Goal: Task Accomplishment & Management: Use online tool/utility

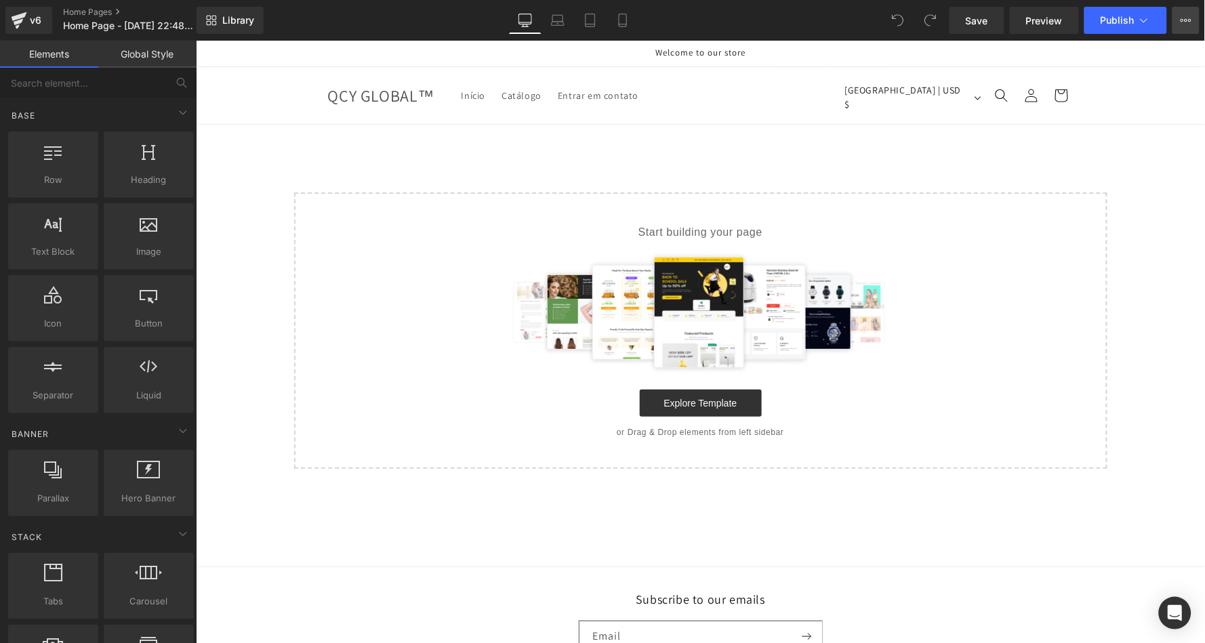
click at [1186, 18] on icon at bounding box center [1186, 20] width 11 height 11
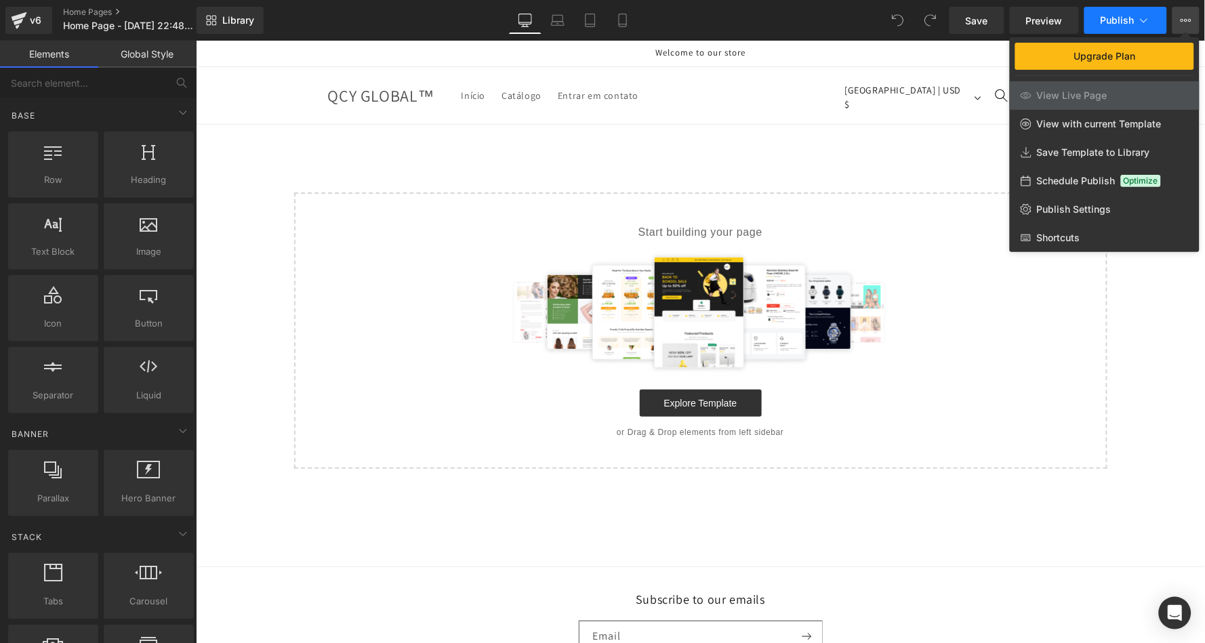
click at [1145, 24] on icon at bounding box center [1145, 21] width 14 height 14
click at [1182, 21] on icon at bounding box center [1186, 20] width 11 height 11
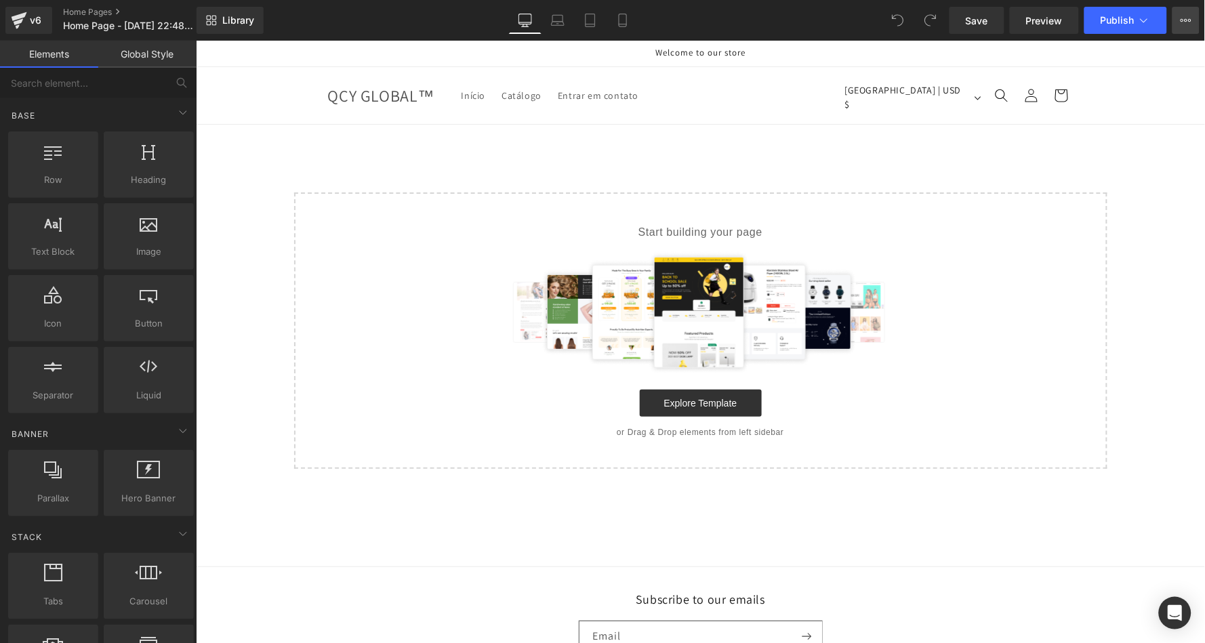
click at [1182, 21] on icon at bounding box center [1186, 20] width 11 height 11
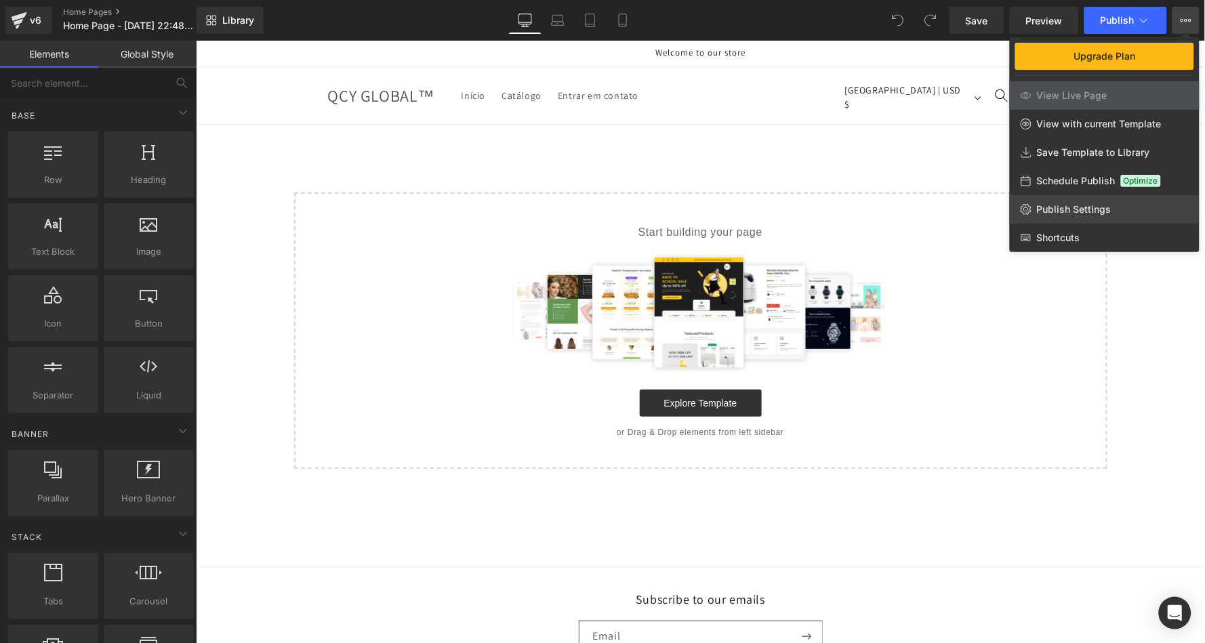
click at [1077, 205] on span "Publish Settings" at bounding box center [1074, 209] width 75 height 12
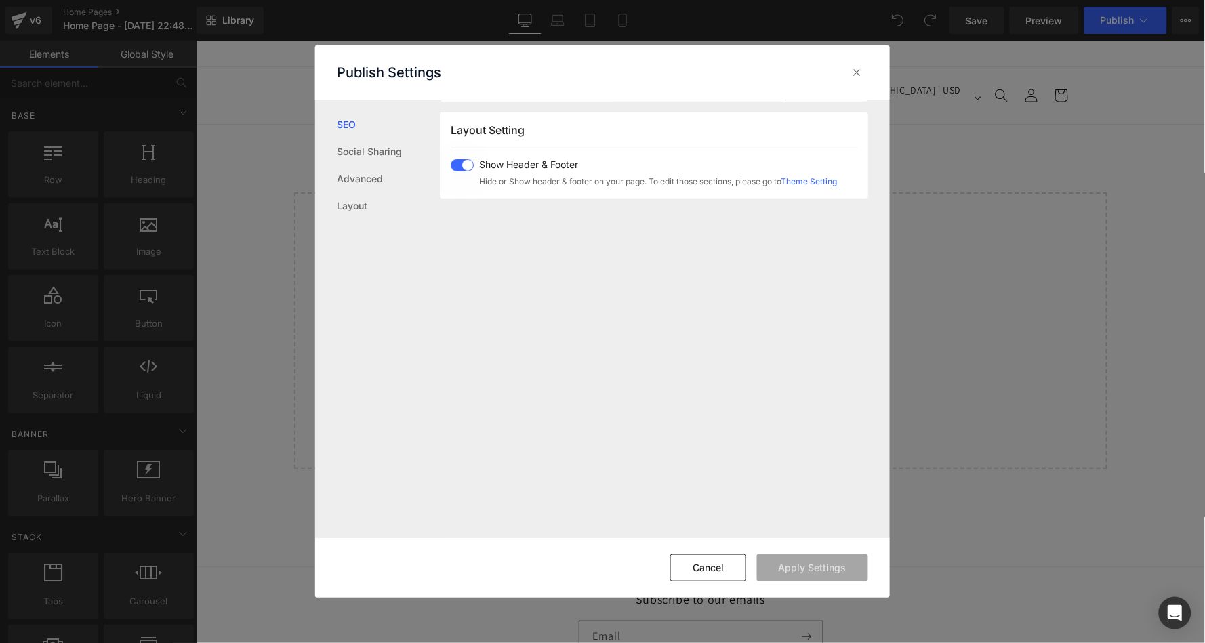
click at [468, 175] on div "Show Header & Footer Hide or Show header & footer on your page. To edit those s…" at bounding box center [644, 173] width 386 height 28
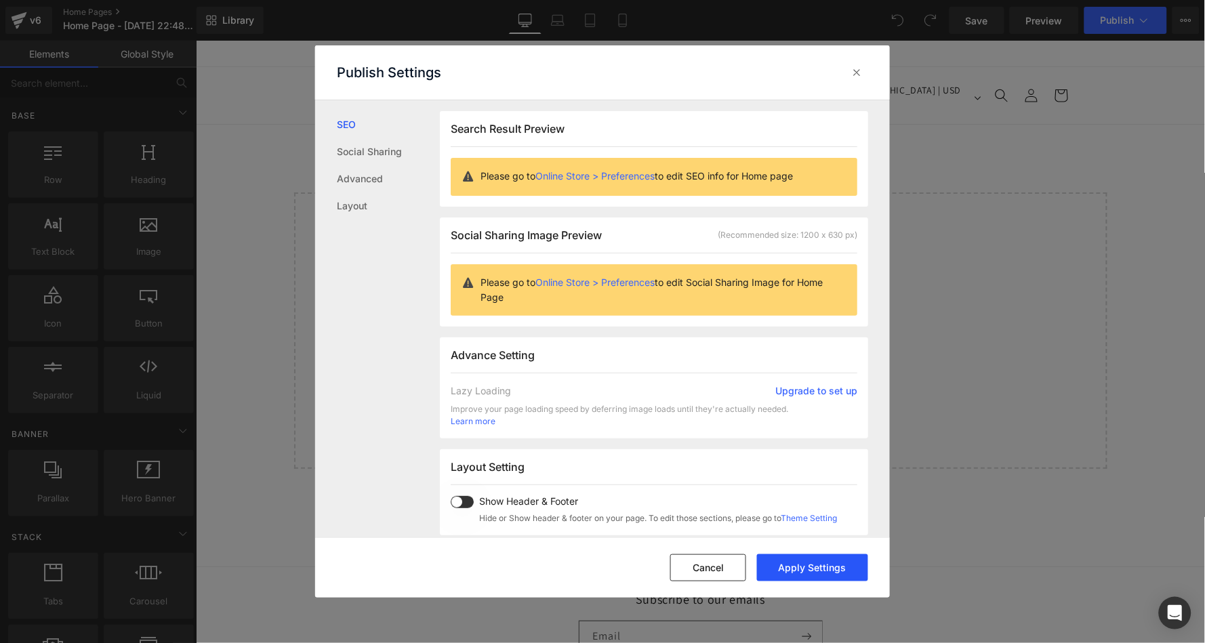
click at [823, 568] on button "Apply Settings" at bounding box center [812, 568] width 111 height 27
click at [736, 561] on button "Cancel" at bounding box center [708, 568] width 76 height 27
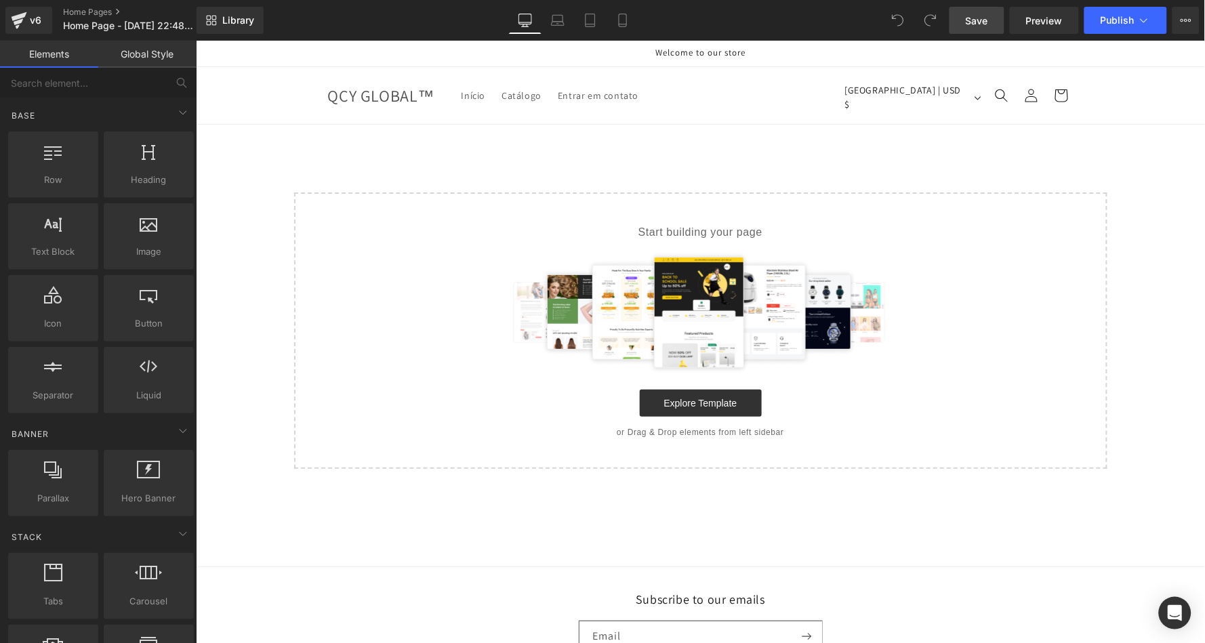
click at [991, 21] on link "Save" at bounding box center [977, 20] width 55 height 27
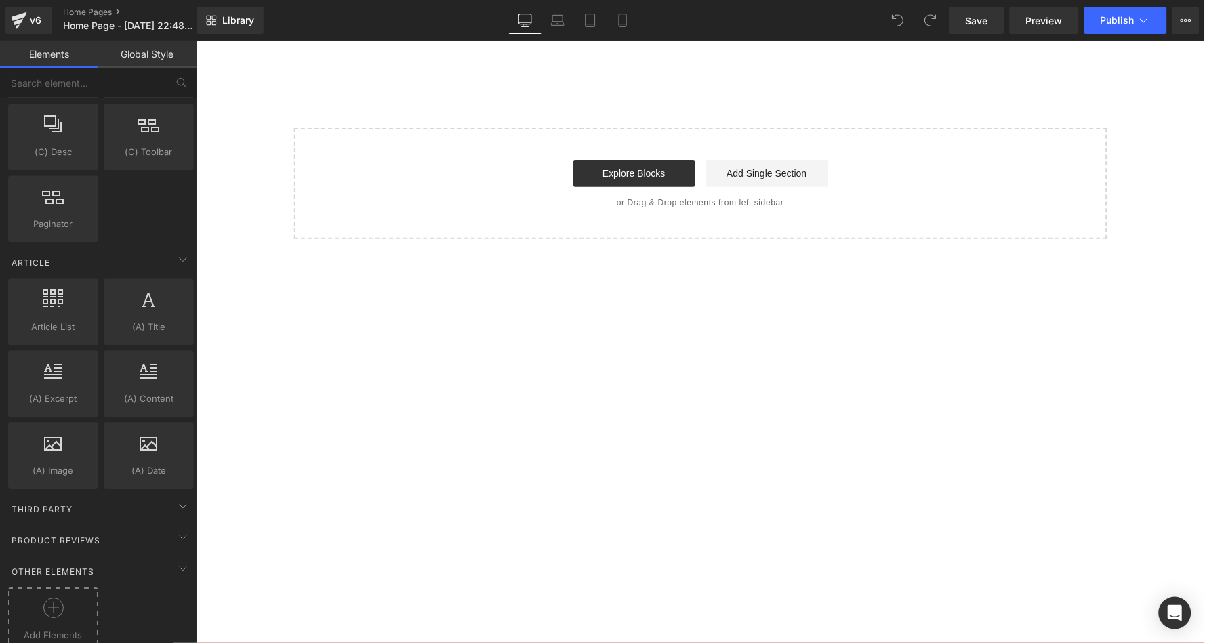
scroll to position [2422, 0]
click at [53, 600] on icon at bounding box center [53, 610] width 20 height 20
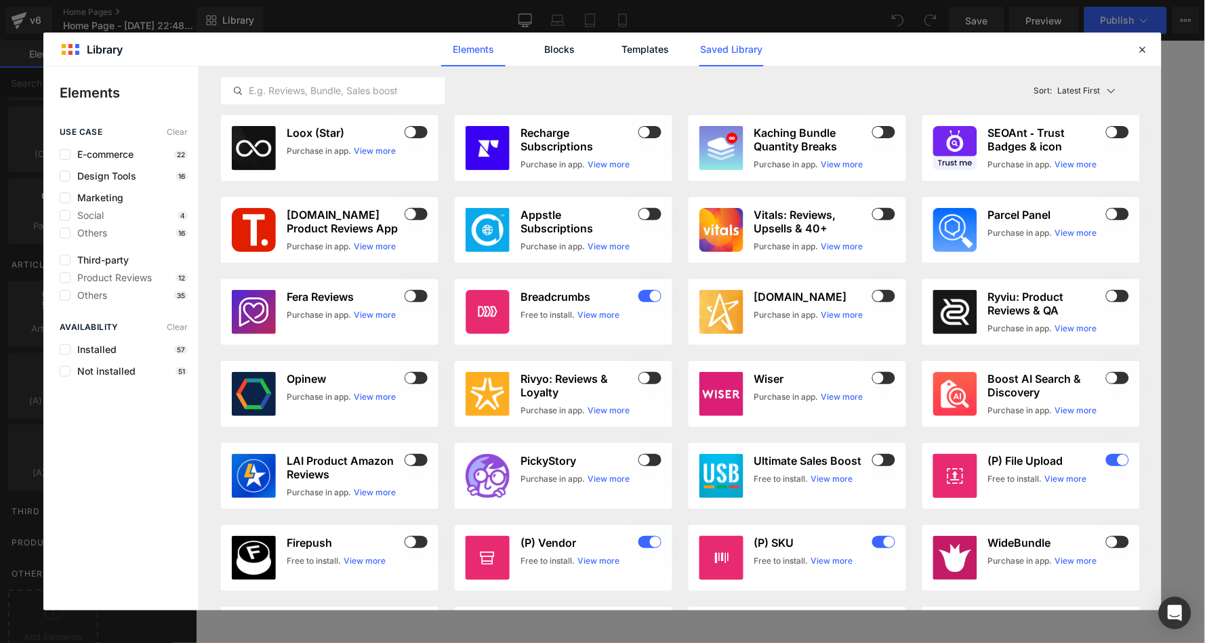
click at [754, 51] on link "Saved Library" at bounding box center [732, 50] width 64 height 34
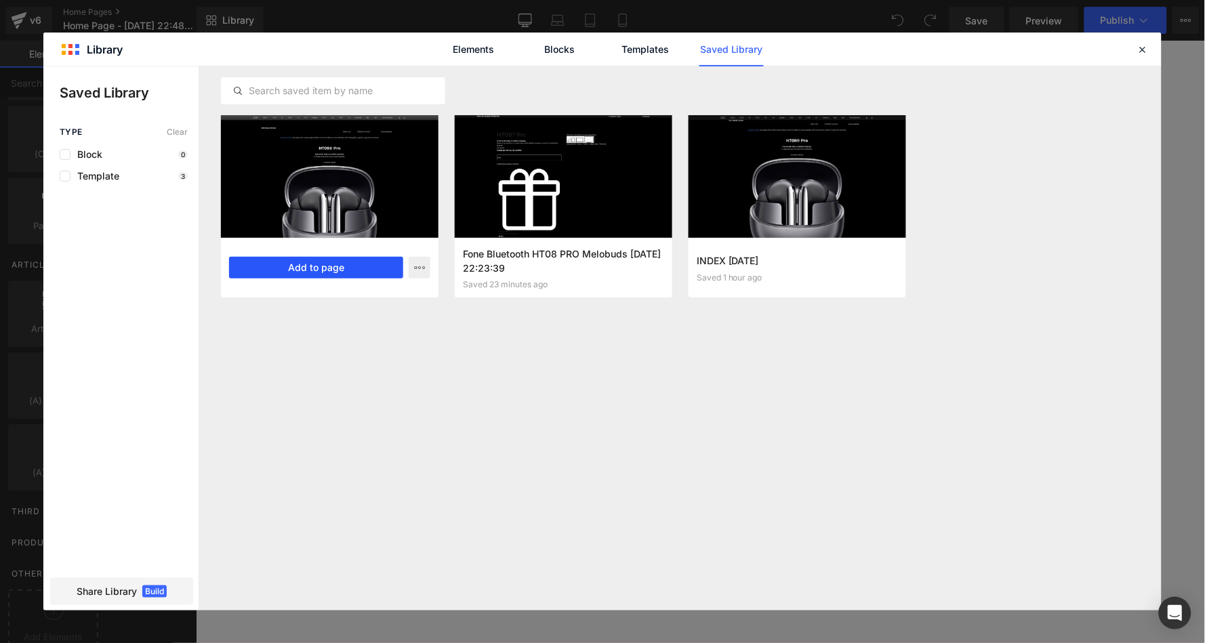
click at [332, 268] on button "Add to page" at bounding box center [316, 268] width 174 height 22
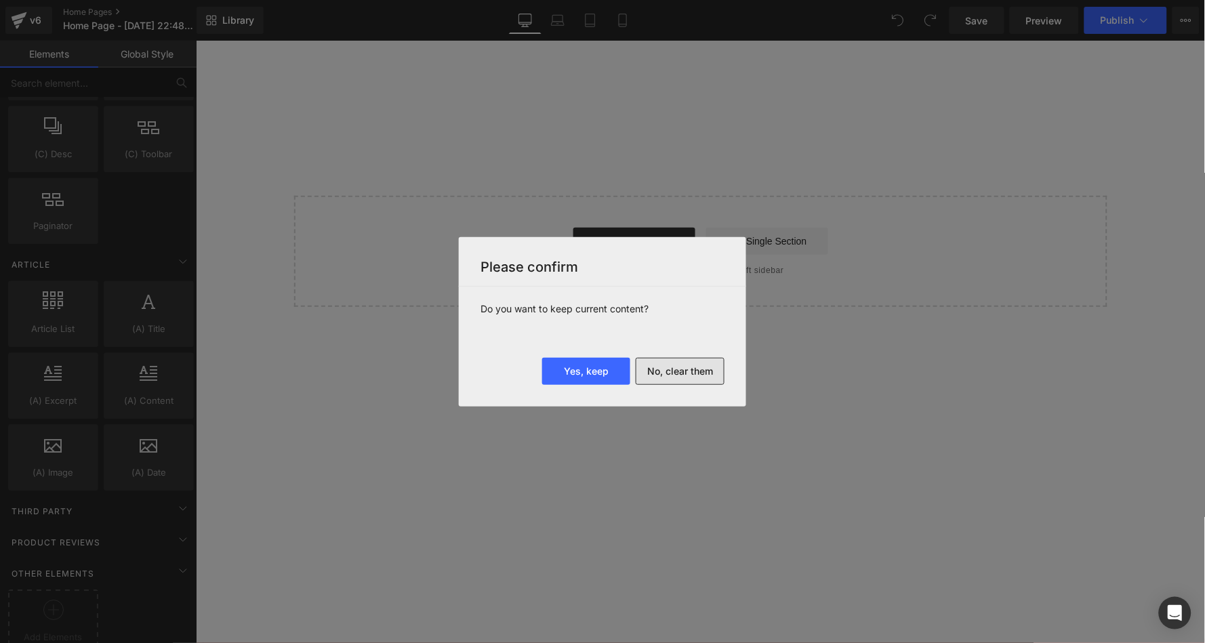
click at [681, 377] on button "No, clear them" at bounding box center [680, 371] width 89 height 27
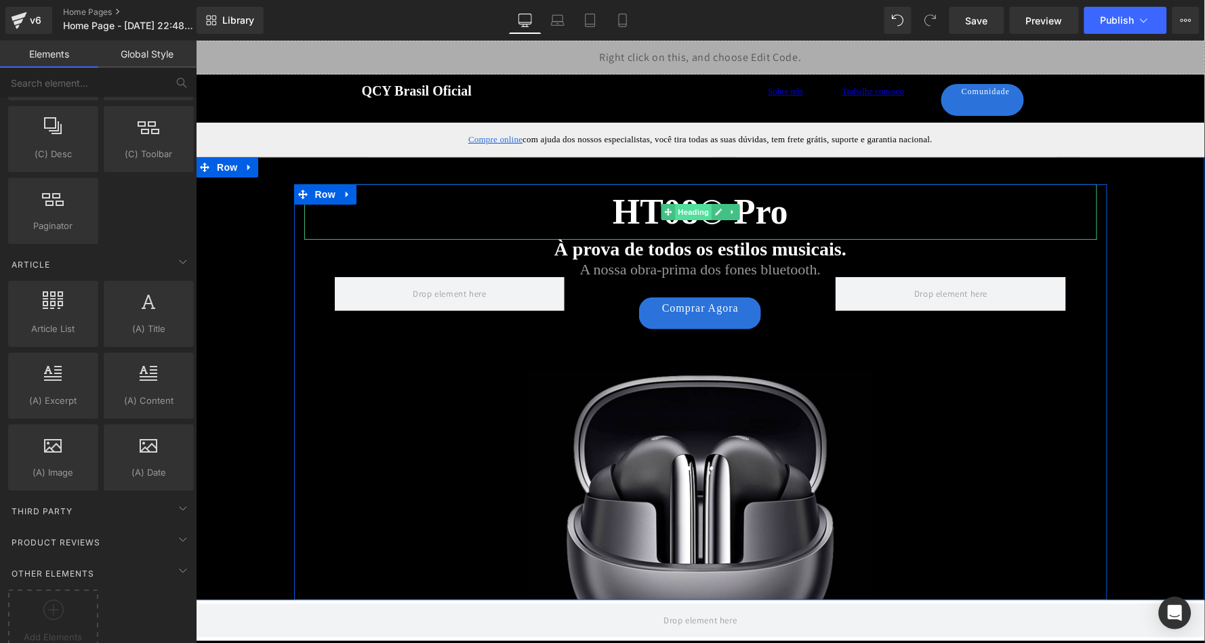
click at [689, 214] on span "Heading" at bounding box center [693, 211] width 37 height 16
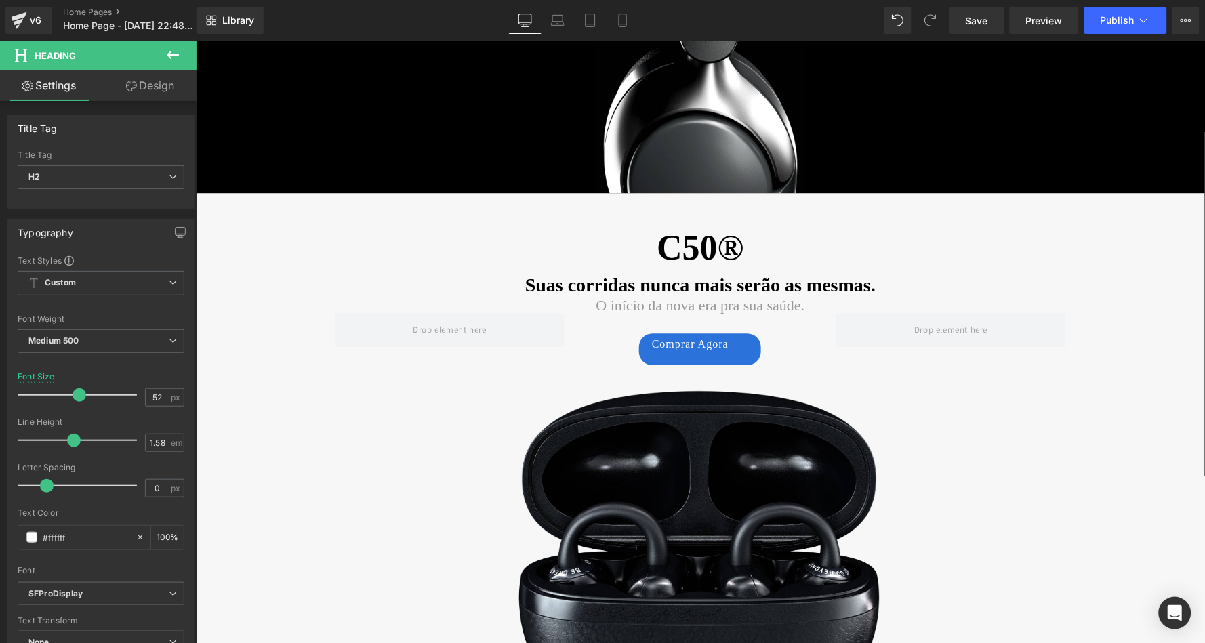
scroll to position [1182, 0]
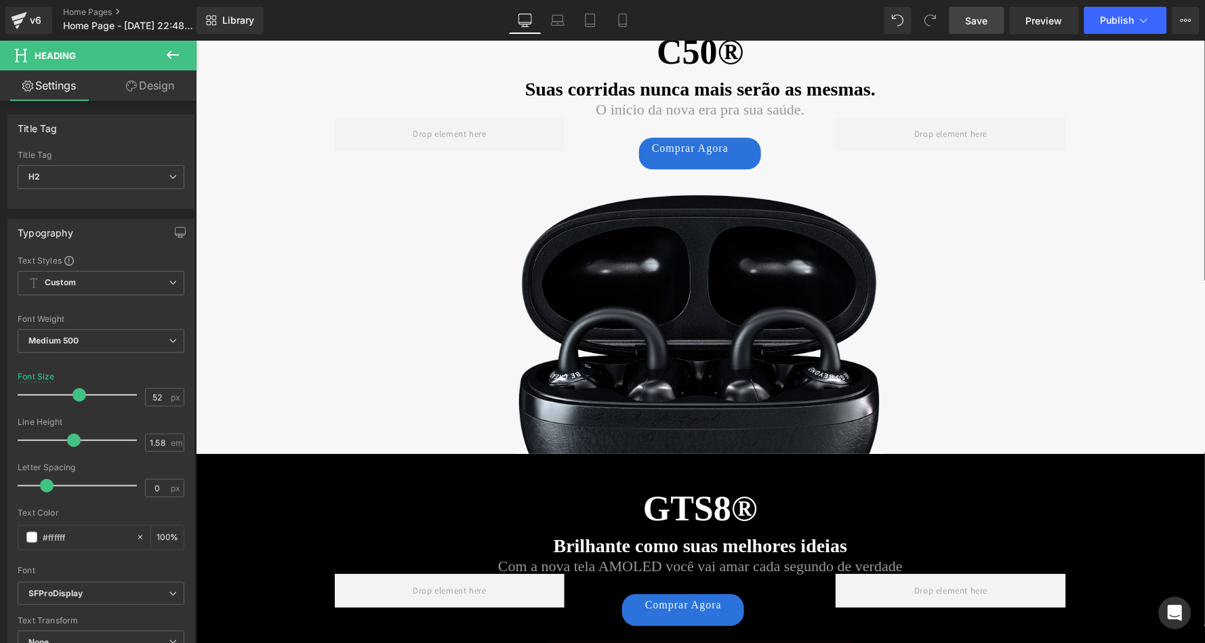
click at [982, 25] on span "Save" at bounding box center [977, 21] width 22 height 14
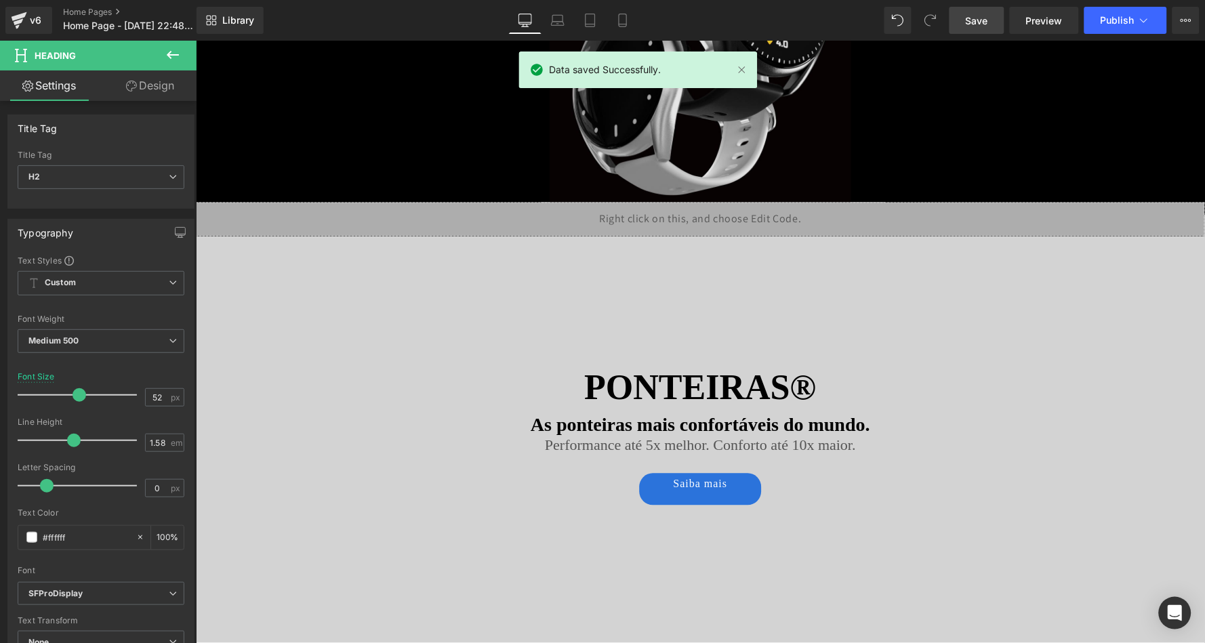
scroll to position [1838, 0]
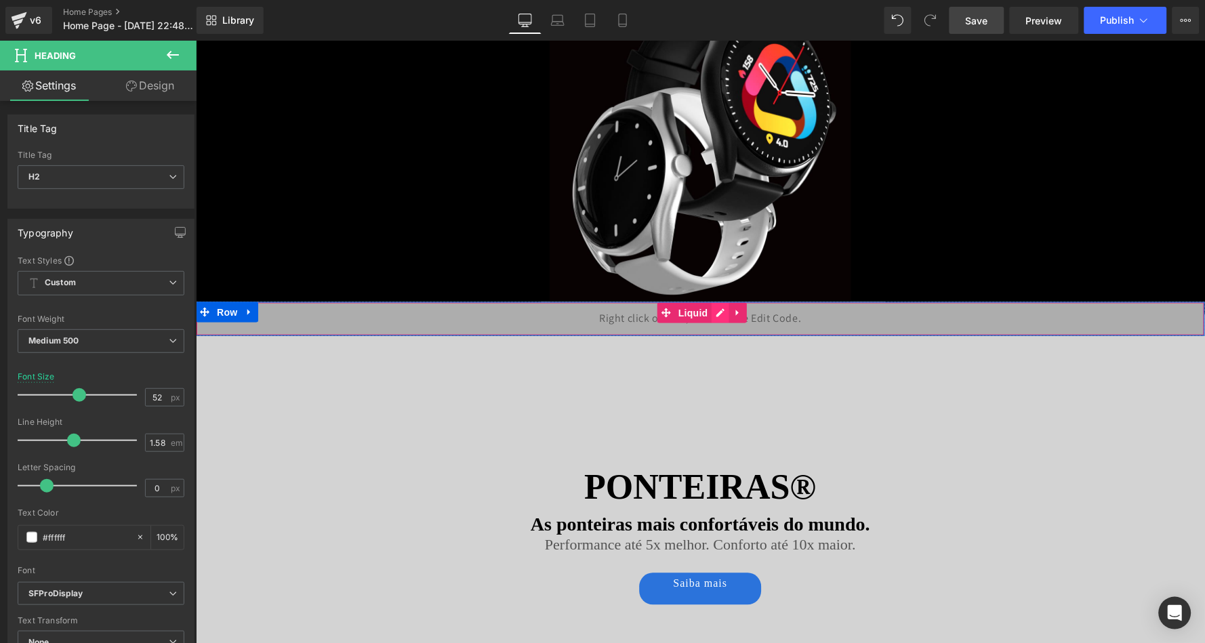
click at [717, 314] on div "Liquid" at bounding box center [699, 319] width 1009 height 34
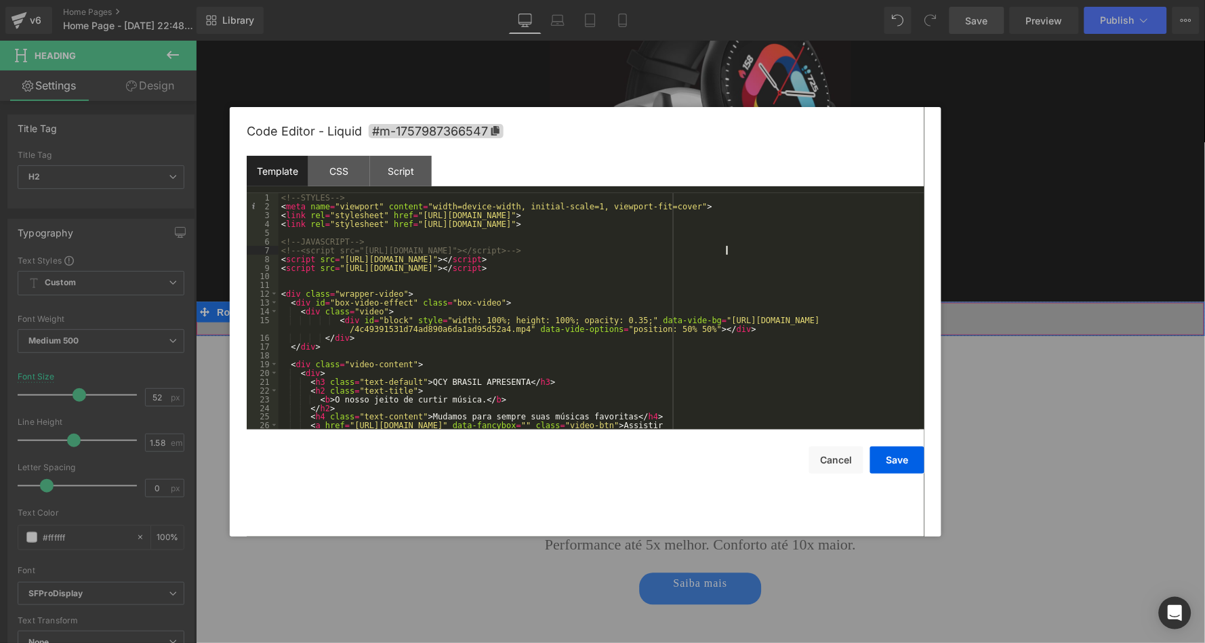
click at [740, 247] on div "<!-- STYLES --> < meta name = "viewport" content = "width=device-width, initial…" at bounding box center [599, 324] width 641 height 263
click at [912, 458] on button "Save" at bounding box center [897, 460] width 54 height 27
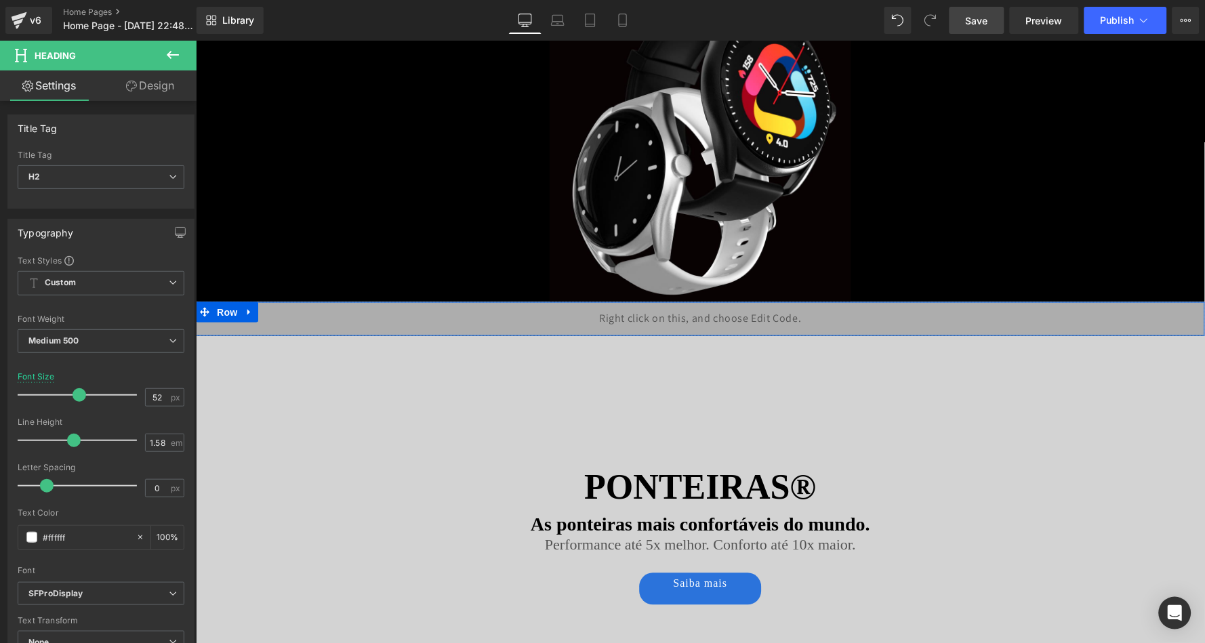
click at [986, 17] on span "Save" at bounding box center [977, 21] width 22 height 14
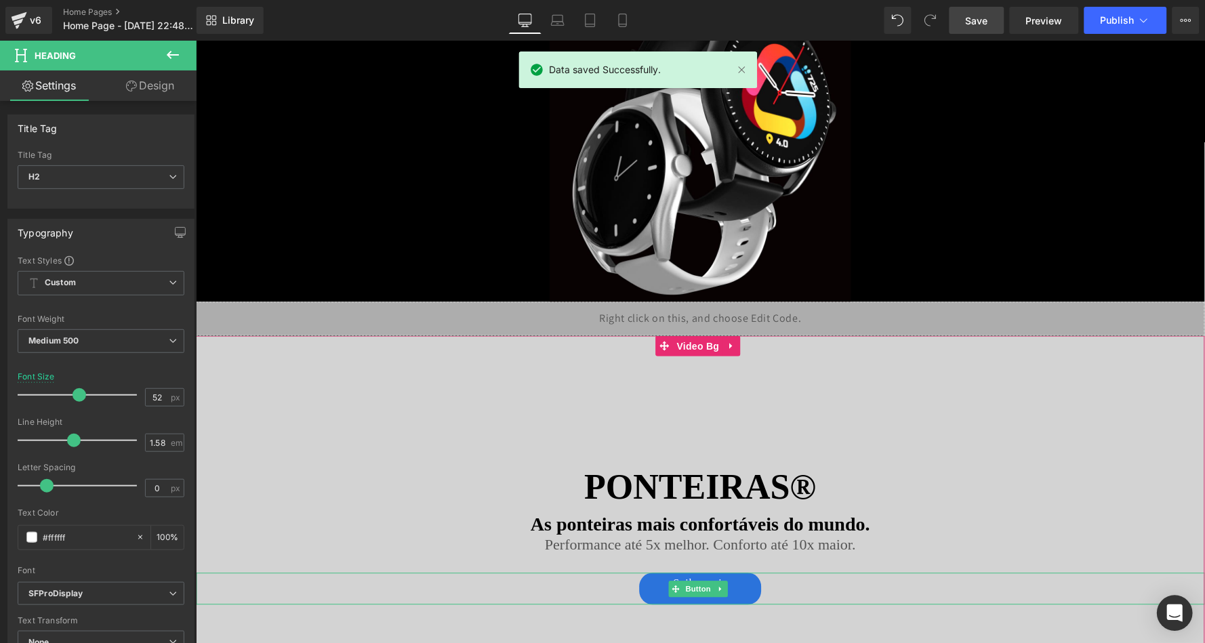
click at [1190, 609] on div "Open Intercom Messenger" at bounding box center [1176, 614] width 36 height 36
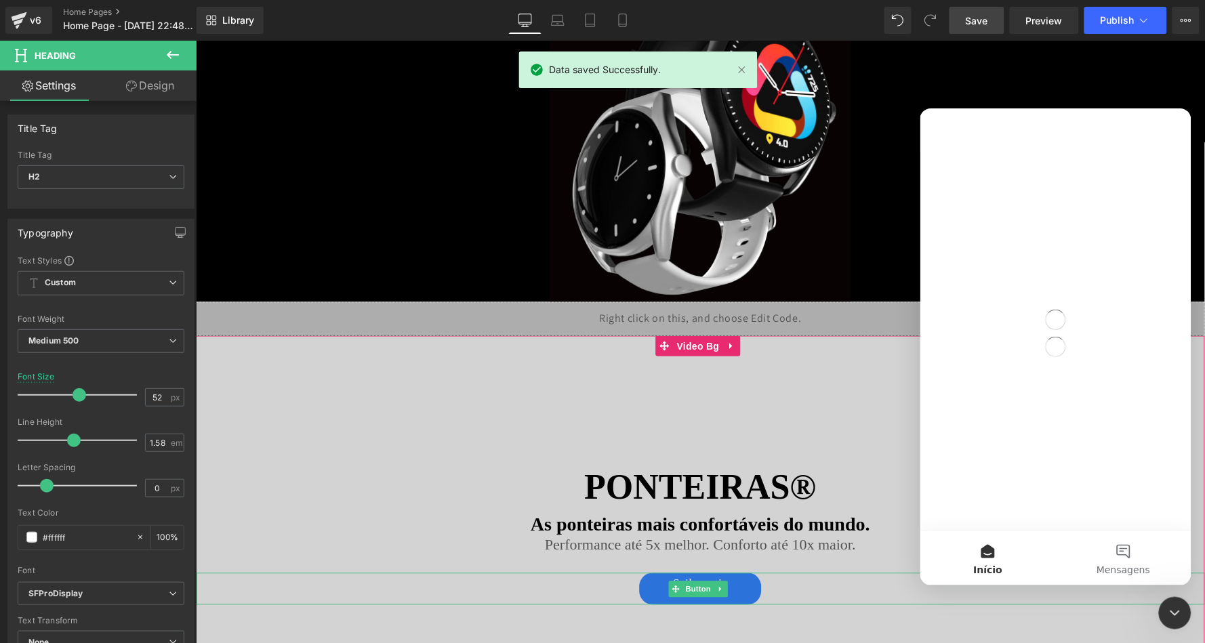
scroll to position [0, 0]
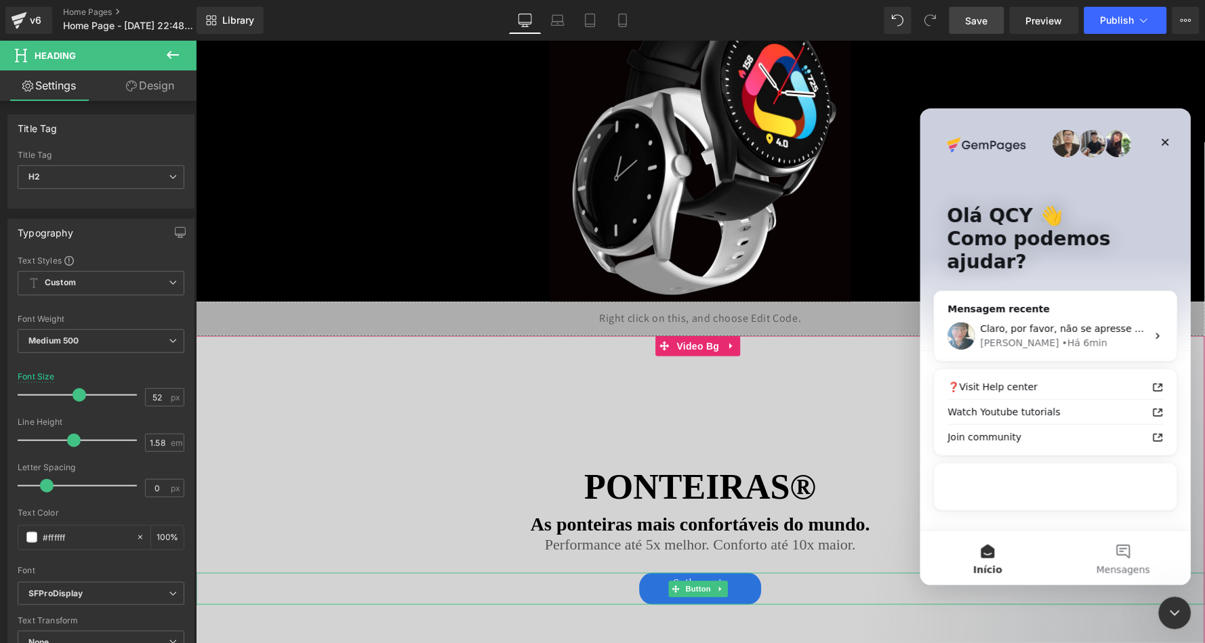
click at [838, 92] on div at bounding box center [602, 301] width 1205 height 603
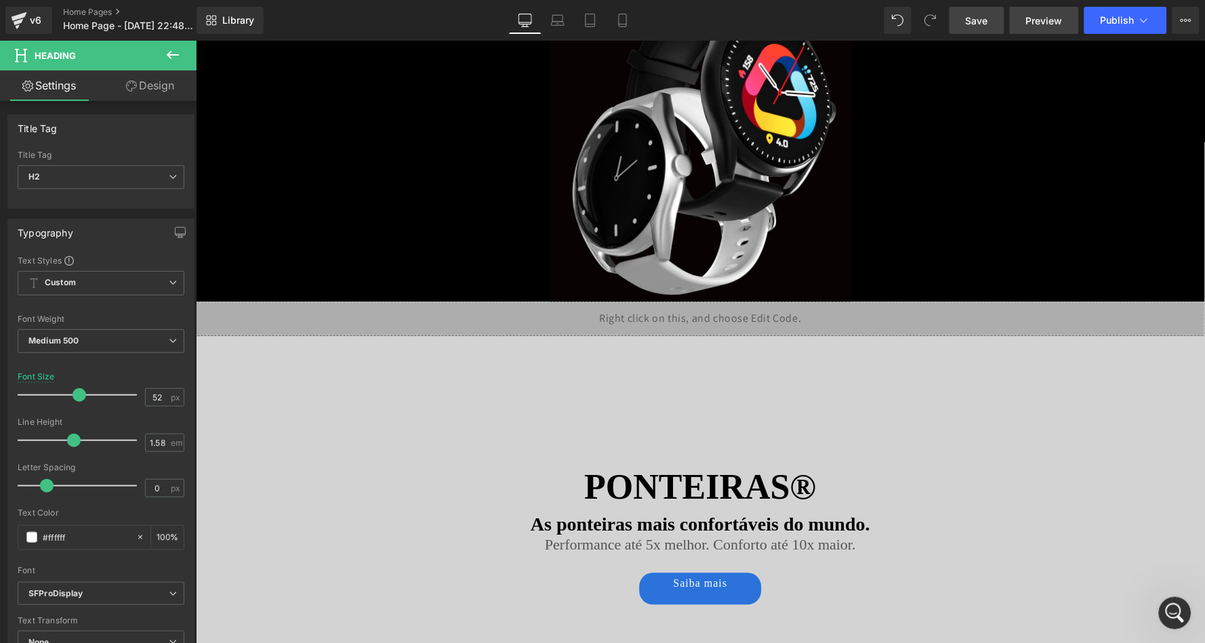
click at [1057, 18] on span "Preview" at bounding box center [1044, 21] width 37 height 14
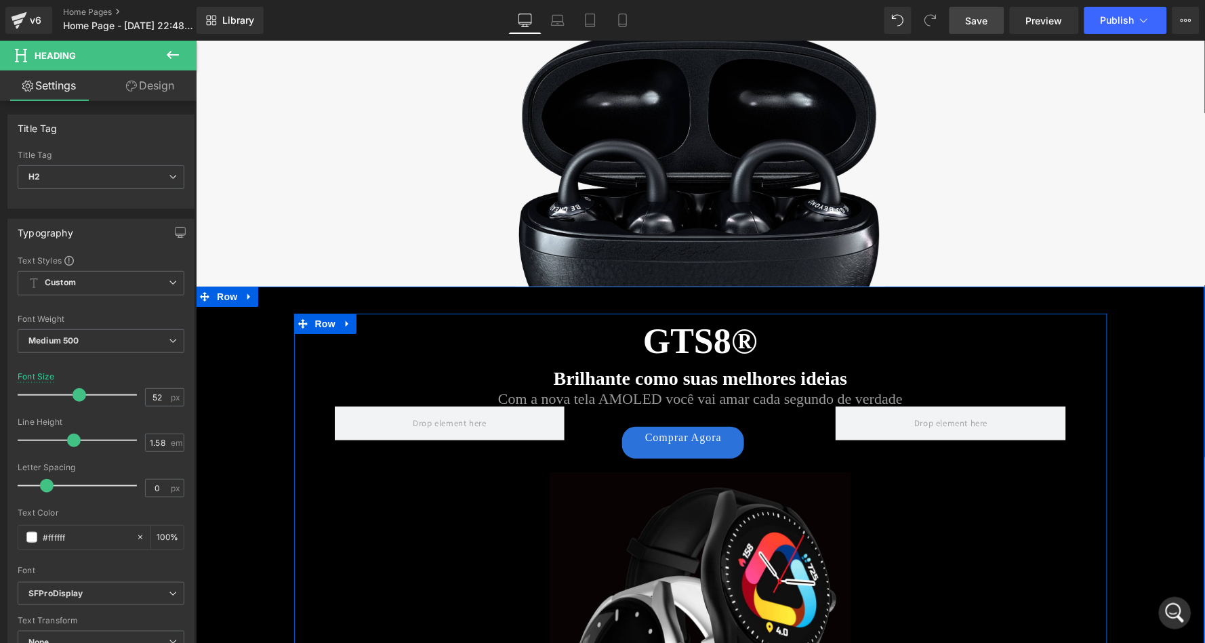
scroll to position [1312, 0]
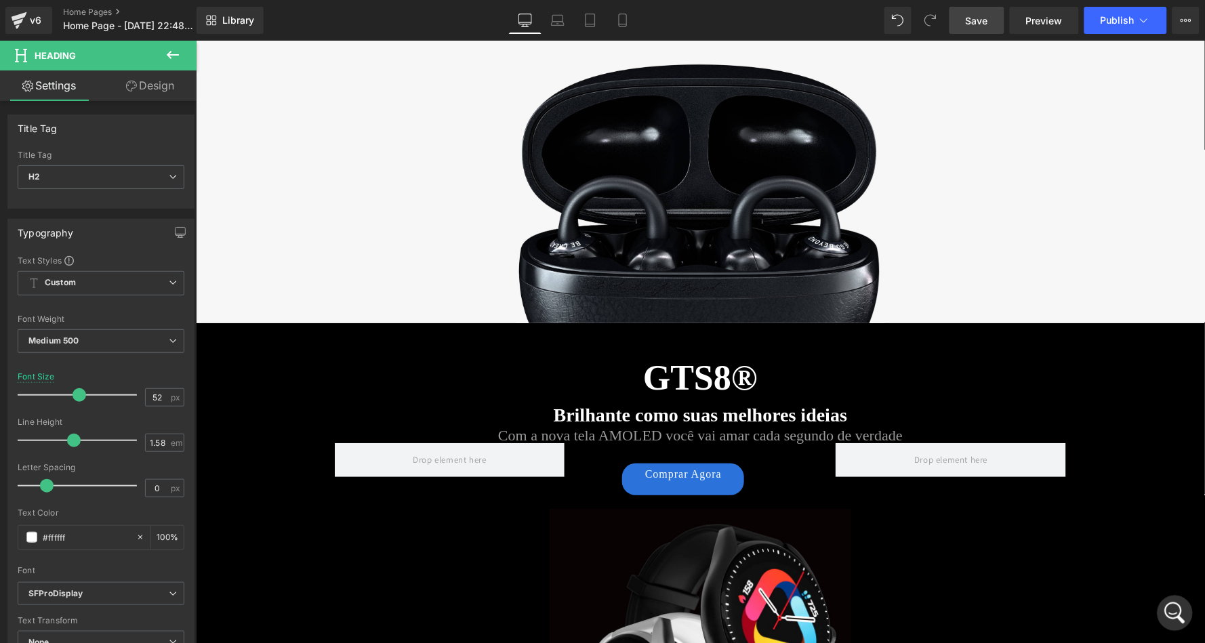
click at [1182, 621] on div "Abertura do Messenger da Intercom" at bounding box center [1172, 611] width 45 height 45
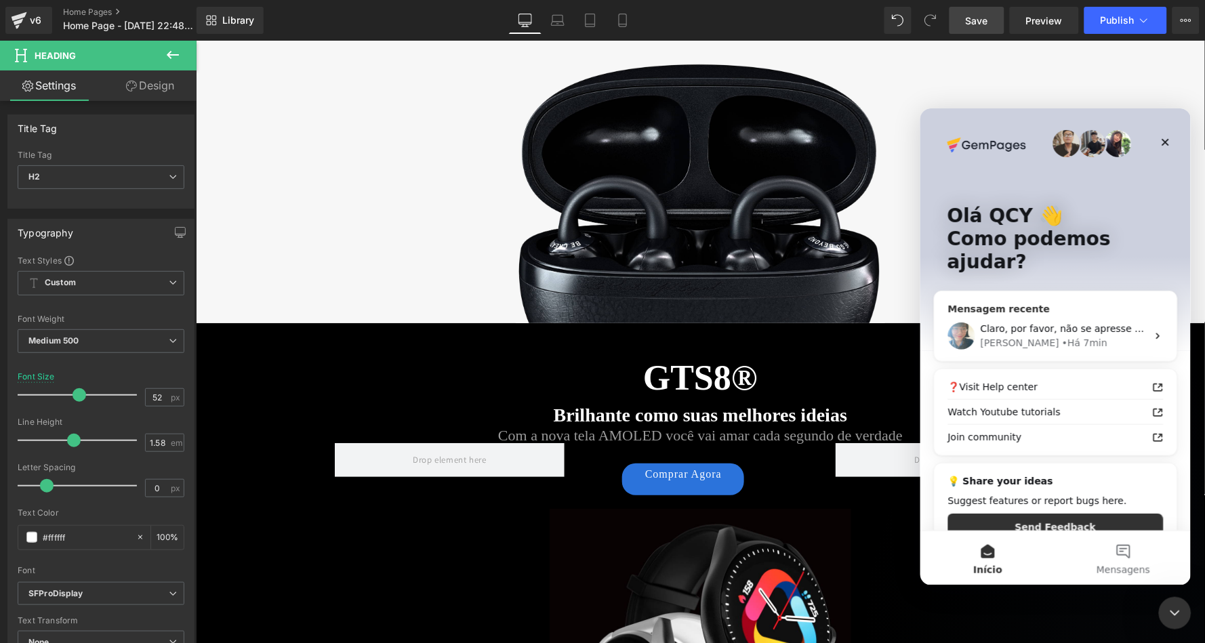
click at [1037, 323] on span "Claro, por favor, não se apresse e nos mantenha informados com o resultado." at bounding box center [1165, 328] width 370 height 11
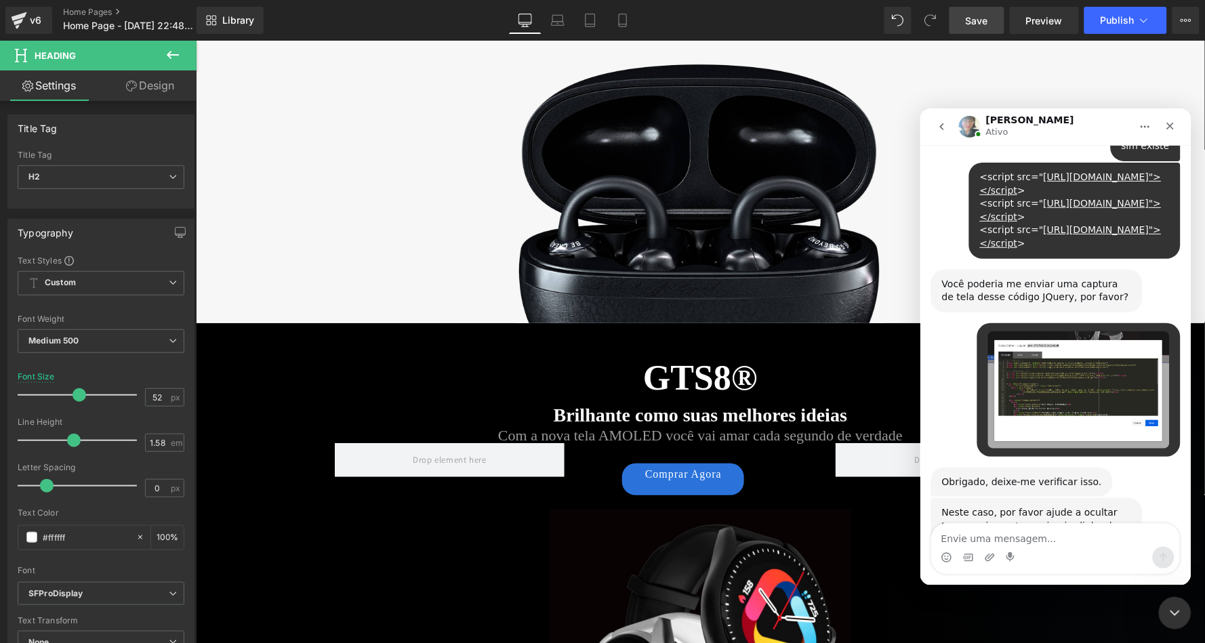
scroll to position [2428, 0]
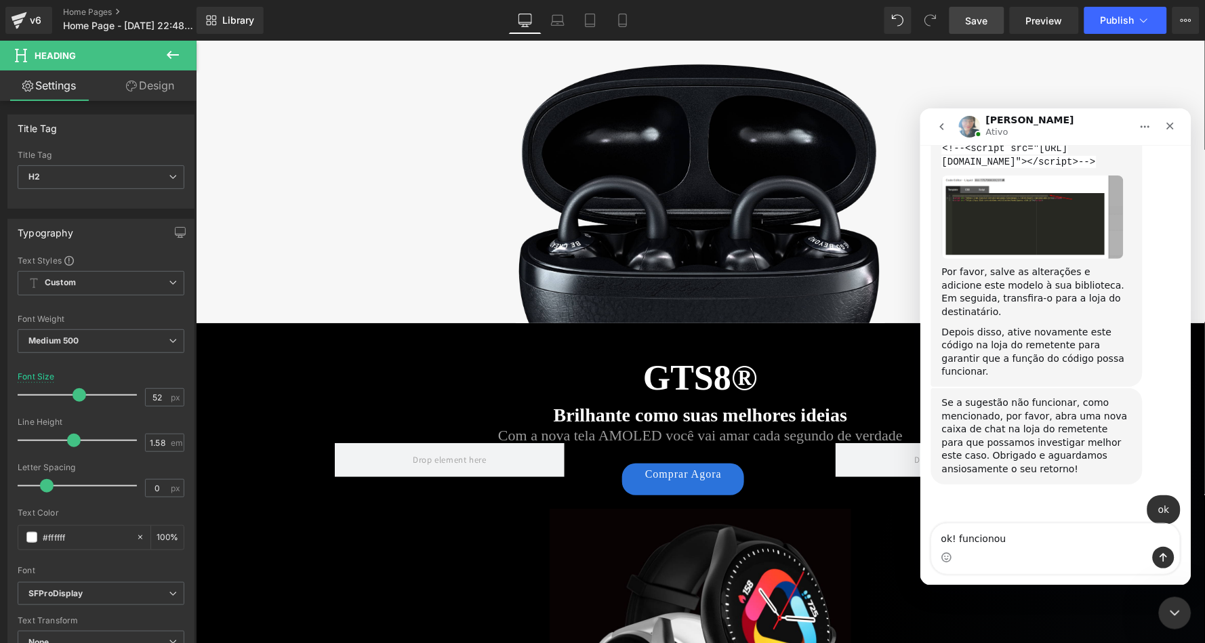
type textarea "ok! funcionou!"
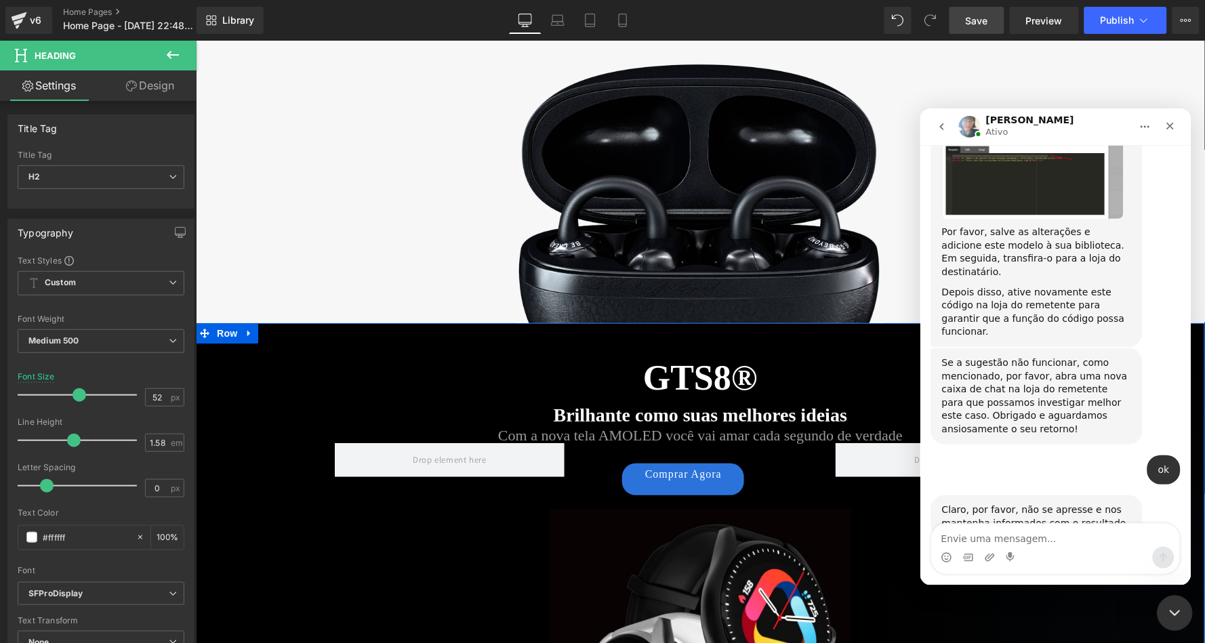
drag, startPoint x: 1174, startPoint y: 607, endPoint x: 1718, endPoint y: 824, distance: 585.8
click at [1174, 607] on icon "Encerramento do Messenger da Intercom" at bounding box center [1173, 611] width 16 height 16
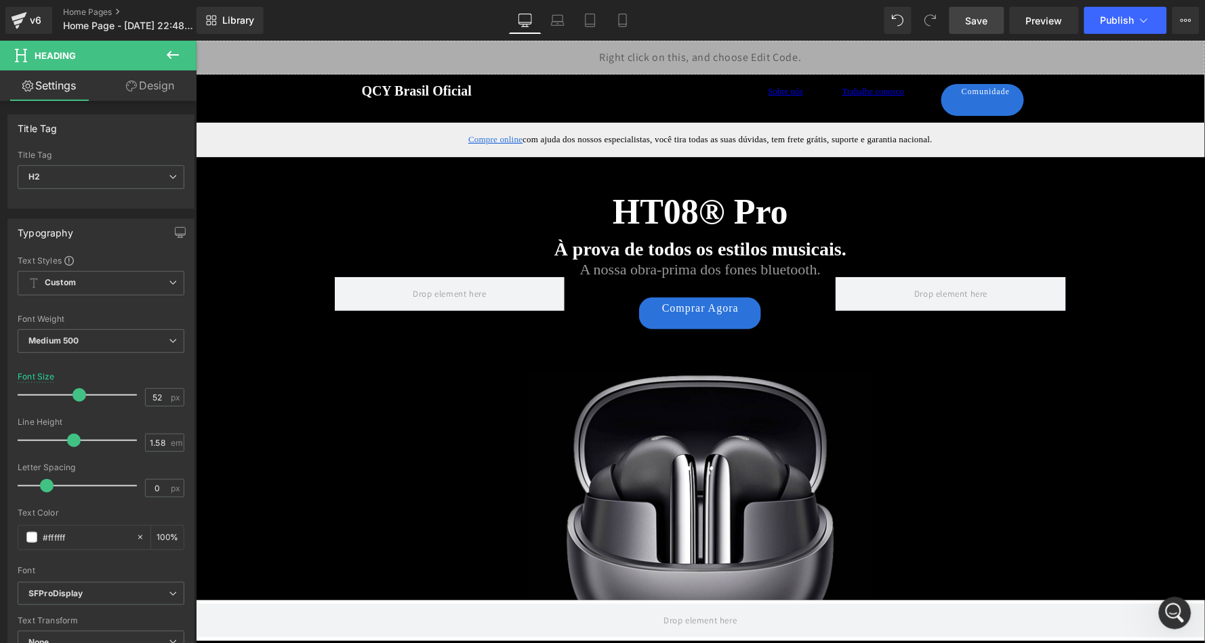
scroll to position [0, 0]
click at [717, 52] on div "Liquid" at bounding box center [699, 57] width 1009 height 34
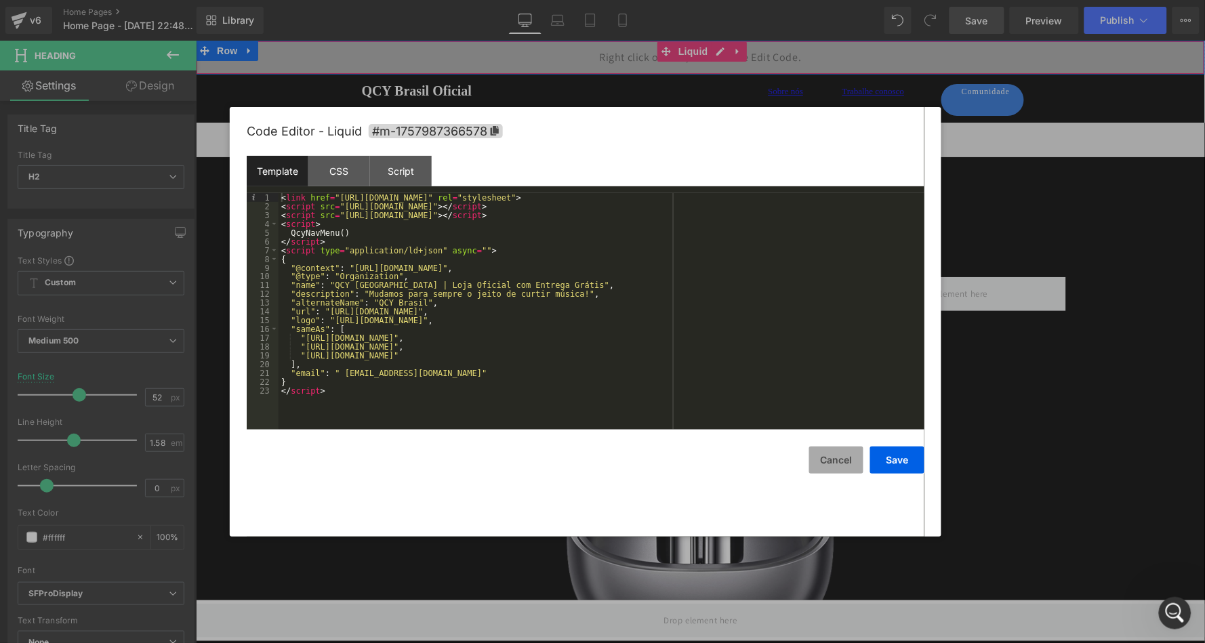
click at [823, 453] on button "Cancel" at bounding box center [836, 460] width 54 height 27
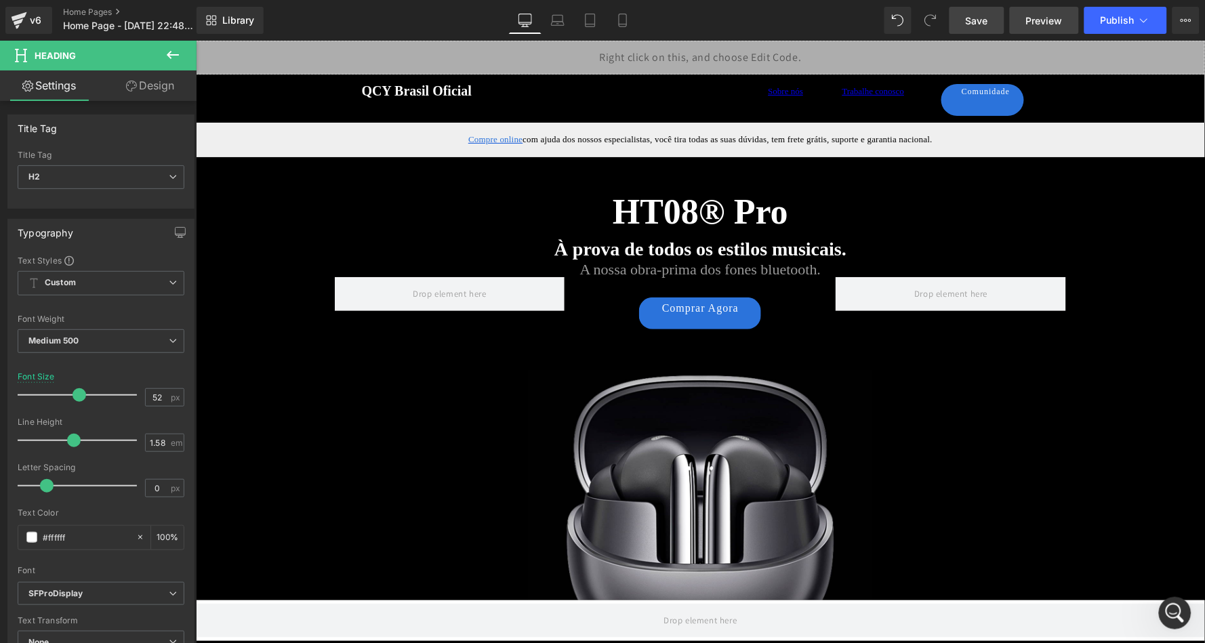
click at [1035, 18] on span "Preview" at bounding box center [1044, 21] width 37 height 14
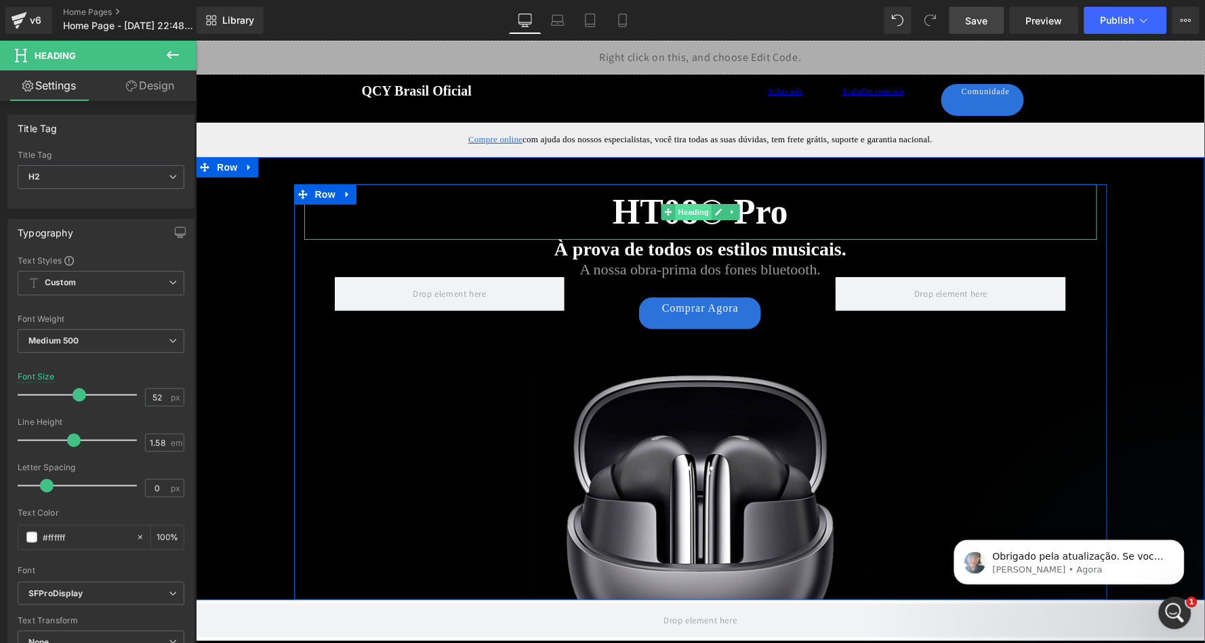
click at [693, 212] on span "Heading" at bounding box center [693, 211] width 37 height 16
click at [603, 220] on h2 "HT08® Pro" at bounding box center [700, 212] width 793 height 56
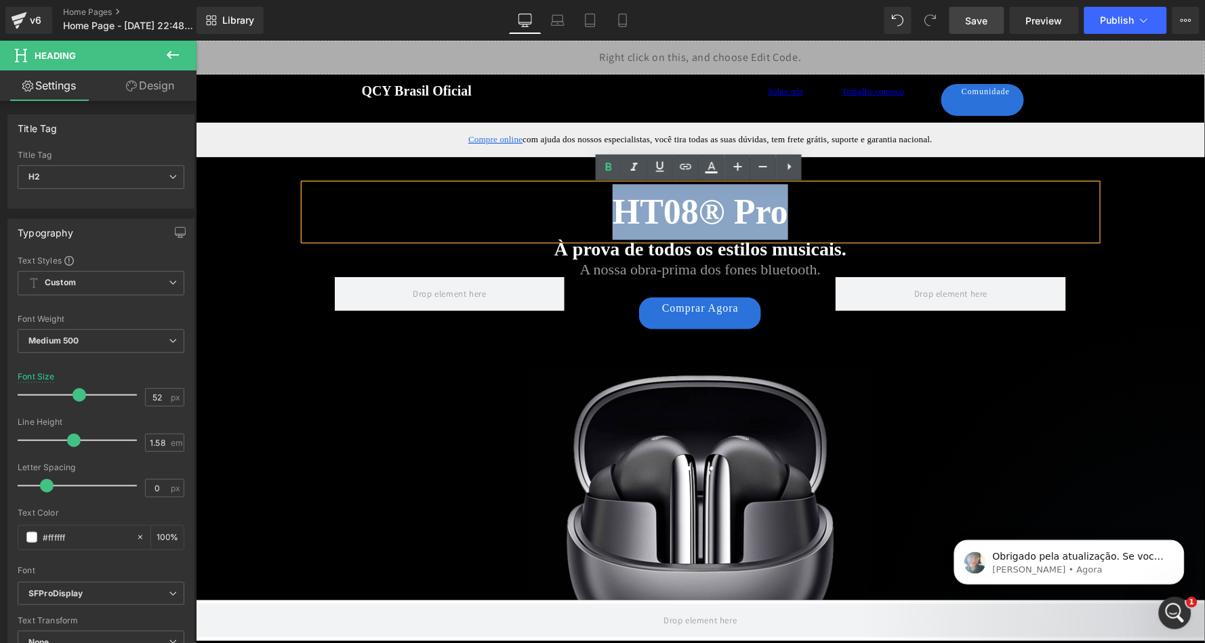
drag, startPoint x: 604, startPoint y: 218, endPoint x: 783, endPoint y: 217, distance: 179.0
click at [783, 217] on h2 "HT08® Pro" at bounding box center [700, 212] width 793 height 56
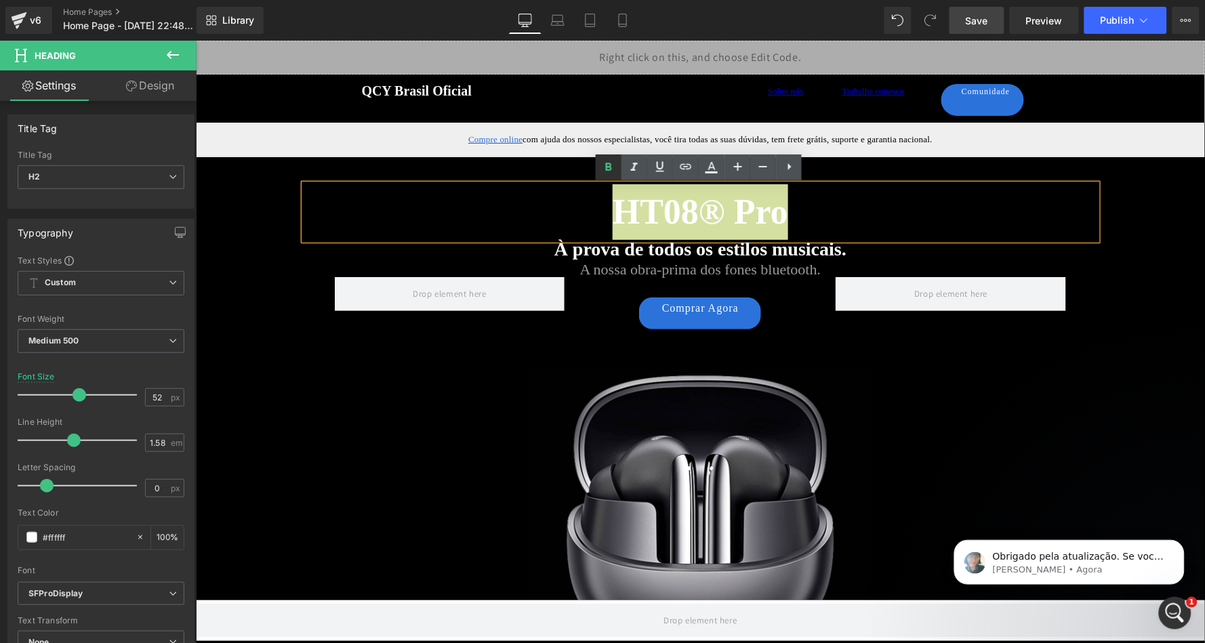
click at [612, 168] on icon at bounding box center [609, 167] width 16 height 16
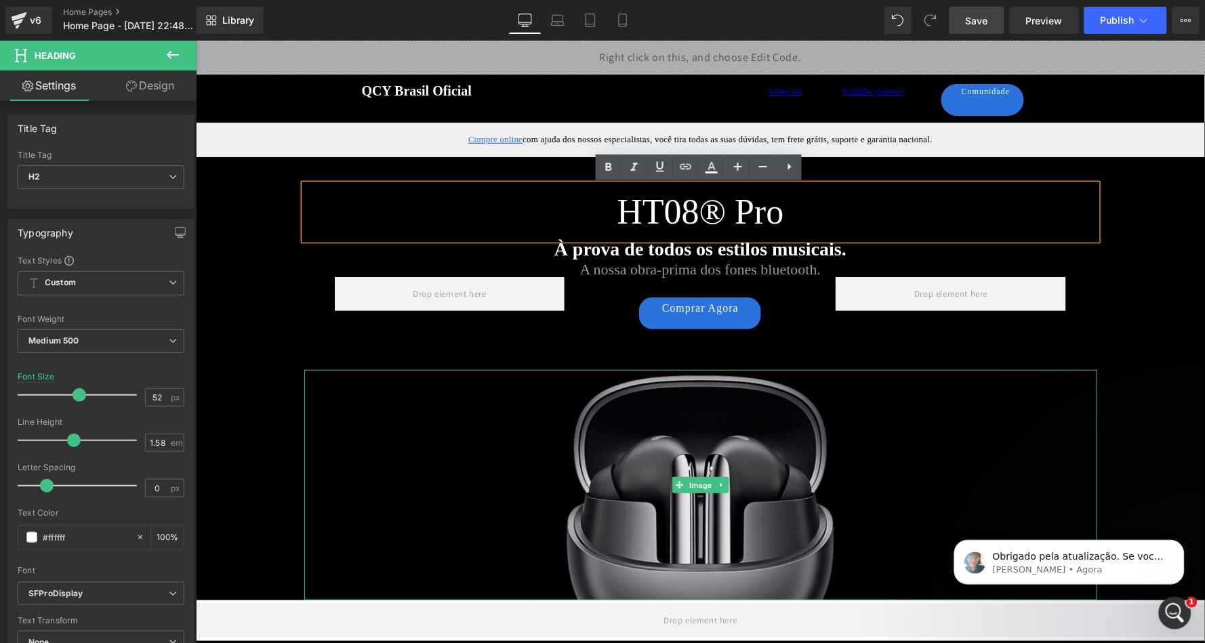
click at [555, 441] on img at bounding box center [699, 484] width 345 height 230
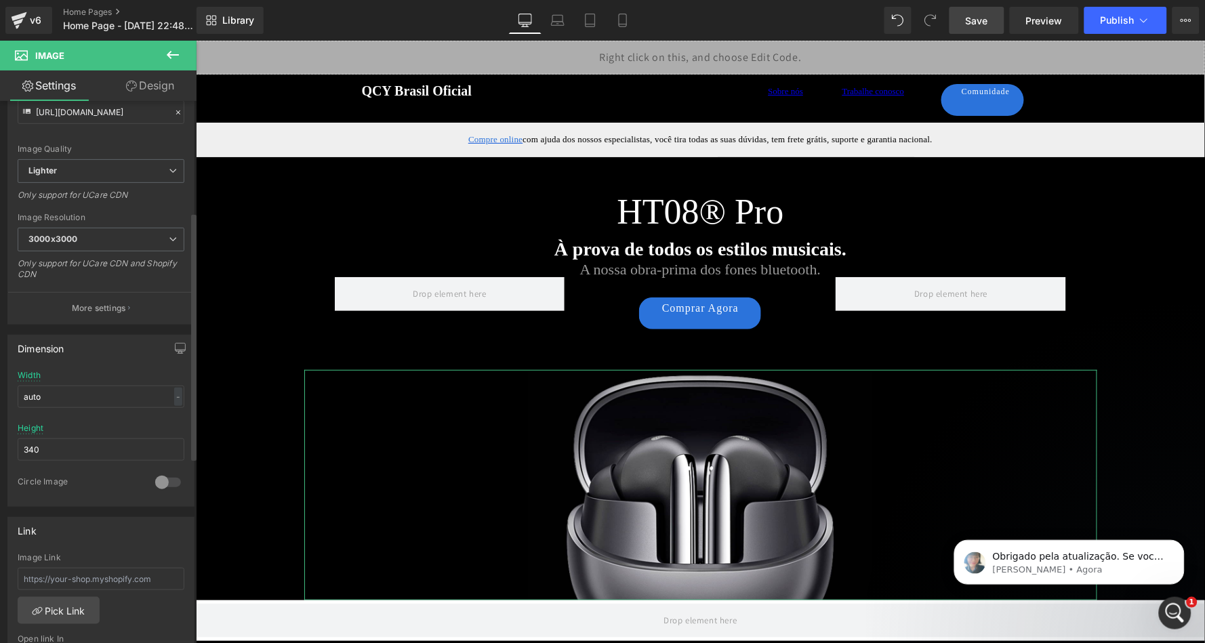
scroll to position [247, 0]
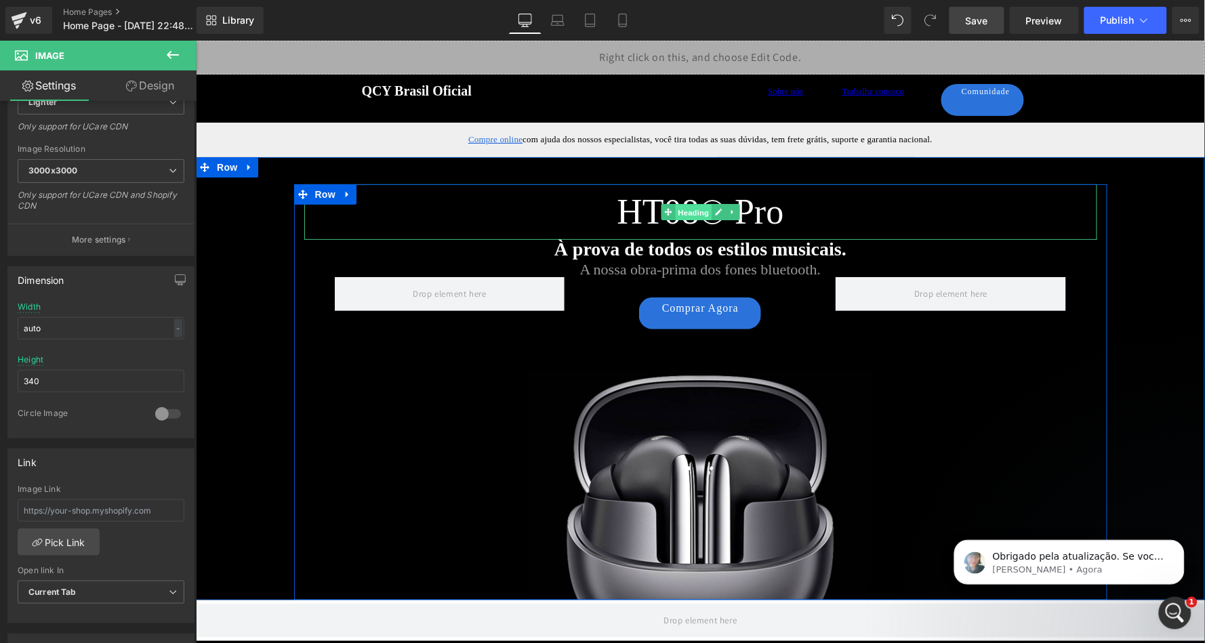
click at [682, 212] on span "Heading" at bounding box center [693, 212] width 37 height 16
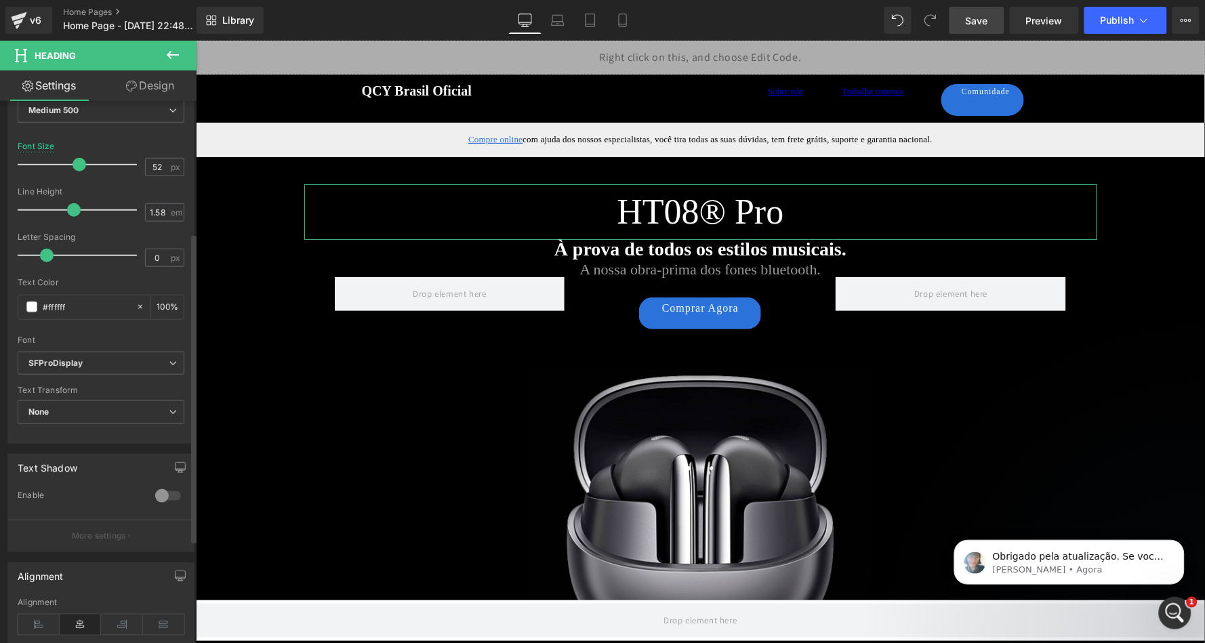
scroll to position [193, 0]
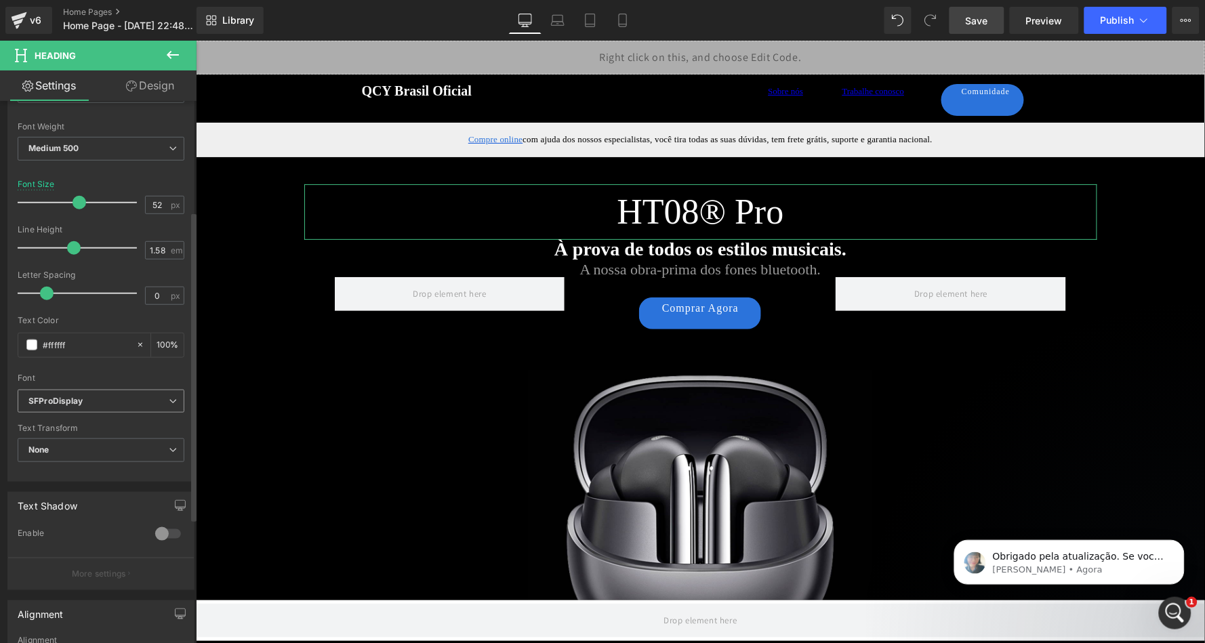
click at [113, 397] on b "SFProDisplay" at bounding box center [98, 402] width 140 height 12
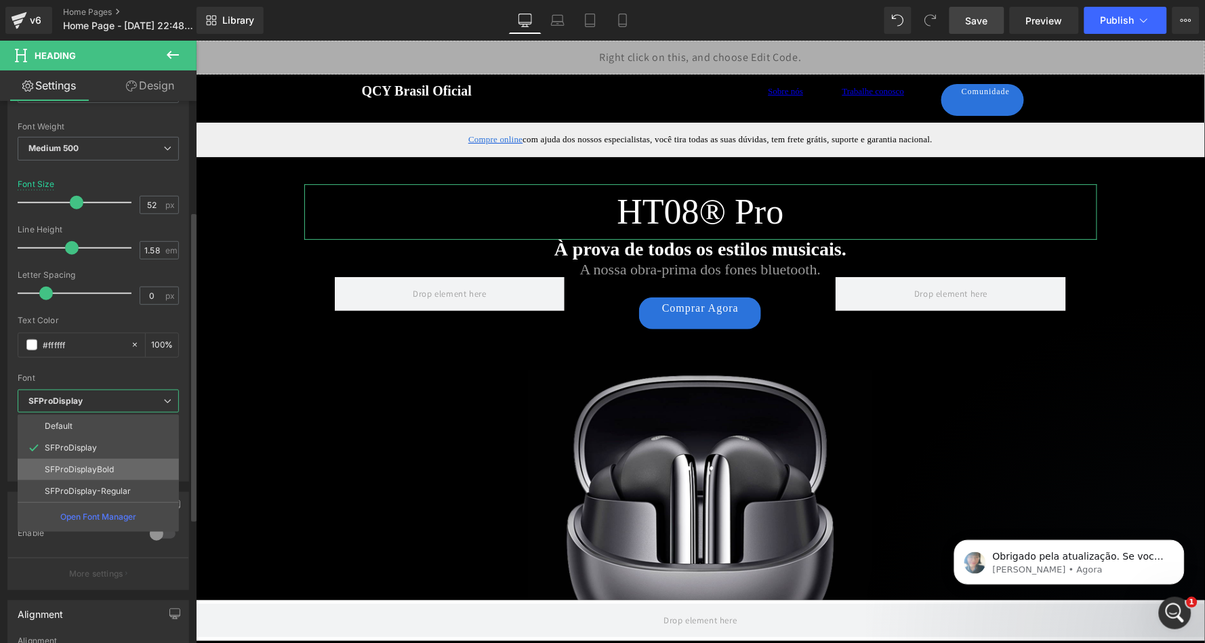
click at [113, 459] on li "SFProDisplayBold" at bounding box center [98, 470] width 161 height 22
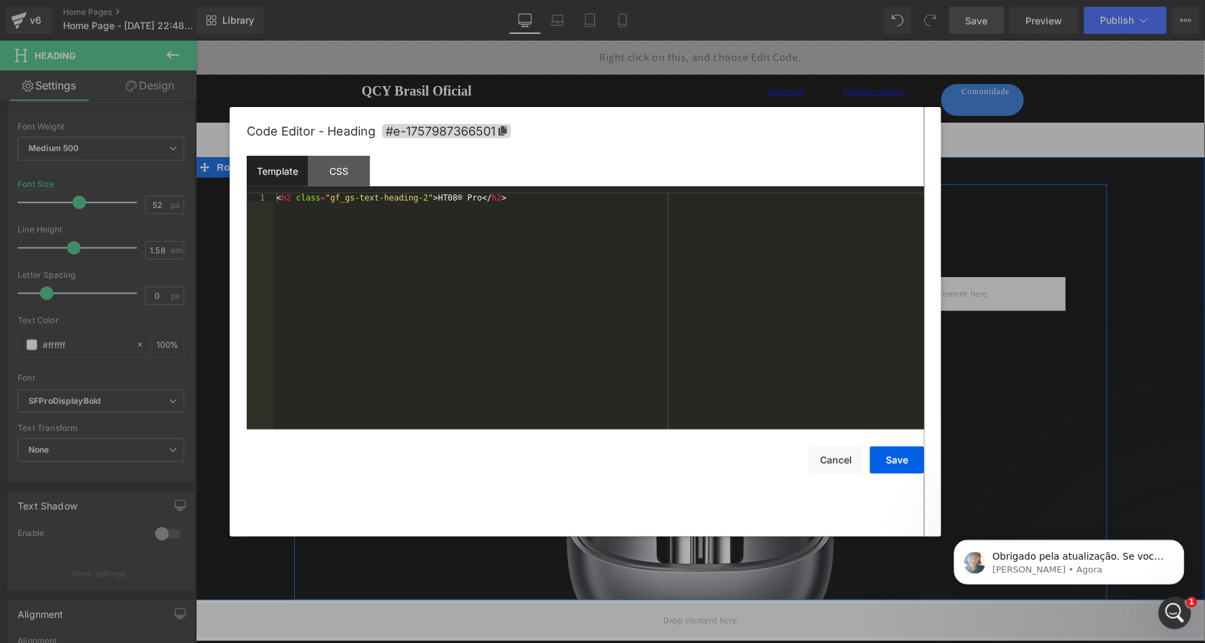
click at [689, 0] on div "Heading You are previewing how the will restyle your page. You can not edit Ele…" at bounding box center [602, 0] width 1205 height 0
click at [839, 458] on button "Cancel" at bounding box center [836, 460] width 54 height 27
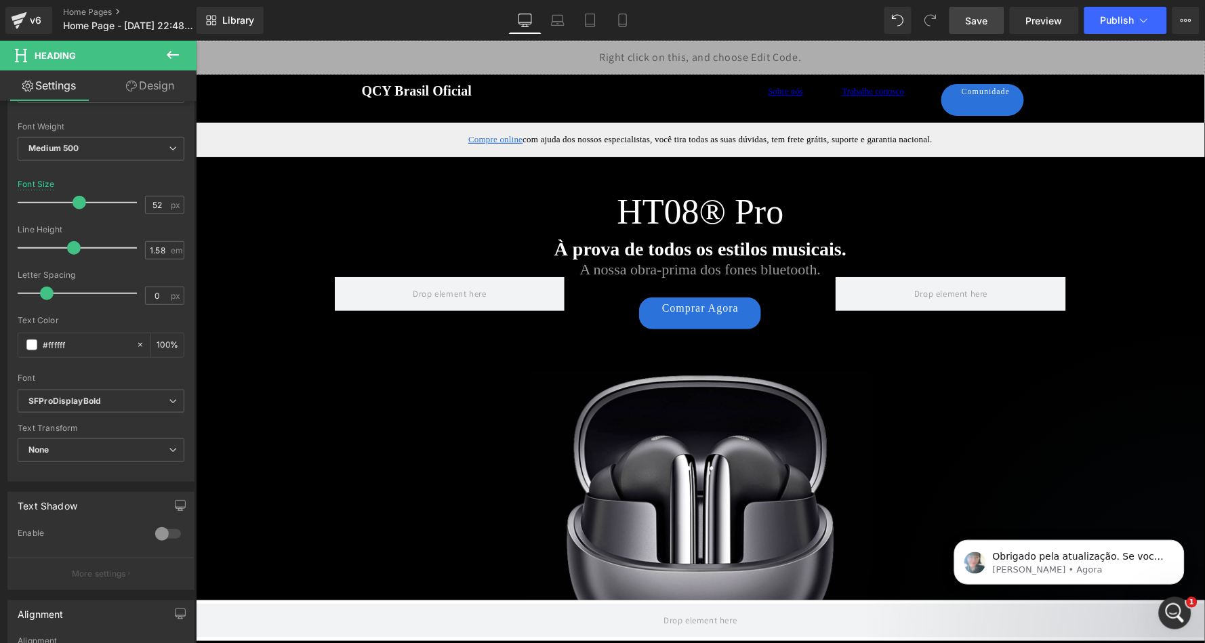
click at [975, 20] on span "Save" at bounding box center [977, 21] width 22 height 14
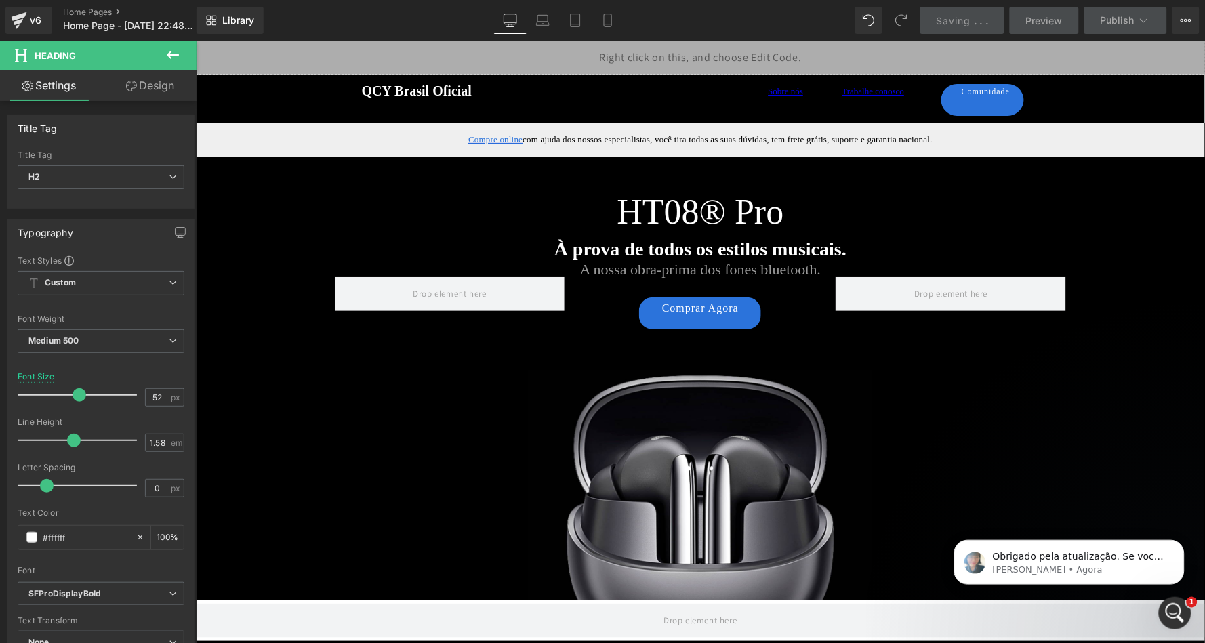
scroll to position [0, 0]
click at [173, 57] on icon at bounding box center [173, 55] width 16 height 16
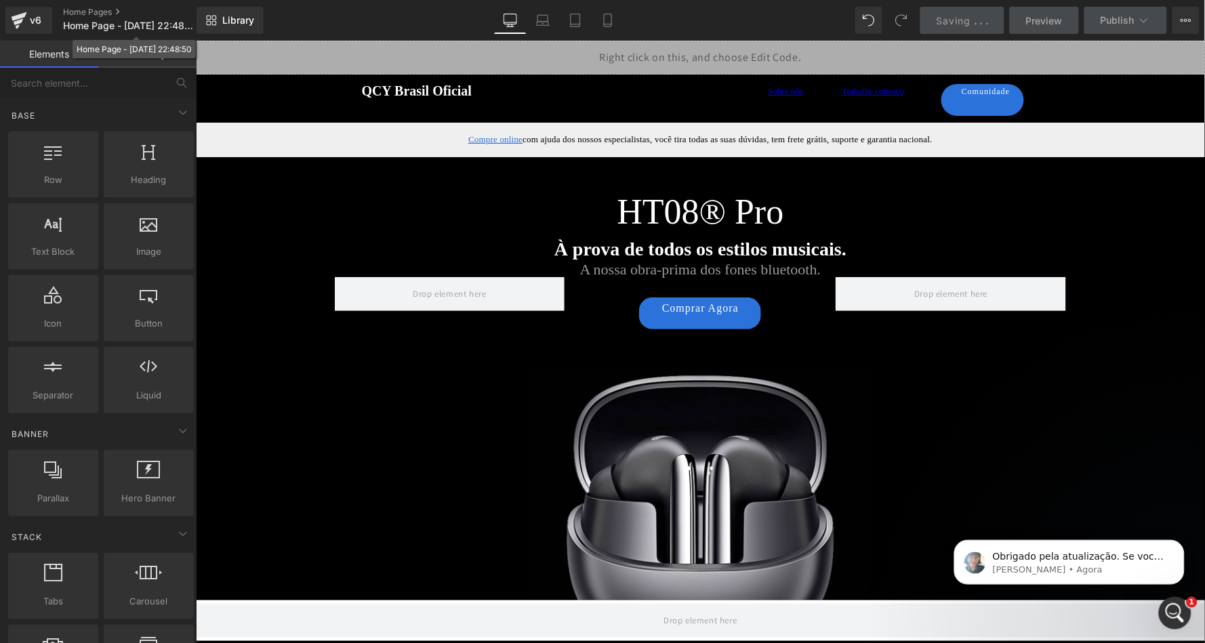
click at [155, 54] on div "Home Page - [DATE] 22:48:50" at bounding box center [134, 49] width 115 height 14
click at [148, 49] on link "Global Style" at bounding box center [147, 54] width 98 height 27
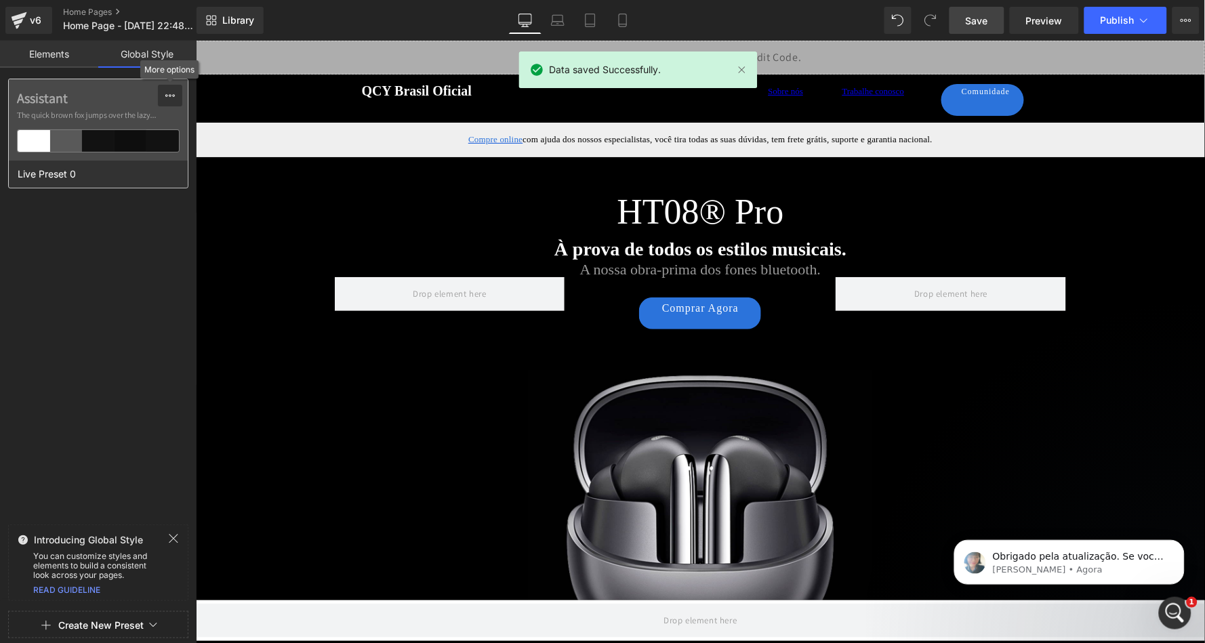
click at [169, 90] on icon at bounding box center [170, 95] width 11 height 11
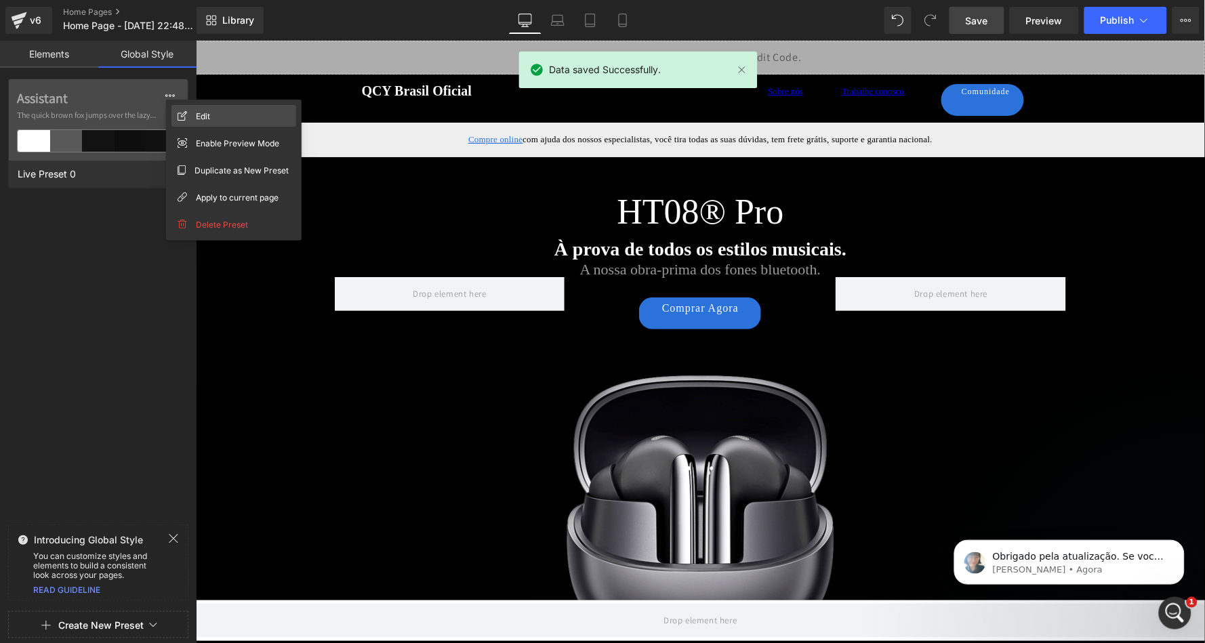
click at [214, 117] on div "Edit" at bounding box center [234, 116] width 125 height 22
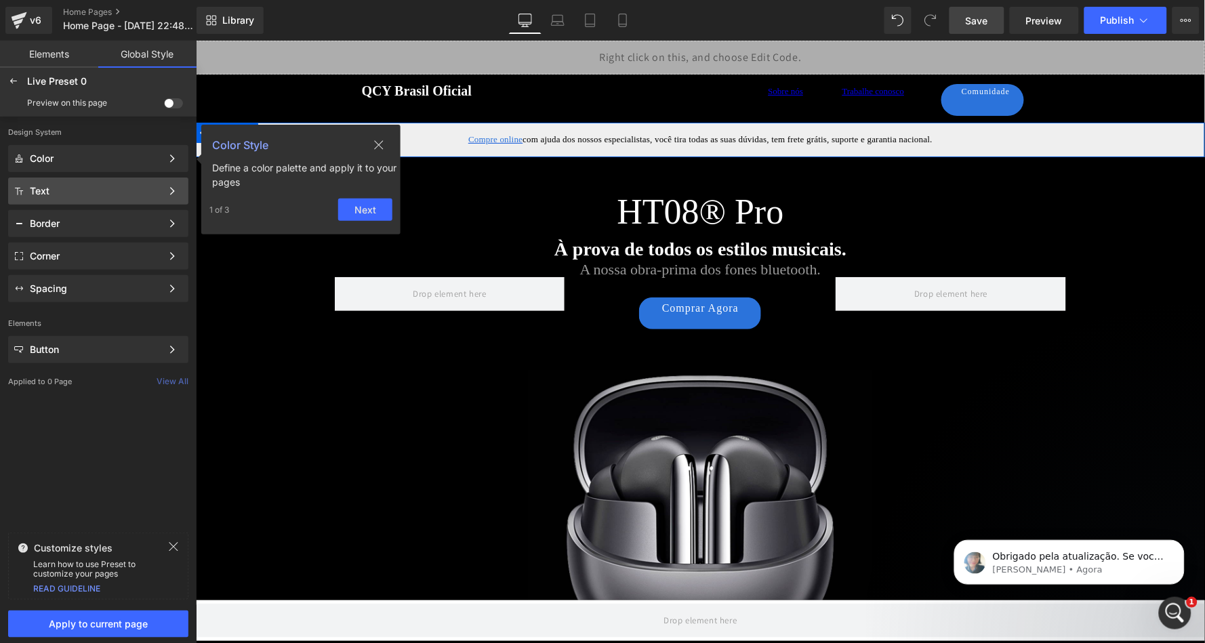
click at [132, 188] on div "Text" at bounding box center [96, 191] width 132 height 11
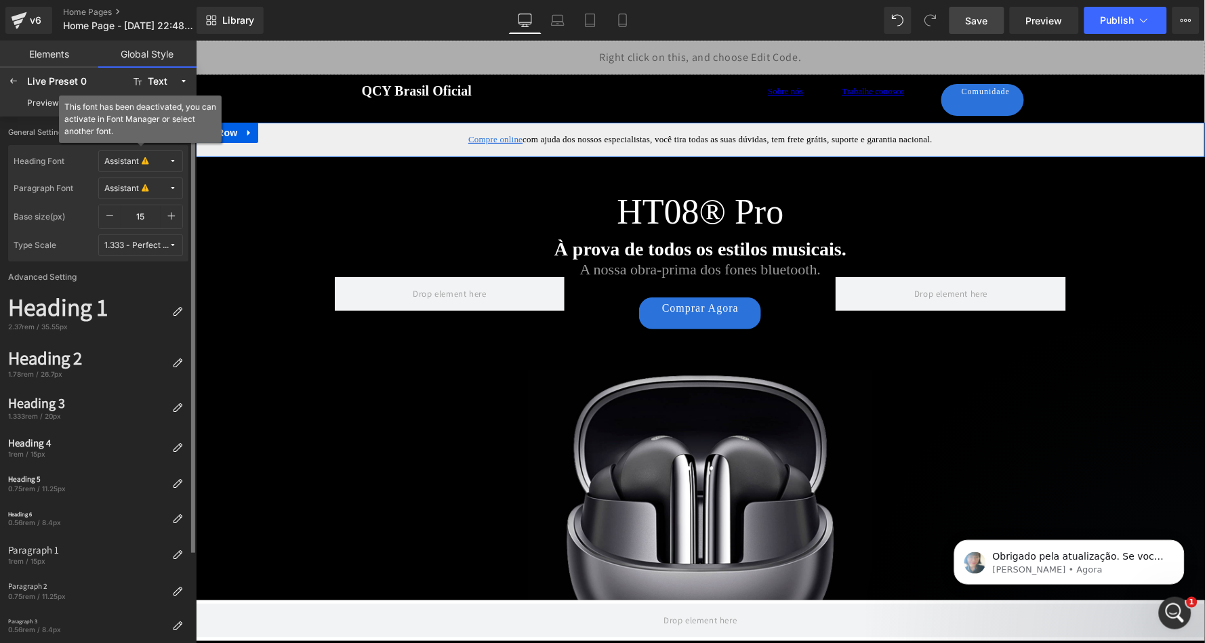
click at [127, 159] on div "Assistant" at bounding box center [121, 162] width 35 height 10
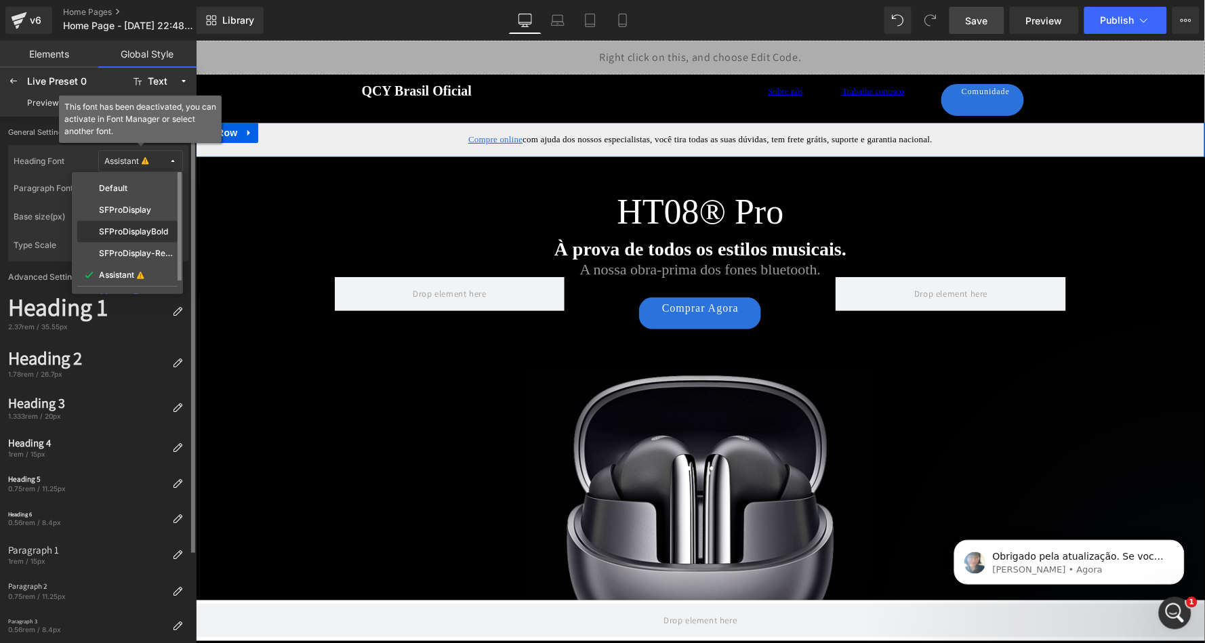
click at [157, 230] on label "SFProDisplayBold" at bounding box center [133, 231] width 69 height 9
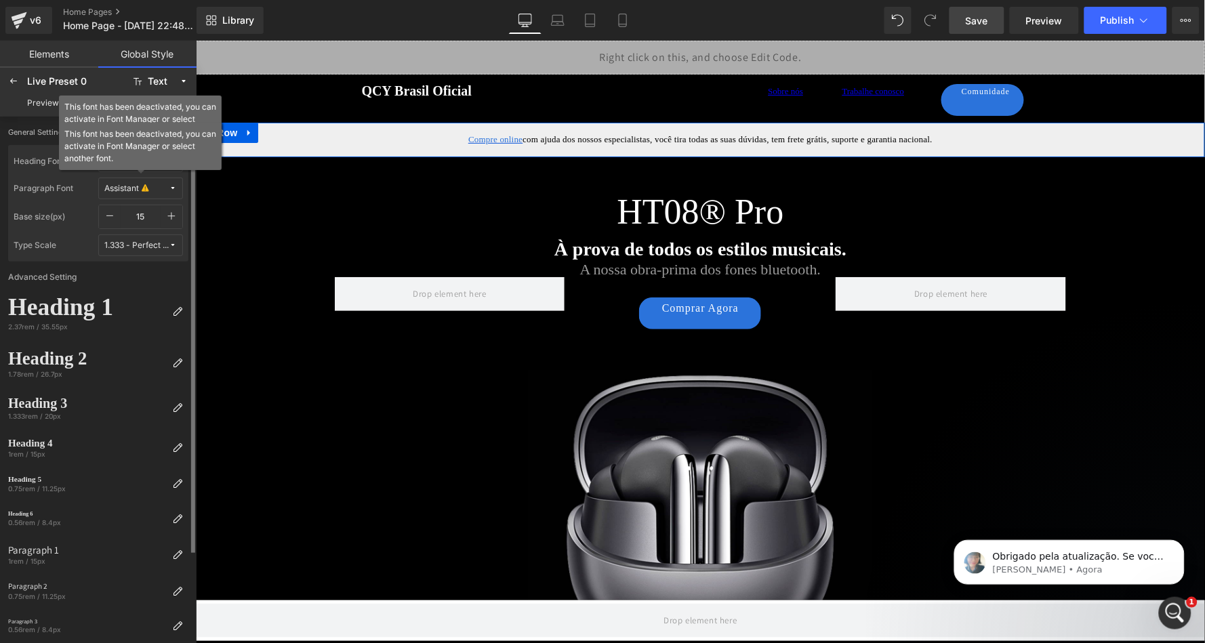
click at [121, 186] on div "Assistant" at bounding box center [121, 189] width 35 height 10
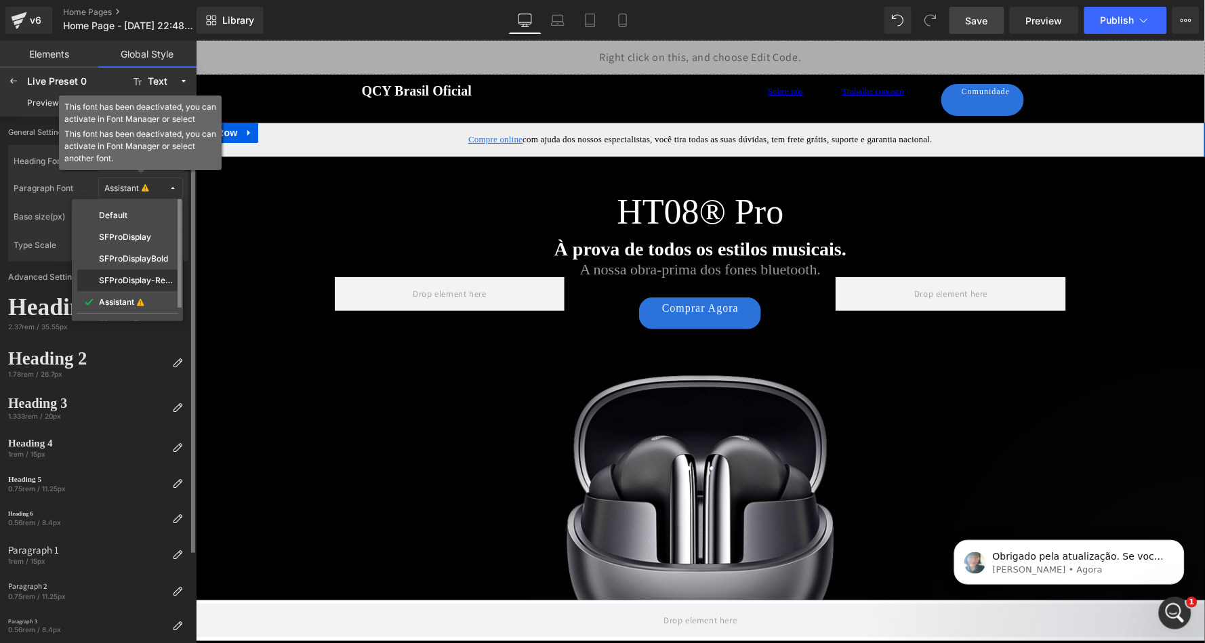
click at [154, 275] on div "SFProDisplay-Regular" at bounding box center [127, 280] width 95 height 11
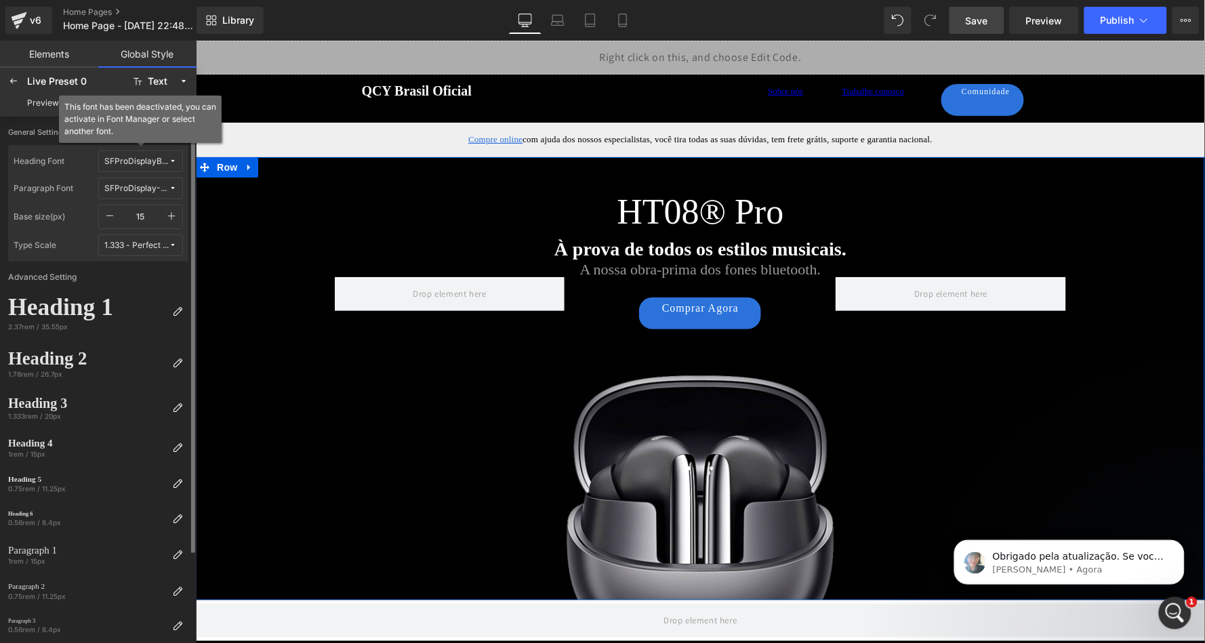
click at [54, 207] on label "Base size(px)" at bounding box center [56, 217] width 85 height 24
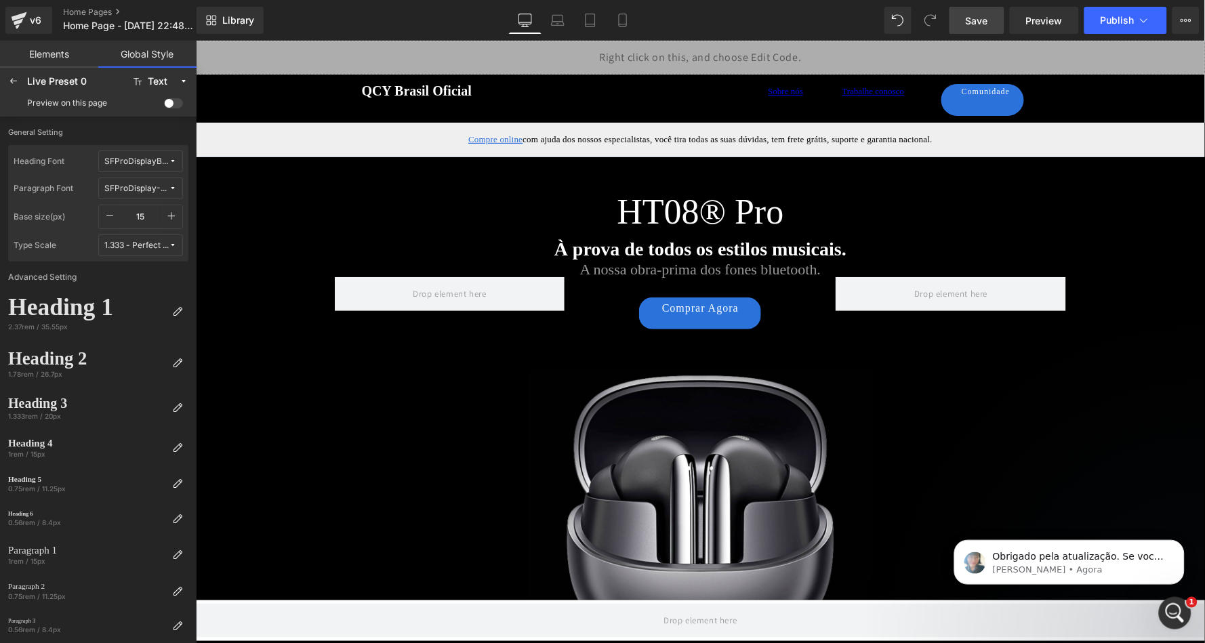
click at [981, 25] on span "Save" at bounding box center [977, 21] width 22 height 14
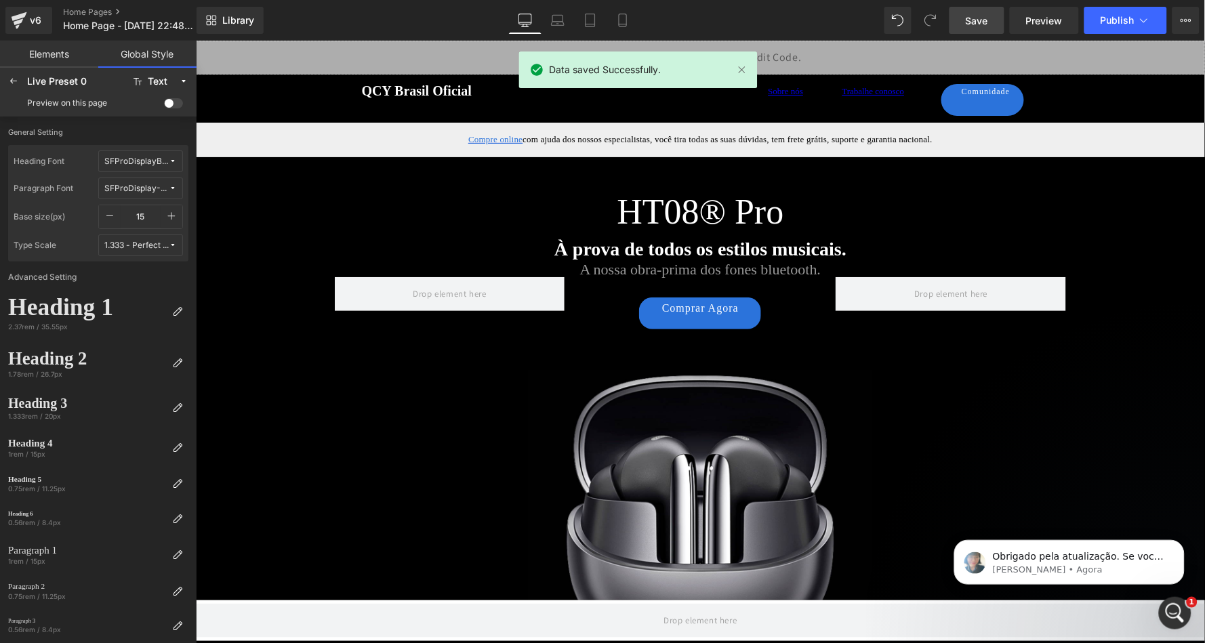
click at [170, 101] on span at bounding box center [173, 103] width 19 height 10
click at [164, 106] on input "checkbox" at bounding box center [164, 106] width 0 height 0
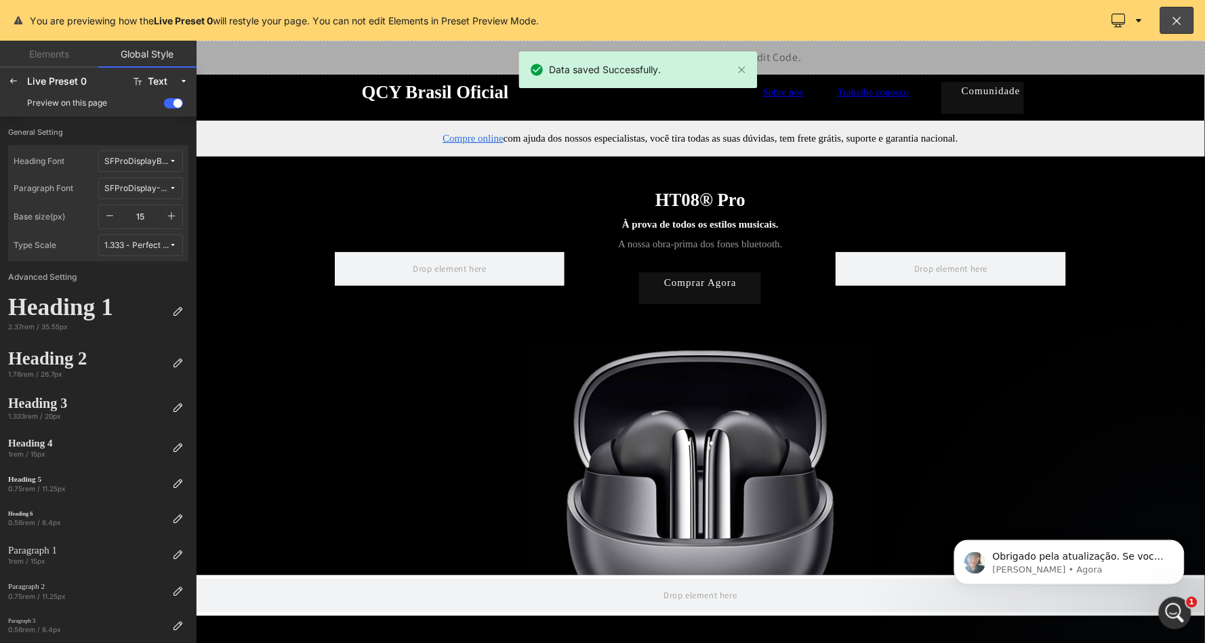
click at [170, 101] on span at bounding box center [173, 103] width 19 height 10
click at [164, 106] on input "checkbox" at bounding box center [164, 106] width 0 height 0
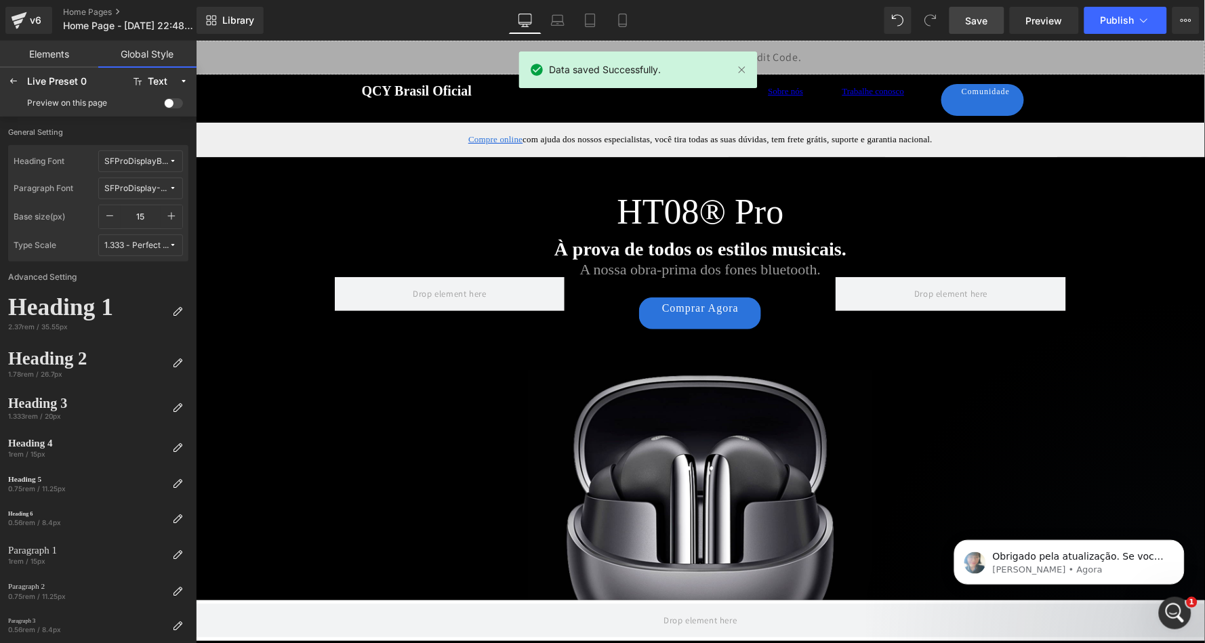
click at [170, 101] on span at bounding box center [173, 103] width 19 height 10
click at [164, 106] on input "checkbox" at bounding box center [164, 106] width 0 height 0
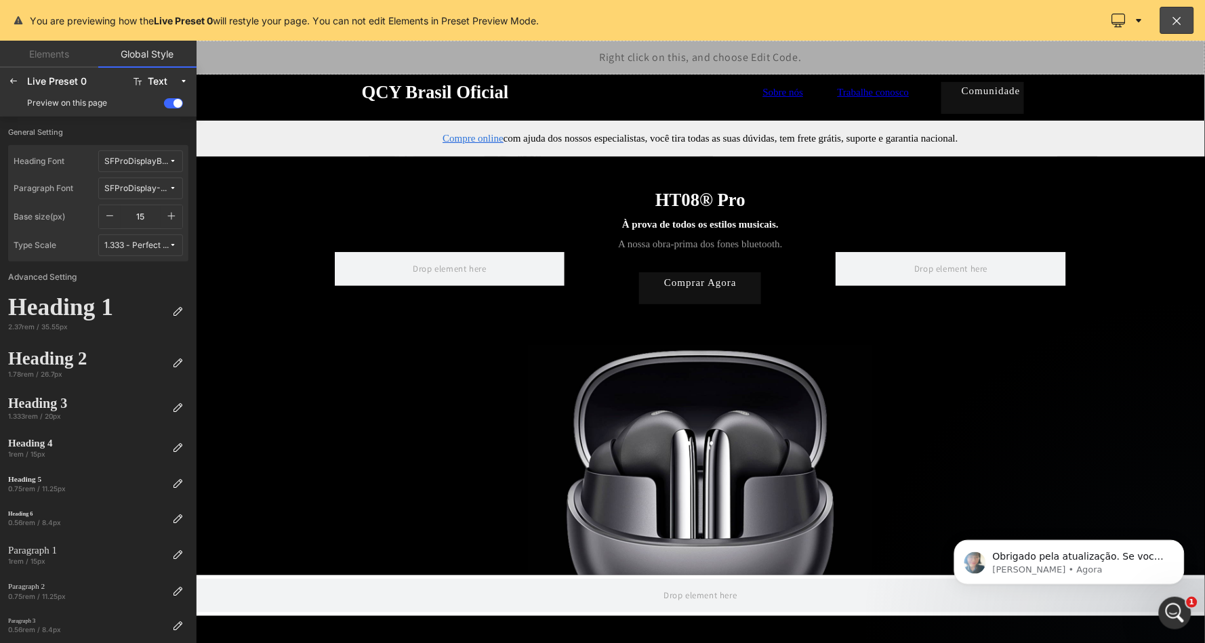
click at [170, 101] on span at bounding box center [173, 103] width 19 height 10
click at [164, 106] on input "checkbox" at bounding box center [164, 106] width 0 height 0
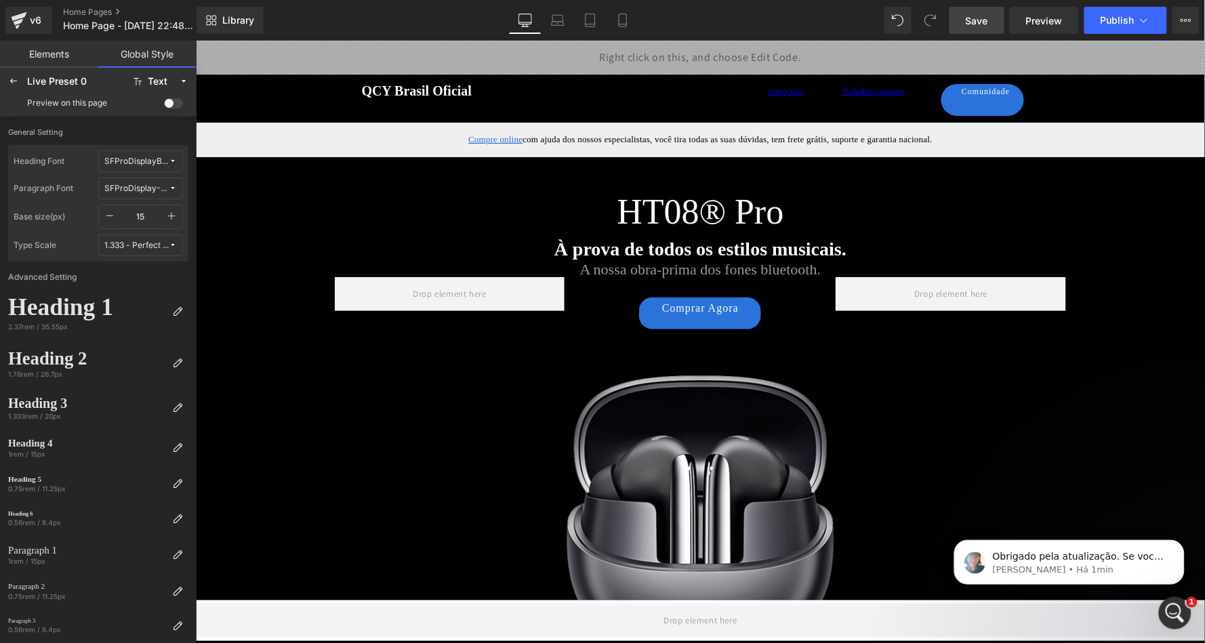
click at [64, 53] on link "Elements" at bounding box center [49, 54] width 98 height 27
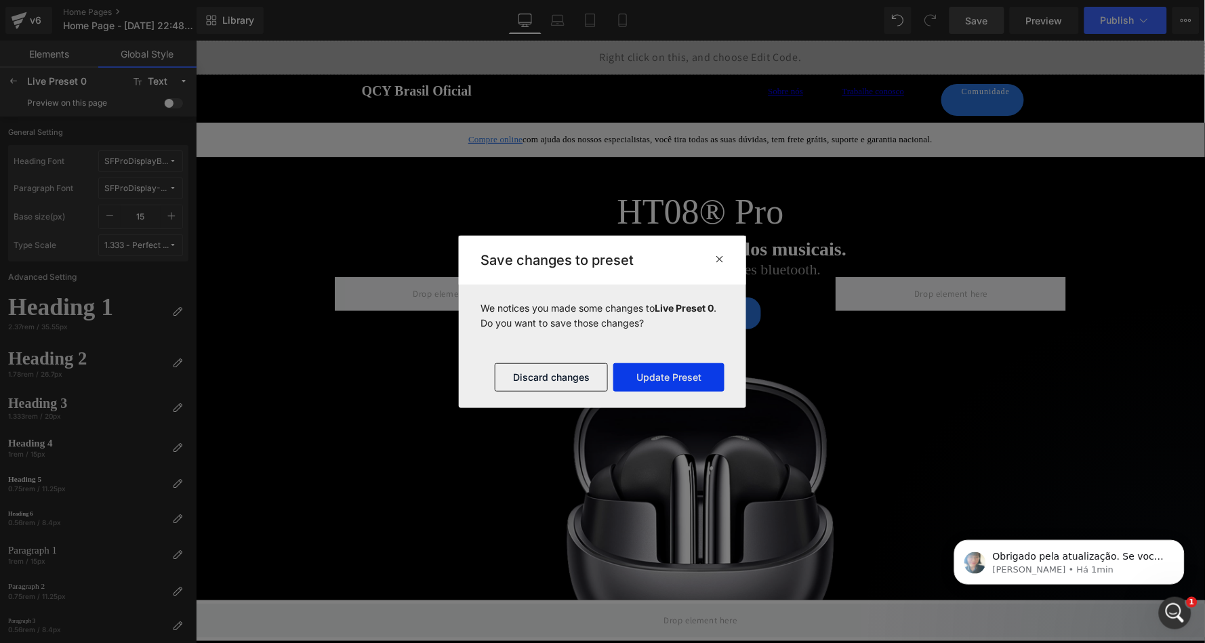
click at [676, 383] on button "Update Preset" at bounding box center [669, 377] width 111 height 28
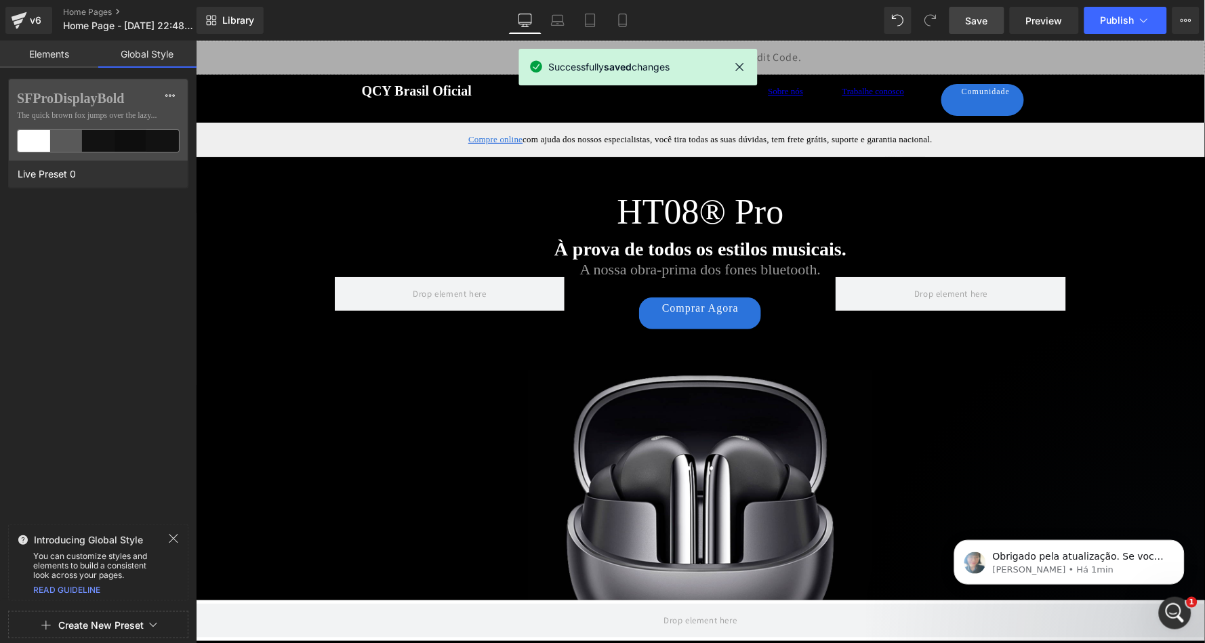
click at [62, 43] on link "Elements" at bounding box center [49, 54] width 98 height 27
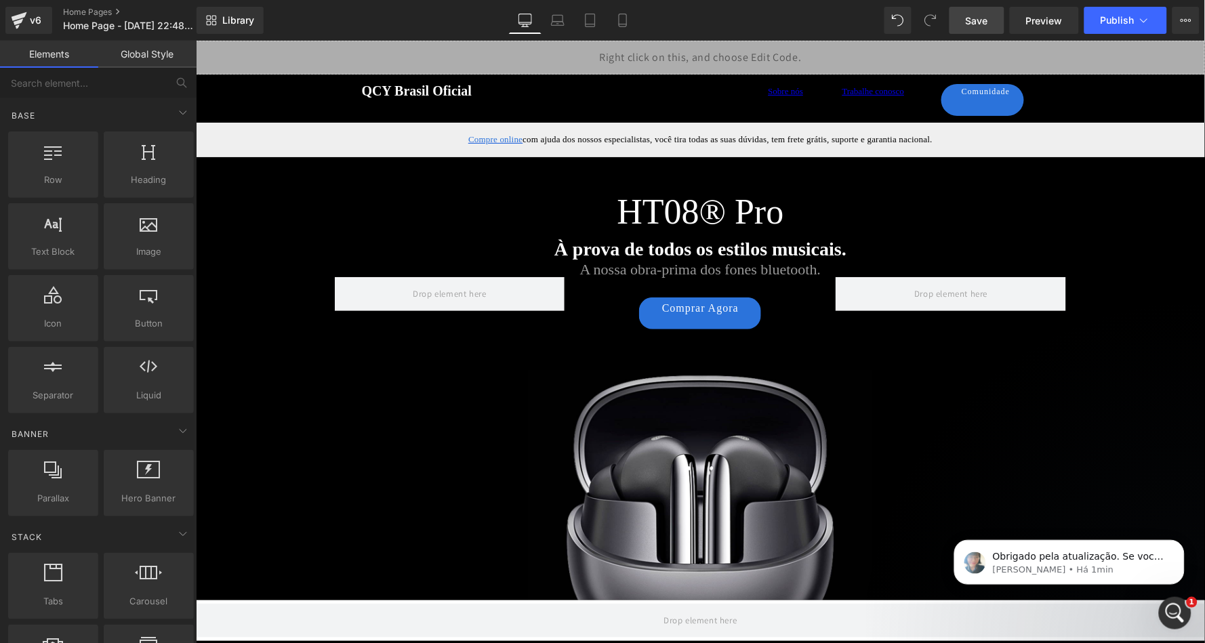
click at [986, 19] on span "Save" at bounding box center [977, 21] width 22 height 14
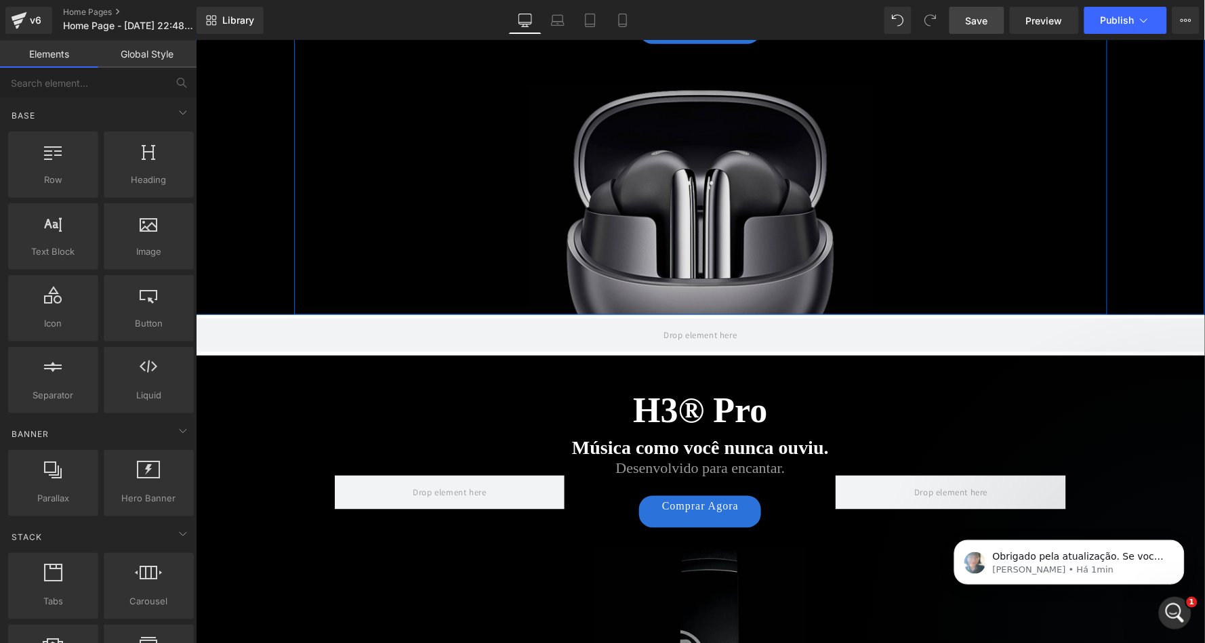
scroll to position [517, 0]
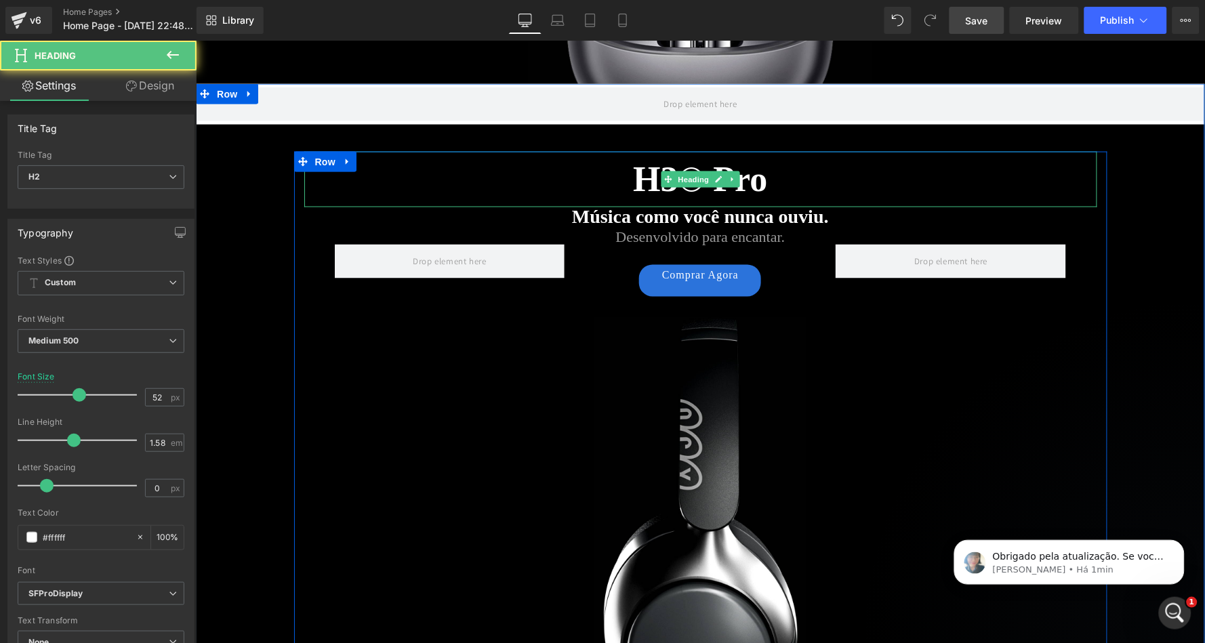
click at [698, 182] on div "H3® Pro Heading" at bounding box center [700, 179] width 793 height 56
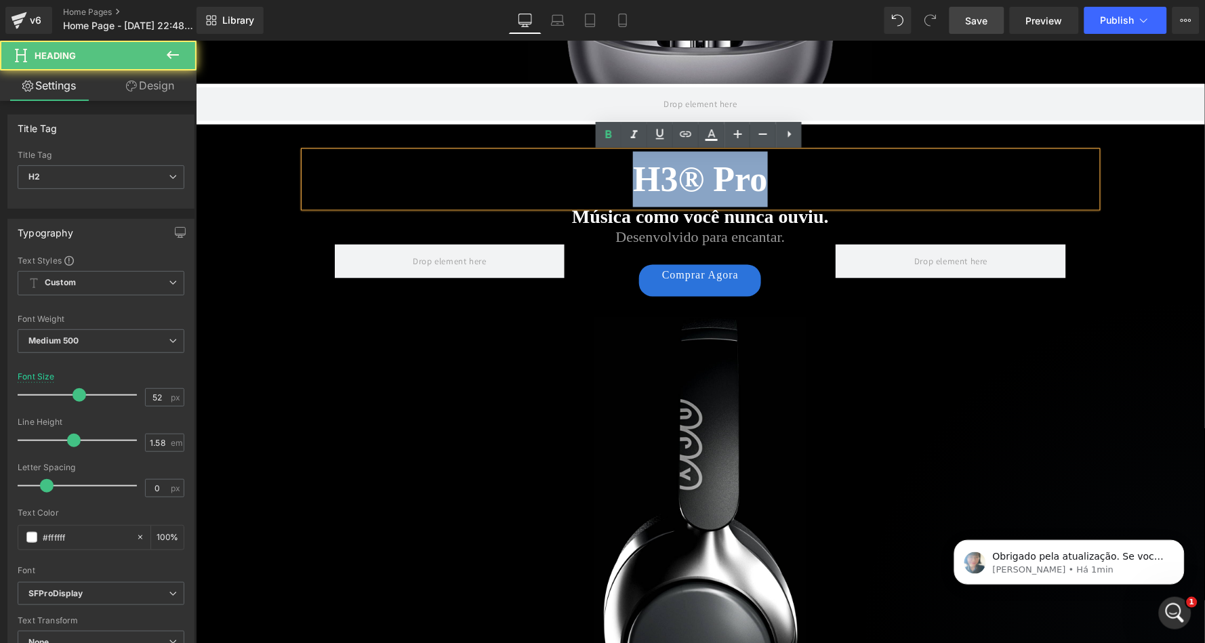
drag, startPoint x: 636, startPoint y: 180, endPoint x: 761, endPoint y: 182, distance: 124.7
click at [761, 182] on strong "H3® Pro" at bounding box center [700, 178] width 134 height 39
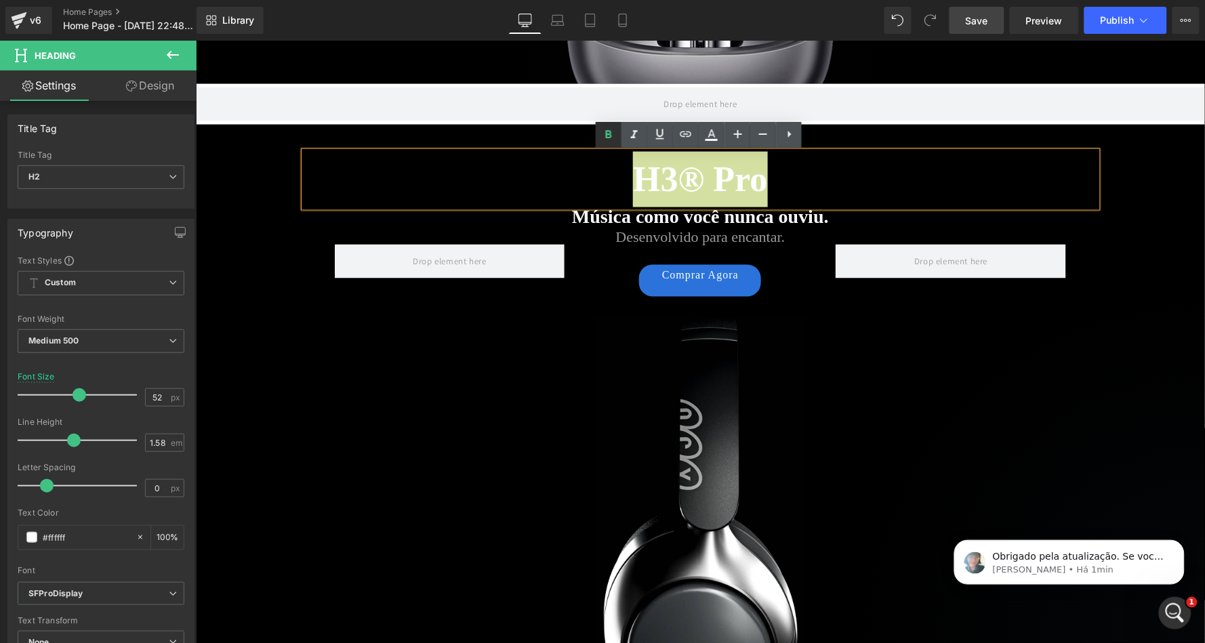
click at [607, 133] on icon at bounding box center [609, 134] width 6 height 8
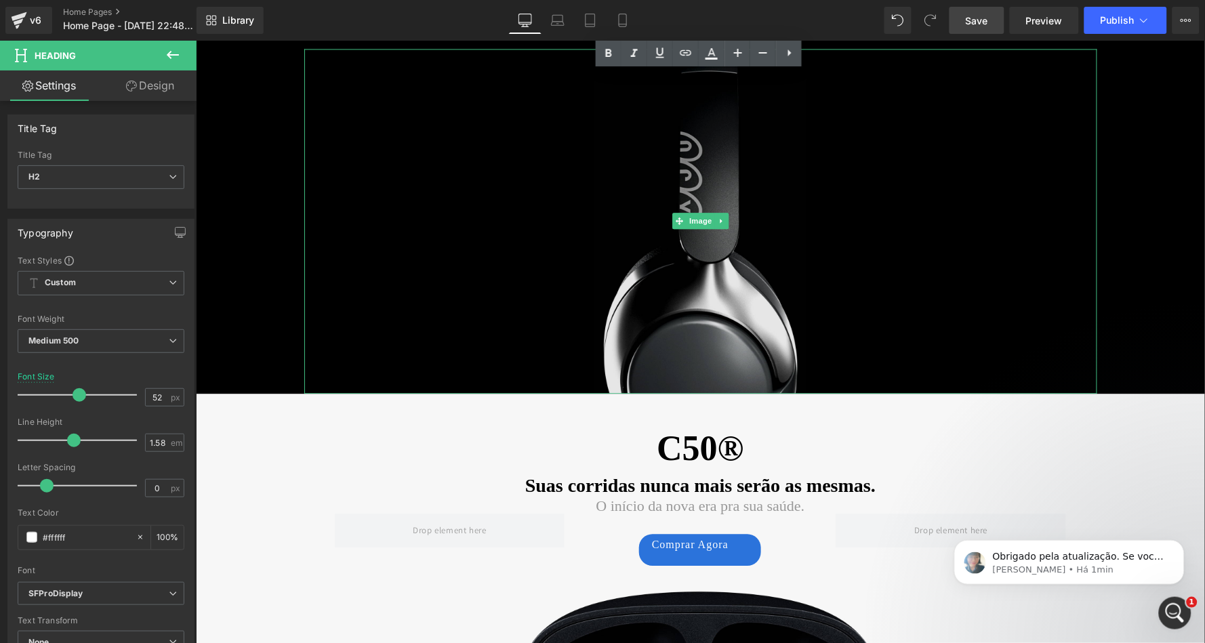
scroll to position [1015, 0]
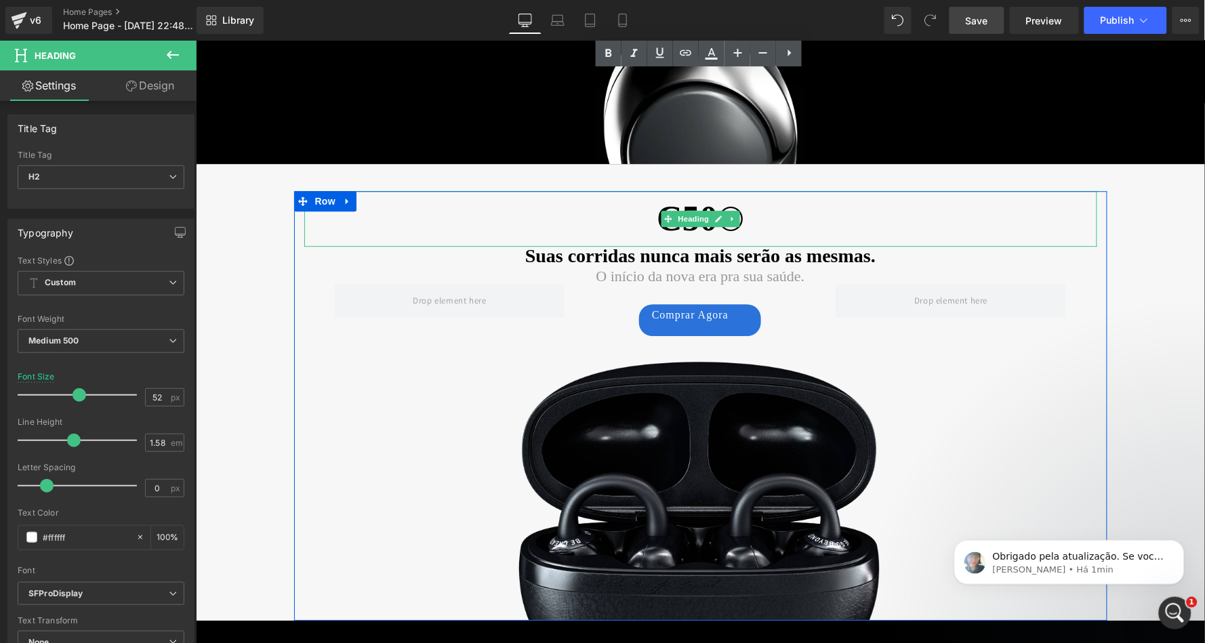
click at [698, 223] on span "Heading" at bounding box center [693, 218] width 37 height 16
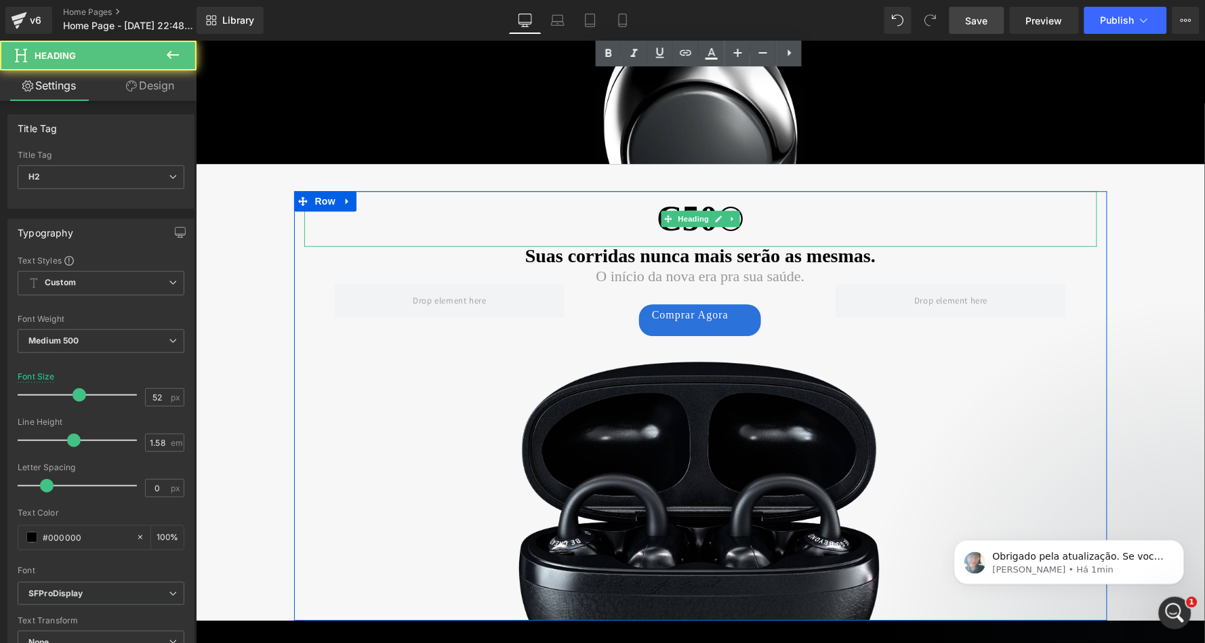
click at [644, 215] on h2 "C50®" at bounding box center [700, 219] width 793 height 56
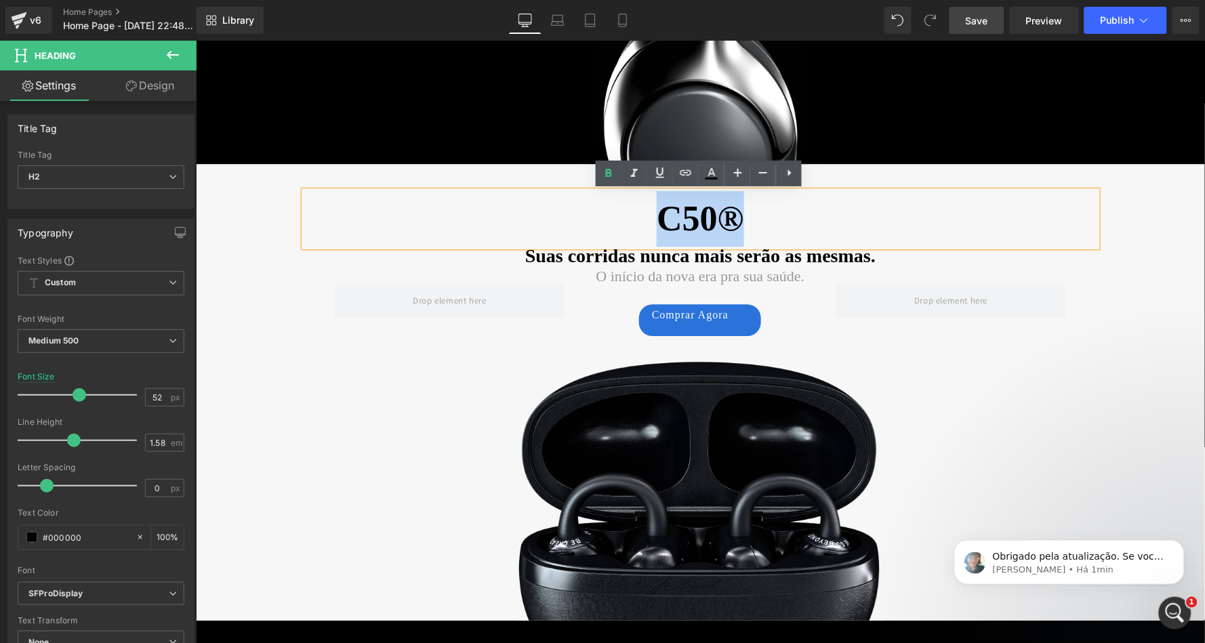
drag, startPoint x: 753, startPoint y: 215, endPoint x: 657, endPoint y: 219, distance: 96.4
click at [657, 219] on h2 "C50®" at bounding box center [700, 219] width 793 height 56
click at [609, 179] on icon at bounding box center [609, 173] width 16 height 16
click at [696, 222] on h2 "C50®" at bounding box center [700, 219] width 793 height 56
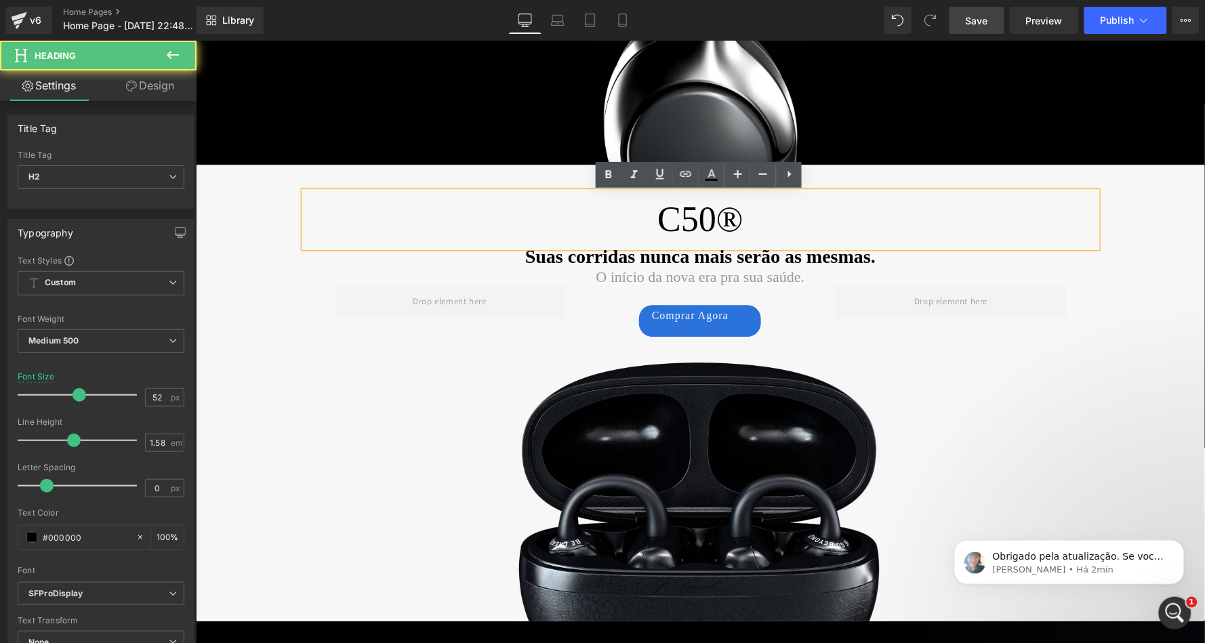
drag, startPoint x: 827, startPoint y: 294, endPoint x: 801, endPoint y: 277, distance: 31.2
click at [828, 294] on div at bounding box center [950, 301] width 251 height 34
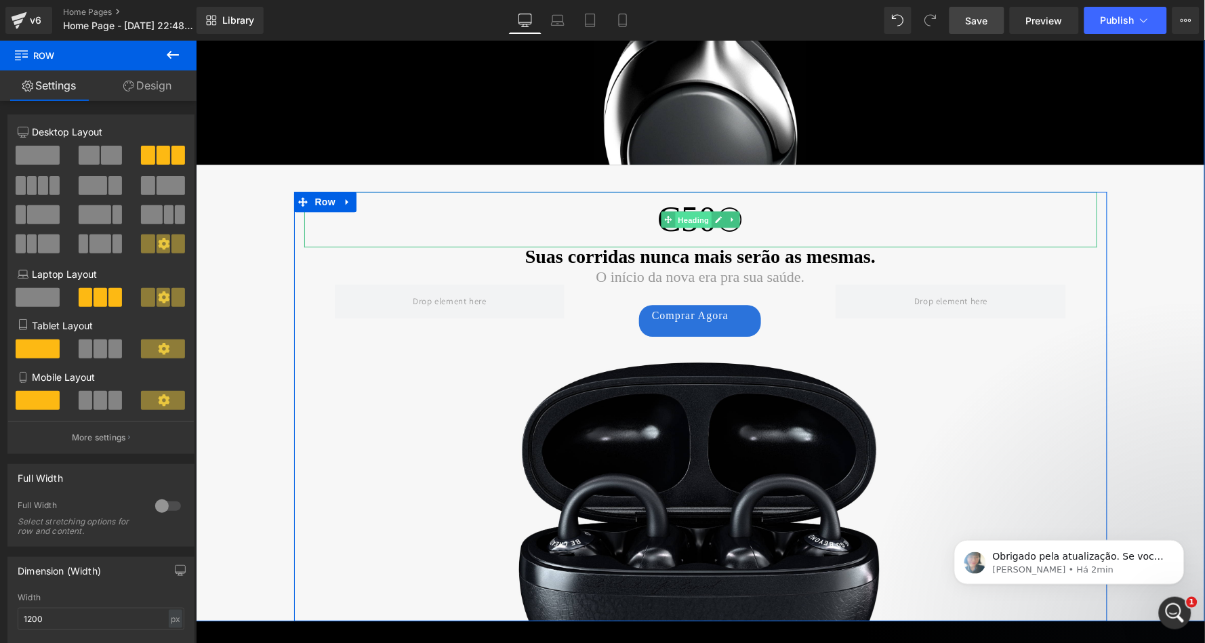
click at [695, 222] on span "Heading" at bounding box center [693, 220] width 37 height 16
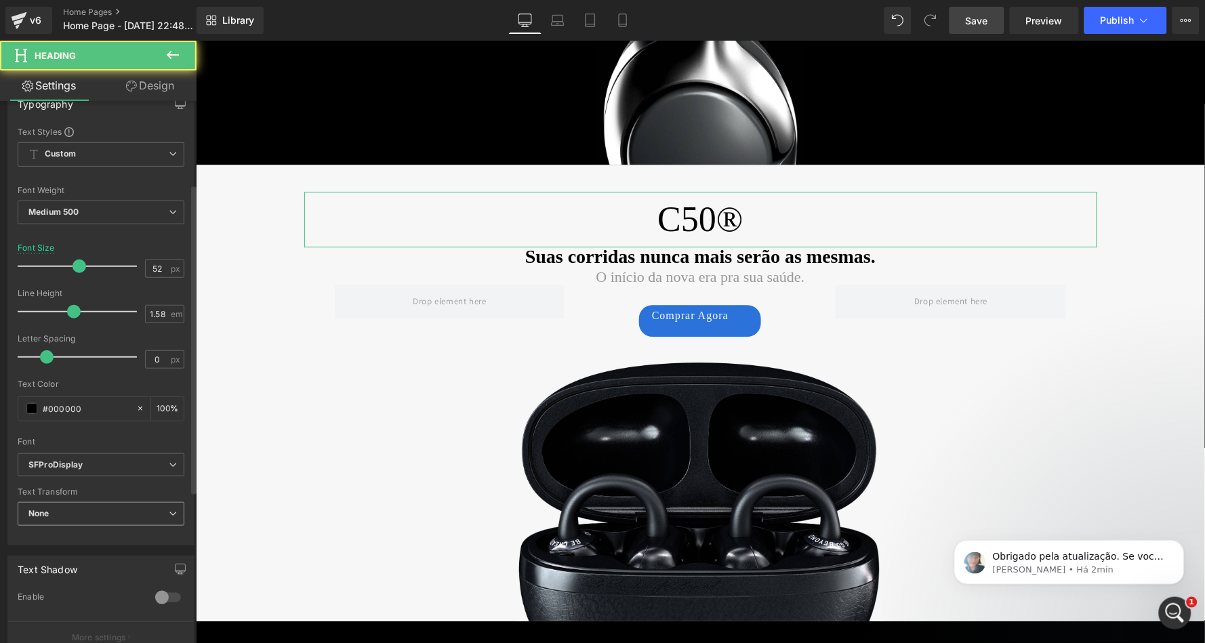
scroll to position [145, 0]
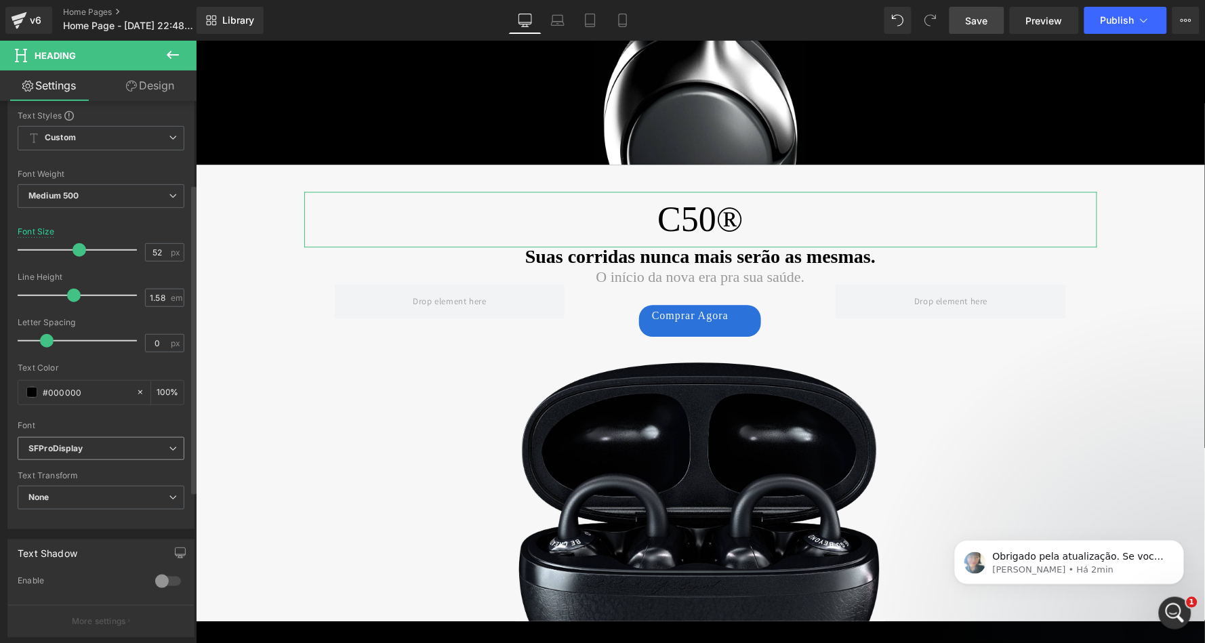
click at [80, 443] on icon "SFProDisplay" at bounding box center [55, 449] width 55 height 12
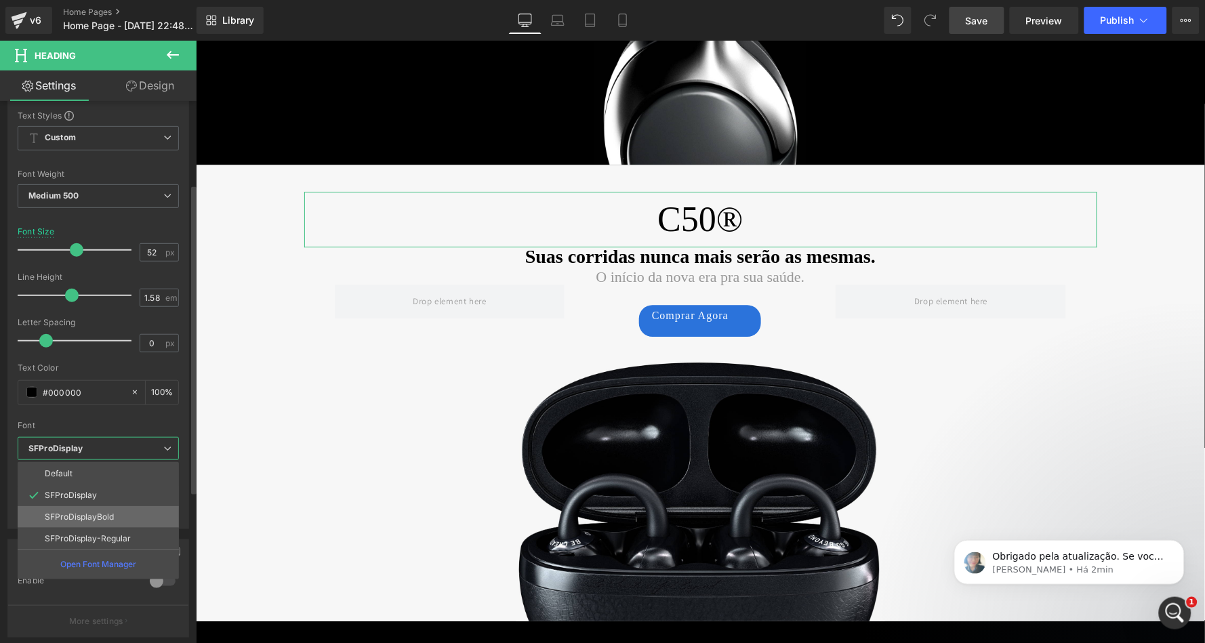
click at [92, 513] on p "SFProDisplayBold" at bounding box center [79, 517] width 69 height 9
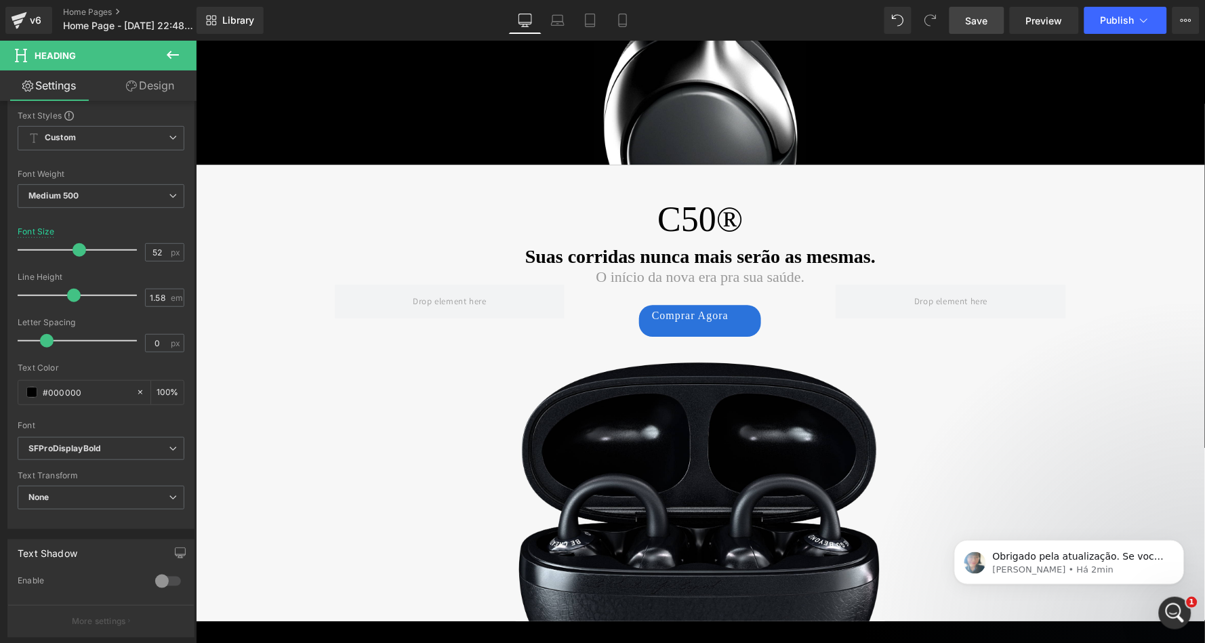
click at [982, 24] on span "Save" at bounding box center [977, 21] width 22 height 14
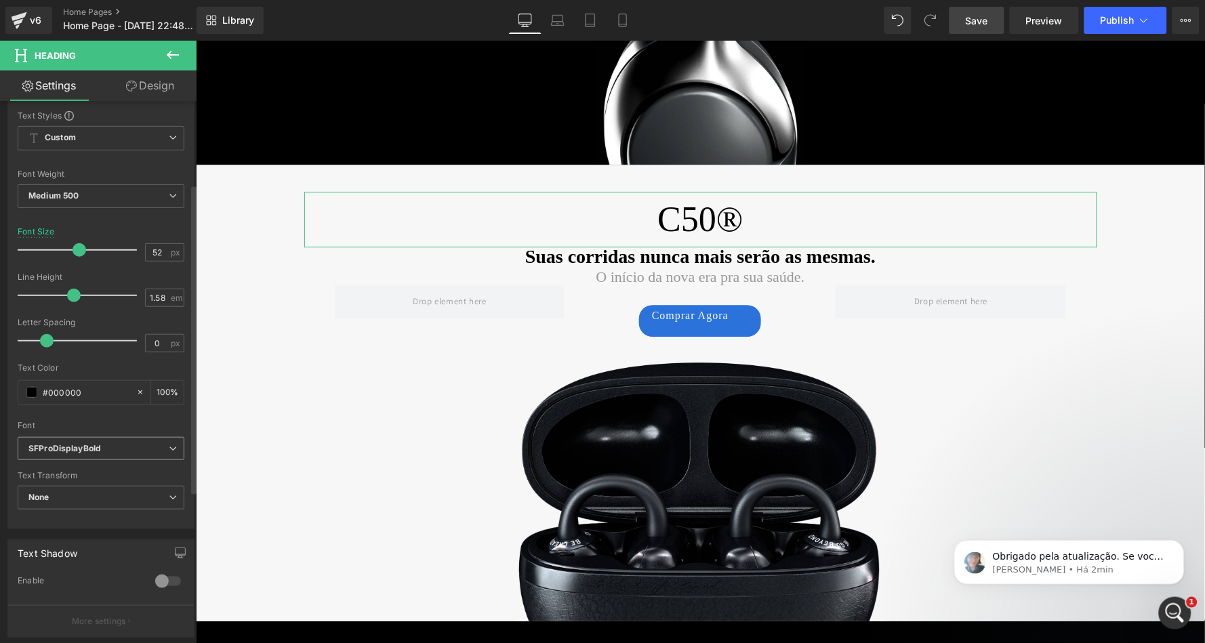
click at [92, 443] on icon "SFProDisplayBold" at bounding box center [64, 449] width 73 height 12
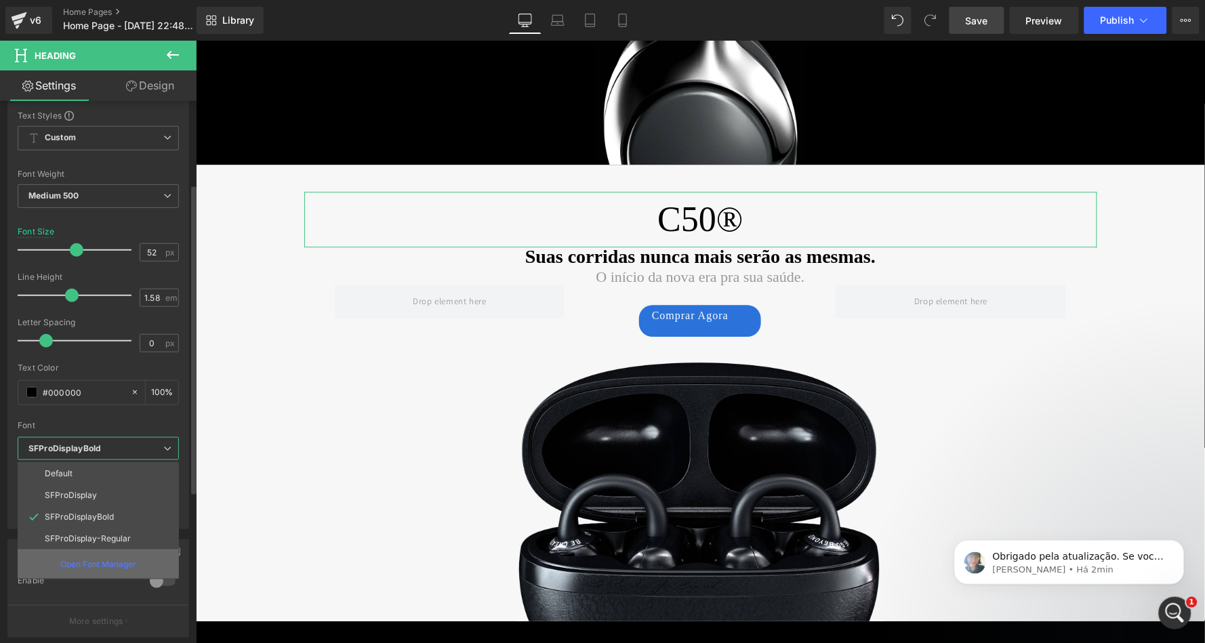
click at [111, 559] on p "Open Font Manager" at bounding box center [98, 565] width 76 height 12
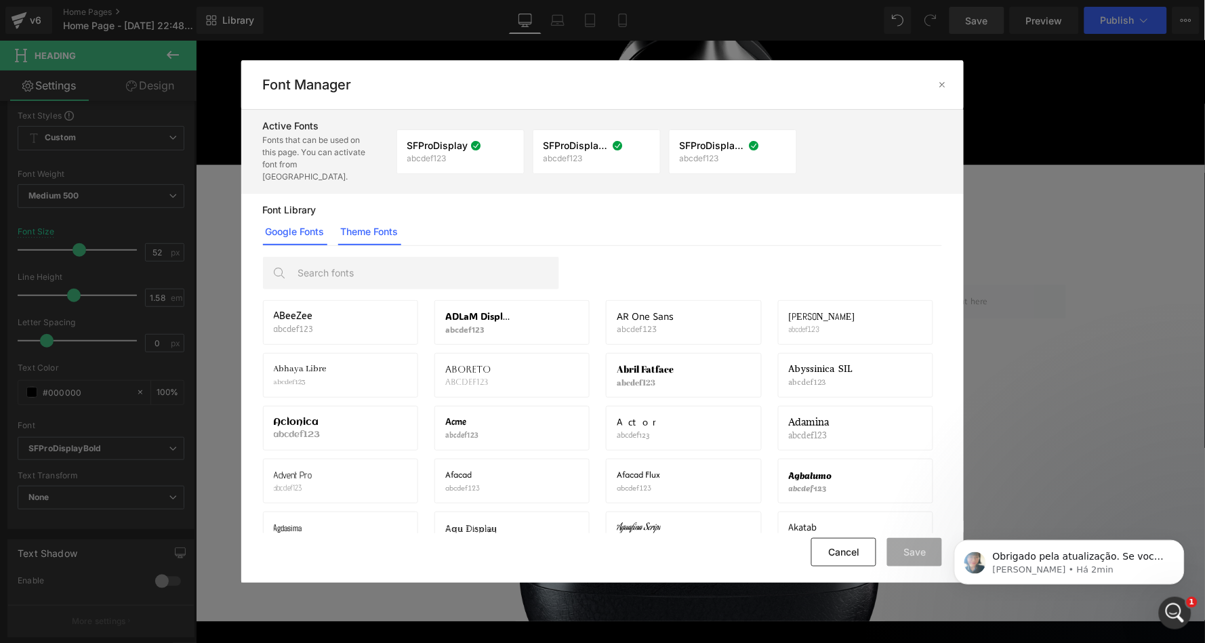
click at [373, 227] on link "Theme Fonts" at bounding box center [369, 231] width 63 height 27
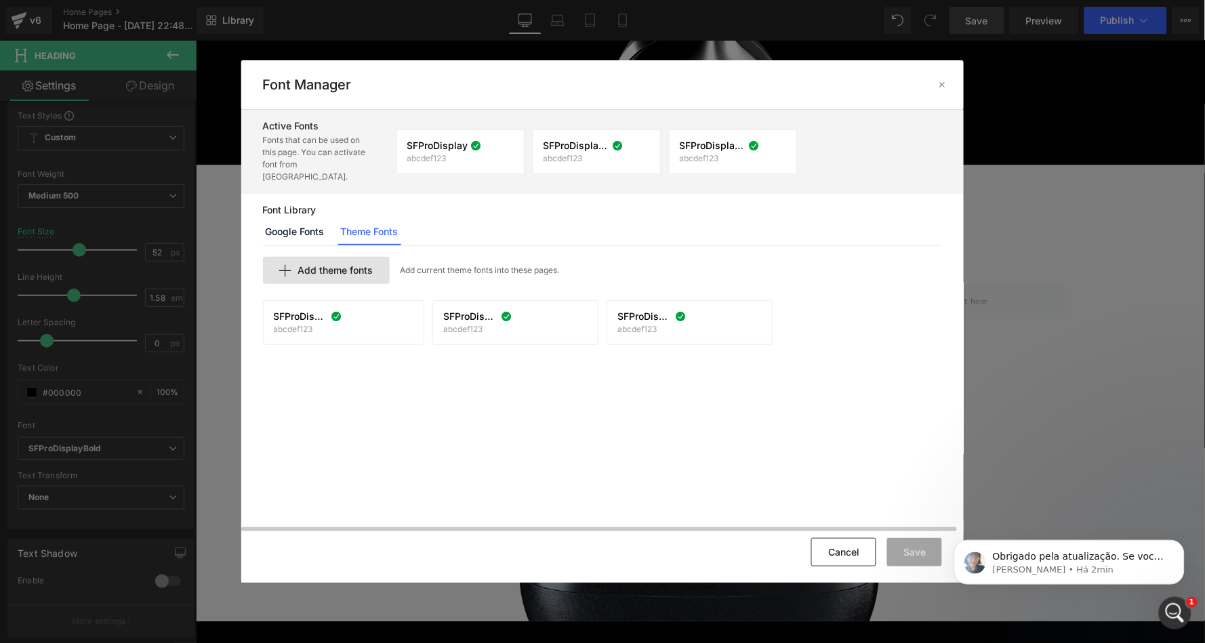
click at [323, 265] on span "Add theme fonts" at bounding box center [335, 270] width 75 height 11
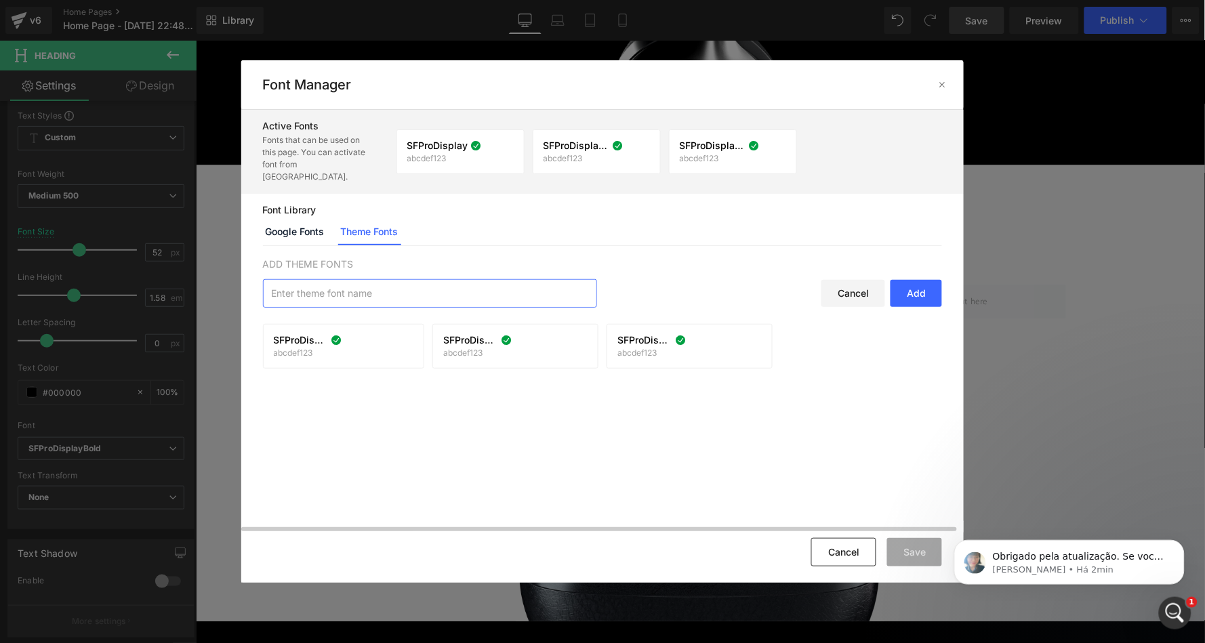
click at [346, 280] on input "text" at bounding box center [430, 293] width 333 height 27
paste input "SFProDisplayHeavy"
type input "SFProDisplayHeavy"
click at [934, 280] on div "Add" at bounding box center [917, 293] width 52 height 27
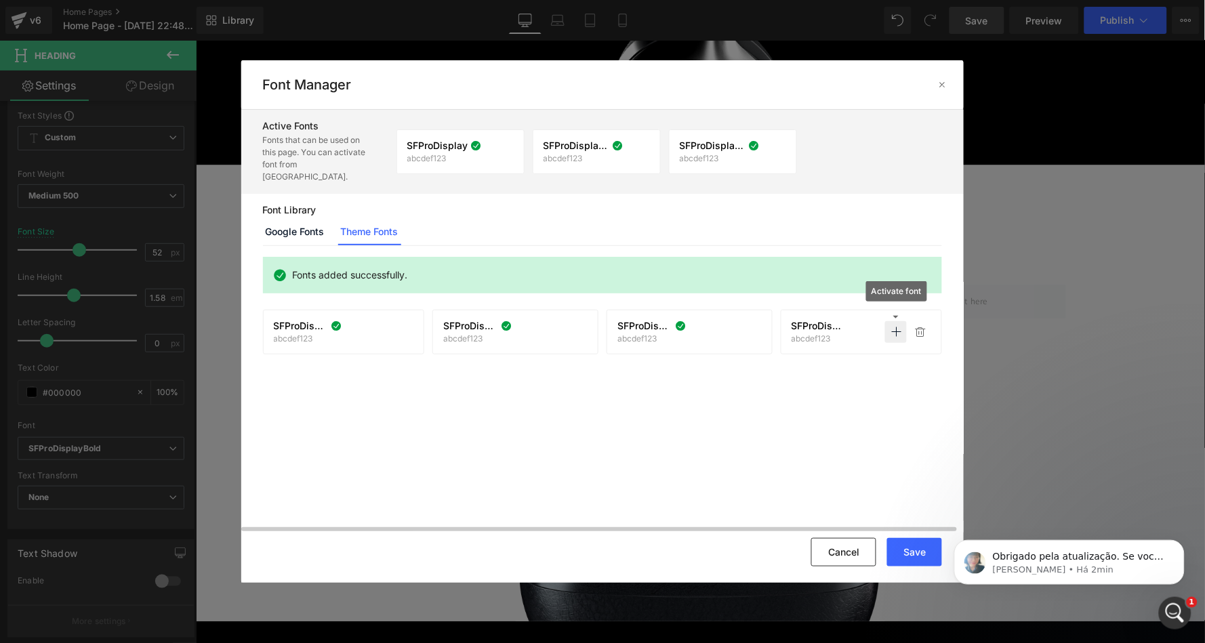
click at [892, 327] on icon at bounding box center [896, 332] width 11 height 11
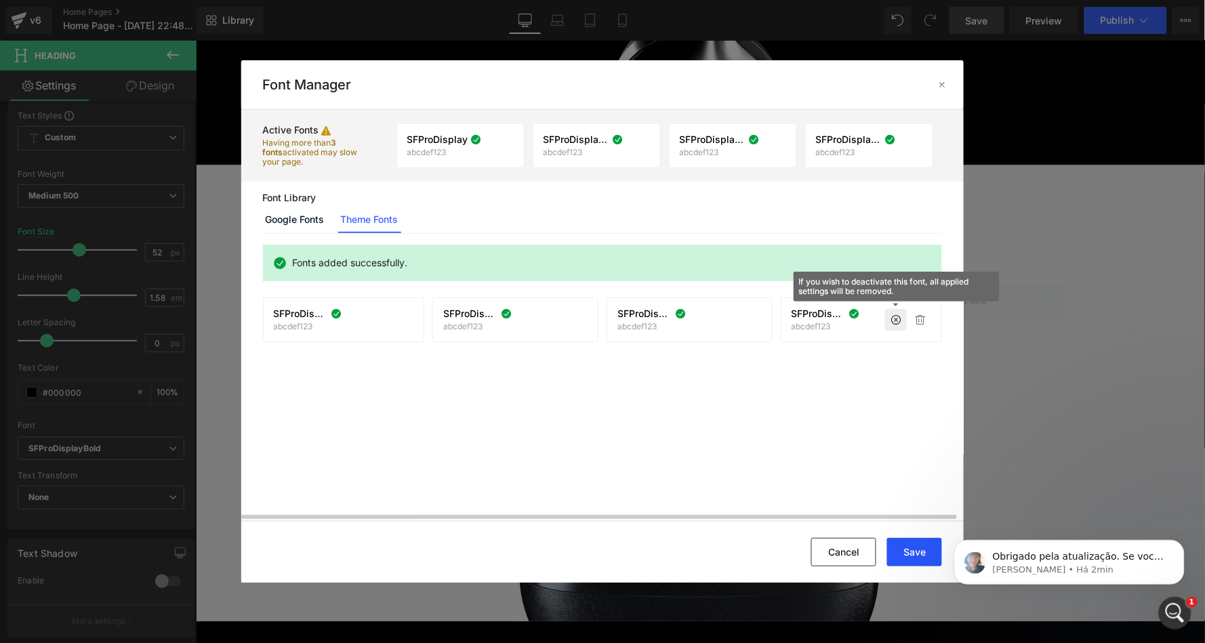
click at [919, 546] on button "Save" at bounding box center [914, 552] width 55 height 28
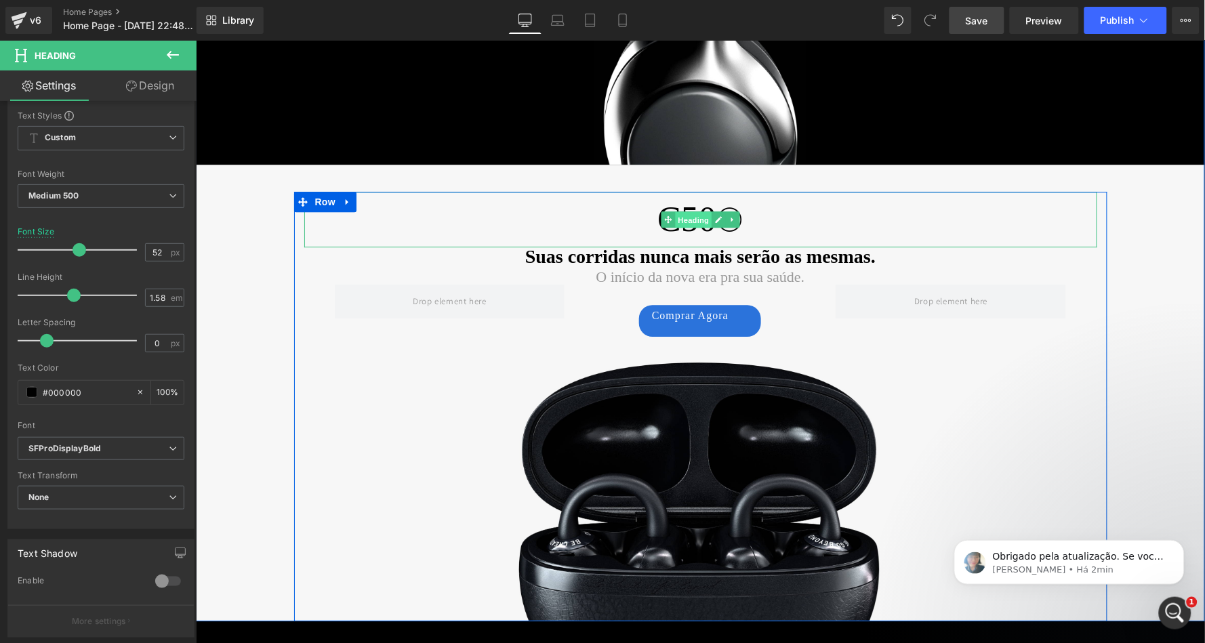
click at [691, 215] on span "Heading" at bounding box center [693, 220] width 37 height 16
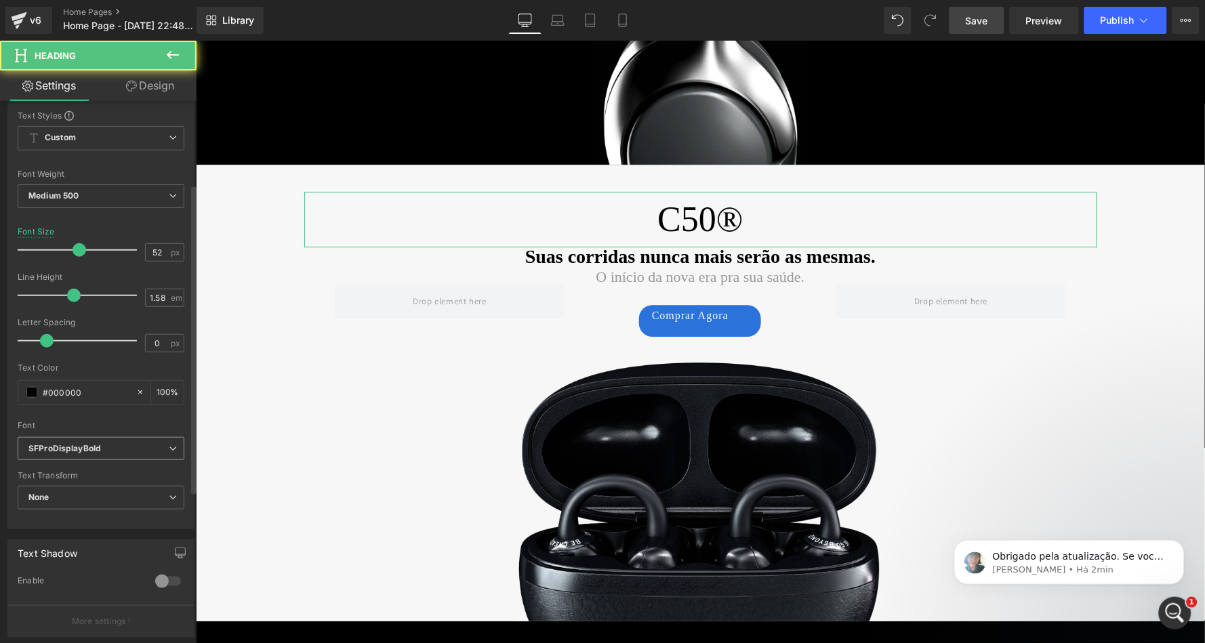
click at [62, 443] on icon "SFProDisplayBold" at bounding box center [64, 449] width 73 height 12
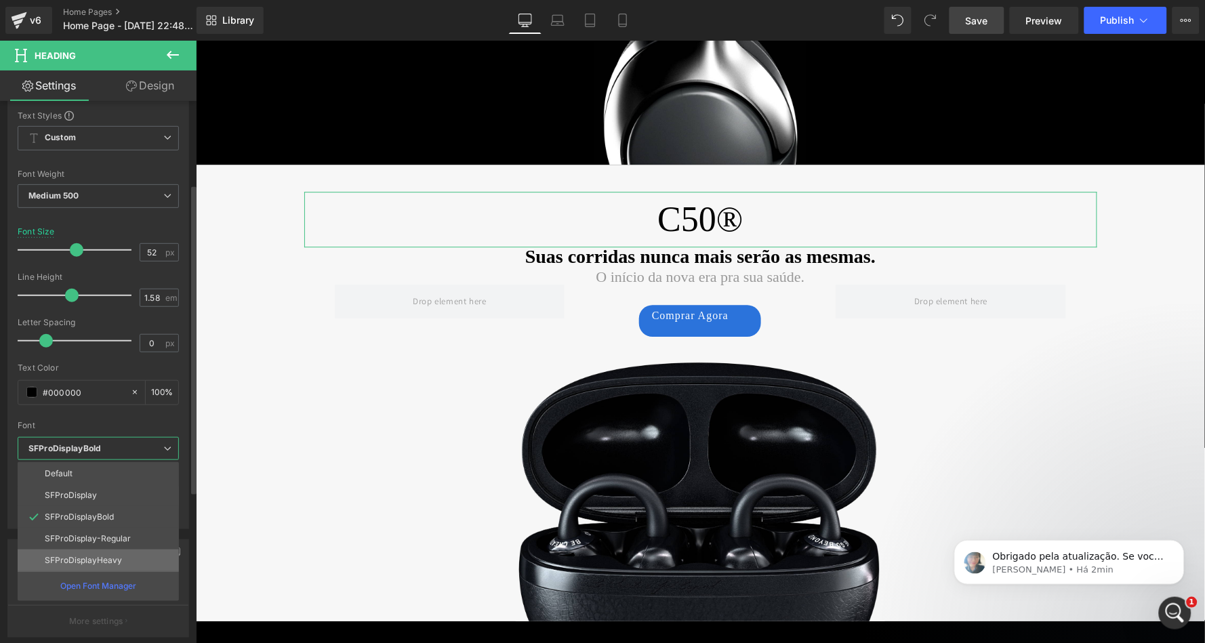
click at [106, 556] on p "SFProDisplayHeavy" at bounding box center [83, 560] width 77 height 9
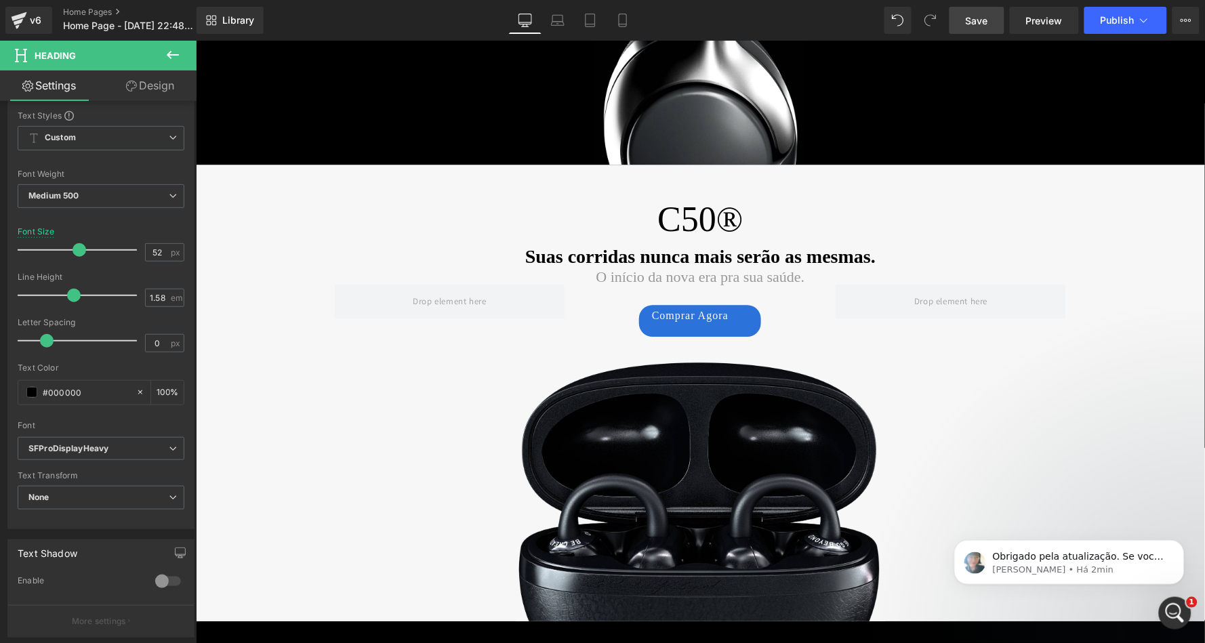
click at [983, 20] on span "Save" at bounding box center [977, 21] width 22 height 14
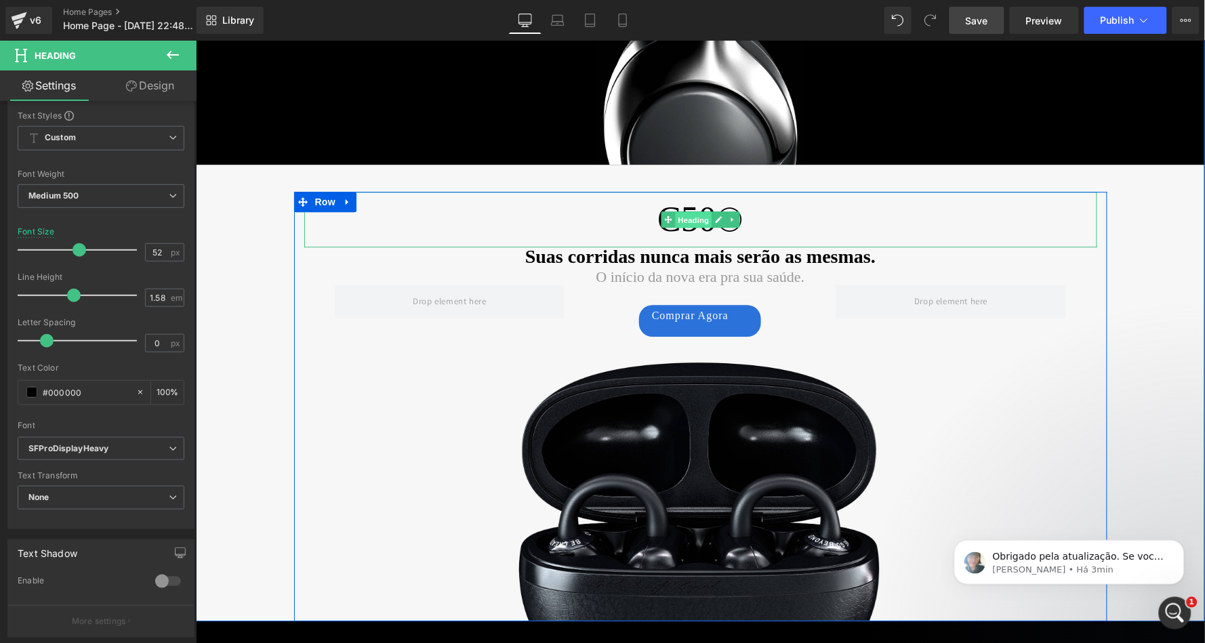
click at [685, 221] on span "Heading" at bounding box center [693, 220] width 37 height 16
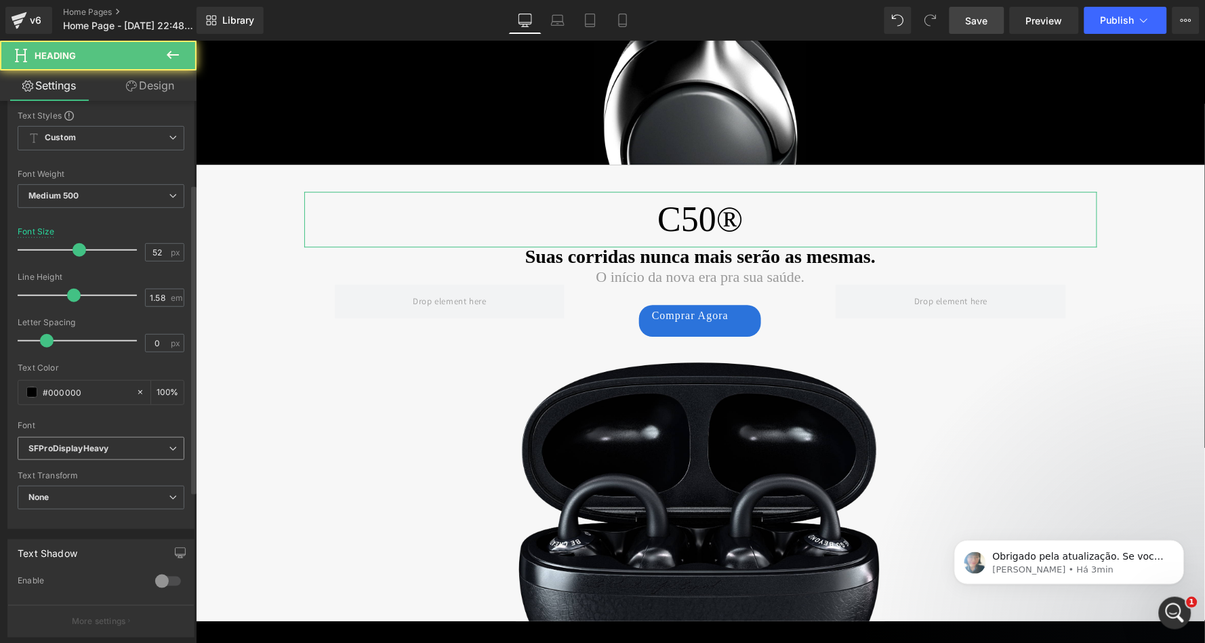
click at [105, 443] on icon "SFProDisplayHeavy" at bounding box center [68, 449] width 80 height 12
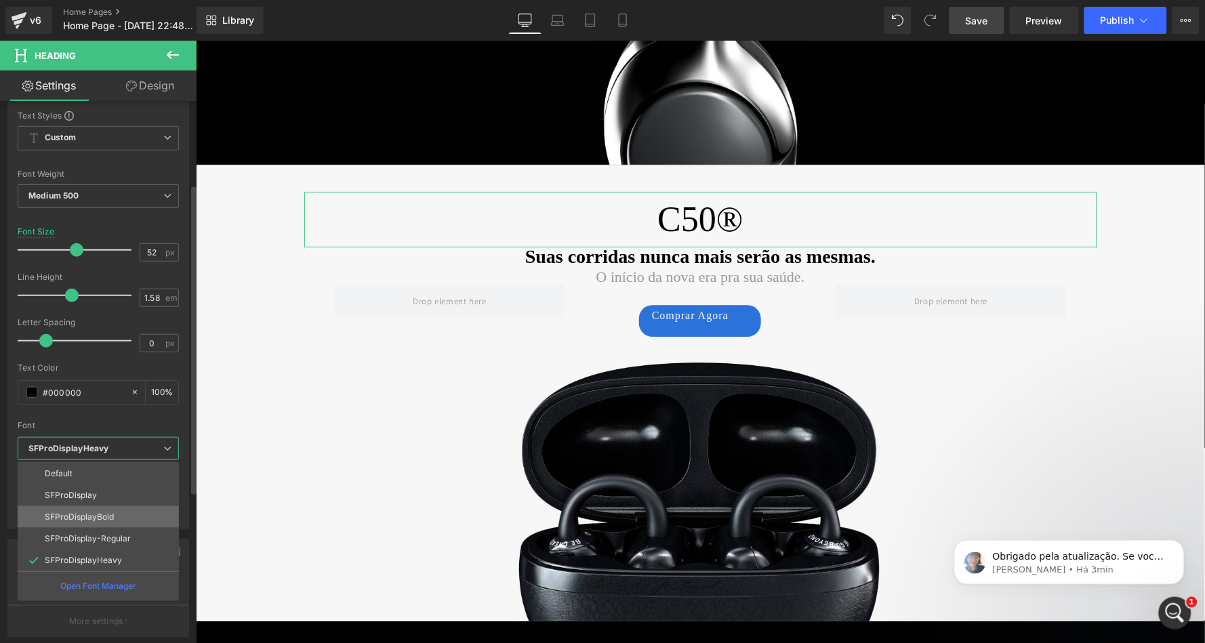
click at [113, 514] on li "SFProDisplayBold" at bounding box center [98, 517] width 161 height 22
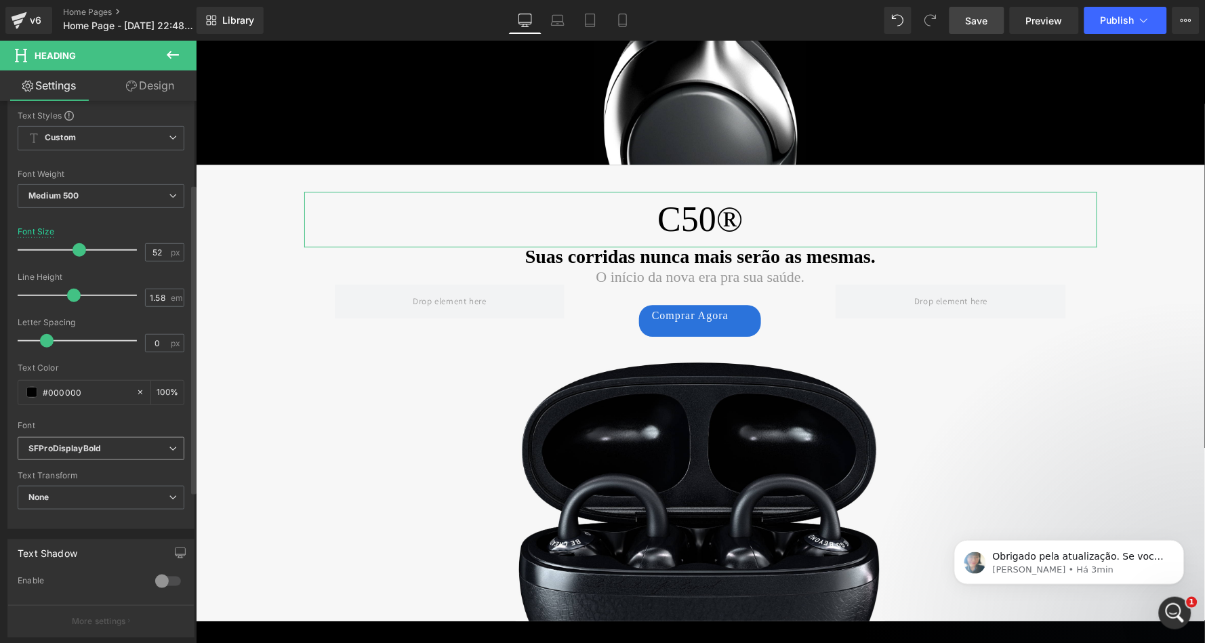
click at [109, 443] on b "SFProDisplayBold" at bounding box center [98, 449] width 140 height 12
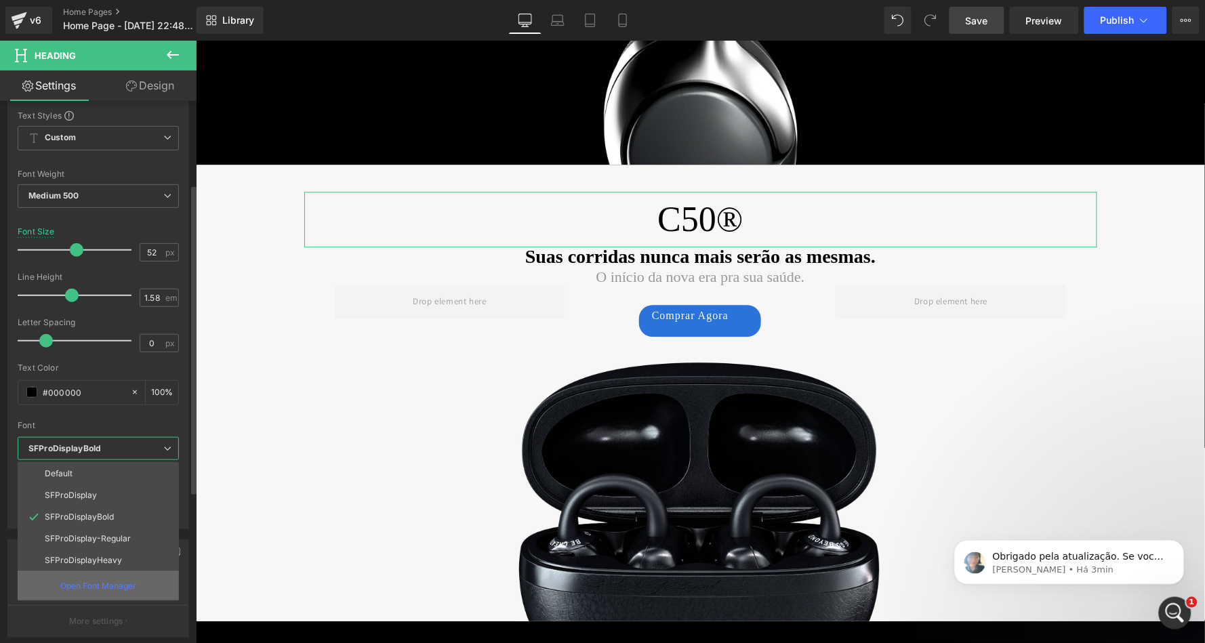
click at [105, 580] on p "Open Font Manager" at bounding box center [98, 586] width 76 height 12
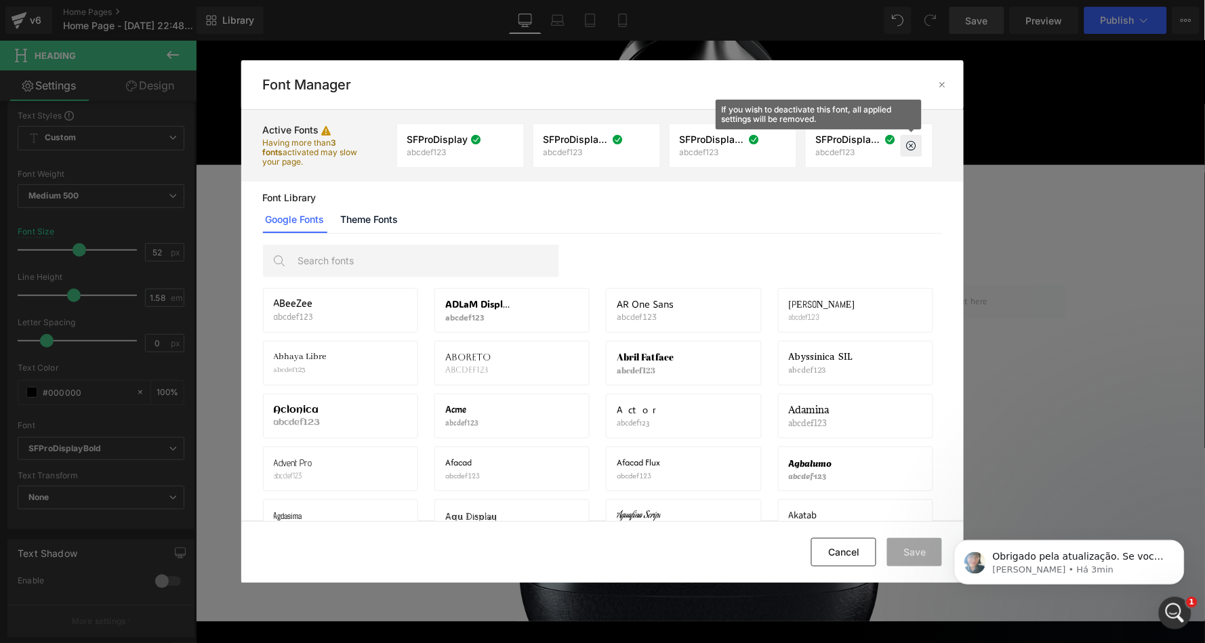
click at [913, 143] on icon at bounding box center [911, 145] width 11 height 11
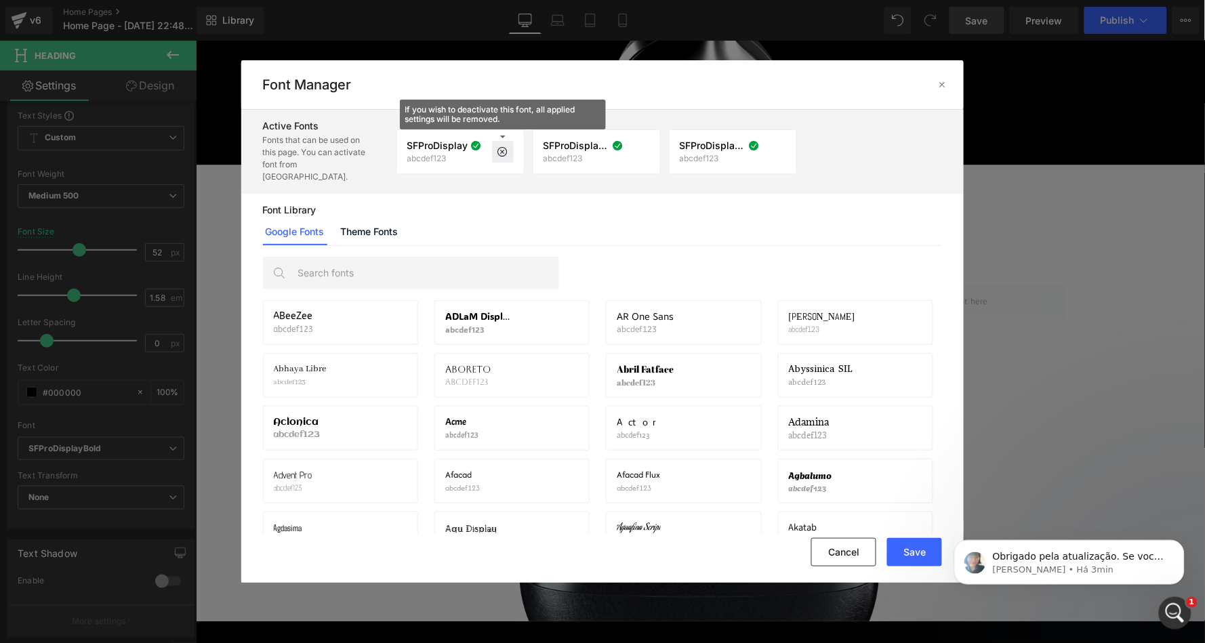
click at [505, 146] on icon at bounding box center [503, 151] width 11 height 11
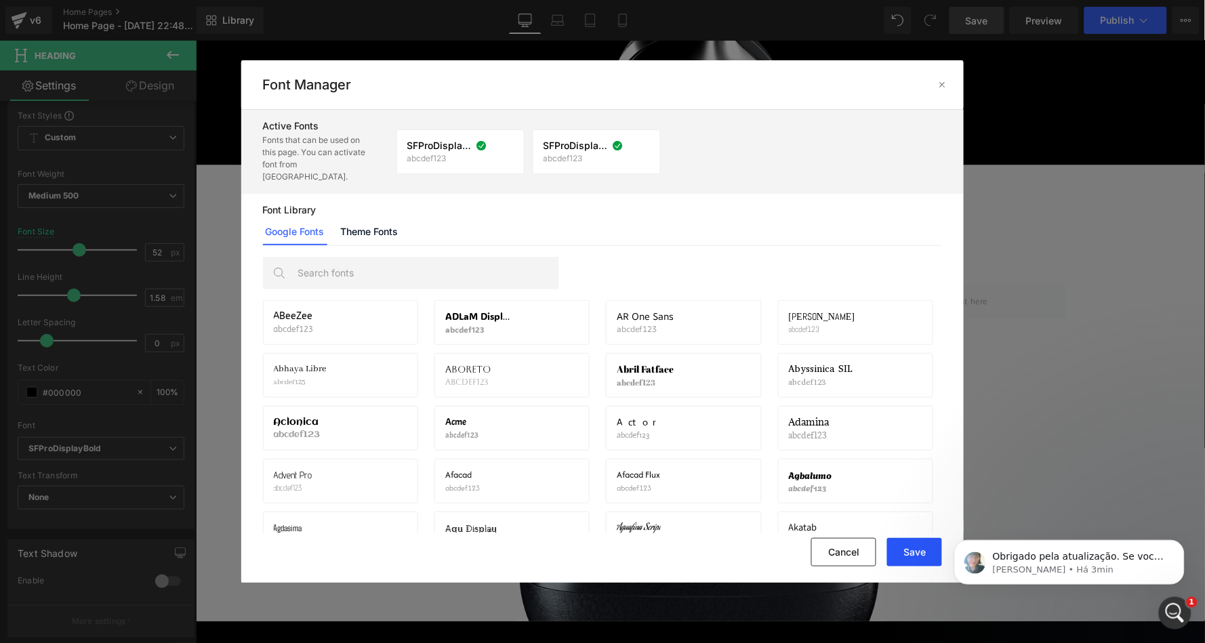
click at [911, 546] on button "Save" at bounding box center [914, 552] width 55 height 28
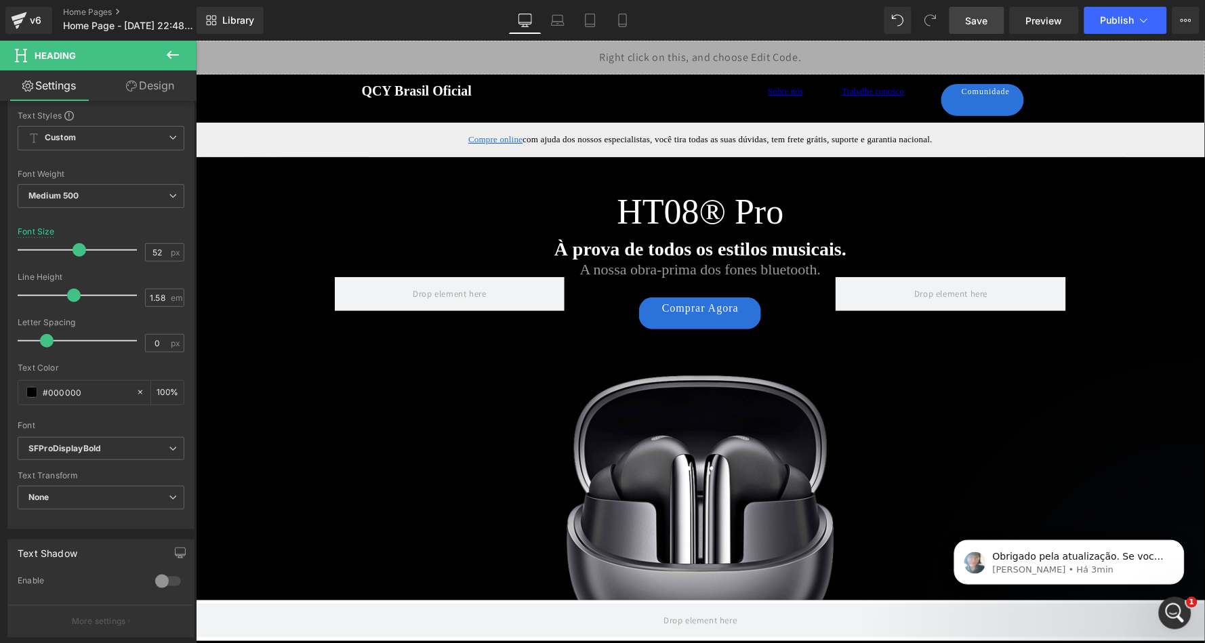
scroll to position [0, 0]
click at [528, 88] on span "Heading" at bounding box center [523, 90] width 37 height 16
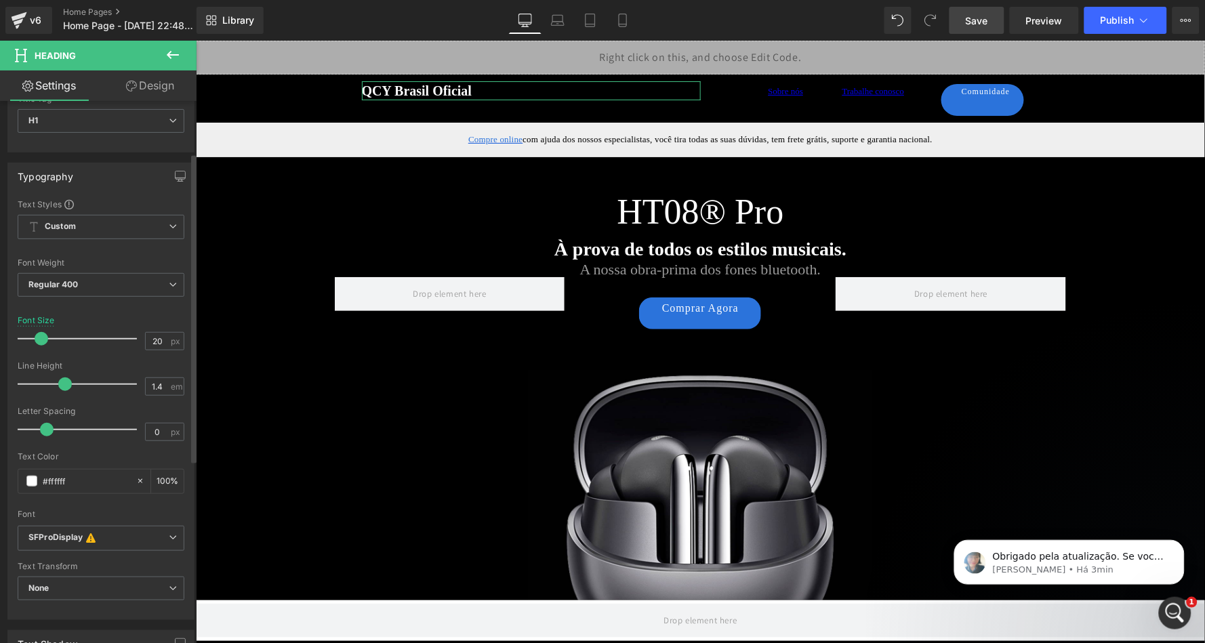
scroll to position [146, 0]
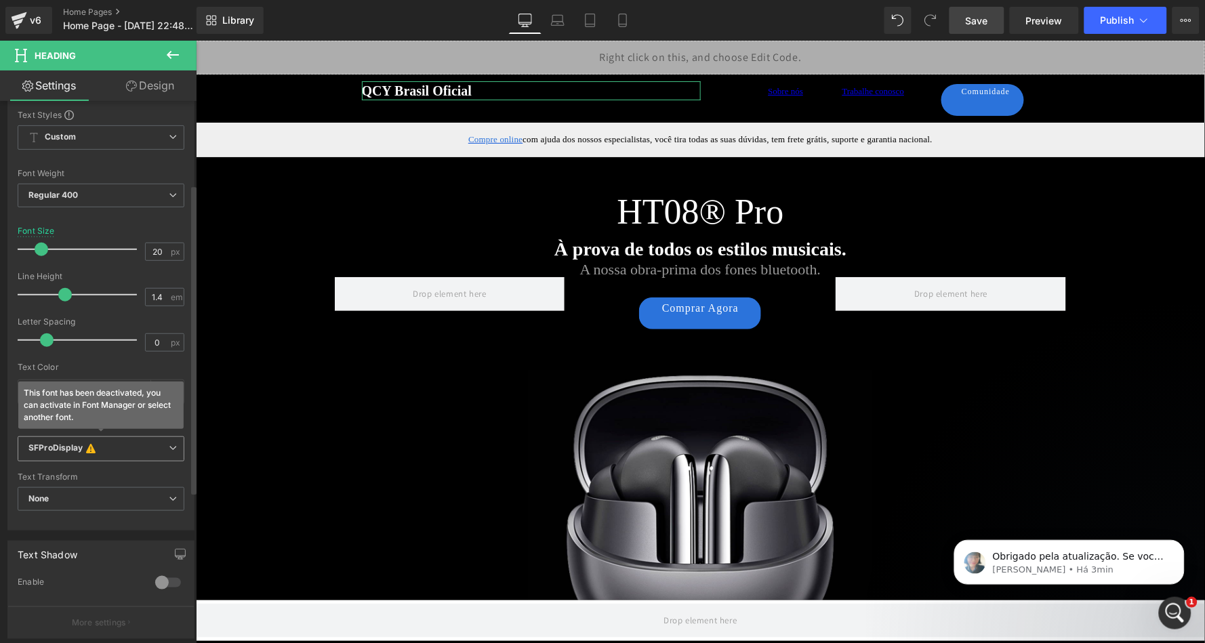
click at [113, 443] on b "SFProDisplay This font has been deactivated, you can activate in Font Manager o…" at bounding box center [98, 450] width 140 height 14
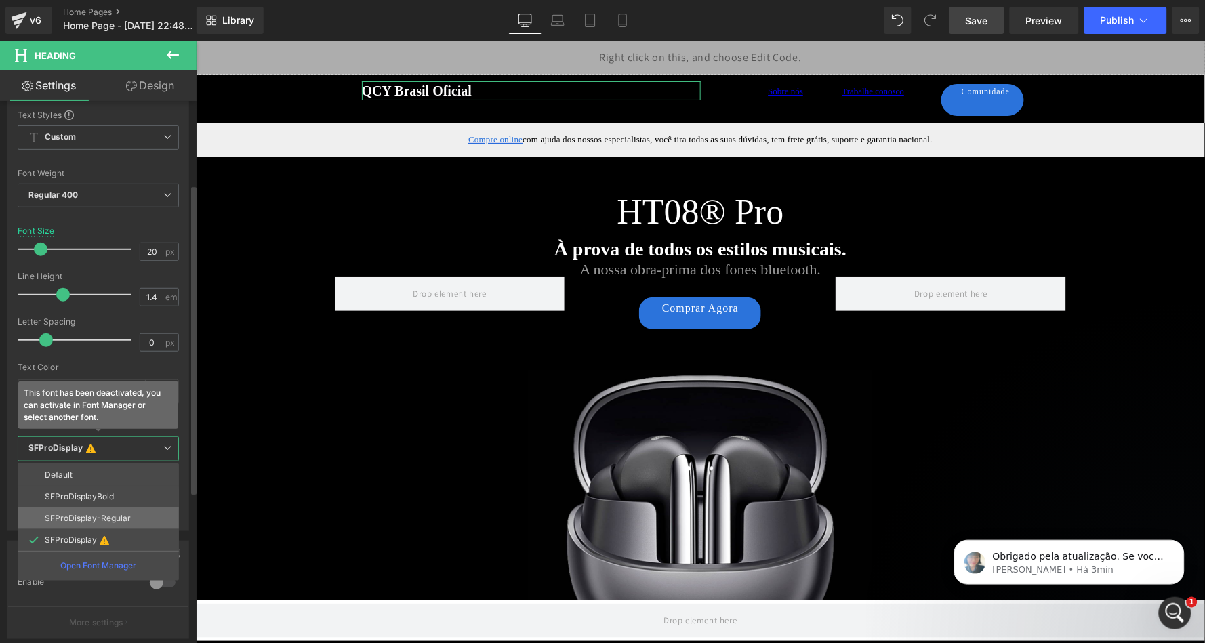
click at [134, 508] on li "SFProDisplay-Regular" at bounding box center [98, 519] width 161 height 22
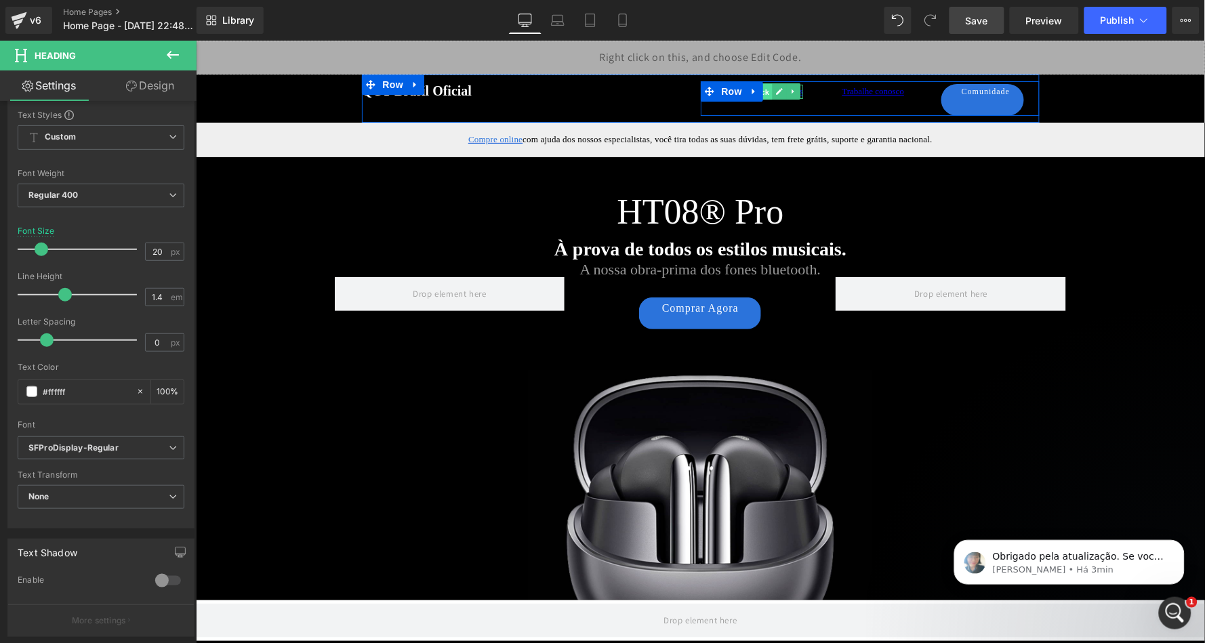
click at [764, 91] on span "Text Block" at bounding box center [749, 91] width 45 height 16
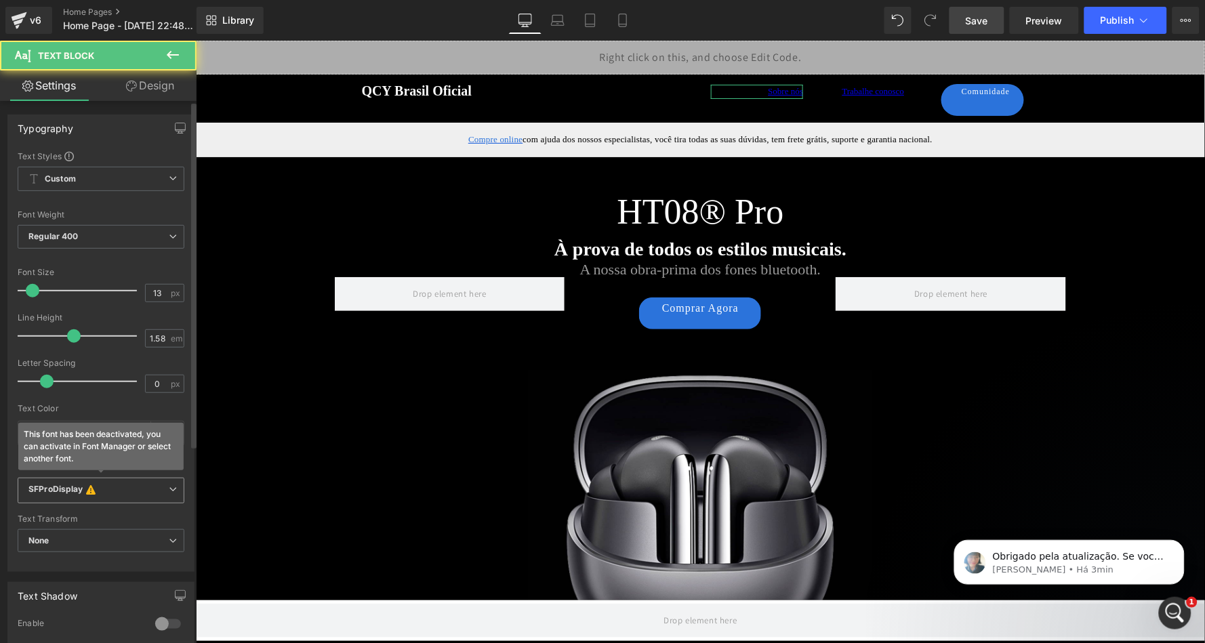
click at [110, 484] on b "SFProDisplay This font has been deactivated, you can activate in Font Manager o…" at bounding box center [98, 491] width 140 height 14
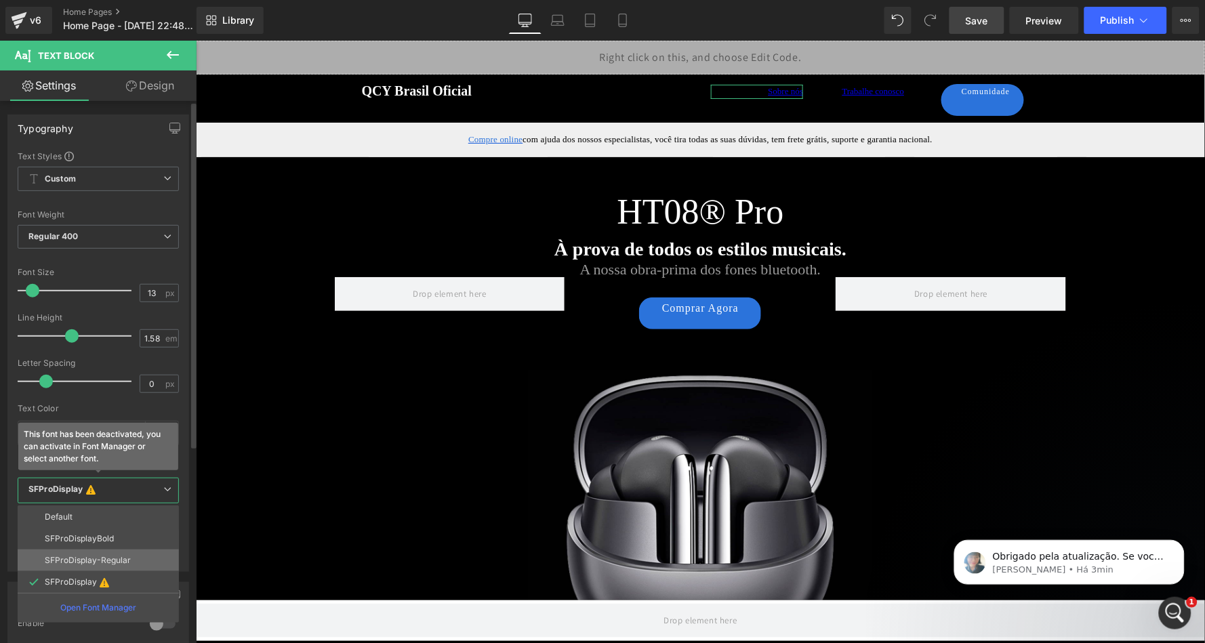
click at [107, 556] on p "SFProDisplay-Regular" at bounding box center [88, 560] width 86 height 9
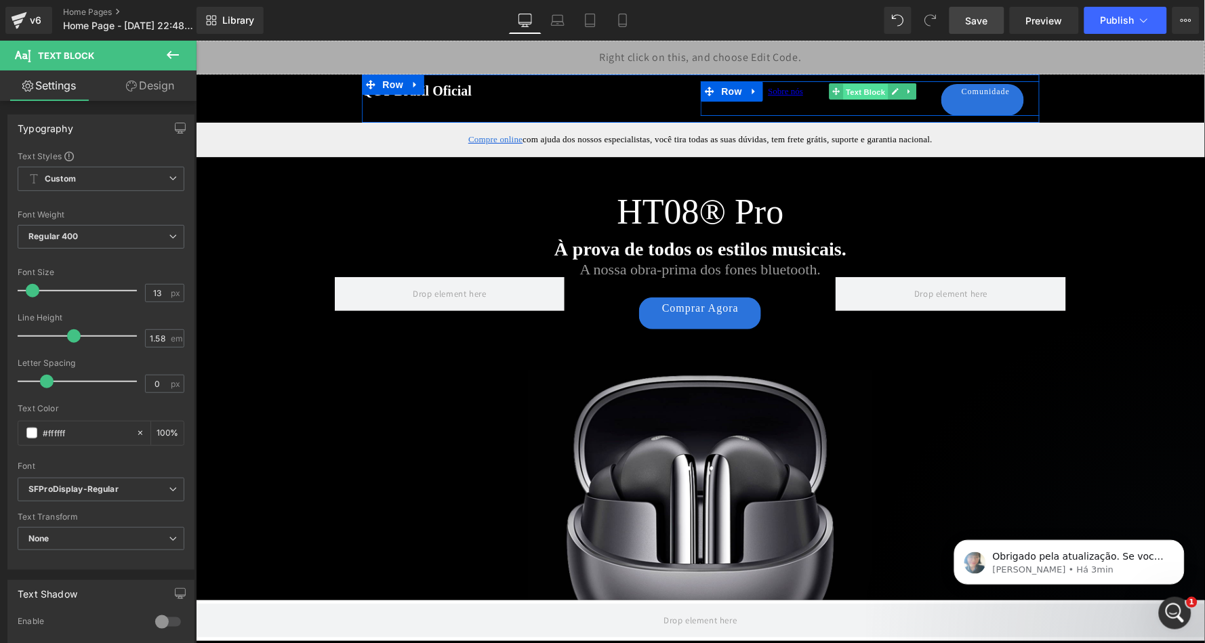
click at [872, 91] on span "Text Block" at bounding box center [865, 91] width 45 height 16
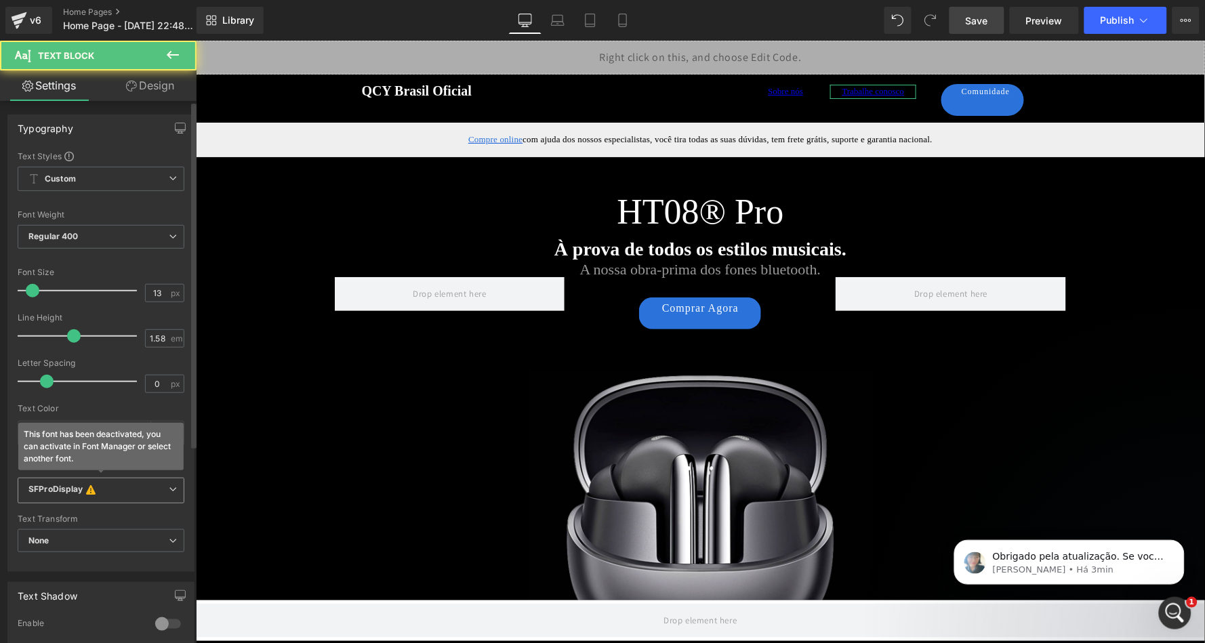
click at [124, 490] on span "SFProDisplay This font has been deactivated, you can activate in Font Manager o…" at bounding box center [101, 491] width 167 height 26
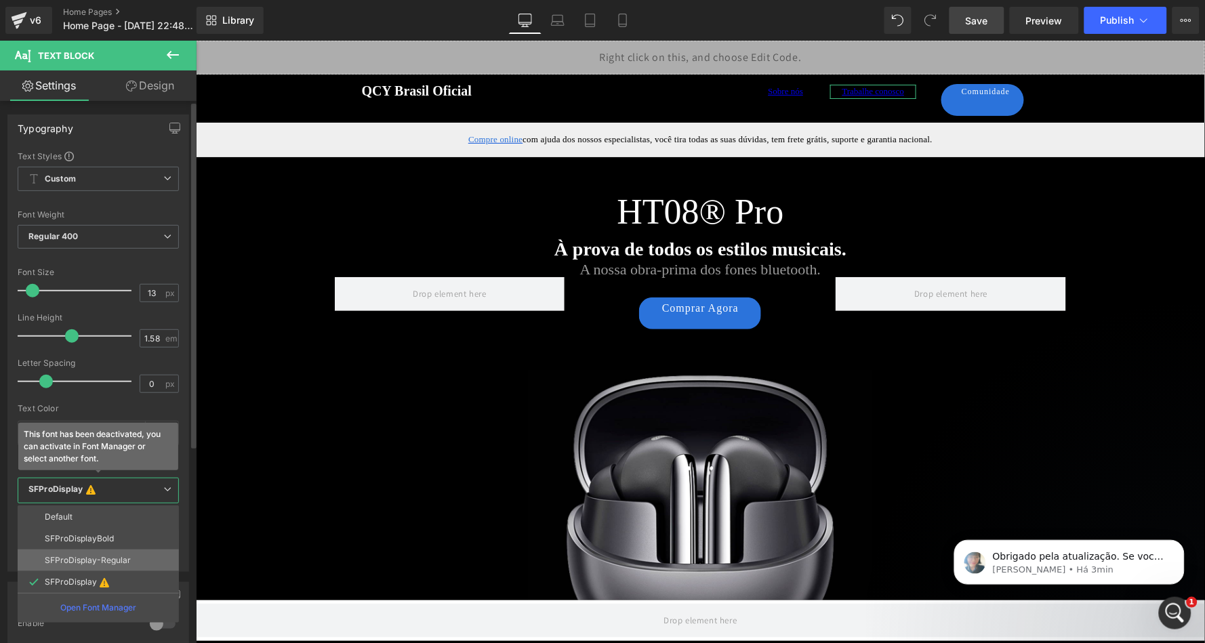
click at [120, 556] on p "SFProDisplay-Regular" at bounding box center [88, 560] width 86 height 9
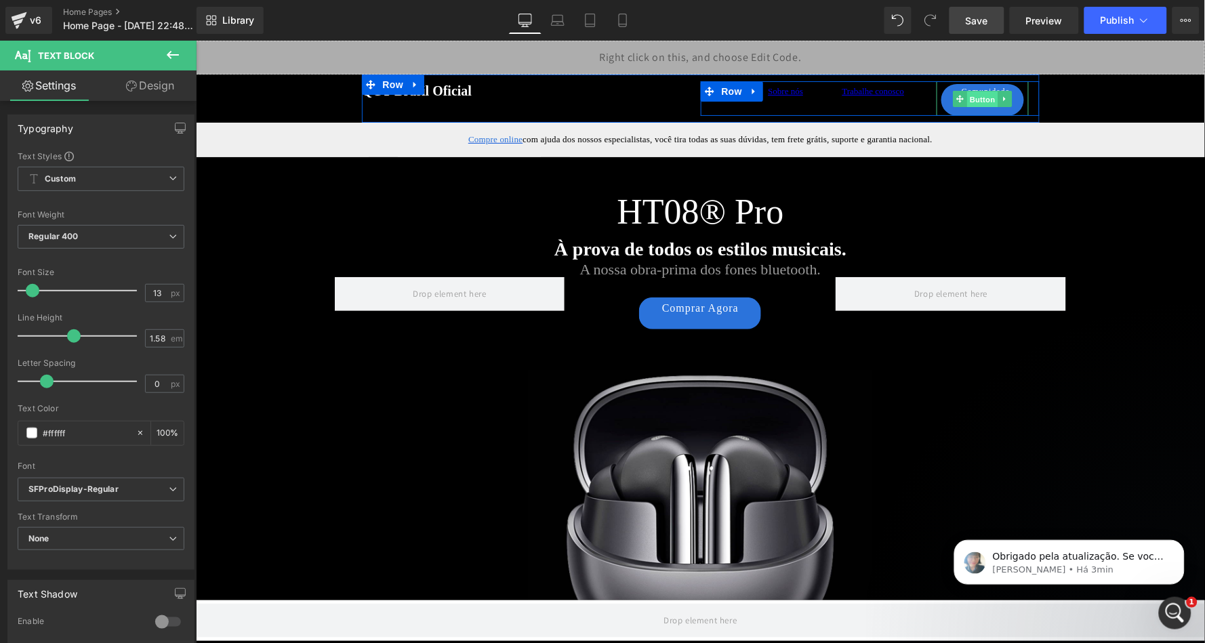
click at [981, 95] on span "Button" at bounding box center [982, 98] width 31 height 16
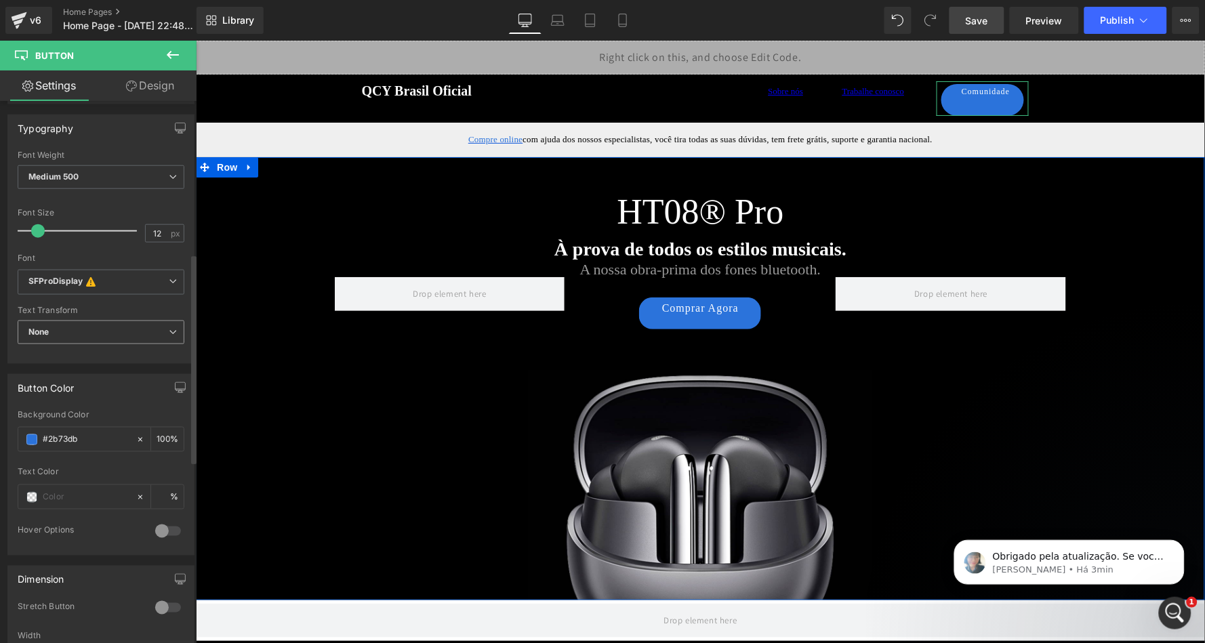
scroll to position [393, 0]
click at [105, 279] on b "SFProDisplay This font has been deactivated, you can activate in Font Manager o…" at bounding box center [98, 282] width 140 height 14
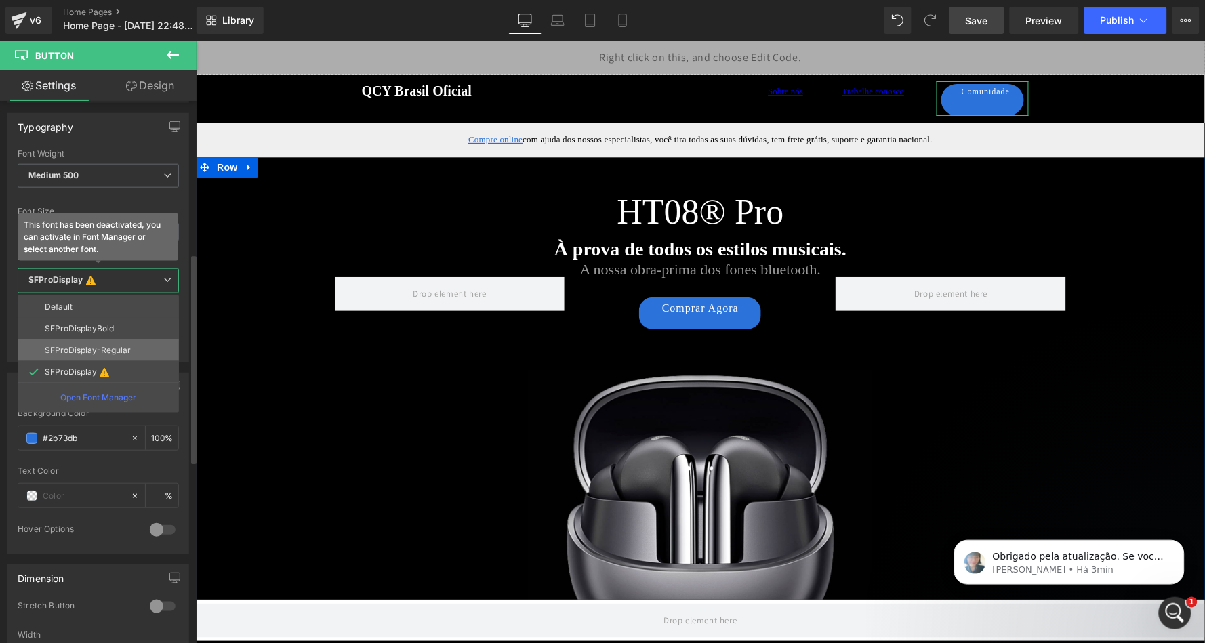
click at [102, 346] on p "SFProDisplay-Regular" at bounding box center [88, 350] width 86 height 9
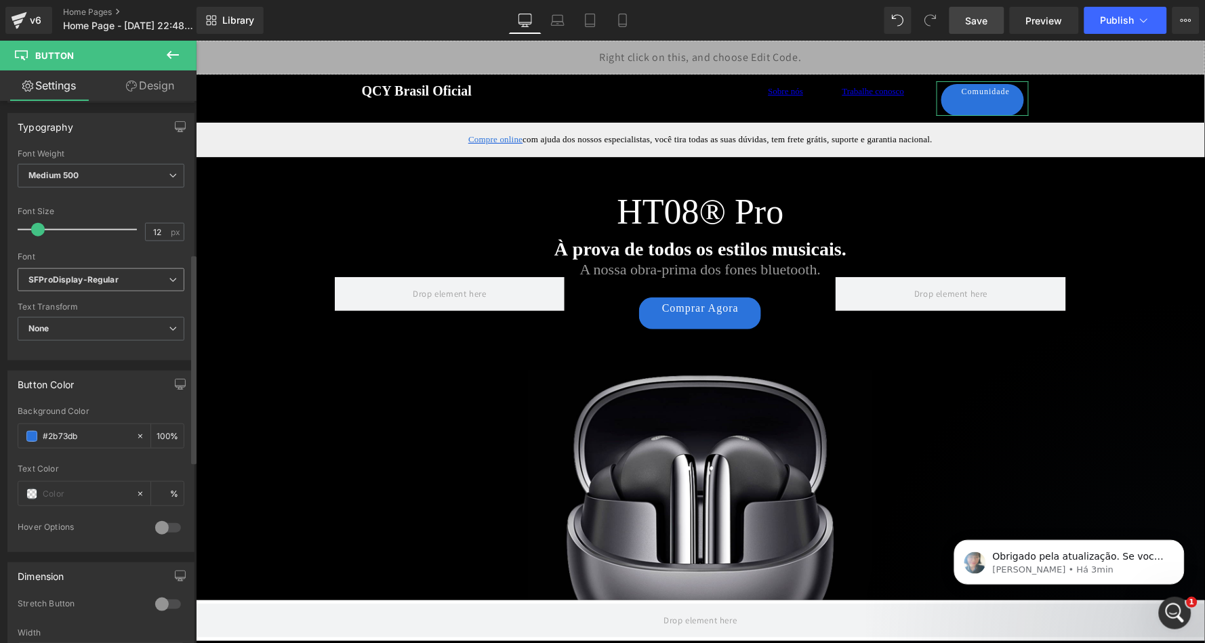
click at [96, 275] on icon "SFProDisplay-Regular" at bounding box center [73, 281] width 90 height 12
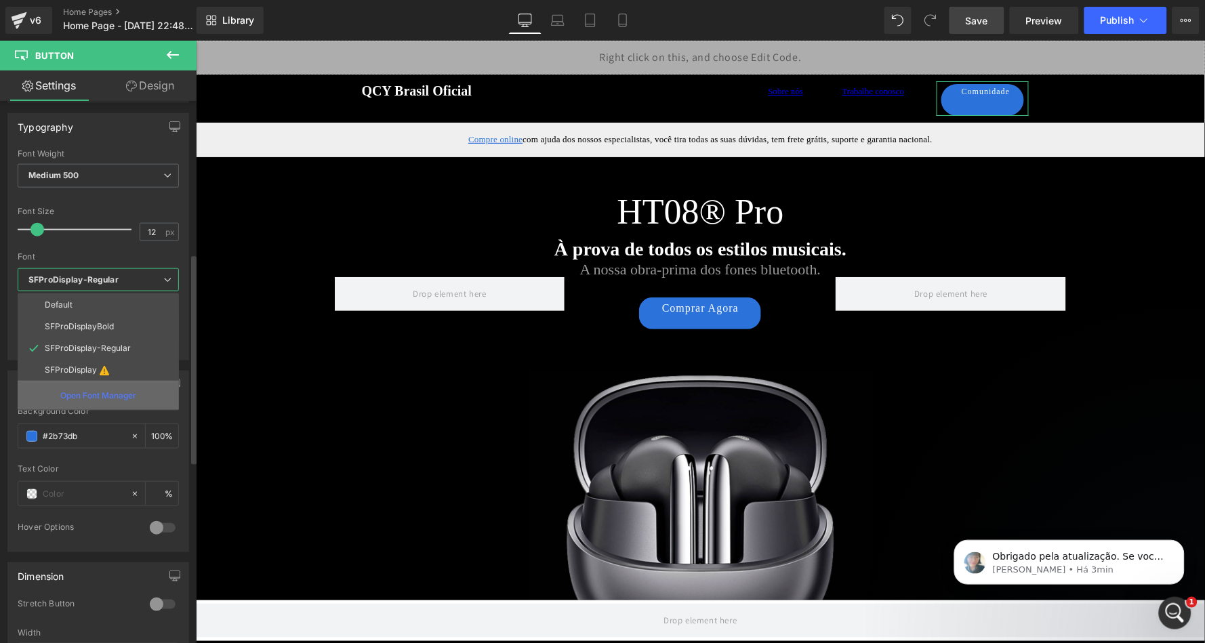
click at [96, 381] on div "Open Font Manager" at bounding box center [98, 395] width 161 height 29
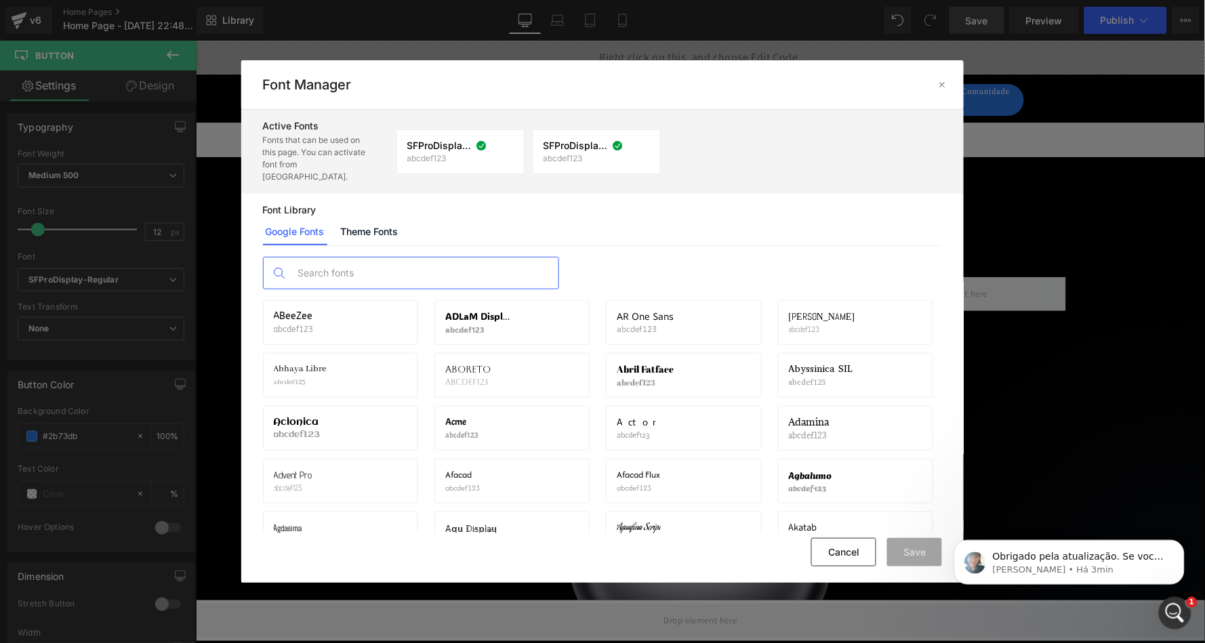
click at [479, 258] on input "text" at bounding box center [425, 273] width 268 height 31
click at [369, 219] on link "Theme Fonts" at bounding box center [369, 231] width 63 height 27
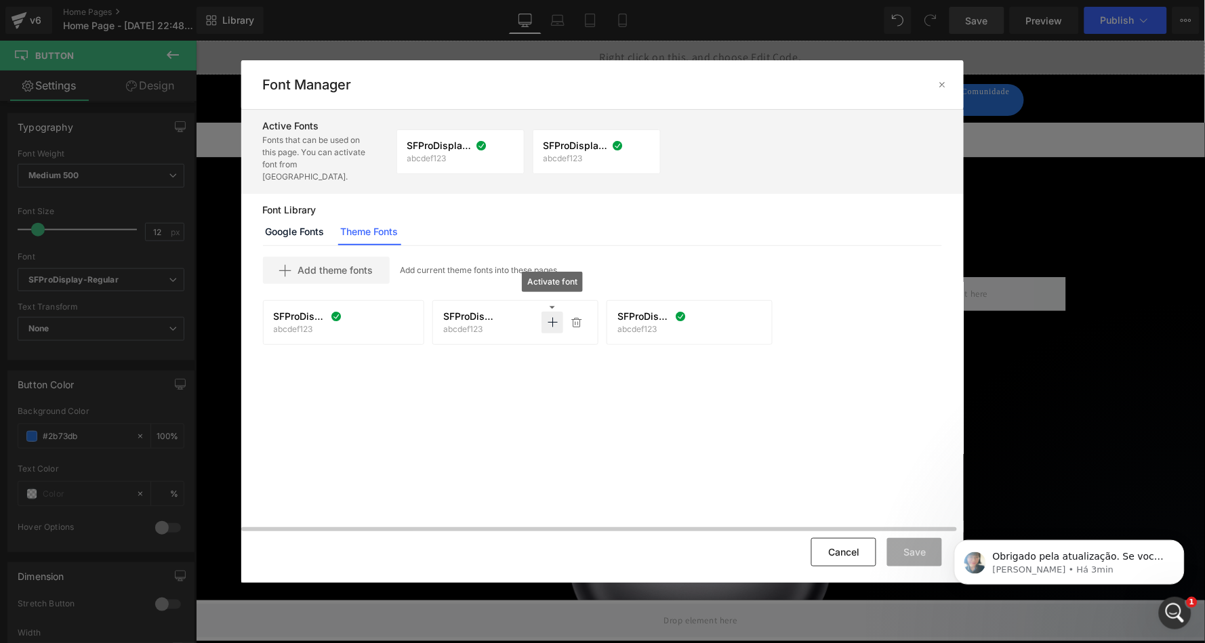
click at [550, 317] on icon at bounding box center [552, 322] width 11 height 11
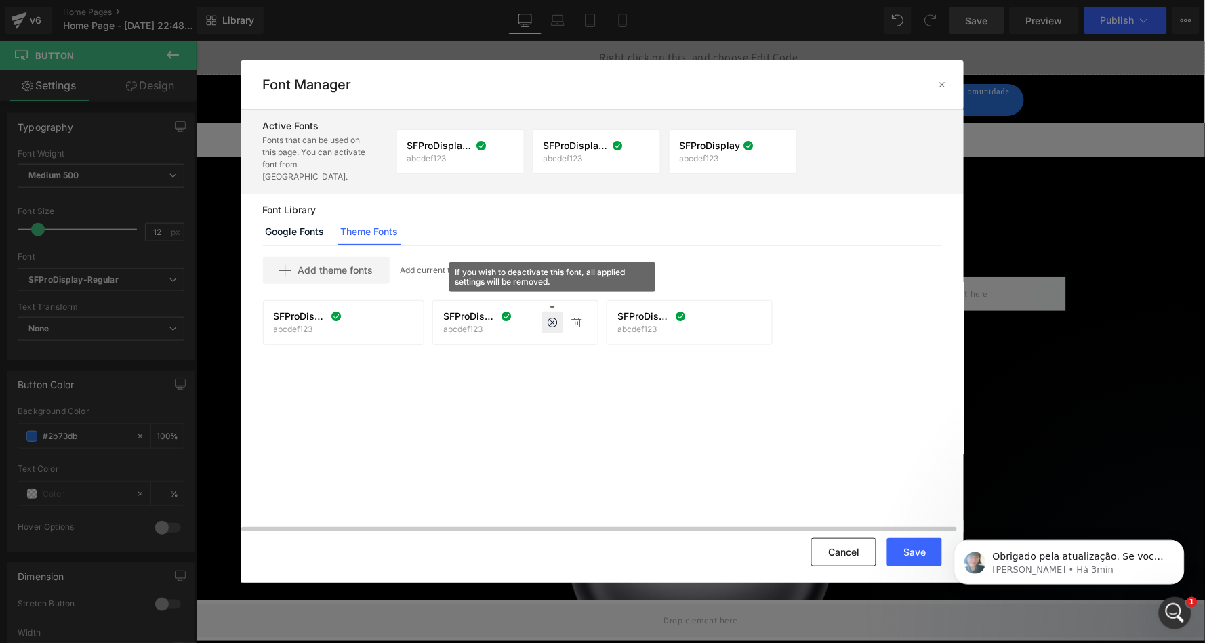
click at [920, 537] on div "Cancel Save" at bounding box center [602, 552] width 723 height 62
click at [918, 543] on button "Save" at bounding box center [914, 552] width 55 height 28
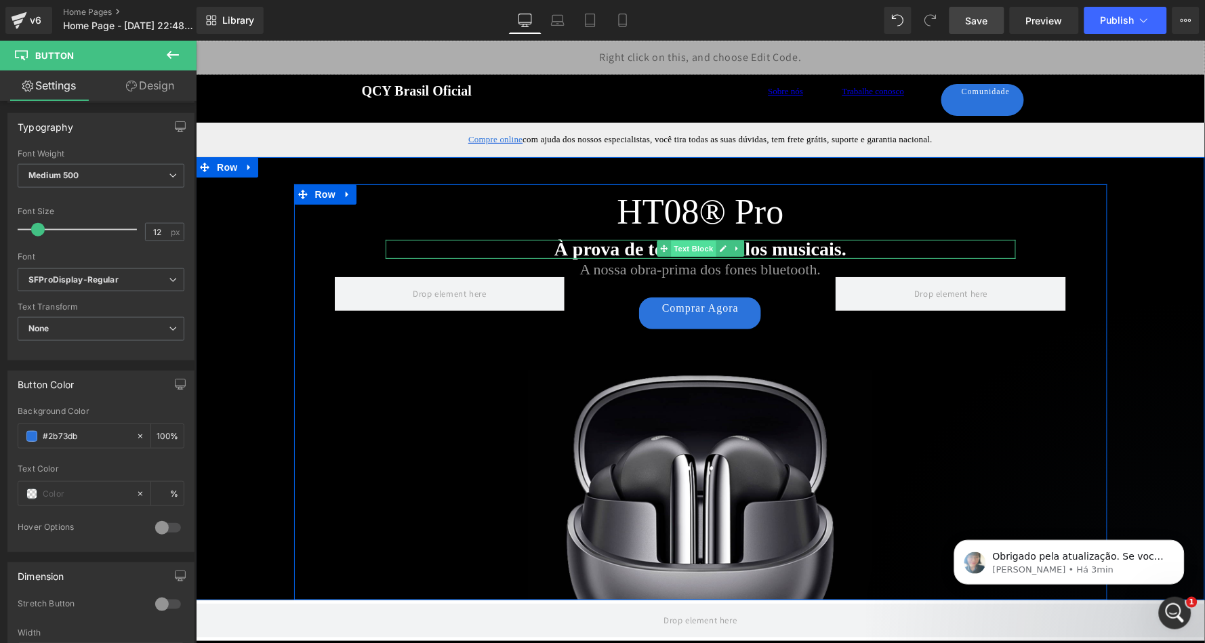
click at [696, 249] on span "Text Block" at bounding box center [692, 248] width 45 height 16
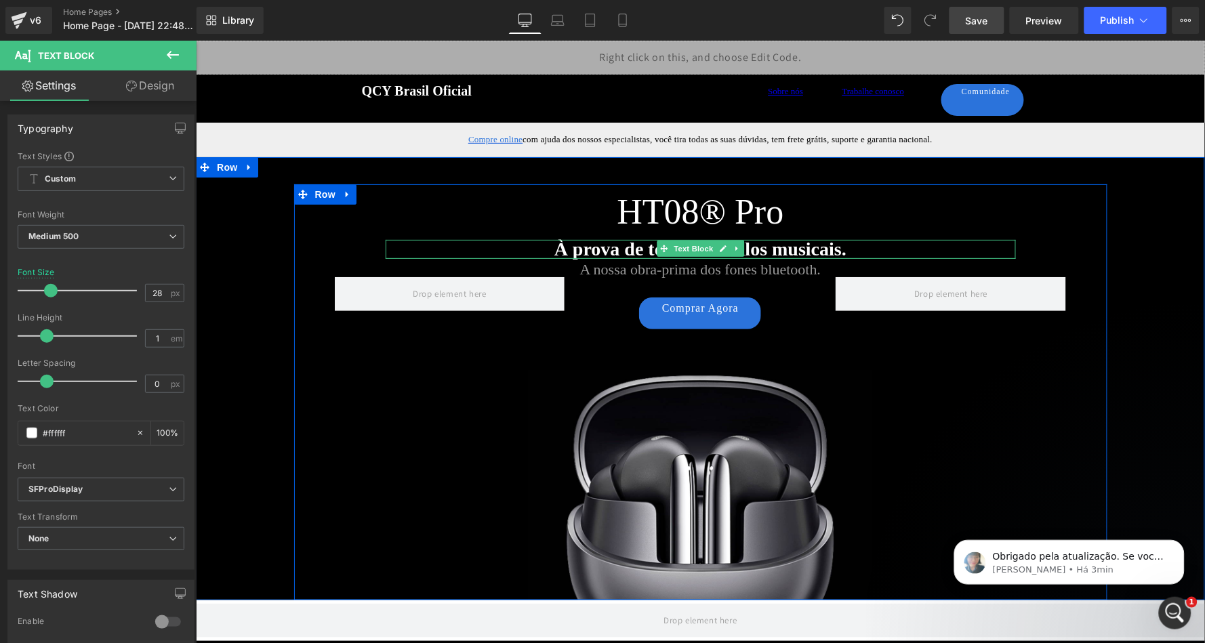
click at [618, 251] on strong "À prova de todos os estilos musicais." at bounding box center [700, 248] width 292 height 21
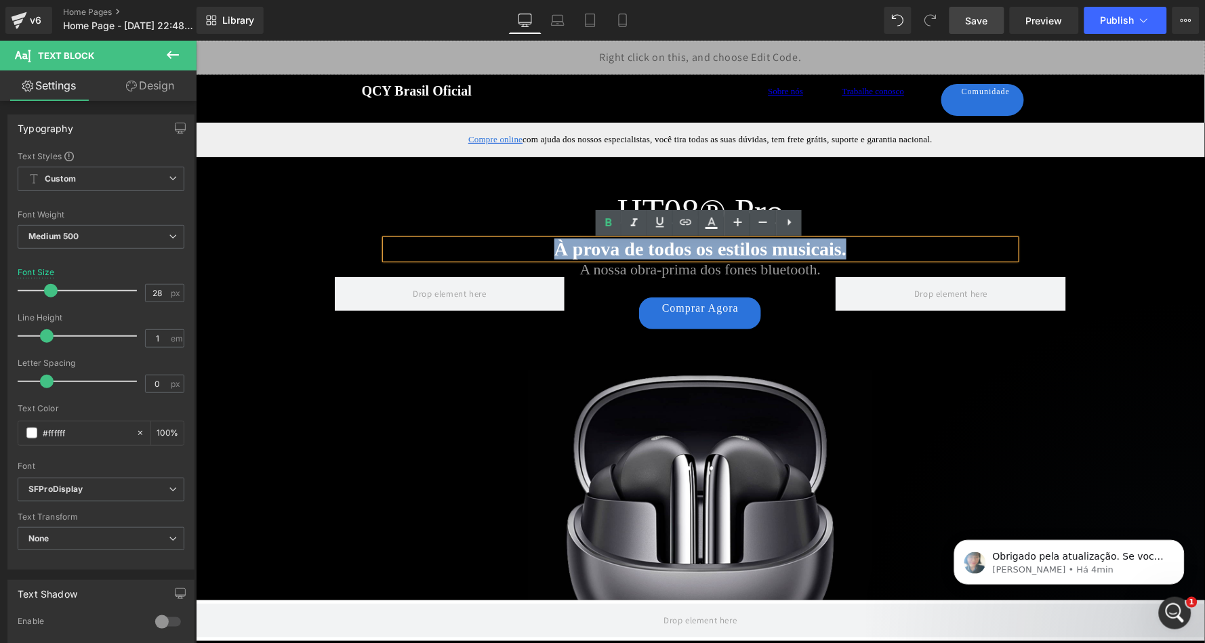
drag, startPoint x: 555, startPoint y: 250, endPoint x: 843, endPoint y: 242, distance: 288.2
click at [843, 242] on strong "À prova de todos os estilos musicais." at bounding box center [700, 248] width 292 height 21
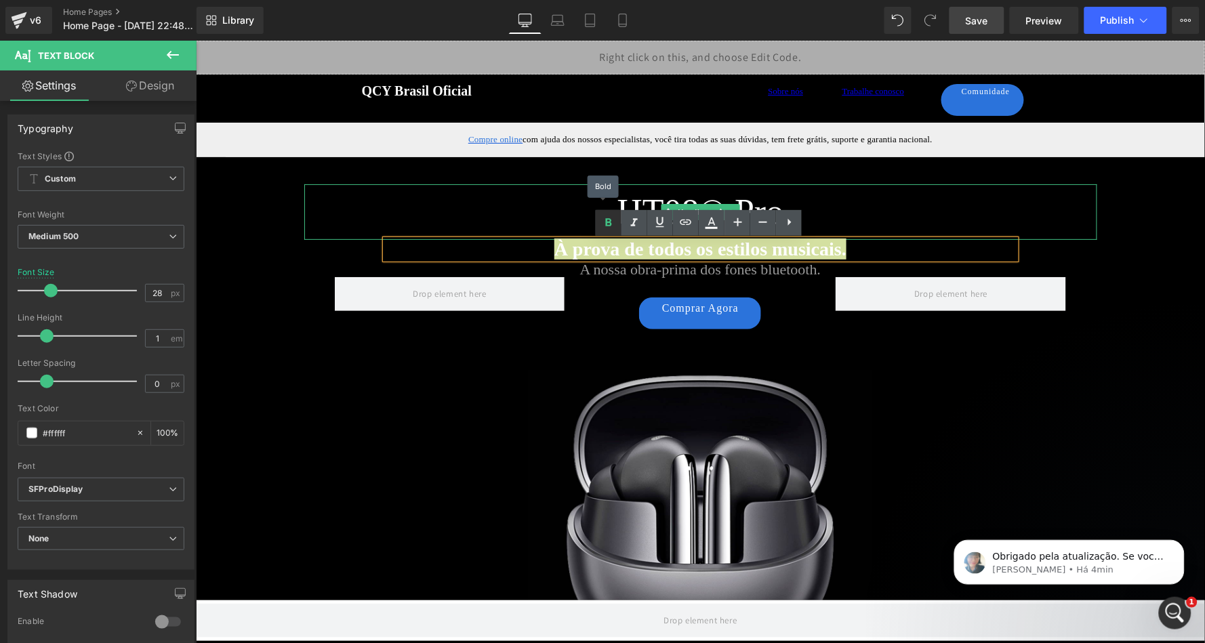
click at [612, 223] on icon at bounding box center [609, 223] width 16 height 16
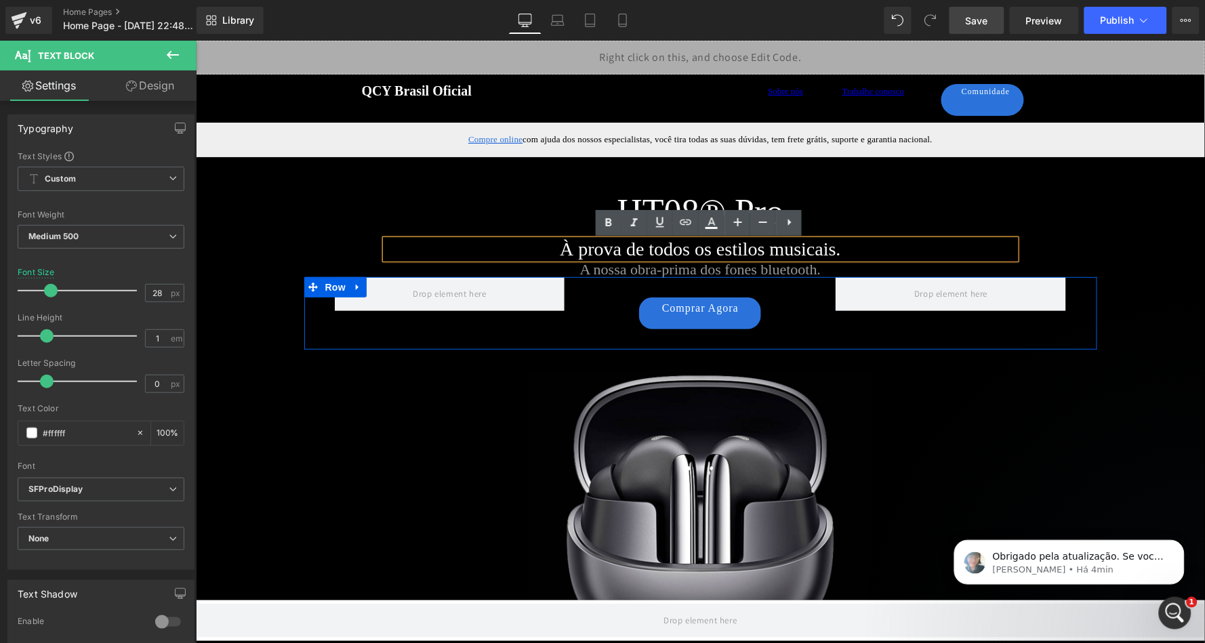
click at [826, 363] on div "HT08® Pro Heading À prova de todos os estilos musicais. Text Block A nossa obra…" at bounding box center [701, 392] width 814 height 416
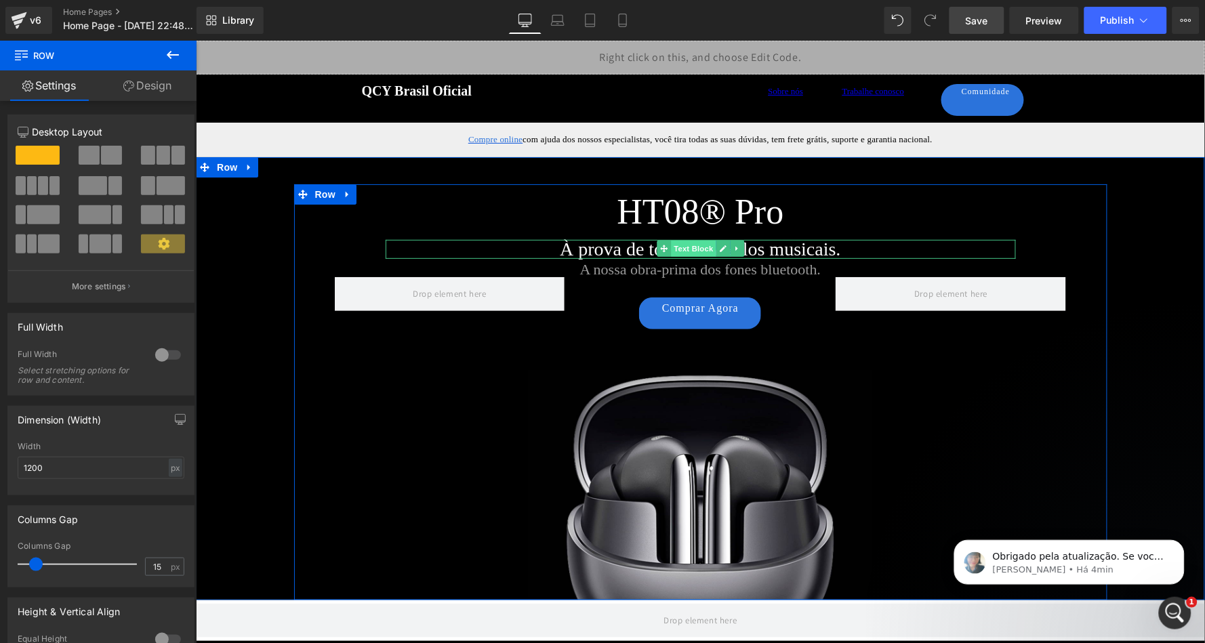
click at [690, 249] on span "Text Block" at bounding box center [692, 248] width 45 height 16
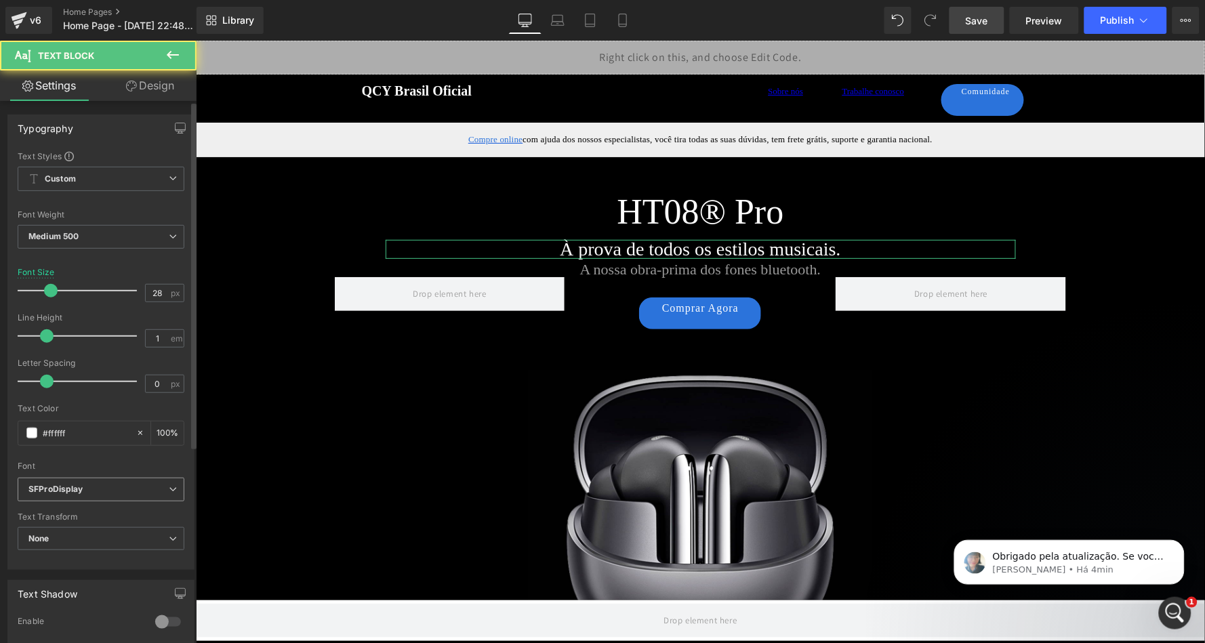
click at [115, 478] on span "SFProDisplay" at bounding box center [101, 490] width 167 height 24
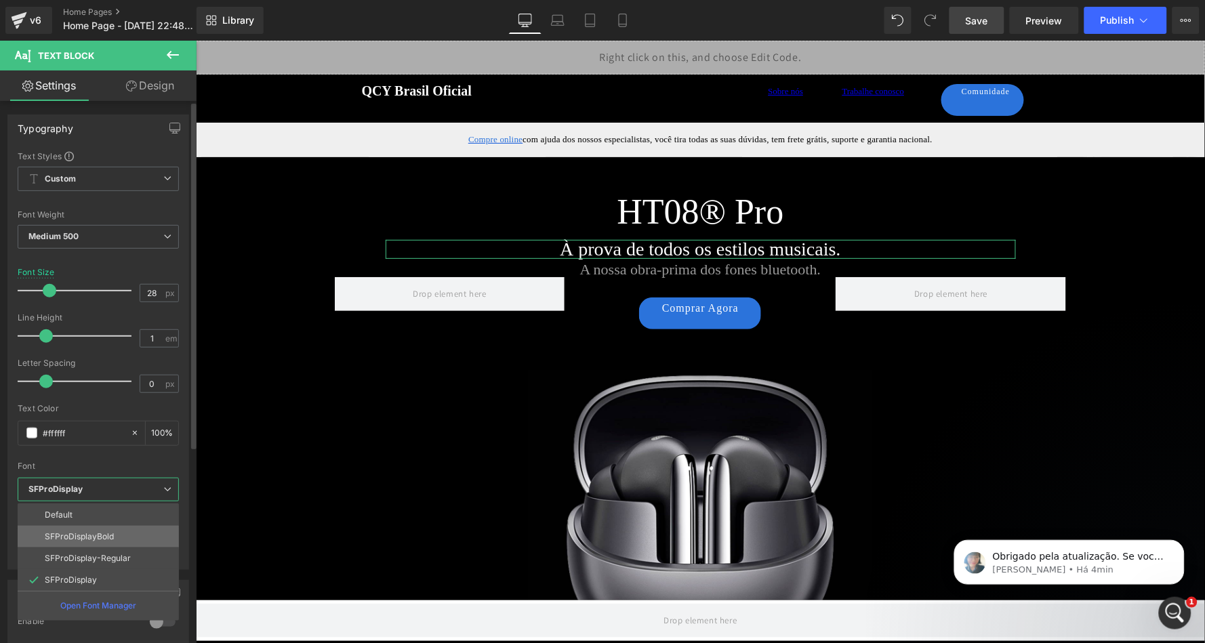
click at [112, 532] on p "SFProDisplayBold" at bounding box center [79, 536] width 69 height 9
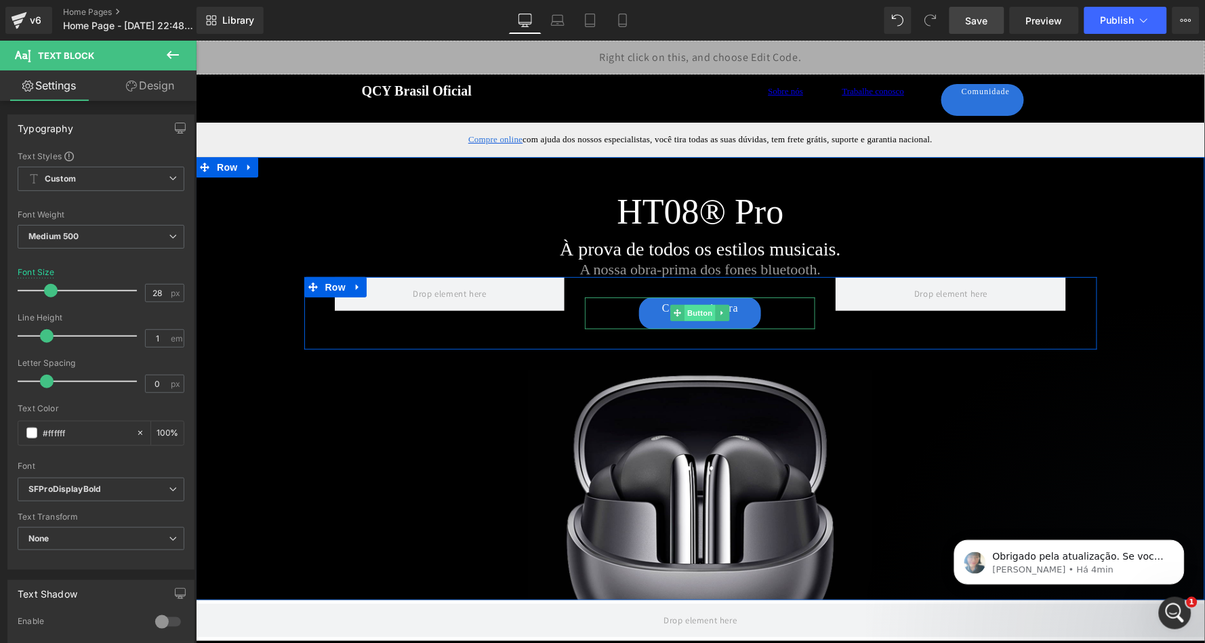
click at [685, 313] on span "Button" at bounding box center [700, 312] width 31 height 16
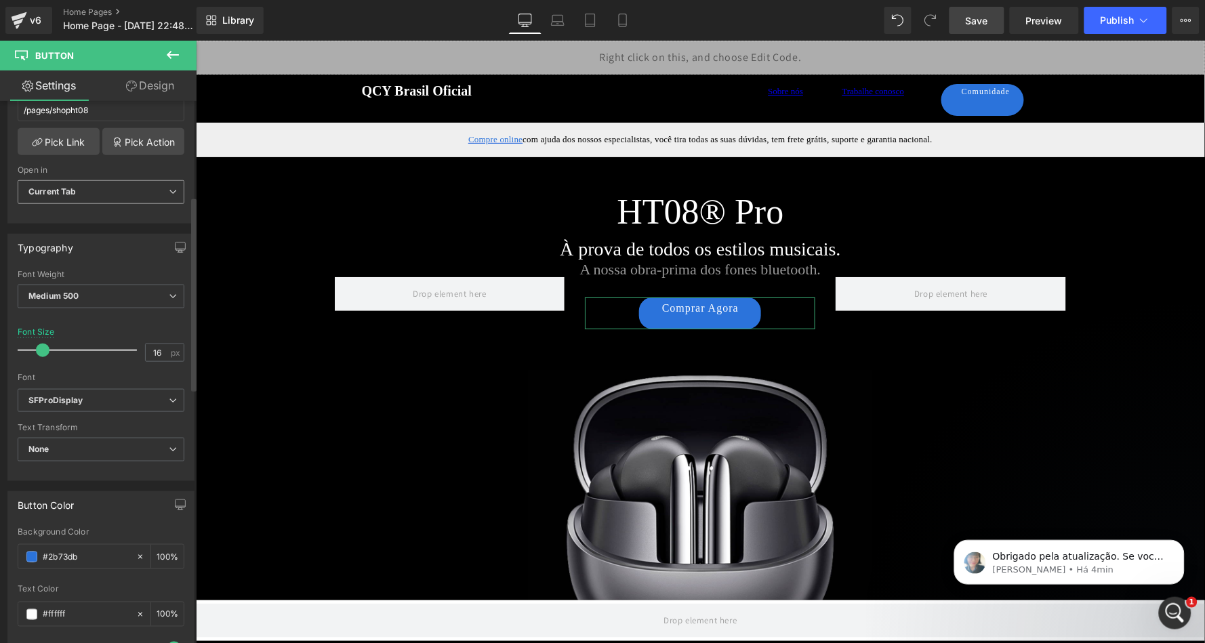
scroll to position [296, 0]
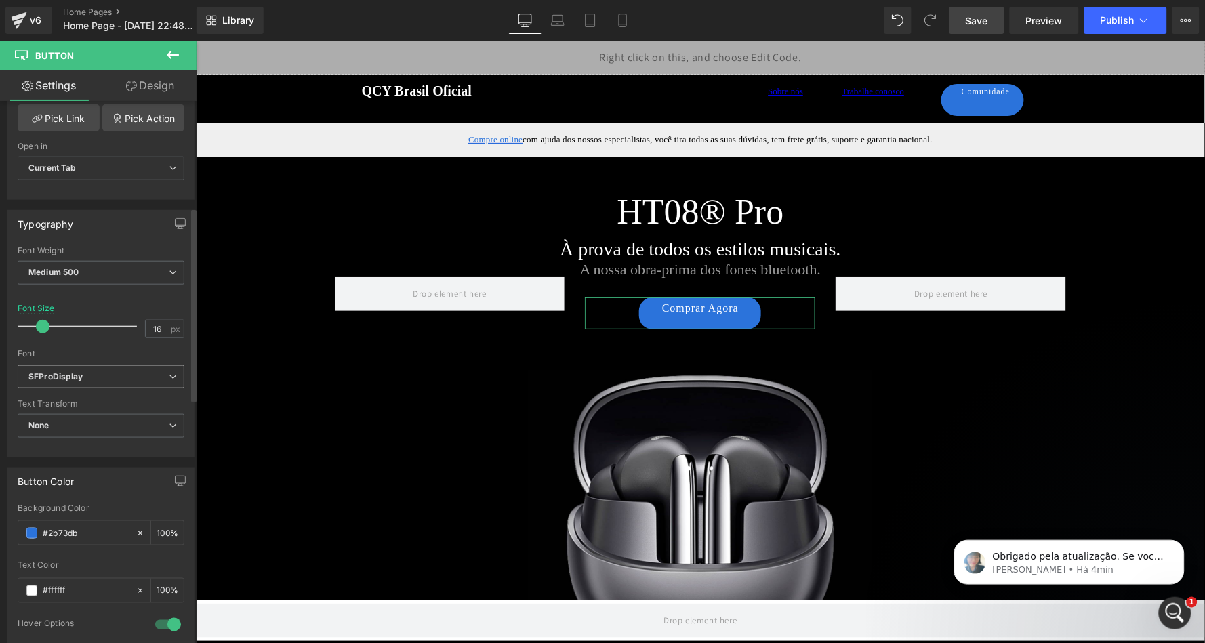
click at [93, 372] on b "SFProDisplay" at bounding box center [98, 378] width 140 height 12
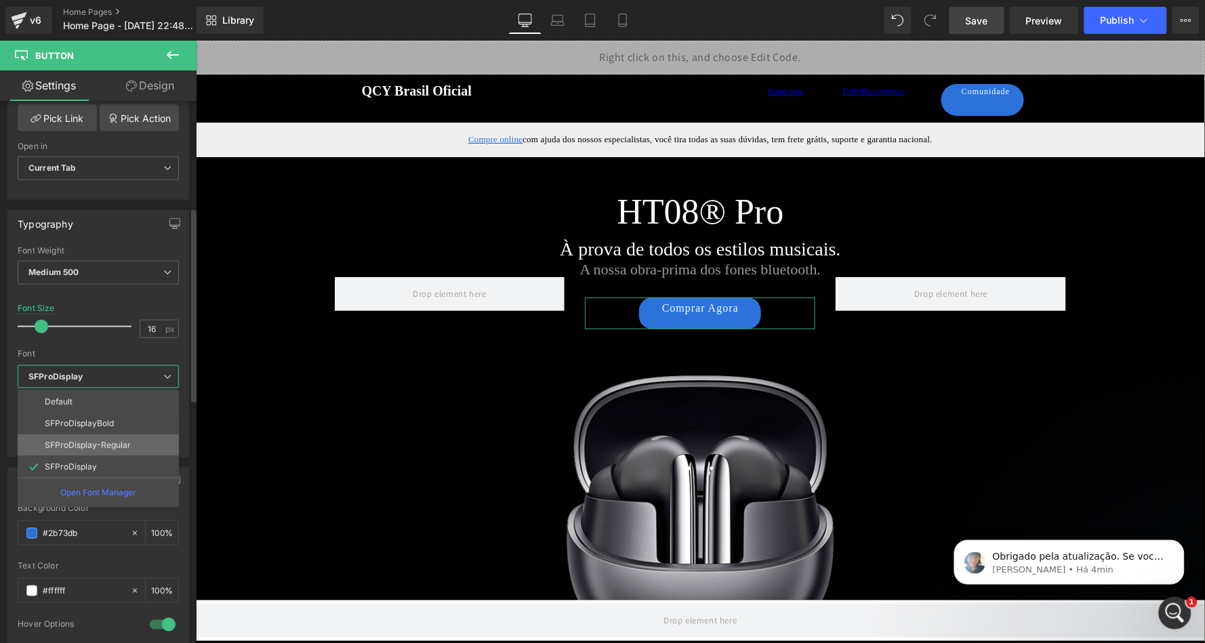
click at [119, 435] on li "SFProDisplay-Regular" at bounding box center [98, 446] width 161 height 22
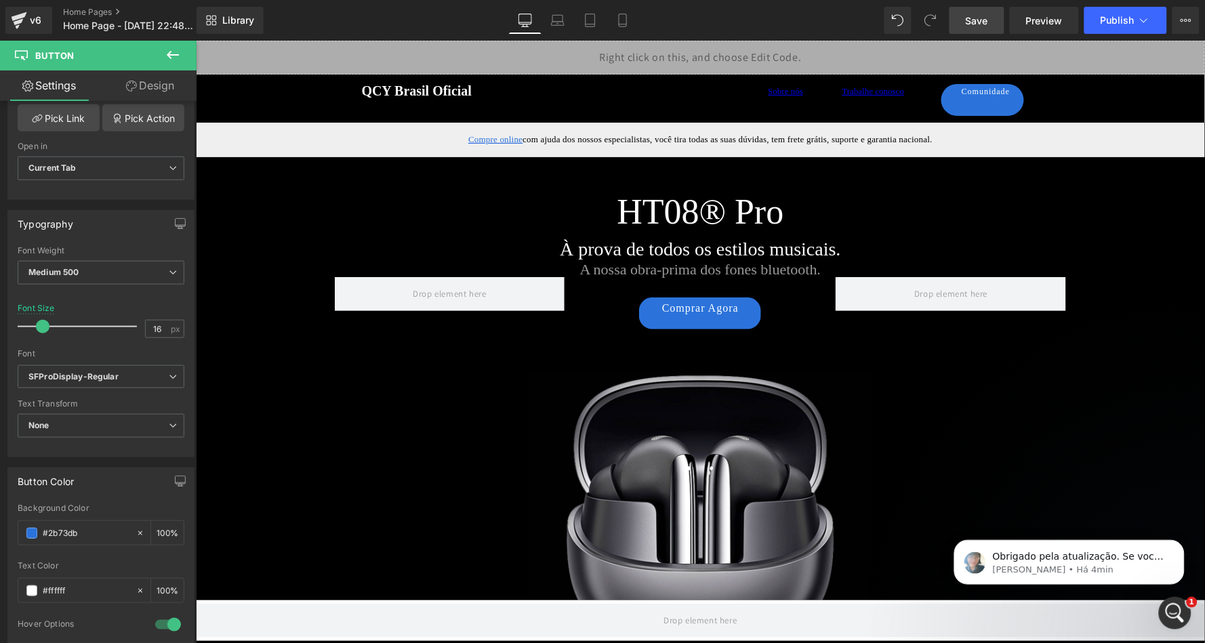
click at [984, 18] on span "Save" at bounding box center [977, 21] width 22 height 14
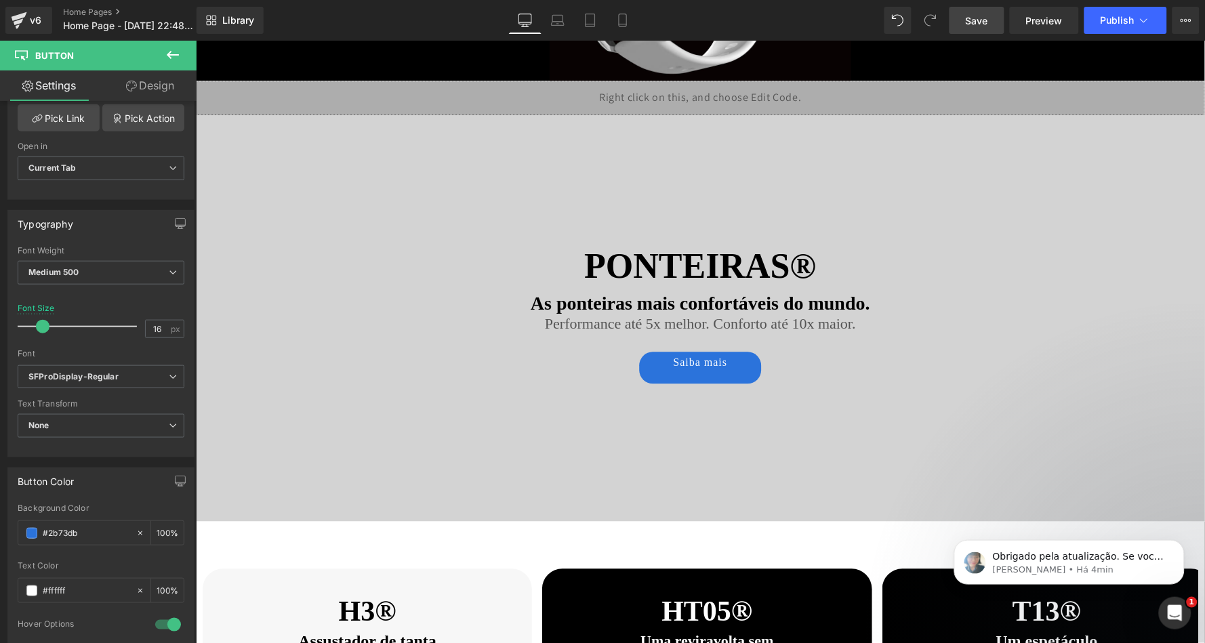
scroll to position [2041, 0]
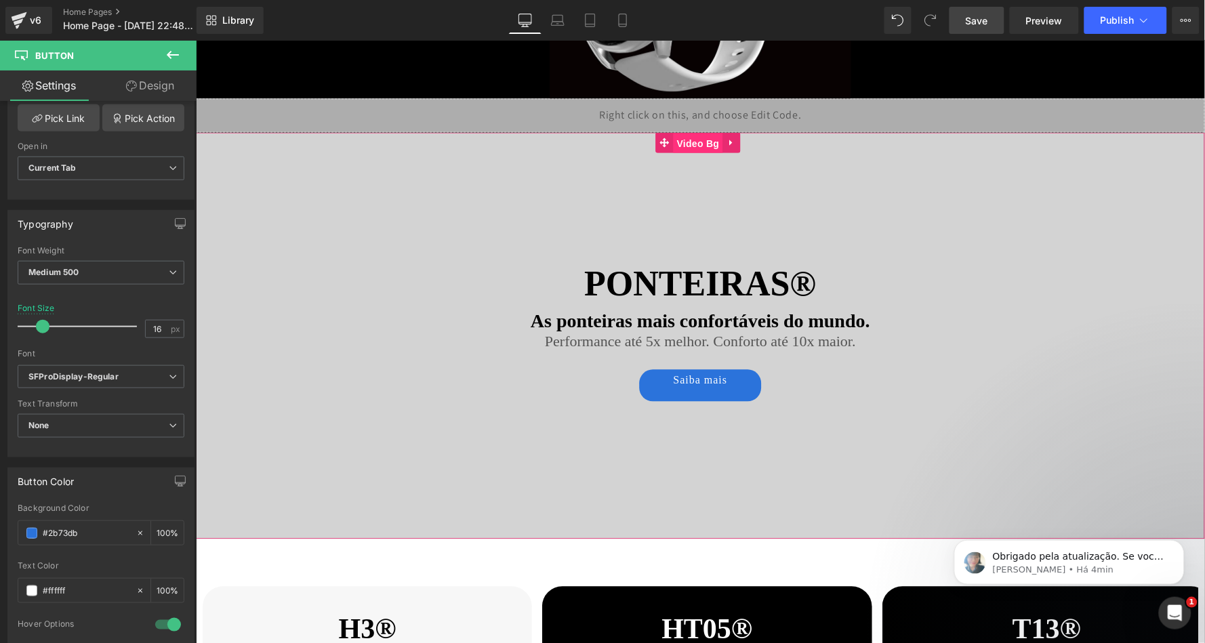
click at [681, 147] on span "Video Bg" at bounding box center [697, 143] width 49 height 20
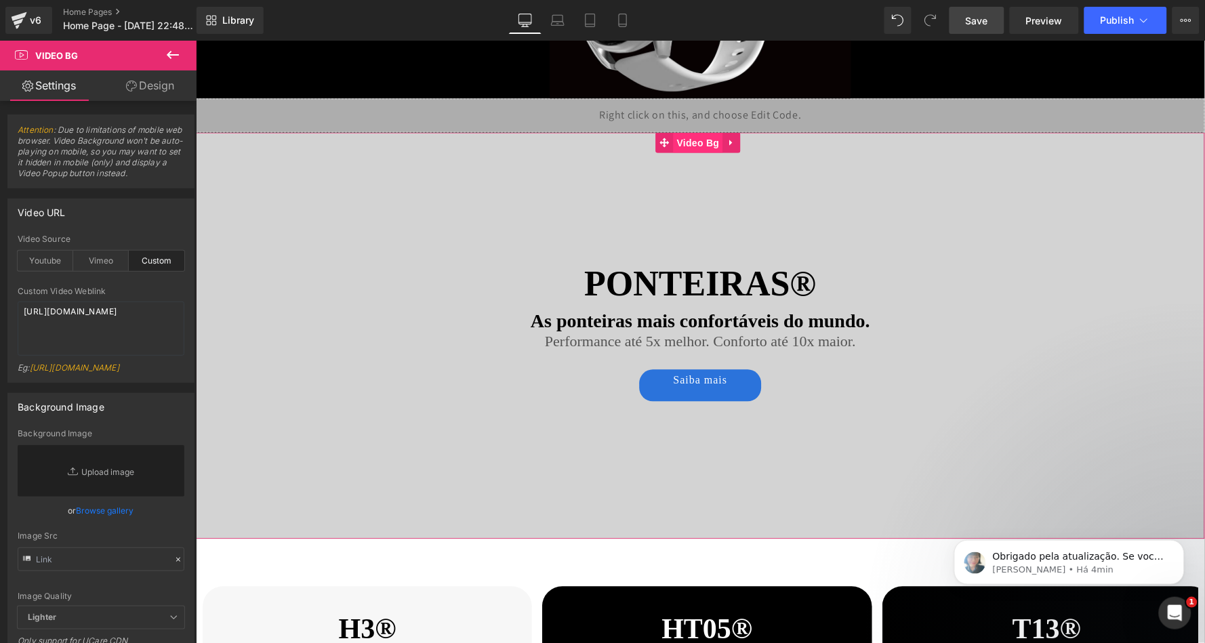
click at [691, 141] on span "Video Bg" at bounding box center [697, 142] width 49 height 20
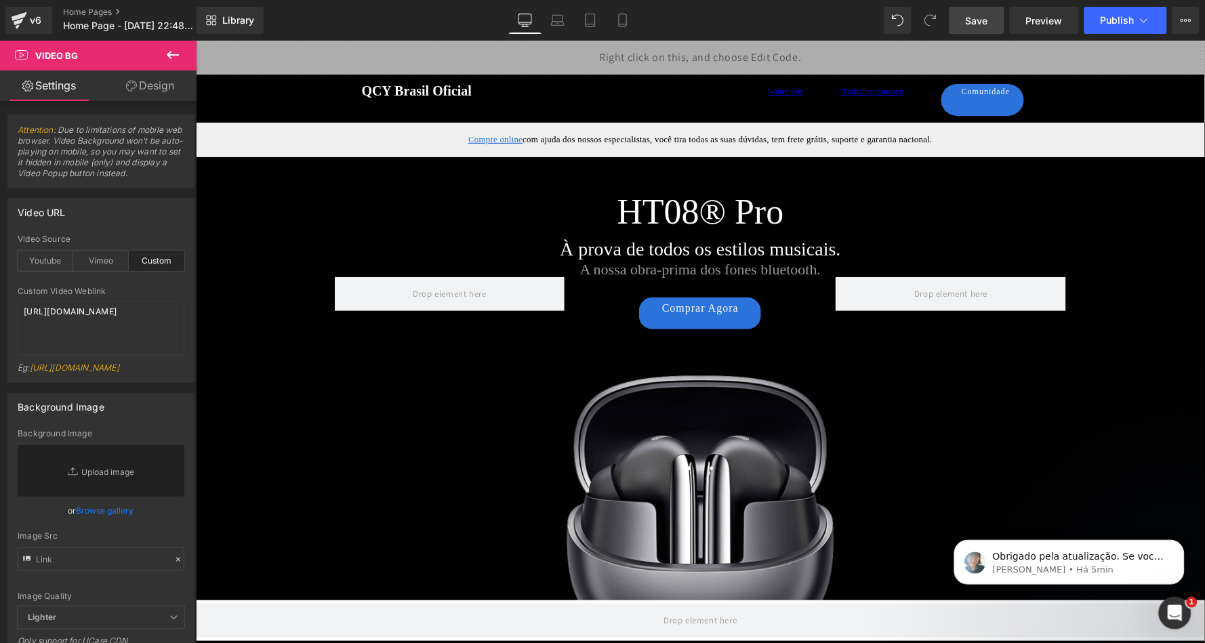
scroll to position [0, 0]
click at [693, 310] on div "Comprar Agora Button" at bounding box center [699, 313] width 230 height 32
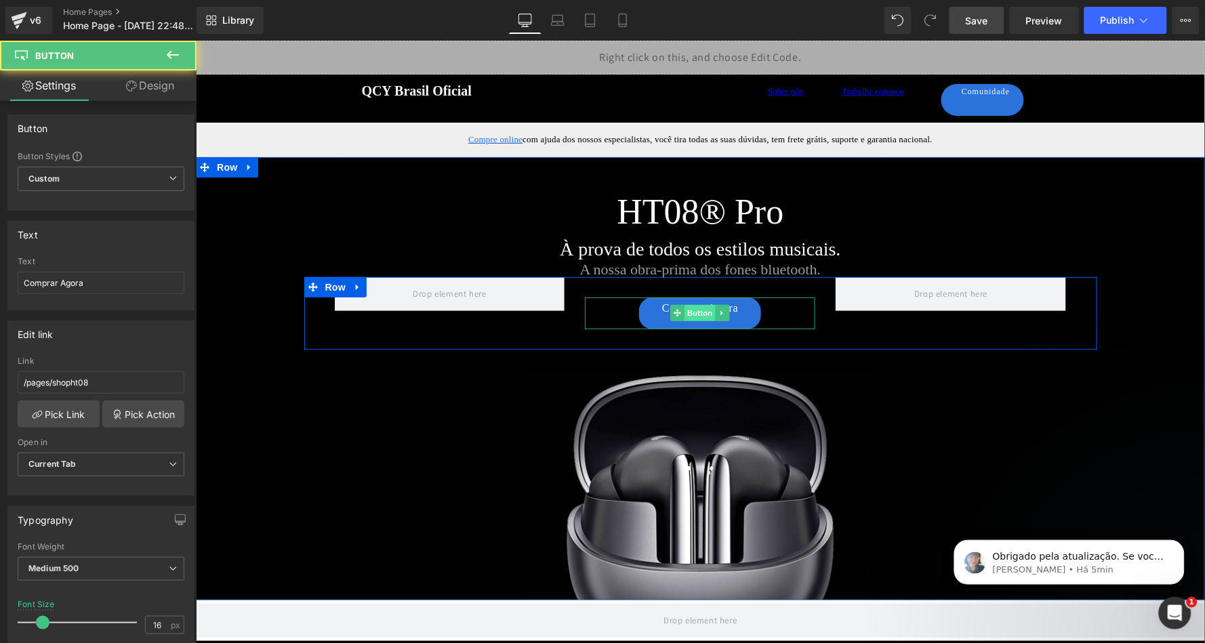
click at [698, 313] on span "Button" at bounding box center [700, 312] width 31 height 16
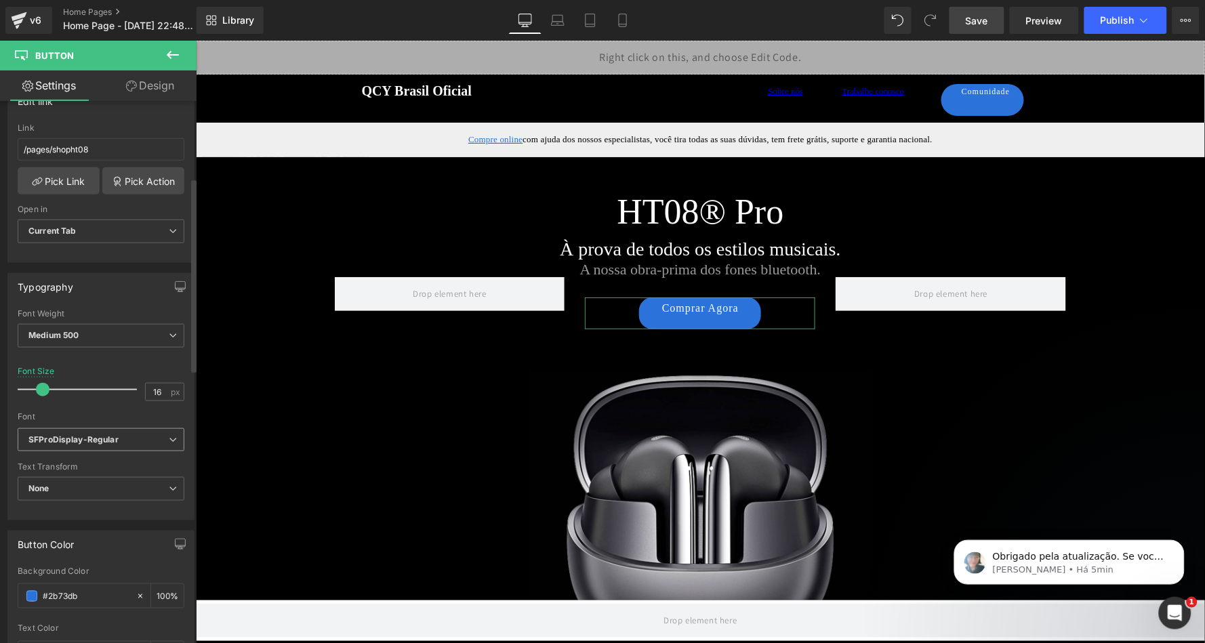
scroll to position [252, 0]
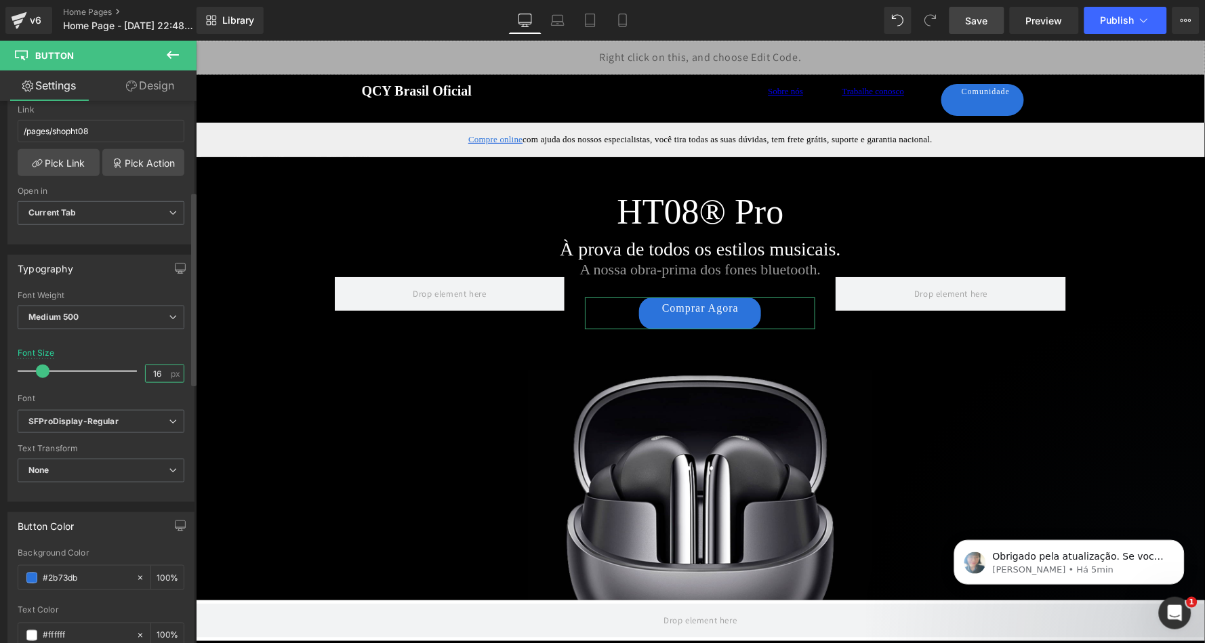
click at [159, 373] on input "16" at bounding box center [158, 373] width 24 height 17
type input "15"
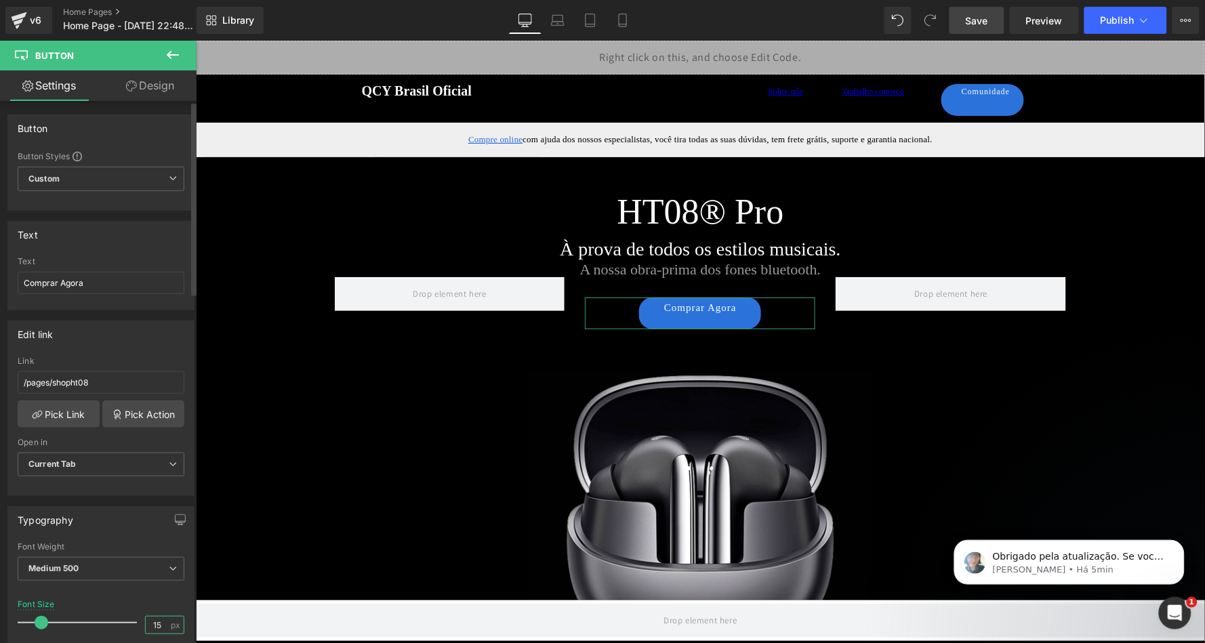
scroll to position [0, 0]
click at [153, 82] on link "Design" at bounding box center [150, 86] width 98 height 31
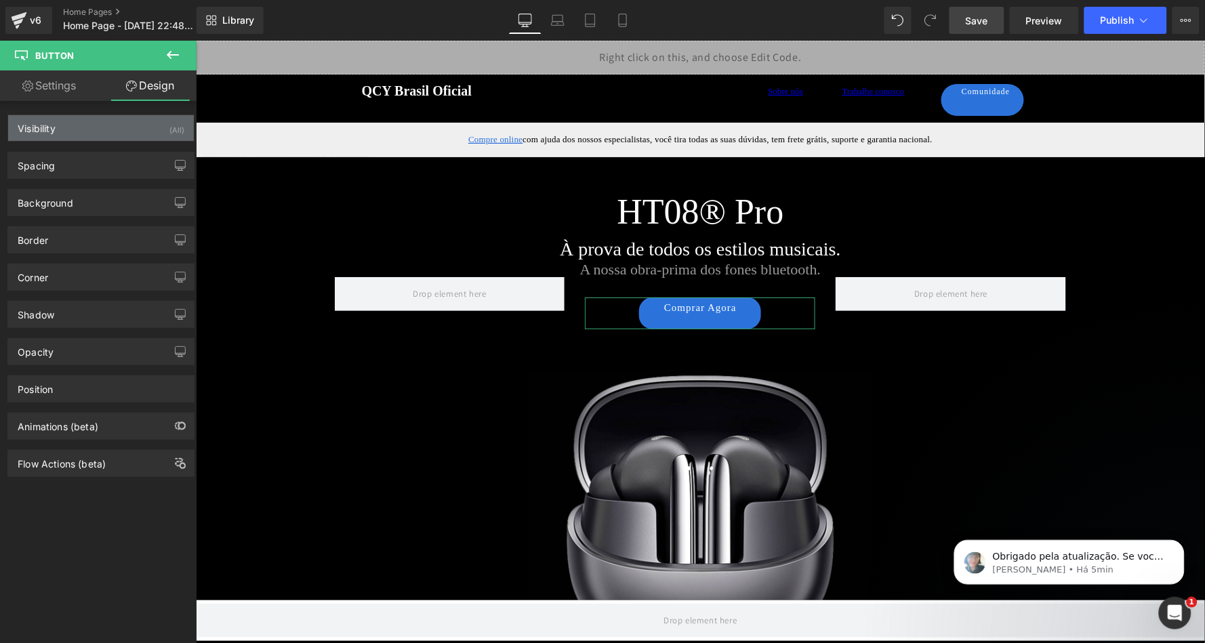
click at [132, 127] on div "Visibility (All)" at bounding box center [101, 128] width 186 height 26
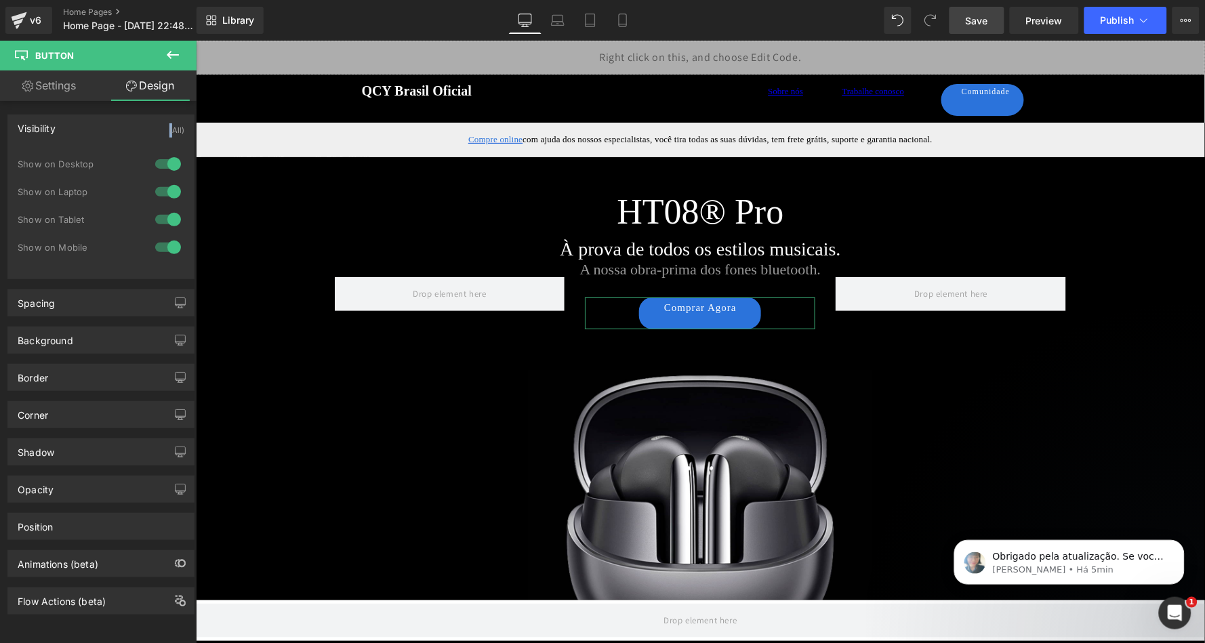
click at [132, 127] on div "Visibility (All)" at bounding box center [101, 128] width 186 height 26
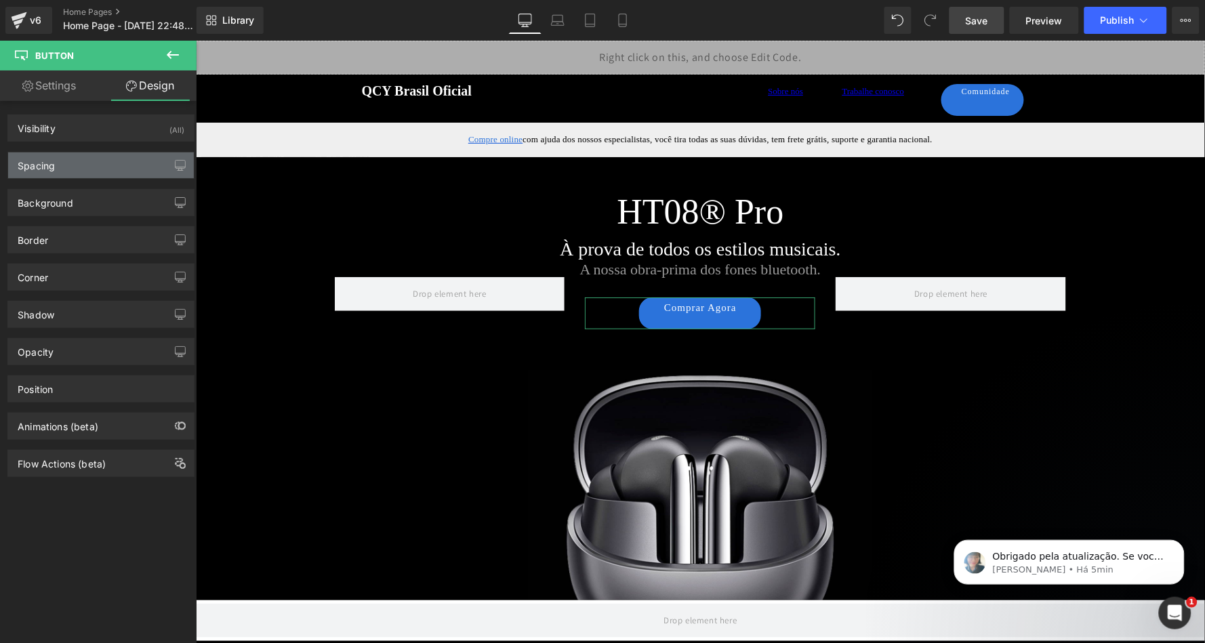
click at [113, 171] on div "Spacing" at bounding box center [101, 166] width 186 height 26
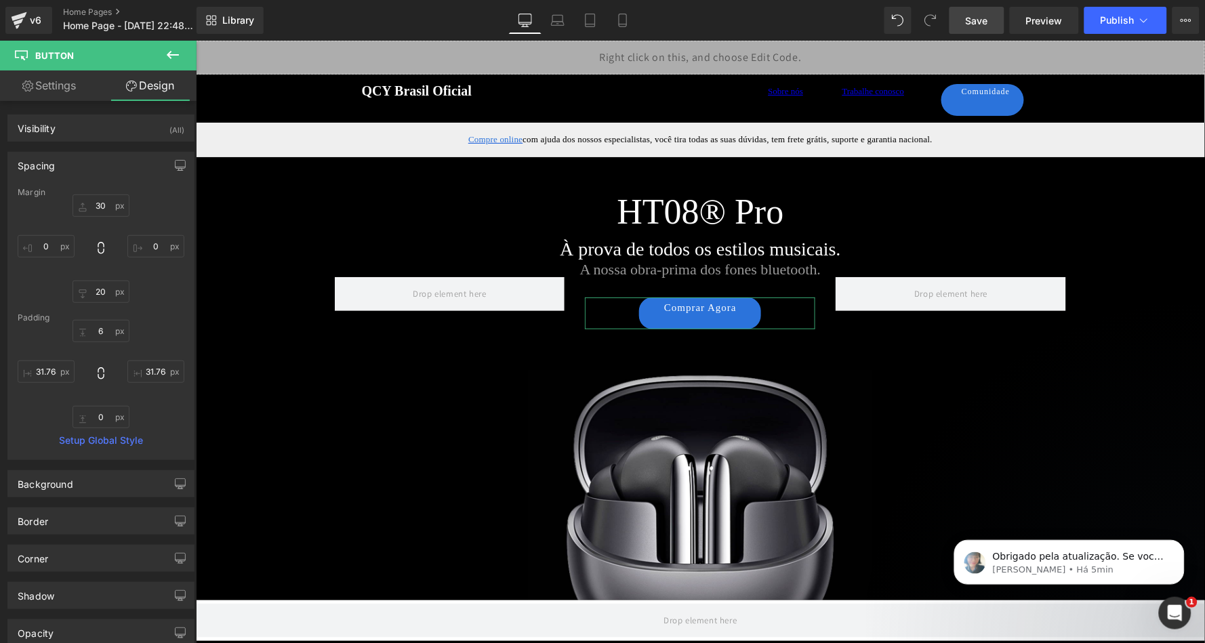
click at [113, 169] on div "Spacing" at bounding box center [101, 166] width 186 height 26
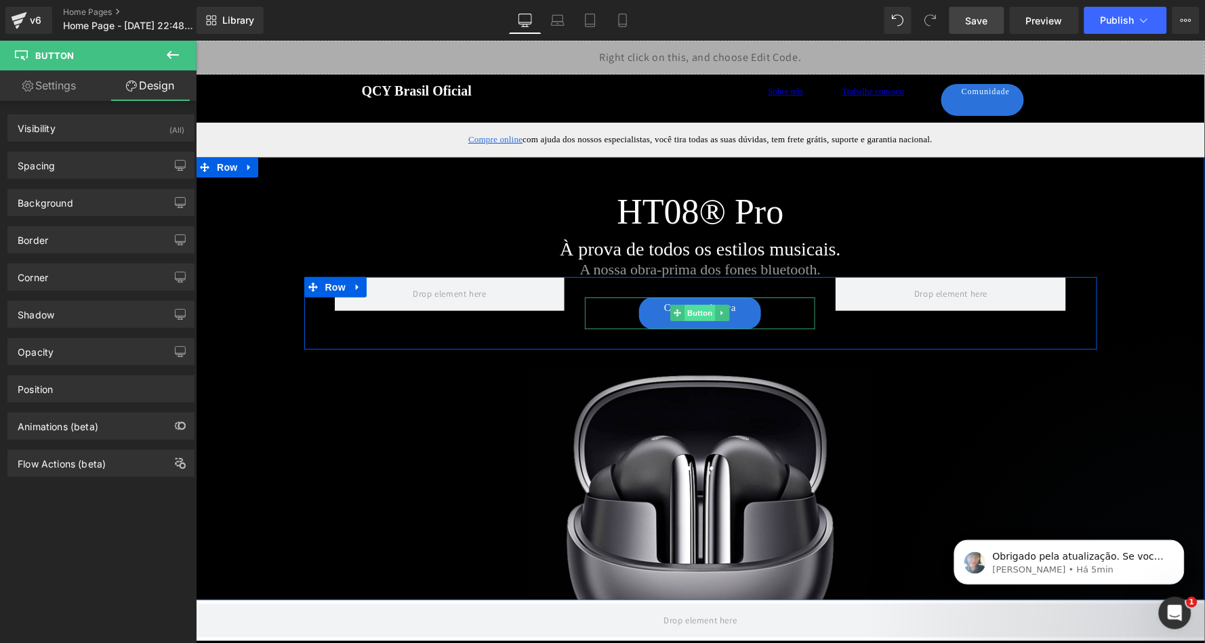
click at [691, 310] on span "Button" at bounding box center [700, 312] width 31 height 16
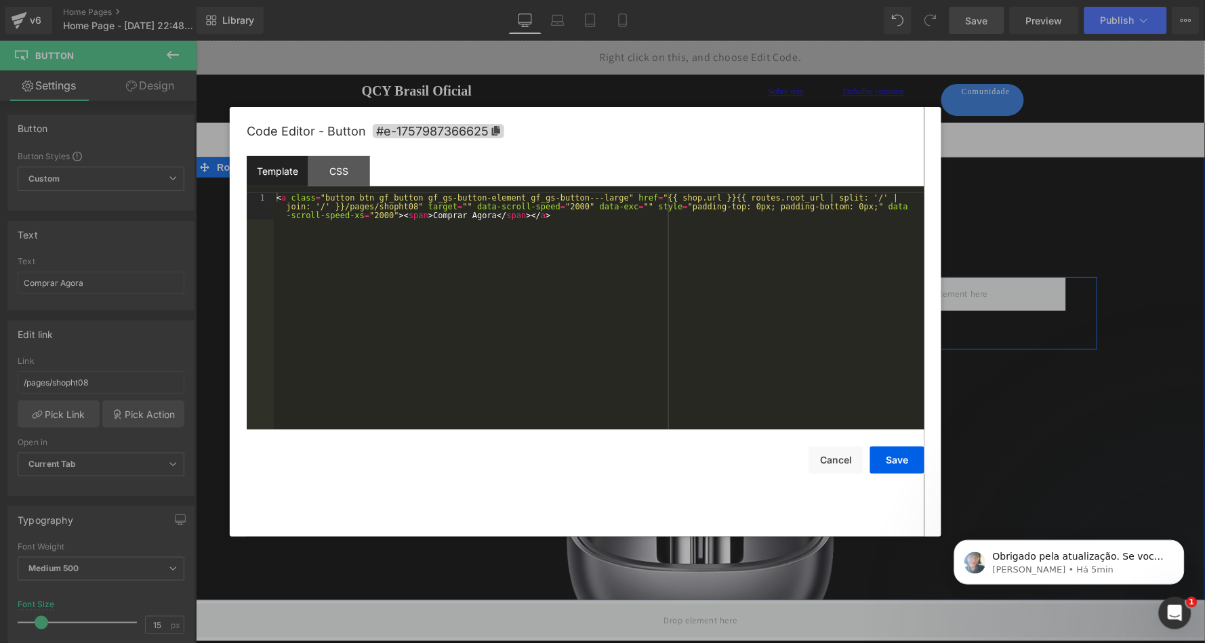
click at [680, 0] on div "Button You are previewing how the Live Preset 0 will restyle your page. You can…" at bounding box center [602, 0] width 1205 height 0
click at [843, 454] on button "Cancel" at bounding box center [836, 460] width 54 height 27
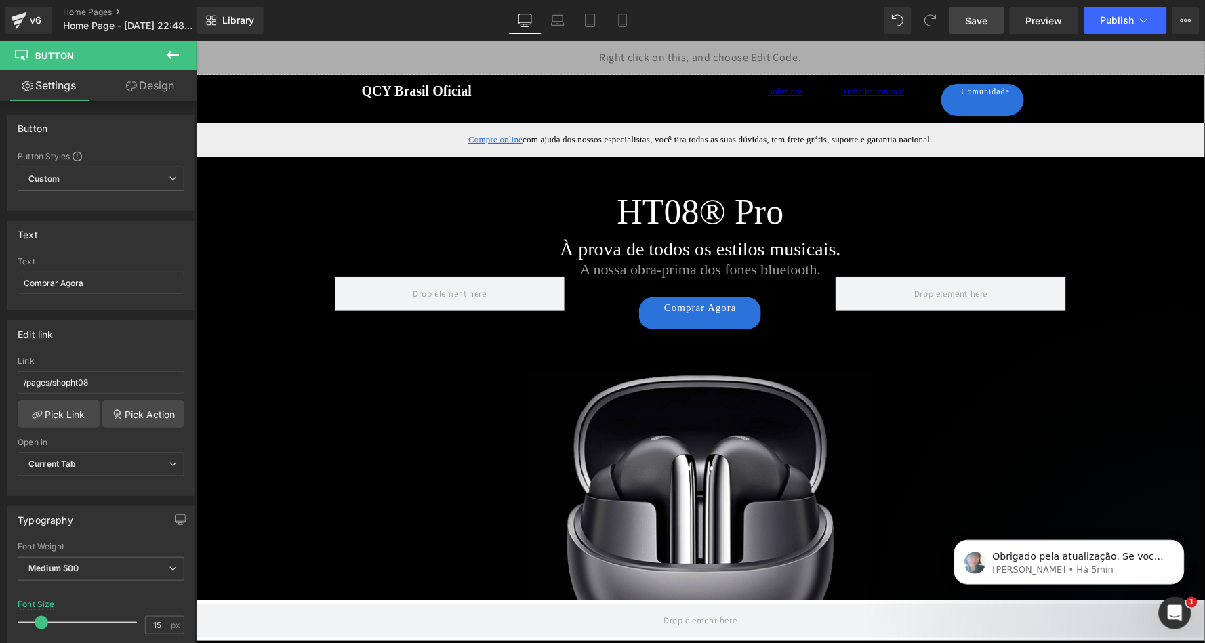
click at [178, 50] on icon at bounding box center [173, 55] width 16 height 16
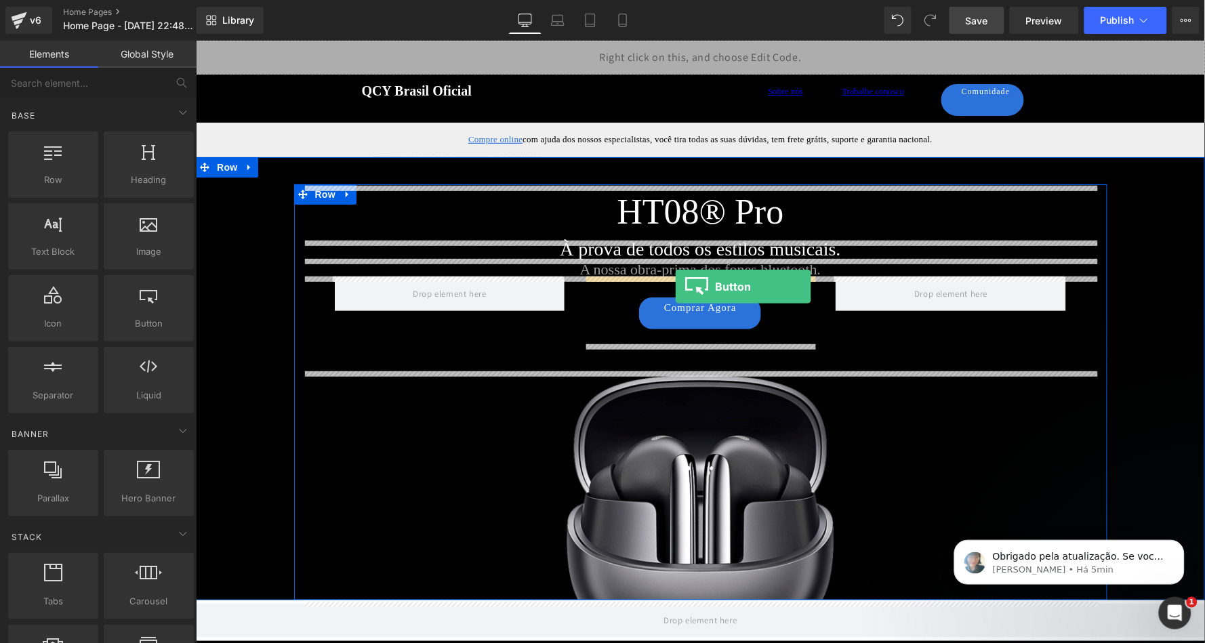
drag, startPoint x: 350, startPoint y: 342, endPoint x: 675, endPoint y: 286, distance: 329.5
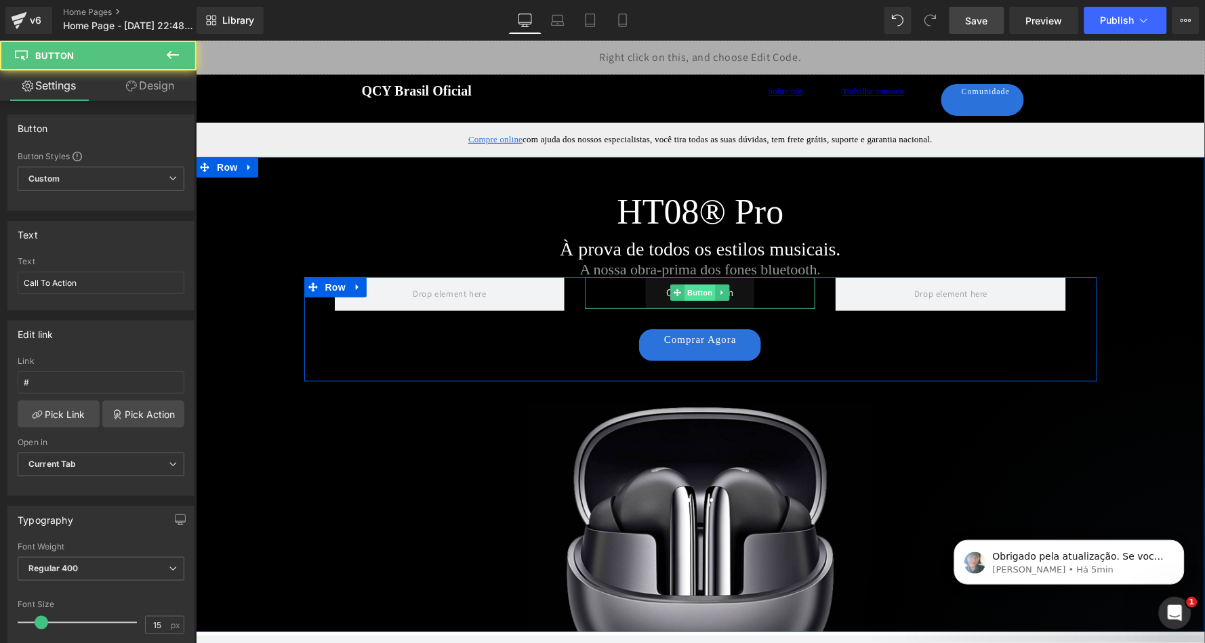
click at [694, 290] on span "Button" at bounding box center [700, 292] width 31 height 16
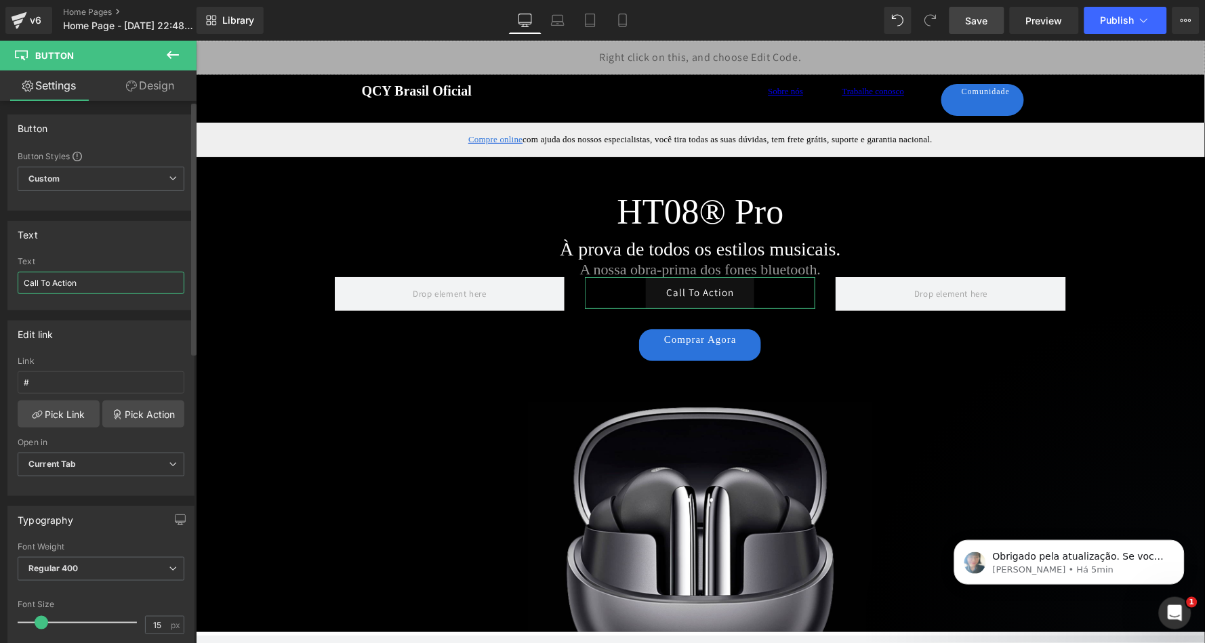
drag, startPoint x: 113, startPoint y: 283, endPoint x: 3, endPoint y: 281, distance: 109.9
click at [3, 281] on div "Text Call To Action Text Call To Action" at bounding box center [101, 261] width 203 height 100
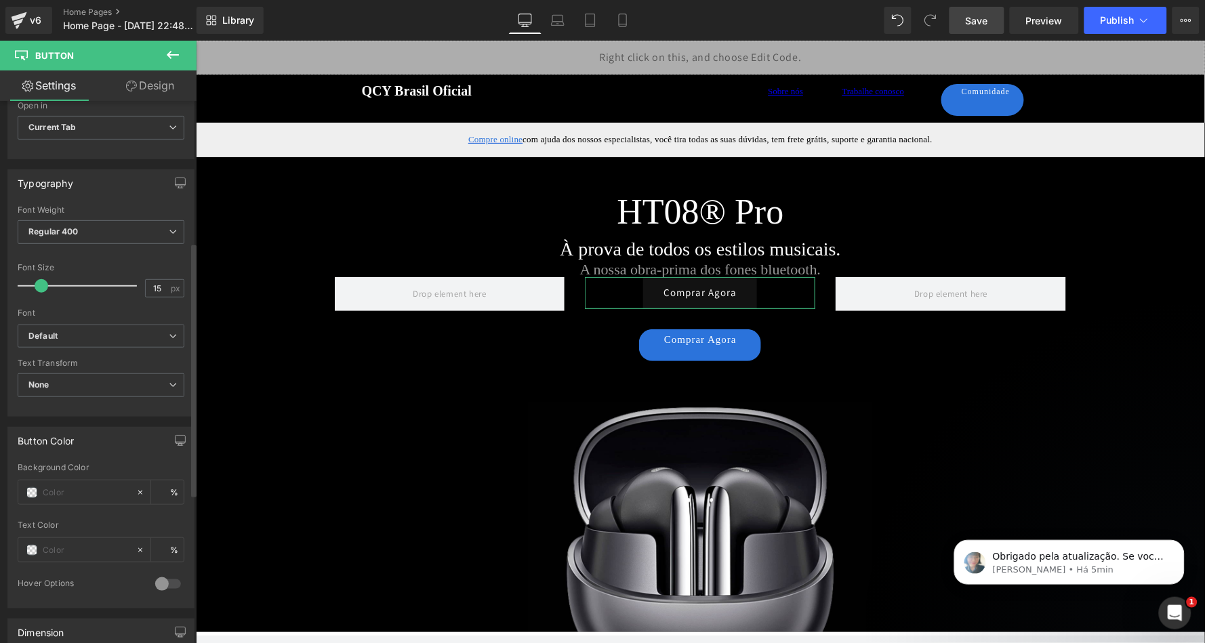
scroll to position [301, 0]
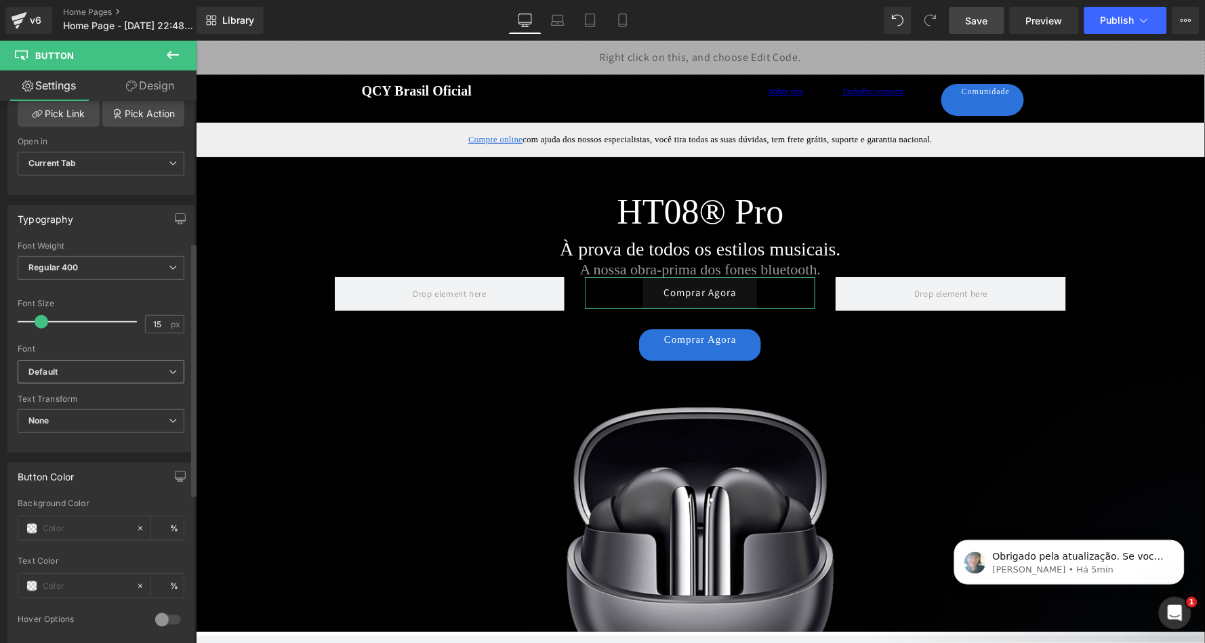
type input "Comprar Agora"
click at [85, 361] on span "Default" at bounding box center [101, 373] width 167 height 24
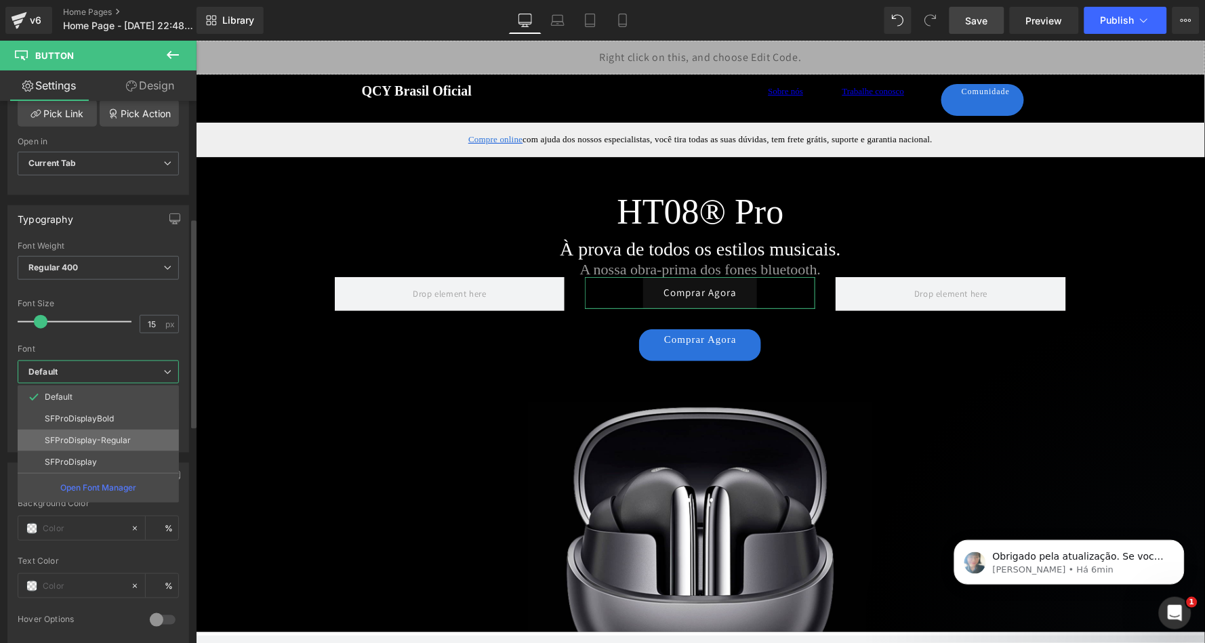
click at [115, 436] on p "SFProDisplay-Regular" at bounding box center [88, 440] width 86 height 9
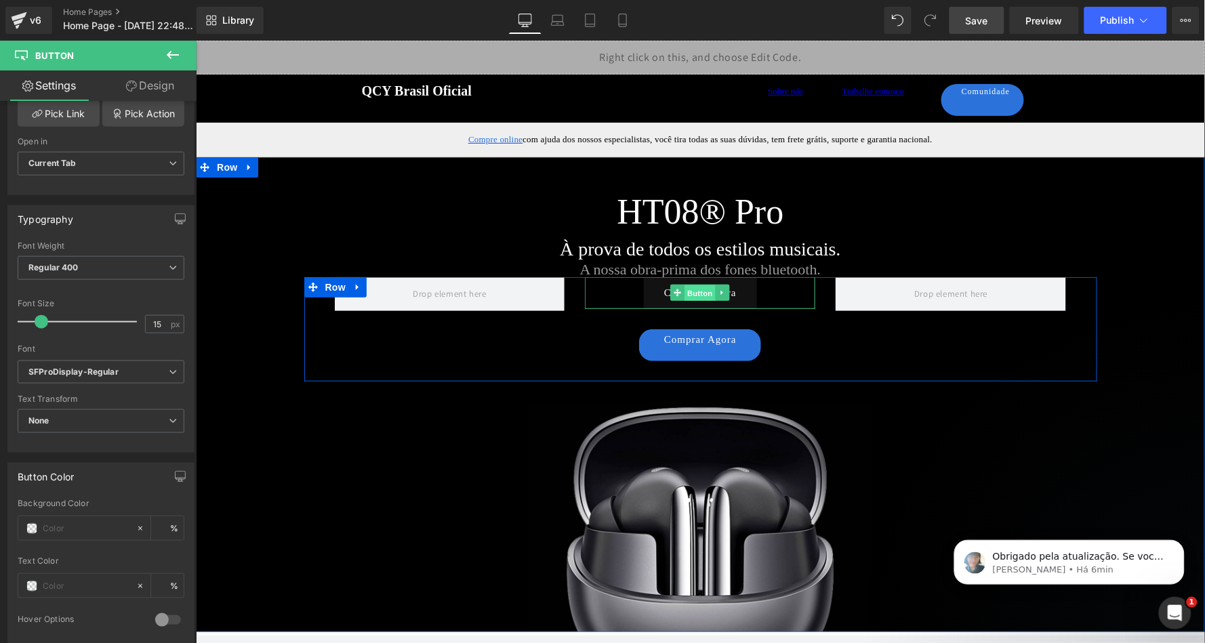
click at [700, 291] on span "Button" at bounding box center [700, 293] width 31 height 16
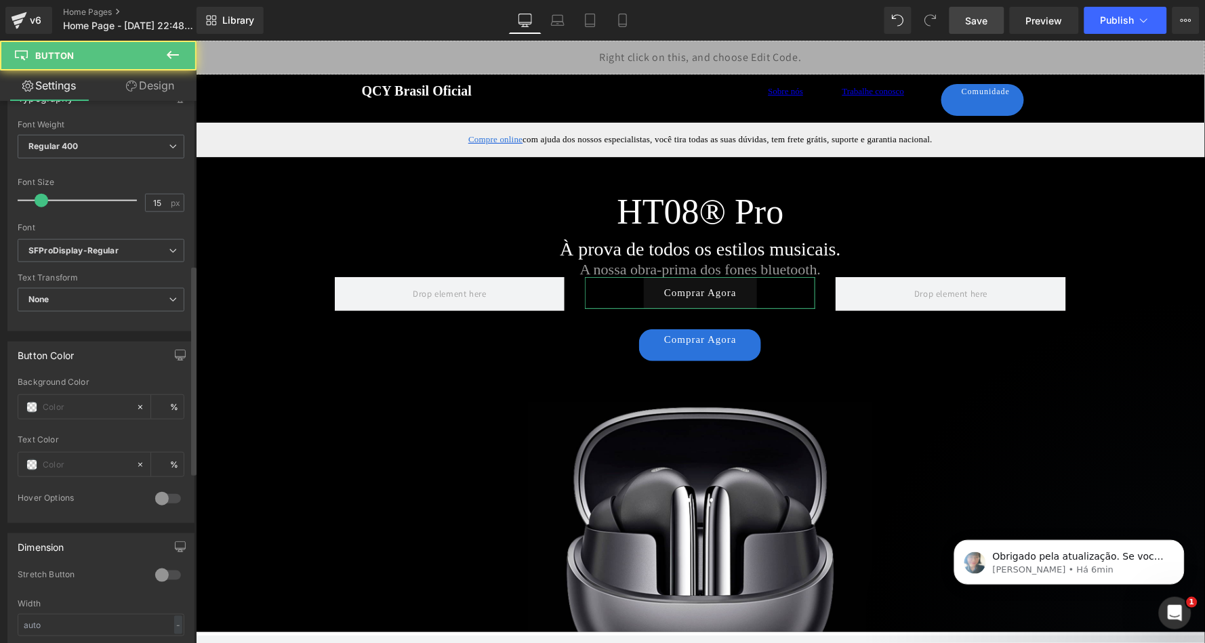
scroll to position [591, 0]
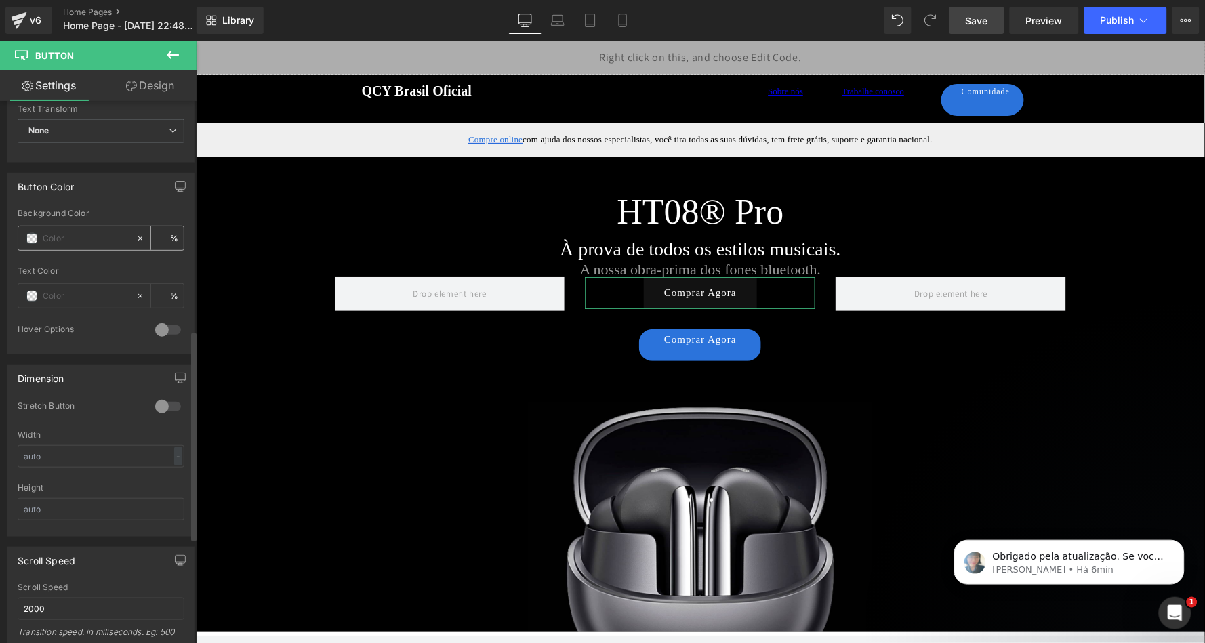
click at [33, 233] on span at bounding box center [31, 238] width 11 height 11
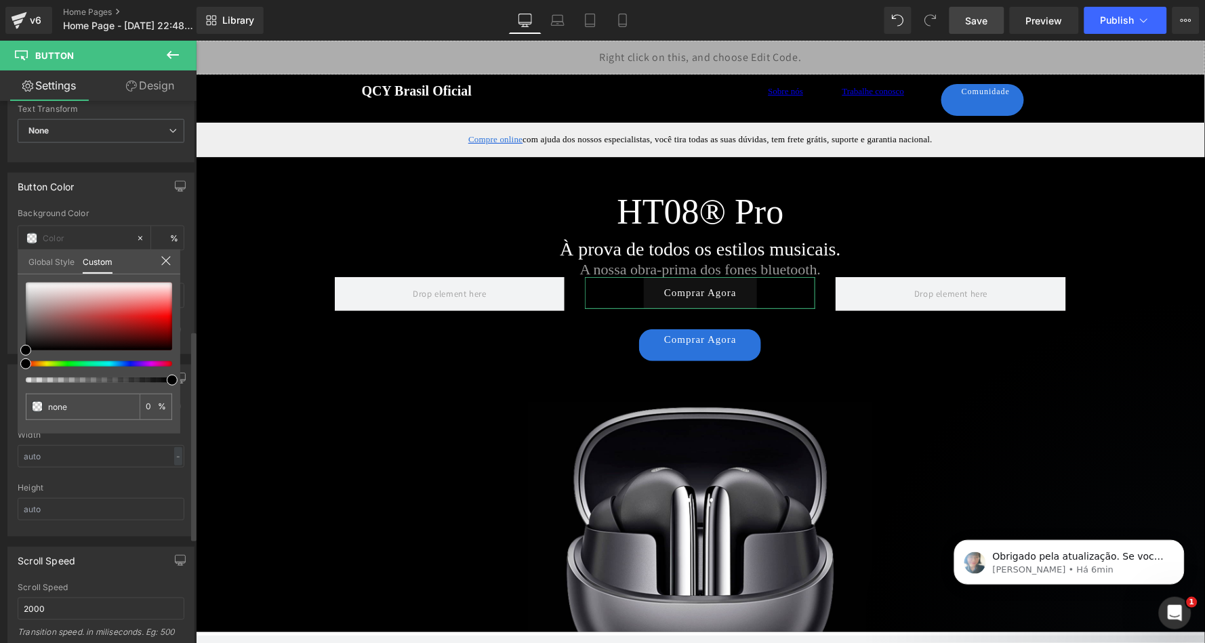
click at [37, 260] on link "Global Style" at bounding box center [51, 260] width 46 height 23
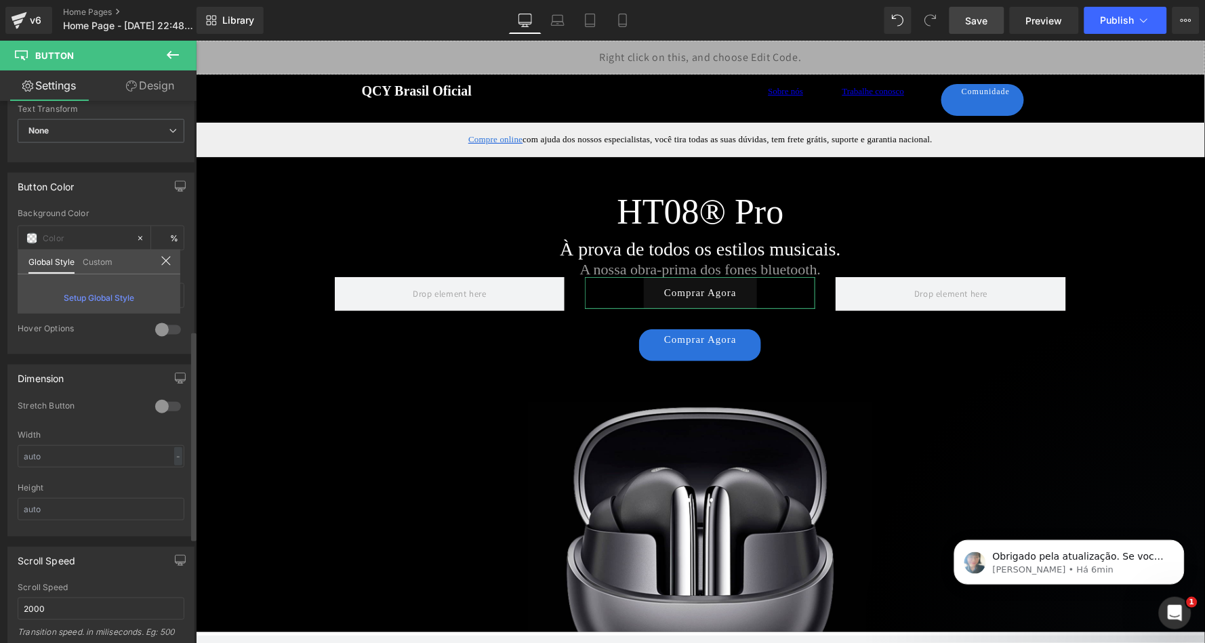
click at [94, 260] on link "Custom" at bounding box center [98, 260] width 30 height 23
click at [65, 289] on input "text" at bounding box center [86, 296] width 87 height 15
type input "0"
click at [33, 233] on span at bounding box center [31, 238] width 11 height 11
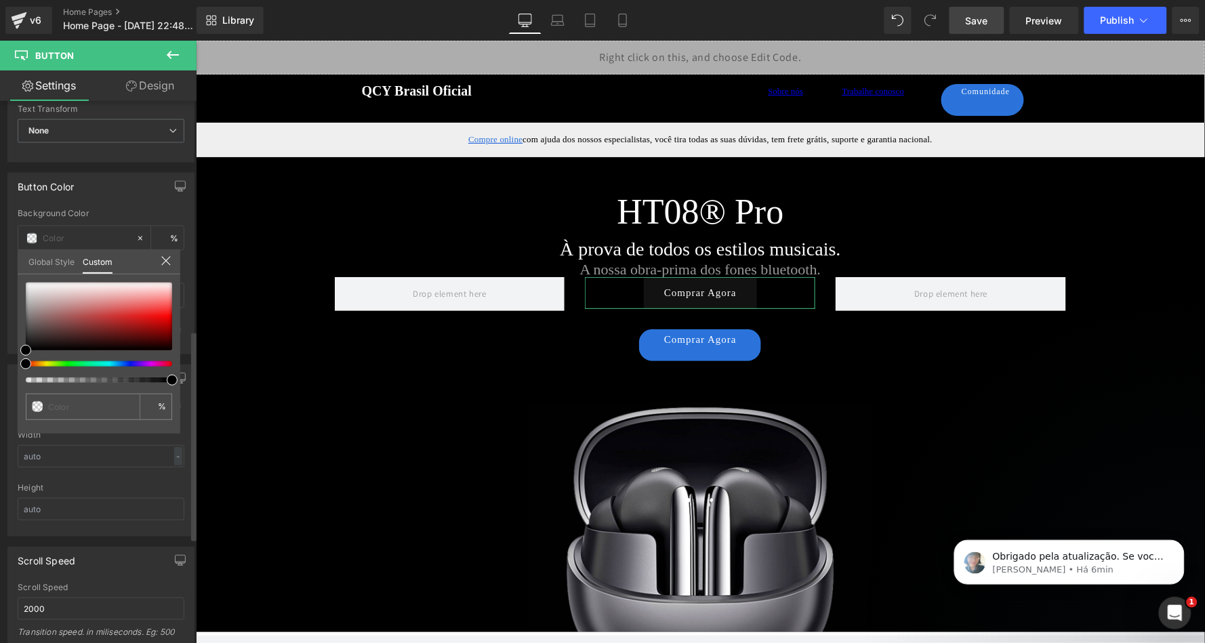
type input "#000000"
type input "100"
type input "#000000"
type input "100"
click at [129, 361] on div at bounding box center [93, 363] width 146 height 5
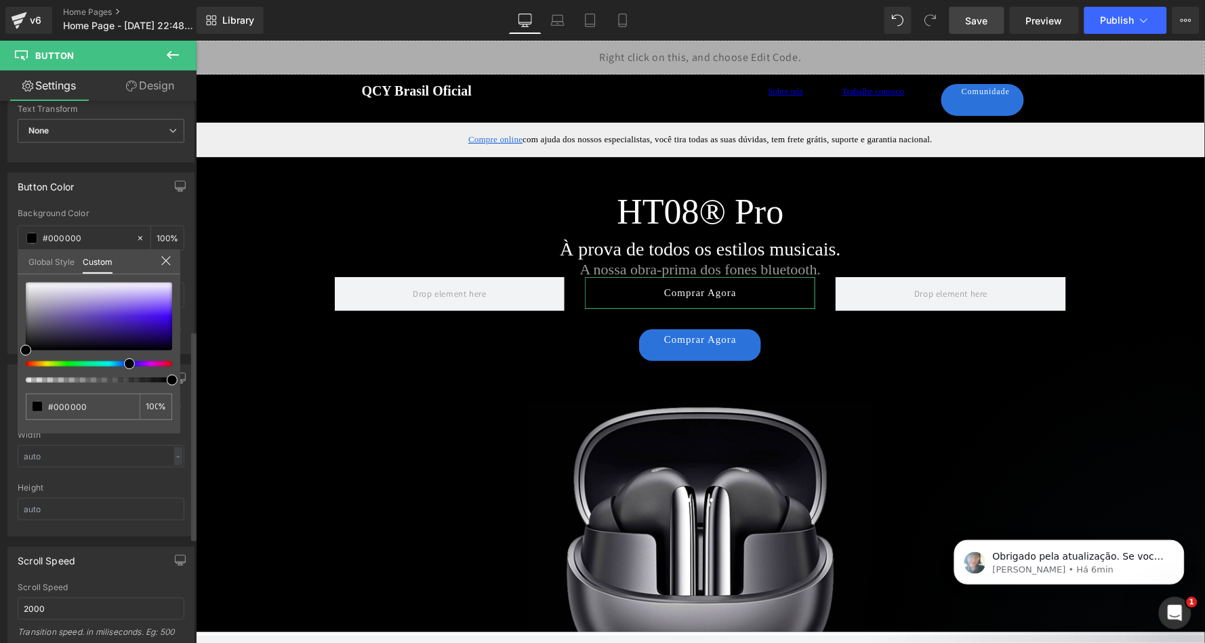
click at [124, 363] on div at bounding box center [93, 363] width 146 height 5
drag, startPoint x: 128, startPoint y: 363, endPoint x: 119, endPoint y: 363, distance: 9.5
click at [119, 363] on span at bounding box center [124, 364] width 11 height 11
type input "#5047f4"
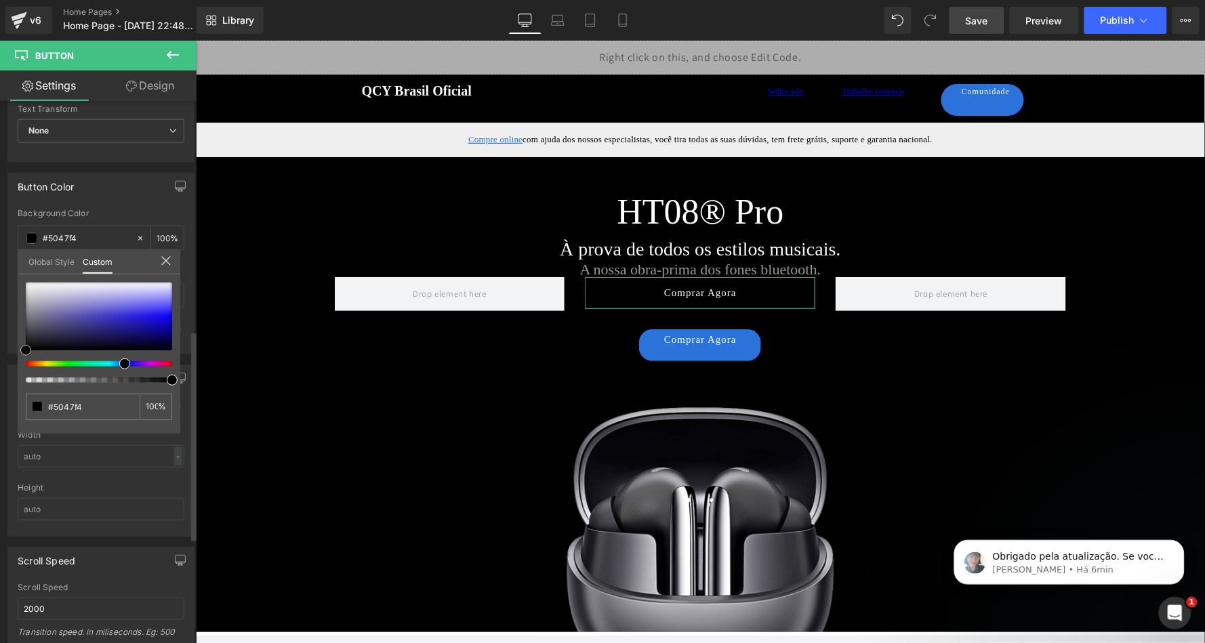
click at [157, 308] on div at bounding box center [99, 317] width 146 height 68
type input "#1b10f3"
click at [159, 317] on div at bounding box center [99, 317] width 146 height 68
type input "#5c54f6"
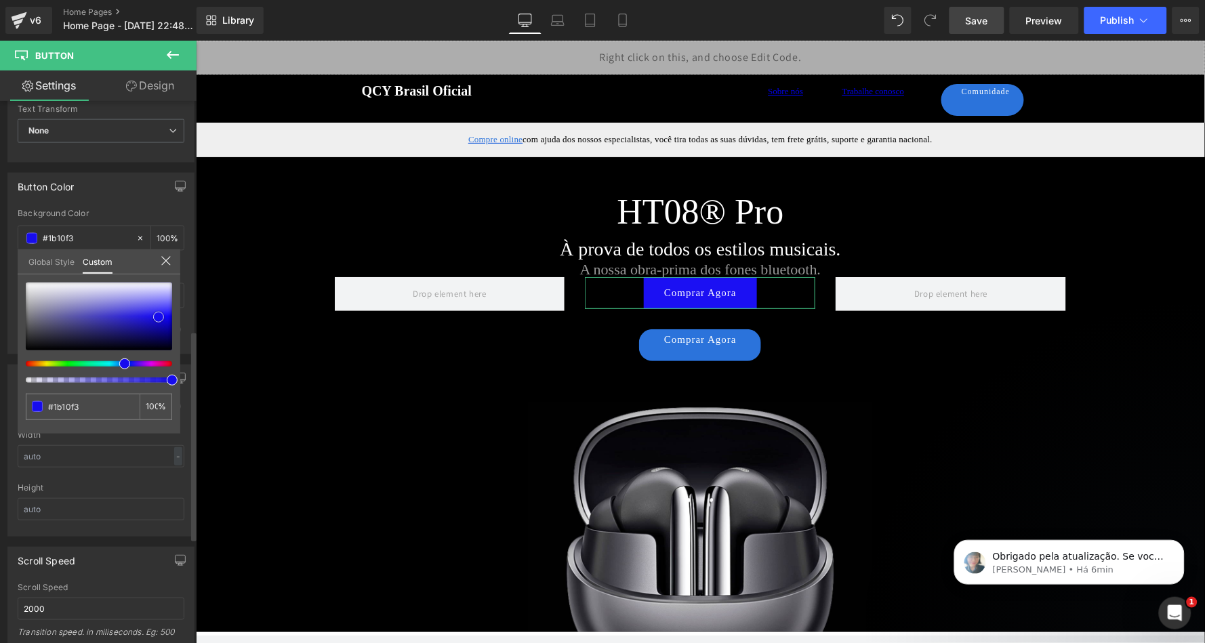
type input "#5c54f6"
click at [159, 306] on div at bounding box center [99, 317] width 146 height 68
click at [159, 308] on span at bounding box center [158, 306] width 11 height 11
click at [159, 310] on span at bounding box center [158, 306] width 11 height 11
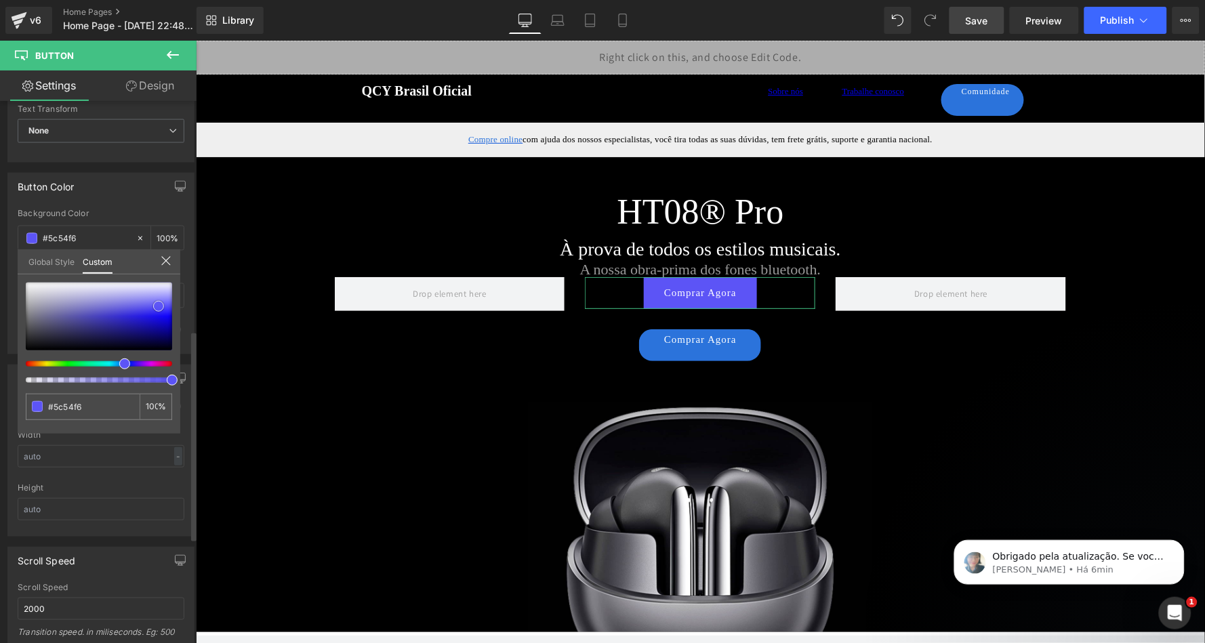
type input "#4d45ec"
click at [147, 309] on div at bounding box center [99, 317] width 146 height 68
click at [152, 310] on span at bounding box center [147, 309] width 11 height 11
type input "#251bed"
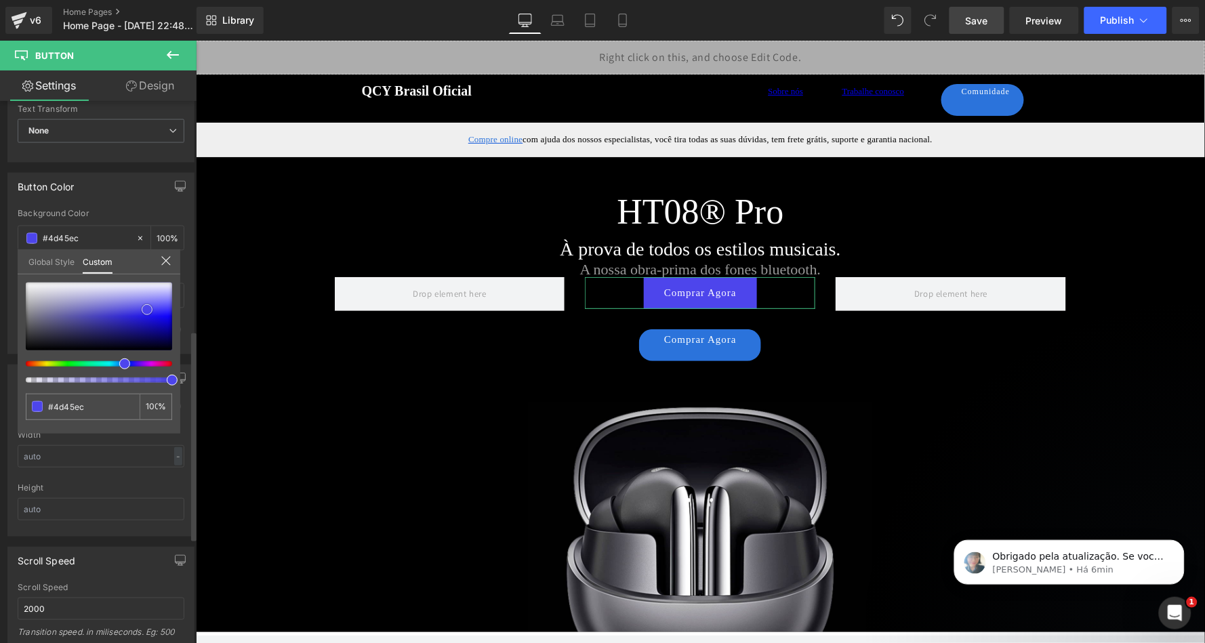
type input "#251bed"
click at [153, 315] on div at bounding box center [99, 317] width 146 height 68
type input "#675ff5"
click at [157, 304] on div at bounding box center [99, 317] width 146 height 68
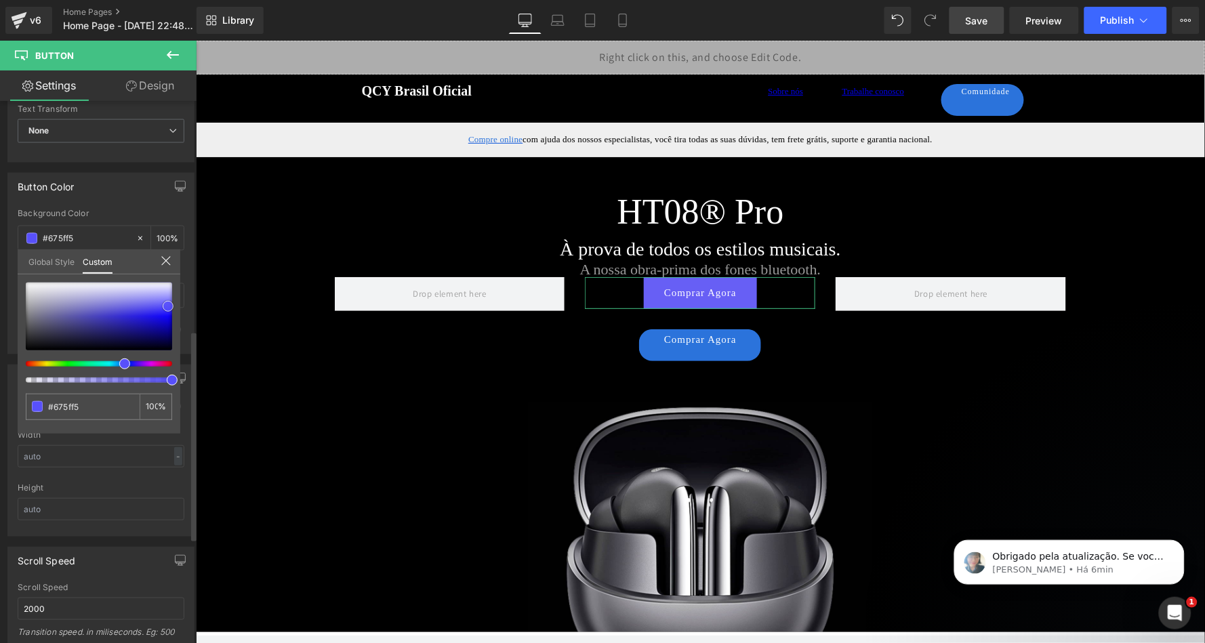
type input "#5850fb"
click at [168, 306] on div at bounding box center [99, 317] width 146 height 68
type input "#3126fb"
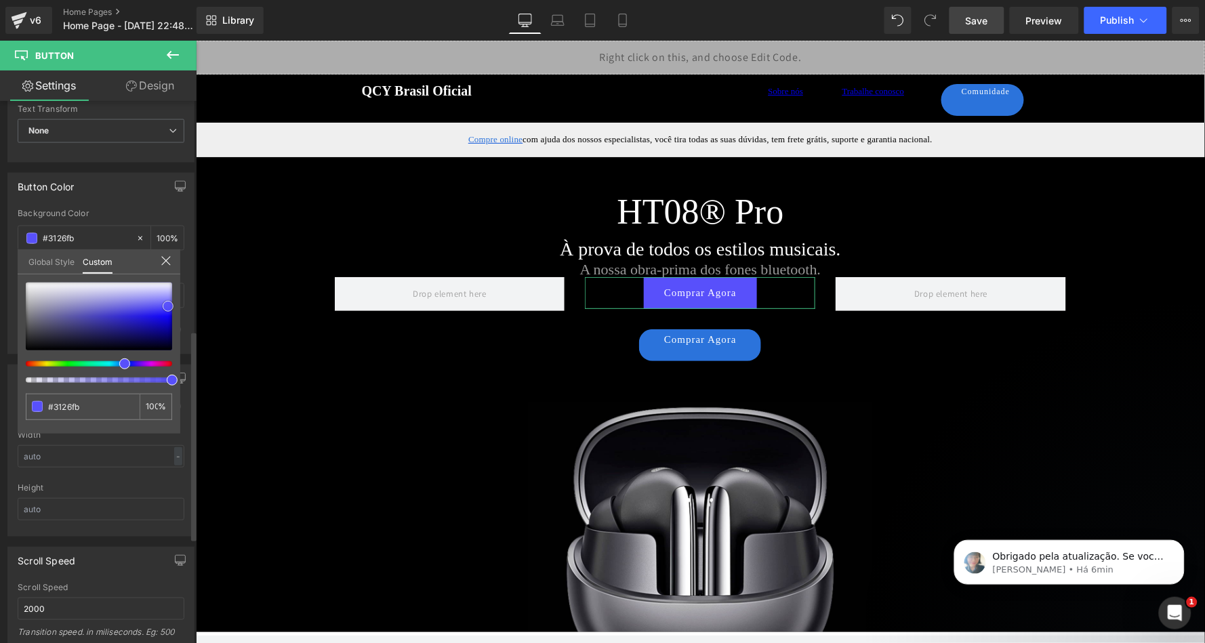
click at [168, 311] on div at bounding box center [99, 317] width 146 height 68
click at [168, 306] on span at bounding box center [168, 311] width 11 height 11
type input "#6a63fc"
click at [169, 303] on div at bounding box center [99, 317] width 146 height 68
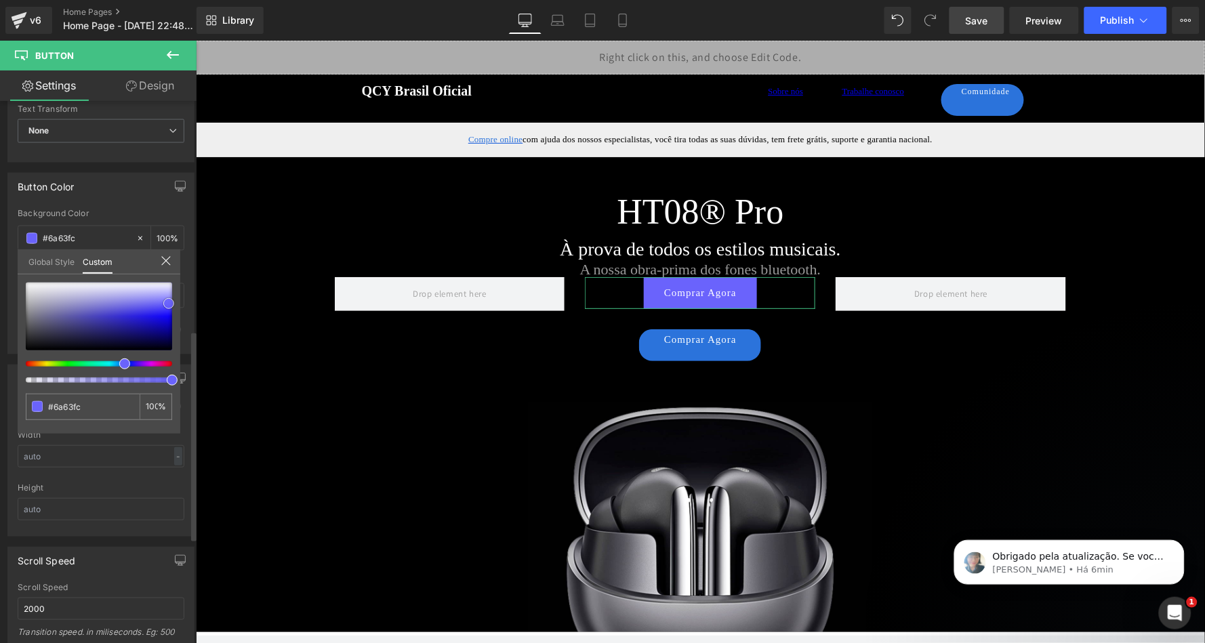
type input "#665efc"
type input "#5249fd"
type input "#3c32fa"
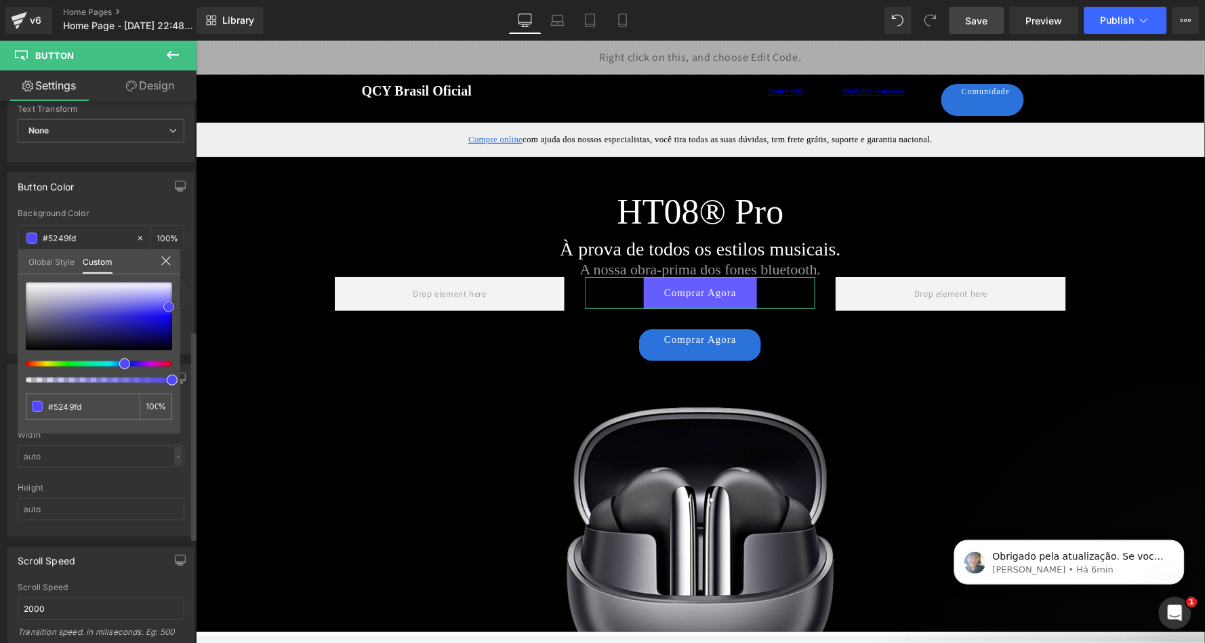
type input "#3c32fa"
type input "#291efa"
type input "#1e12fb"
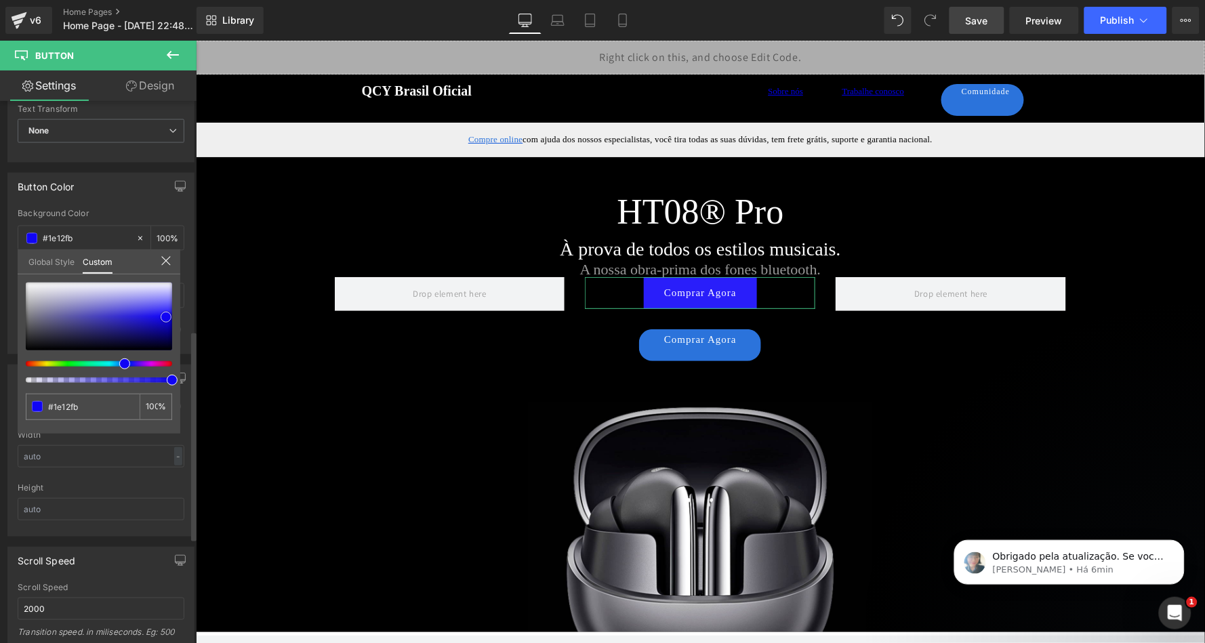
type input "#1005df"
type input "#0f04e0"
type input "#160afa"
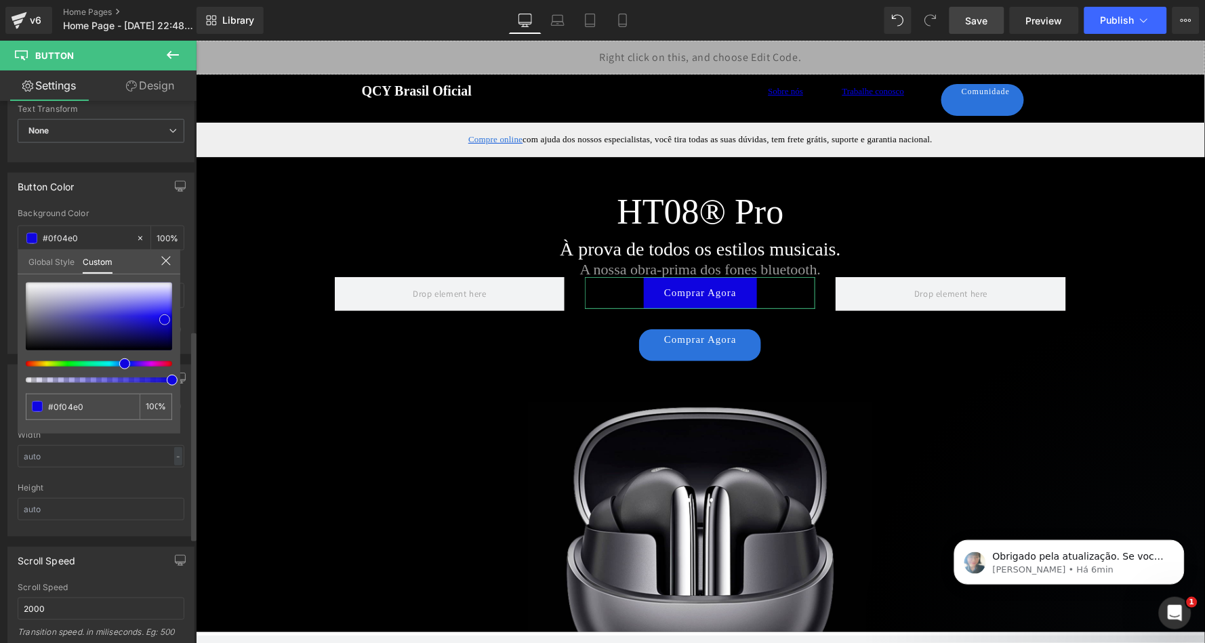
type input "#160afa"
type input "#2116f7"
type input "#251af9"
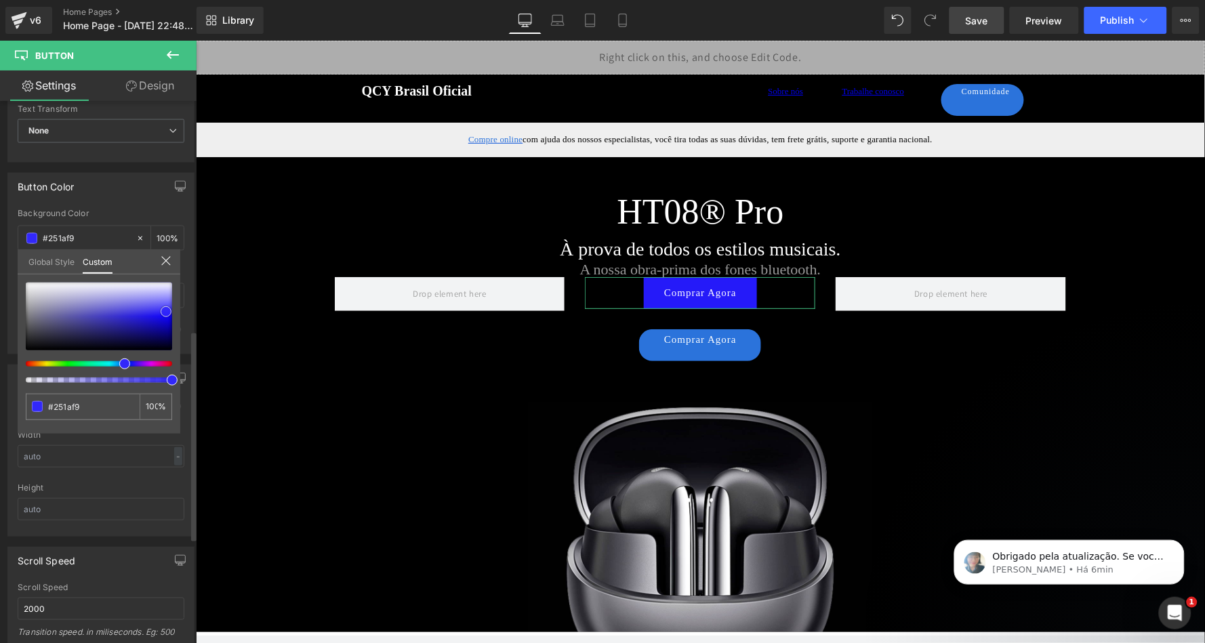
type input "#3228fa"
type input "#382ef9"
type input "#3d33f9"
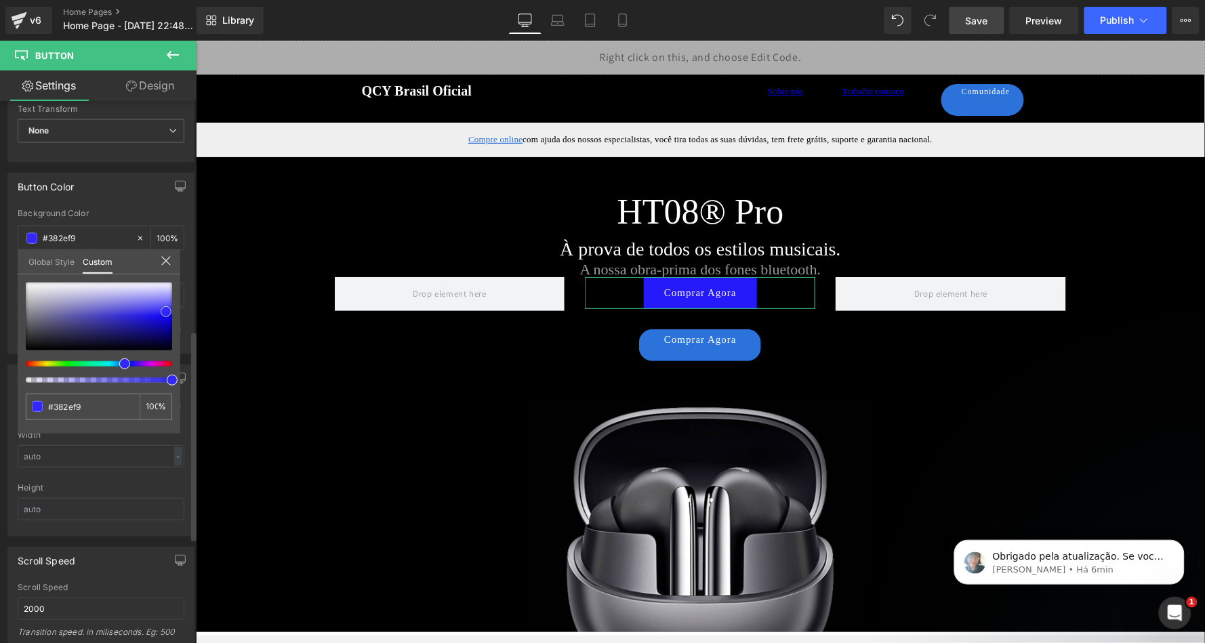
type input "#3d33f9"
type input "#4138f9"
type input "#463dfa"
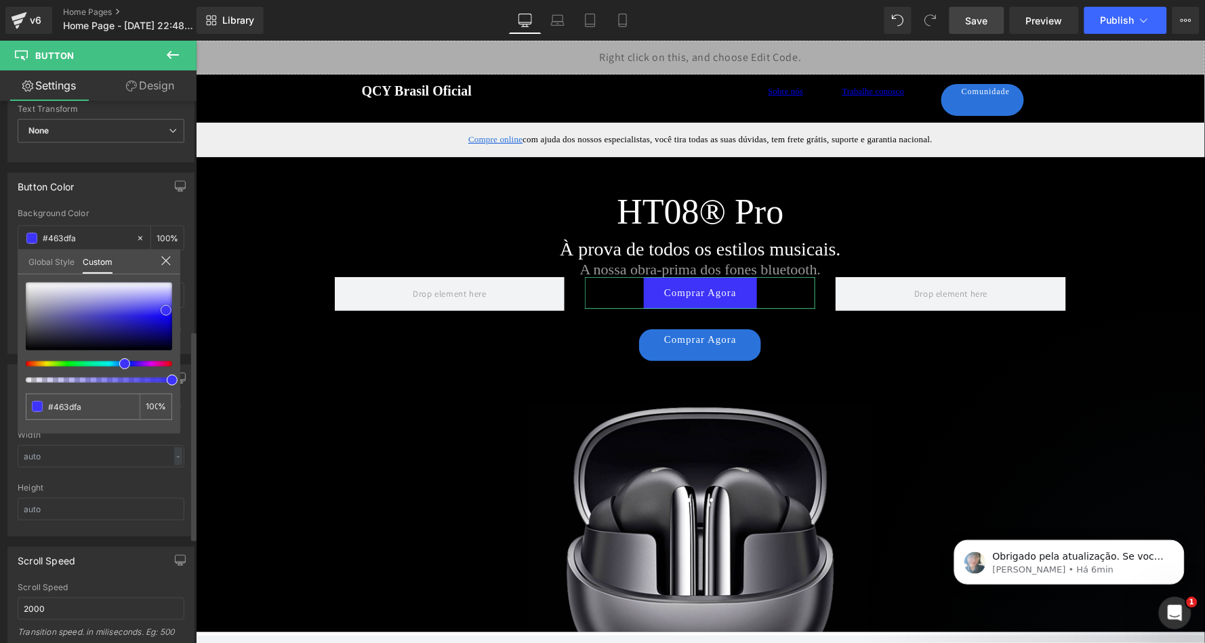
type input "#453cfb"
type input "#4a41fb"
type input "#534bfb"
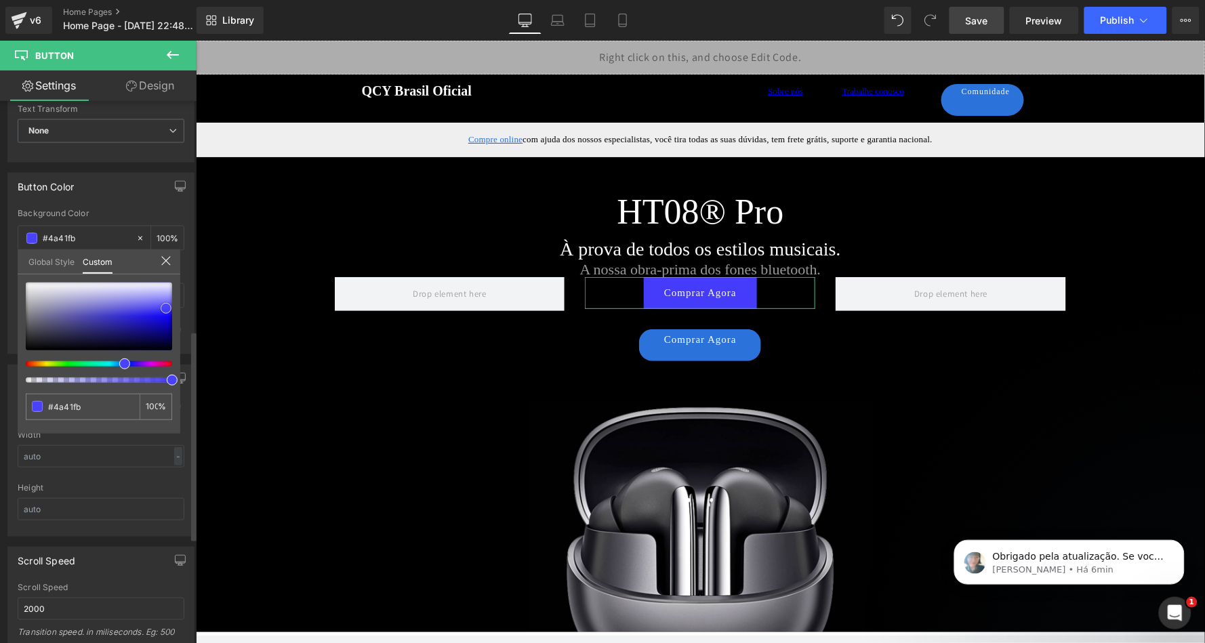
type input "#534bfb"
type input "#5850fb"
type input "#5e56f9"
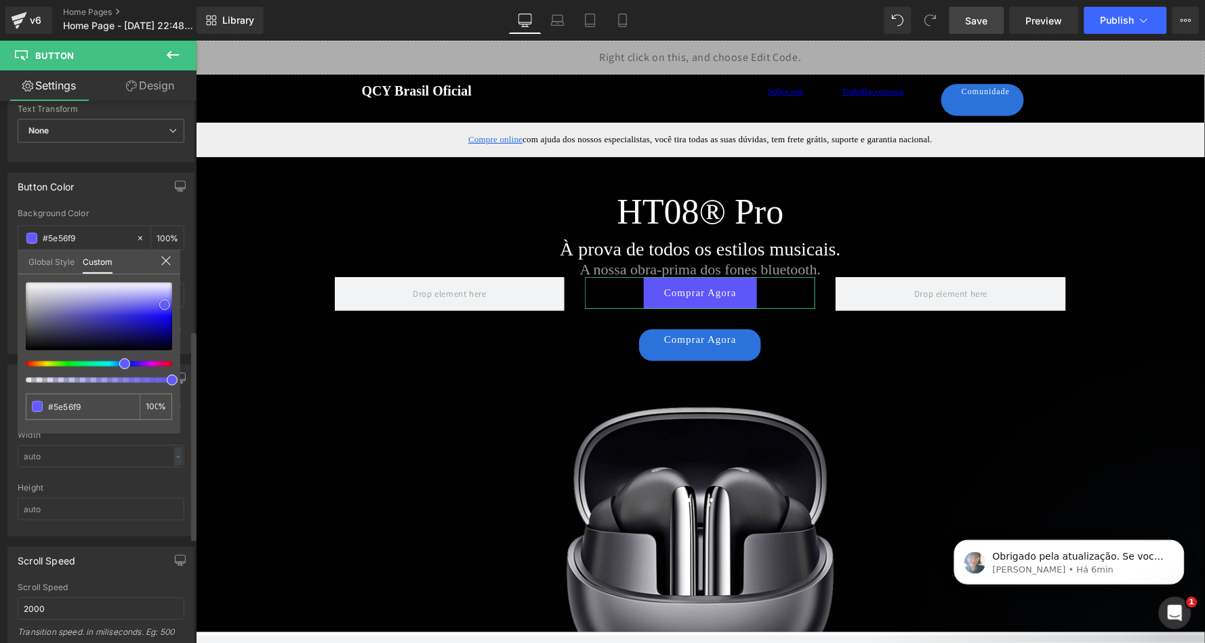
type input "#635bf9"
type input "#6860fa"
type input "#574ef7"
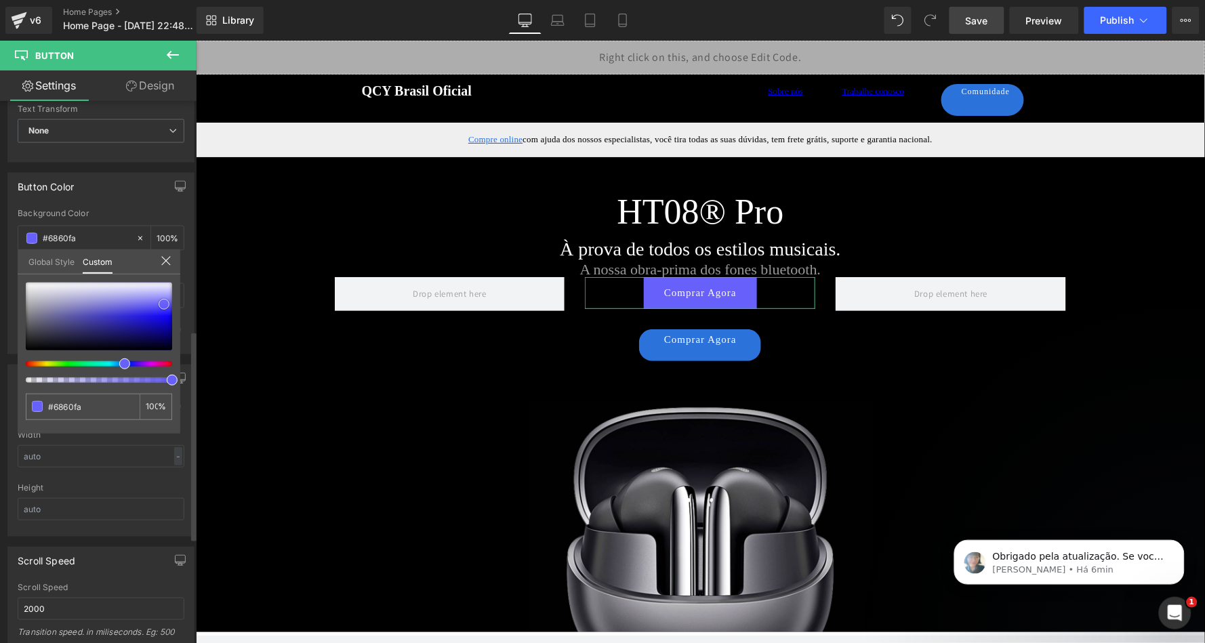
type input "#574ef7"
type input "#483ff8"
type input "#3b31f6"
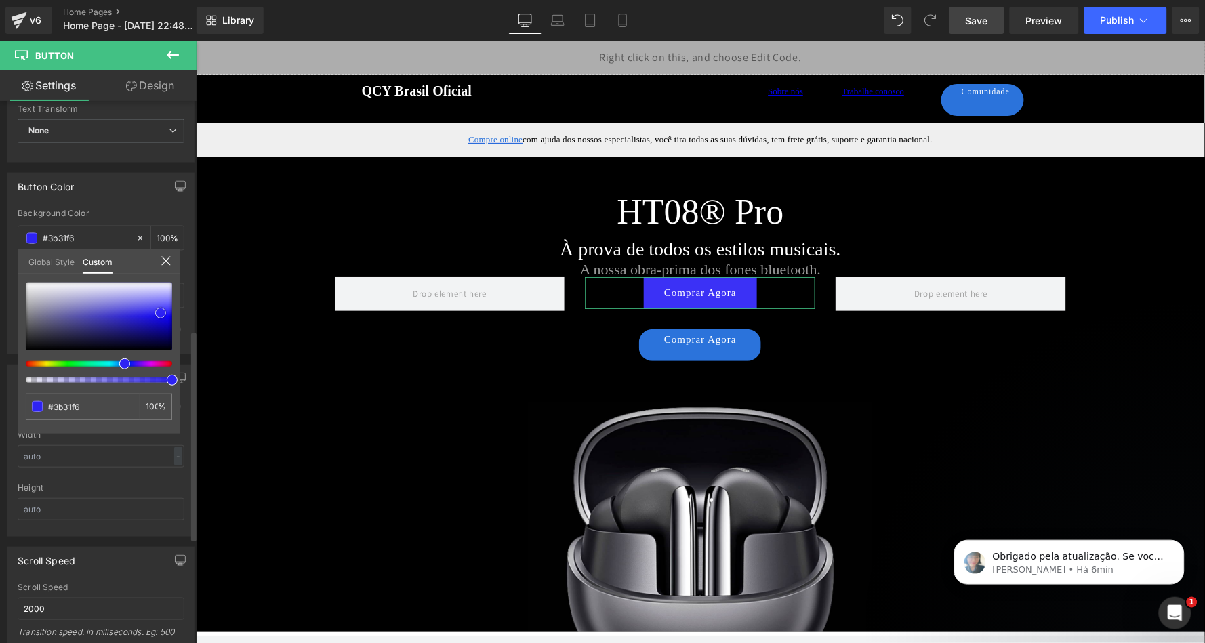
type input "#2e23f4"
type input "#372df5"
type input "#3b31f6"
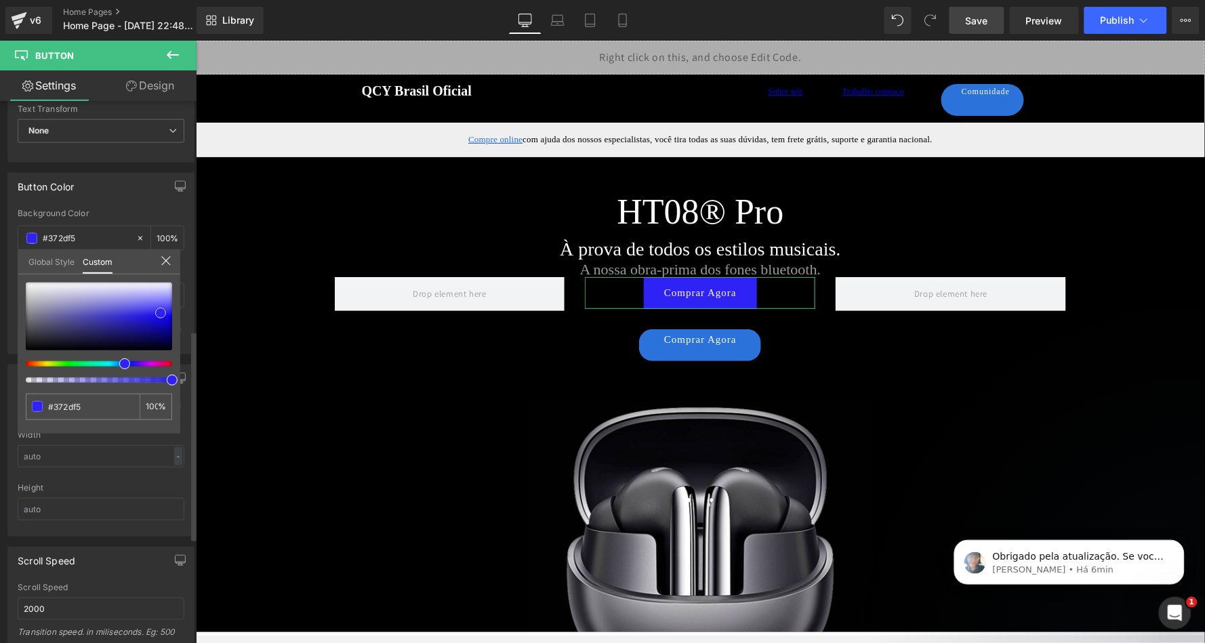
type input "#3b31f6"
type input "#3f36f6"
type input "#4037f5"
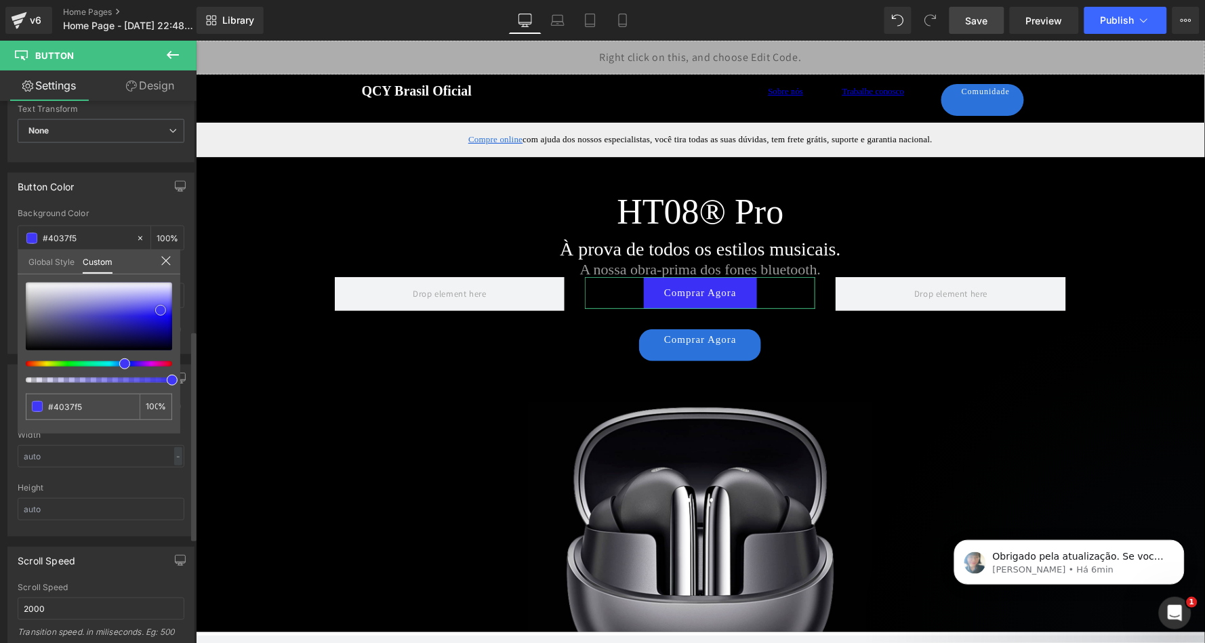
type input "#453cf5"
type input "#4a41f6"
type input "#4940f7"
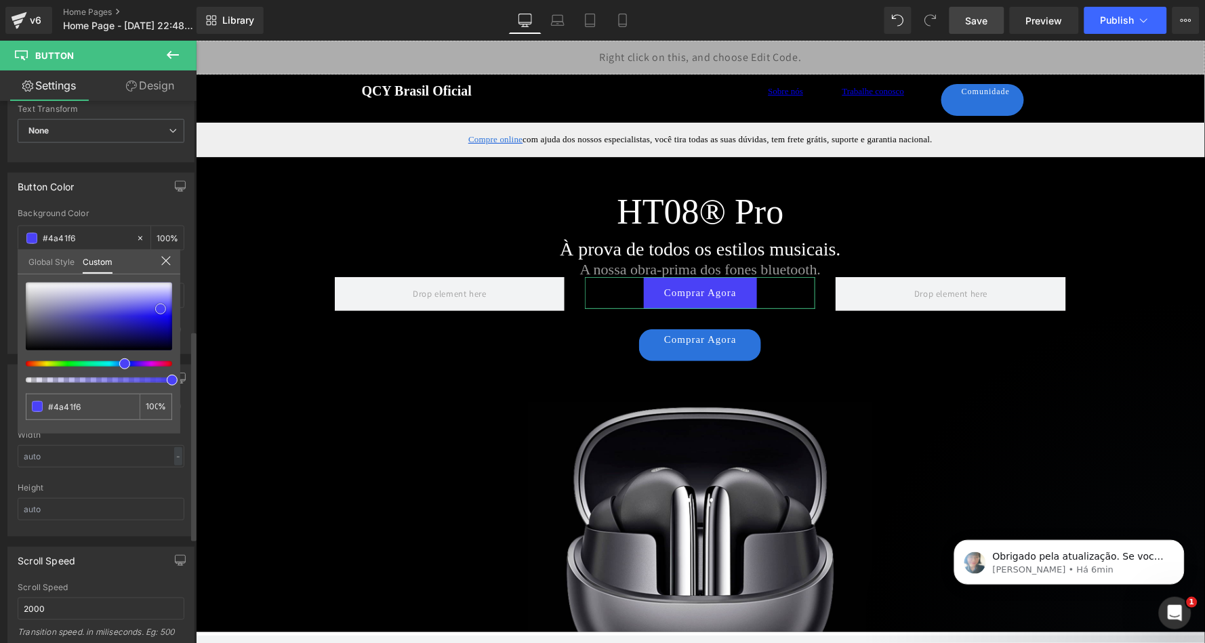
type input "#4940f7"
type input "#453cf5"
type input "#463df4"
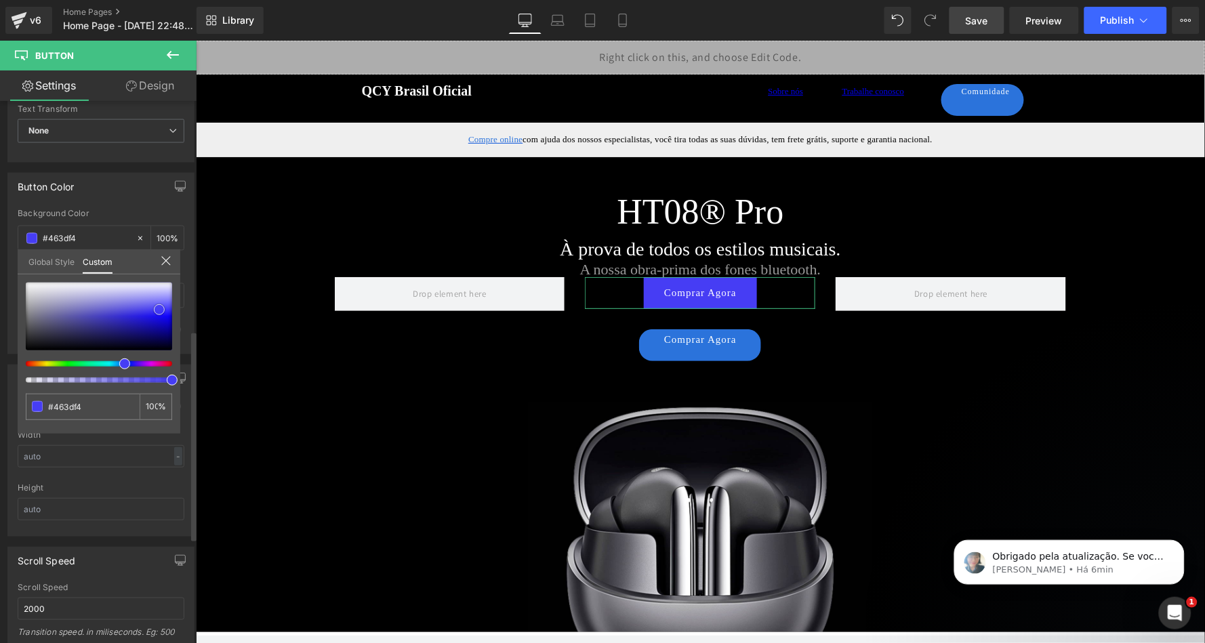
drag, startPoint x: 169, startPoint y: 303, endPoint x: 159, endPoint y: 309, distance: 11.3
click at [159, 309] on span at bounding box center [159, 309] width 11 height 11
type input "#6b3ef3"
type input "#7540f1"
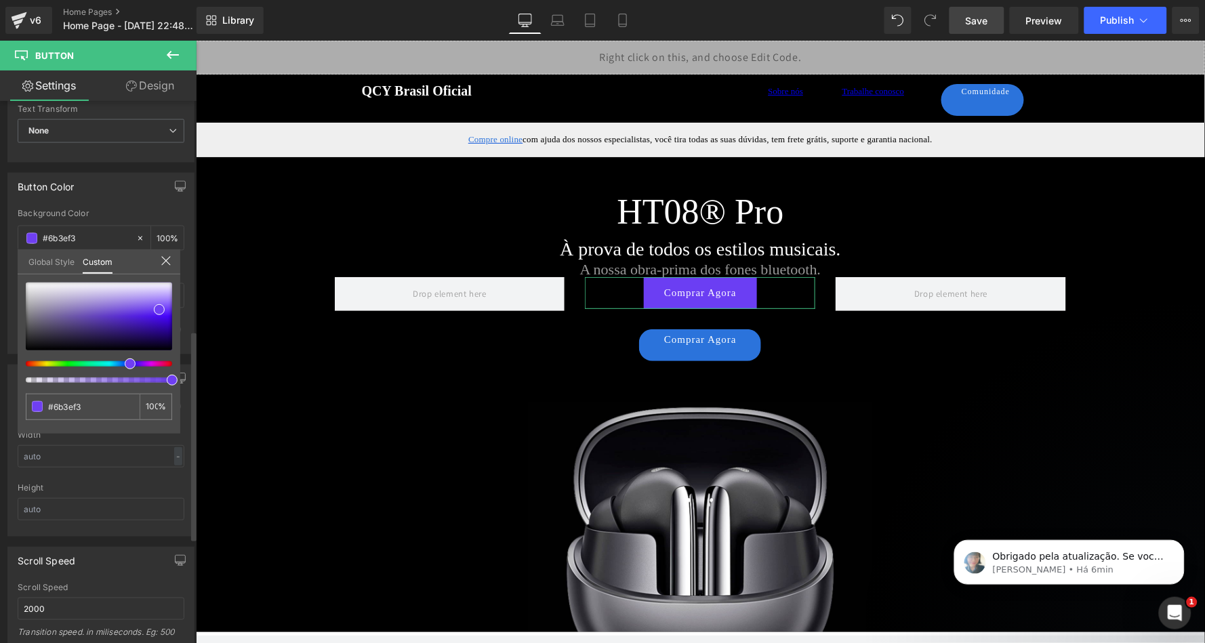
type input "#7540f1"
type input "#7b41f0"
type input "#7e42ef"
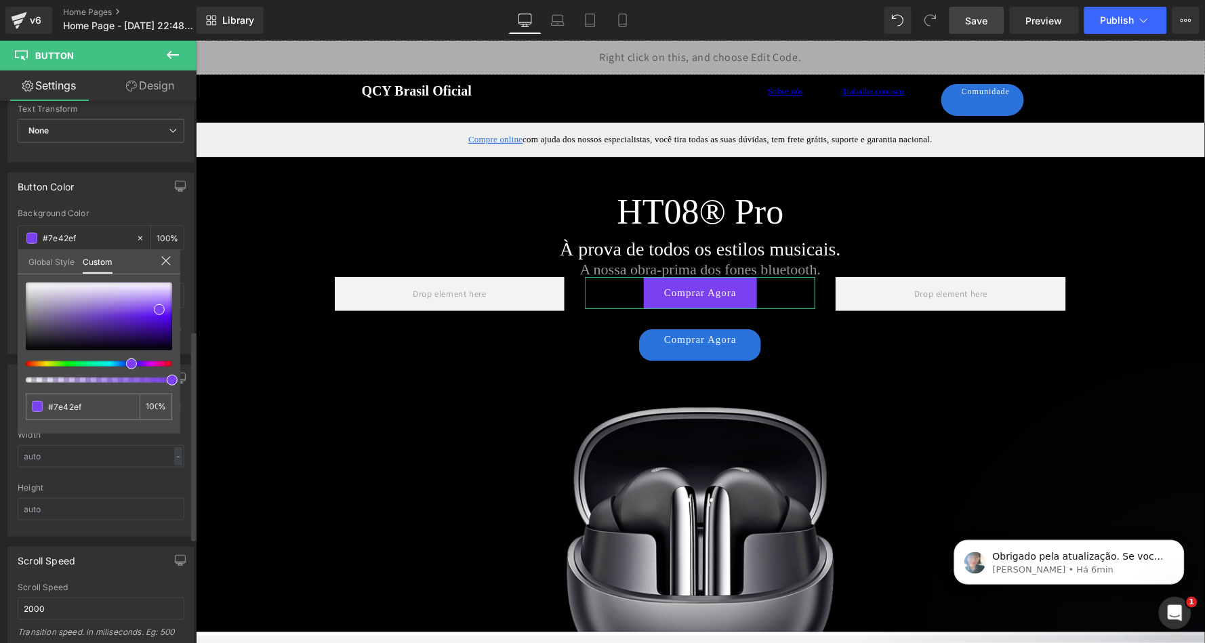
type input "#a143ee"
type input "#af45ec"
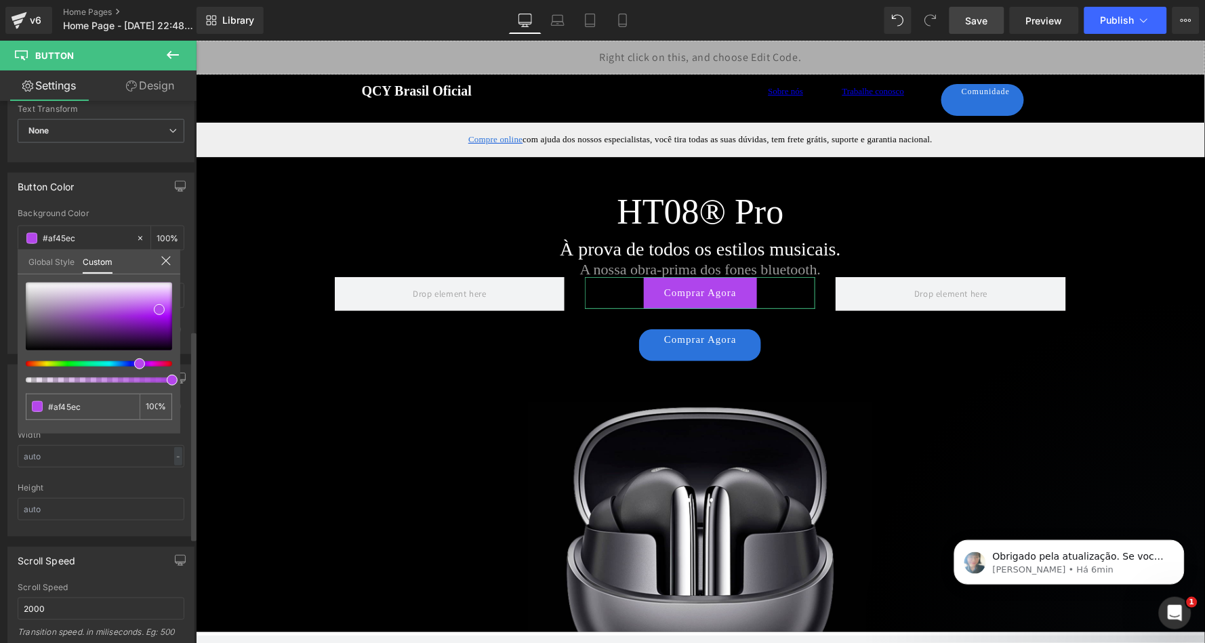
type input "#b446eb"
type input "#b647ea"
type input "#c147ea"
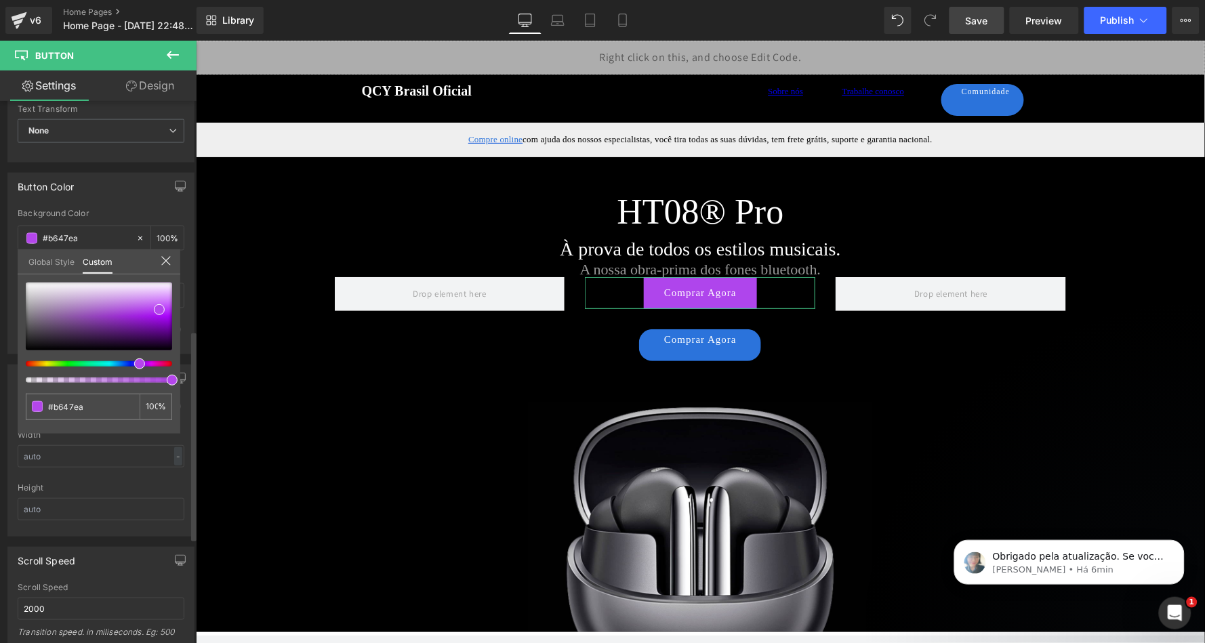
type input "#c147ea"
type input "#bc47ea"
type input "#b647ea"
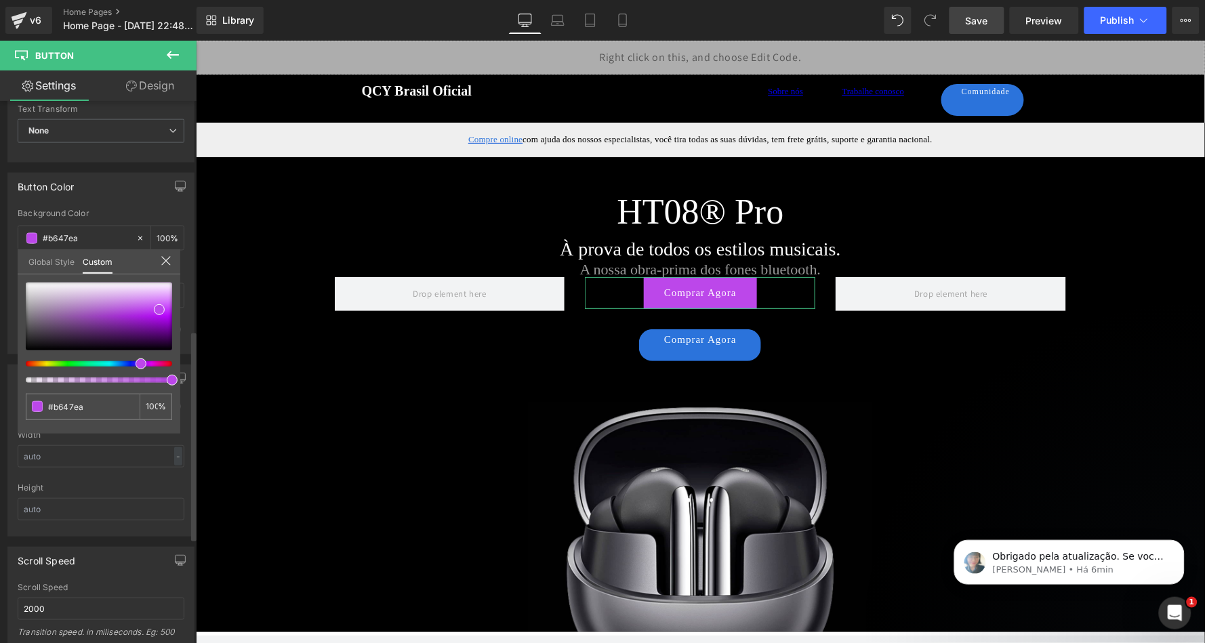
type input "#ae47ea"
type input "#a147ea"
type input "#9847ea"
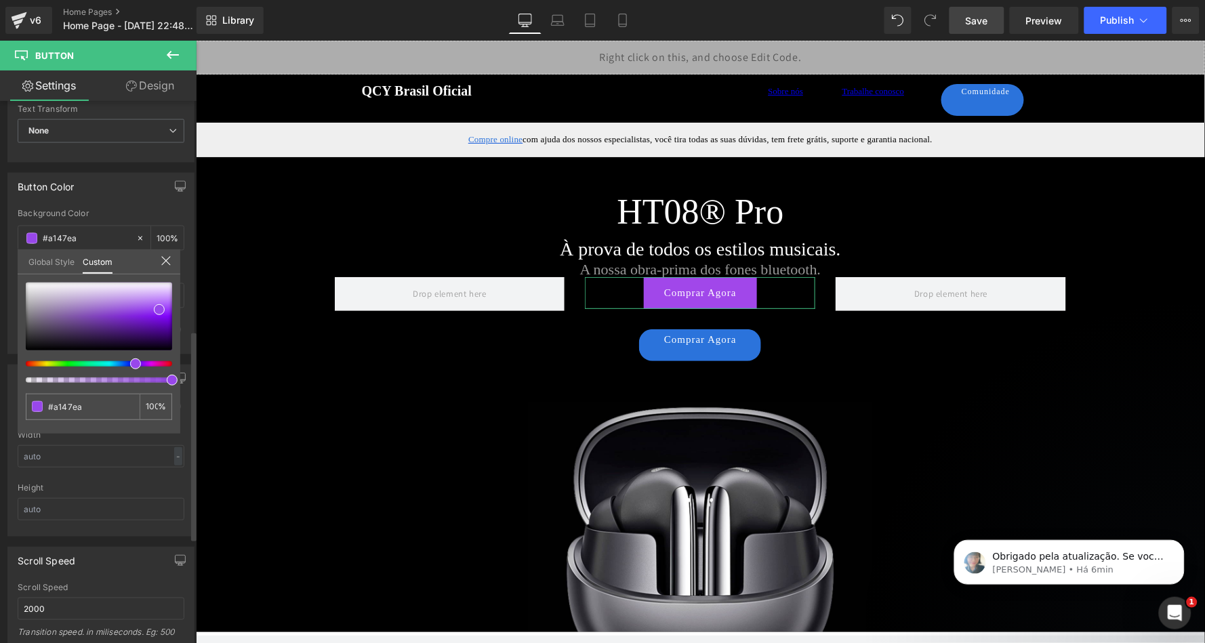
type input "#9847ea"
type input "#8e47ea"
type input "#8047ea"
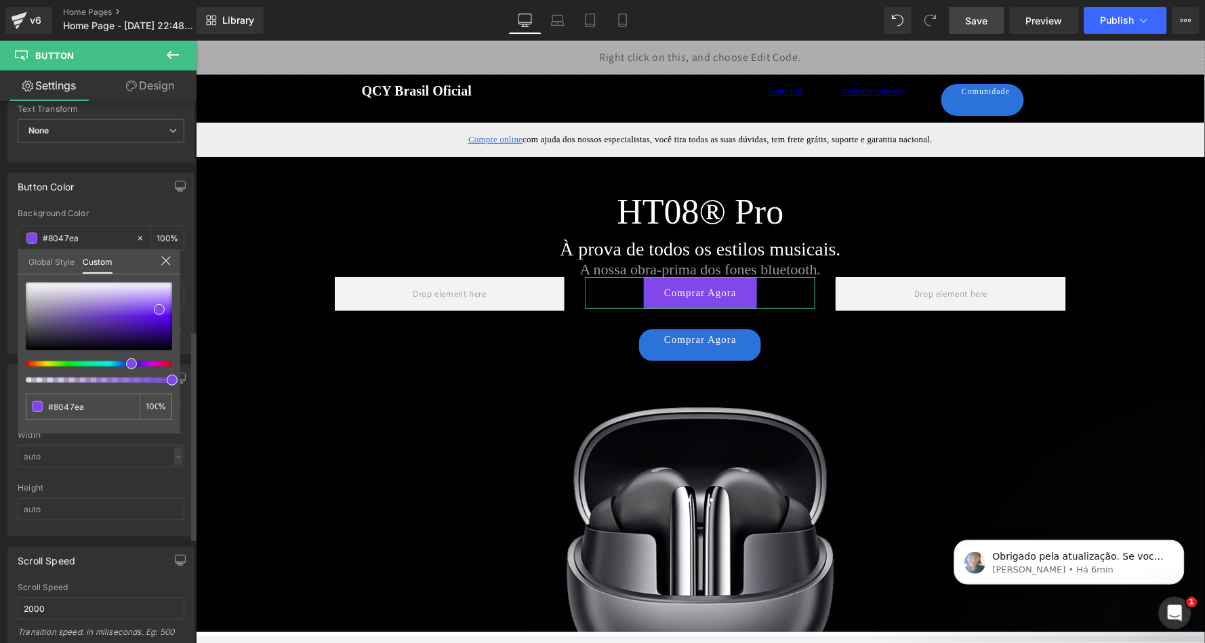
type input "#7847ea"
type input "#7047ea"
type input "#5d47ea"
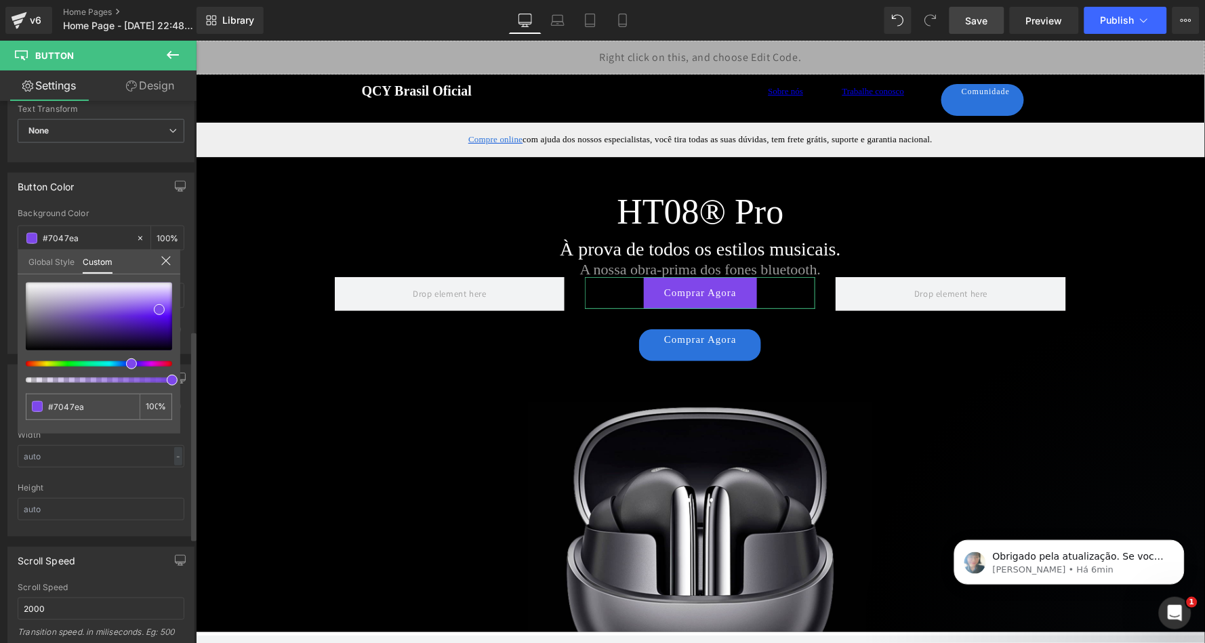
type input "#5d47ea"
type input "#5747ea"
type input "#5447ea"
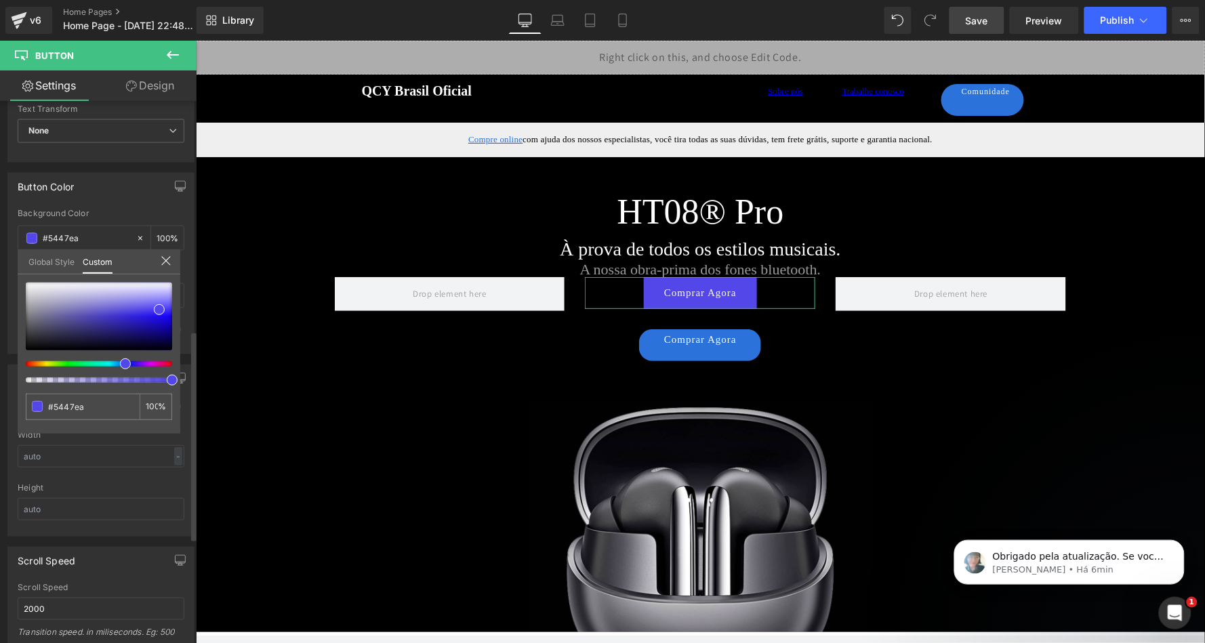
type input "#4a47ea"
type input "#4747ea"
click at [121, 363] on span at bounding box center [123, 364] width 11 height 11
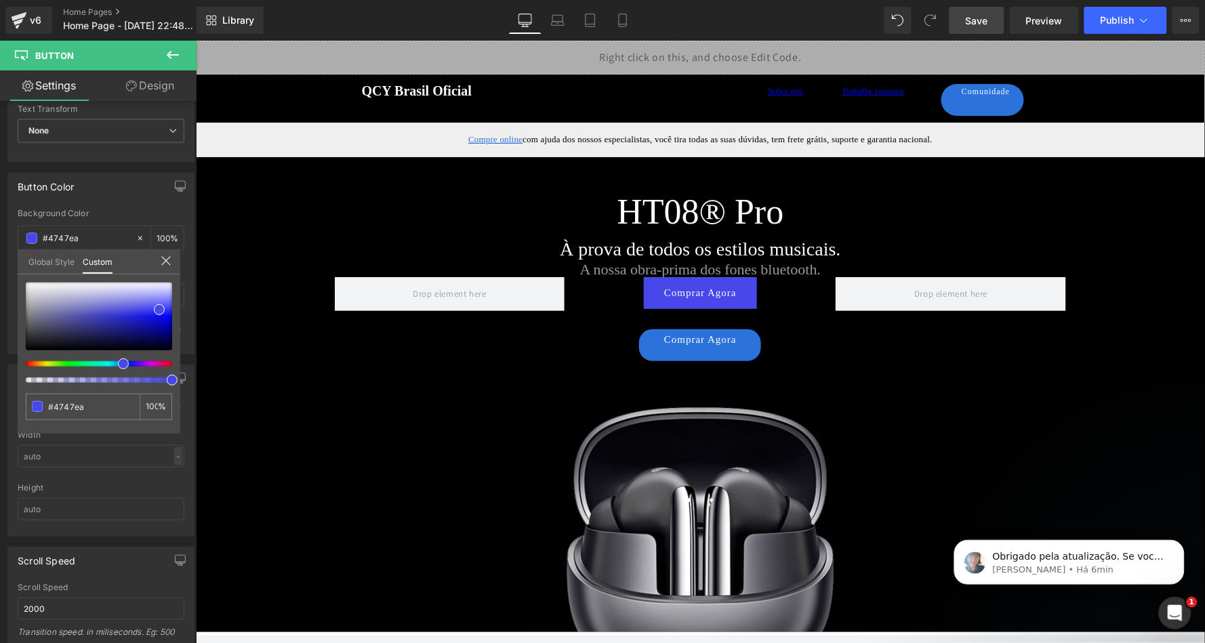
click at [996, 28] on link "Save" at bounding box center [977, 20] width 55 height 27
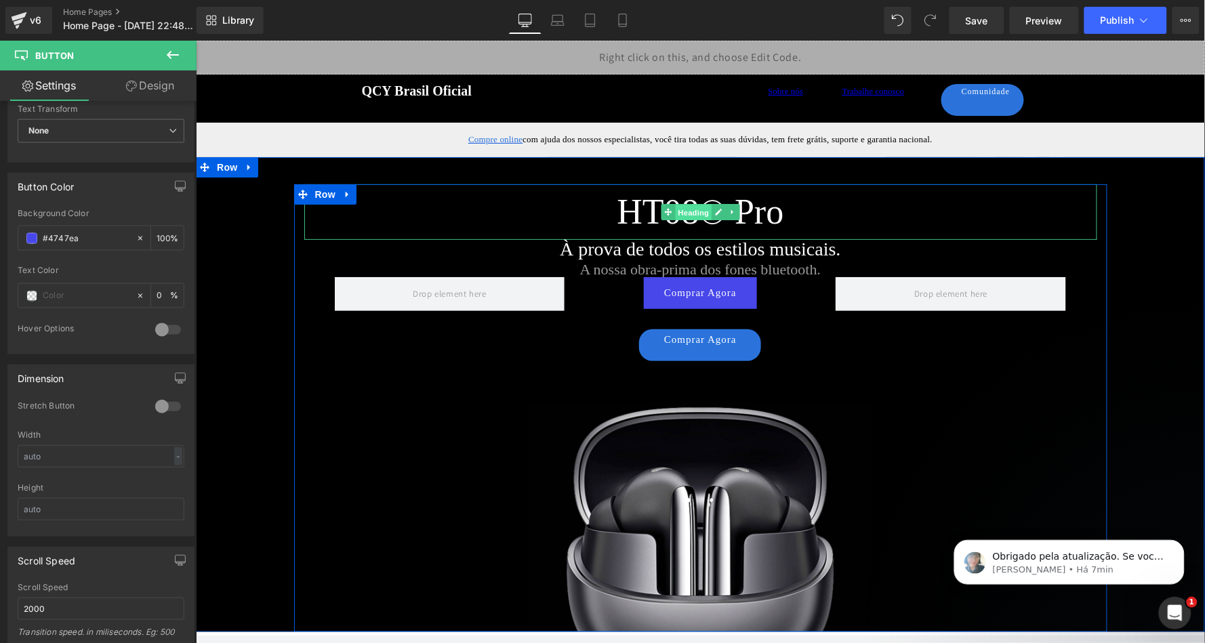
click at [691, 210] on span "Heading" at bounding box center [693, 212] width 37 height 16
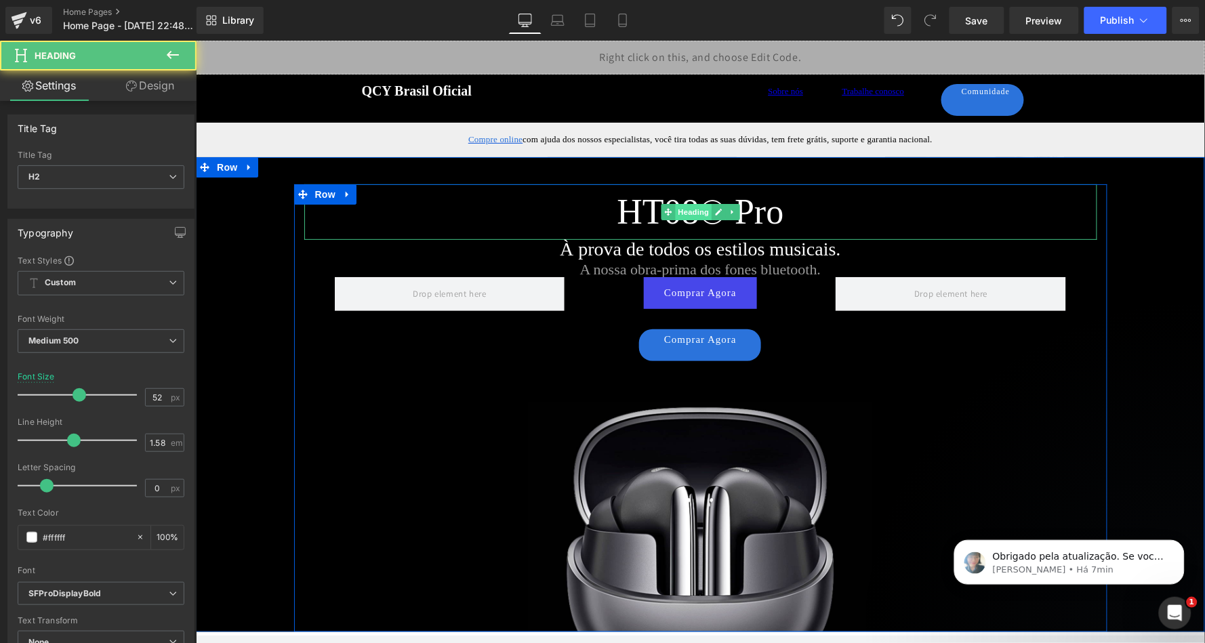
click at [707, 210] on span "Heading" at bounding box center [693, 211] width 37 height 16
click at [716, 210] on icon at bounding box center [718, 211] width 7 height 8
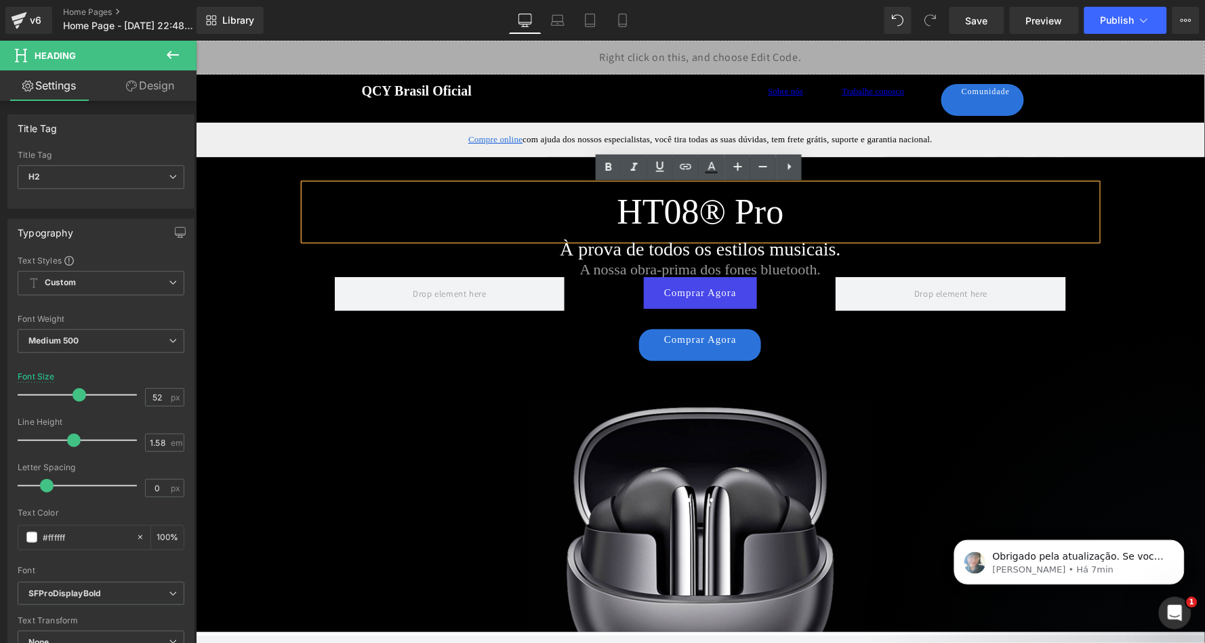
click at [705, 210] on h2 "HT08® Pro" at bounding box center [700, 212] width 793 height 56
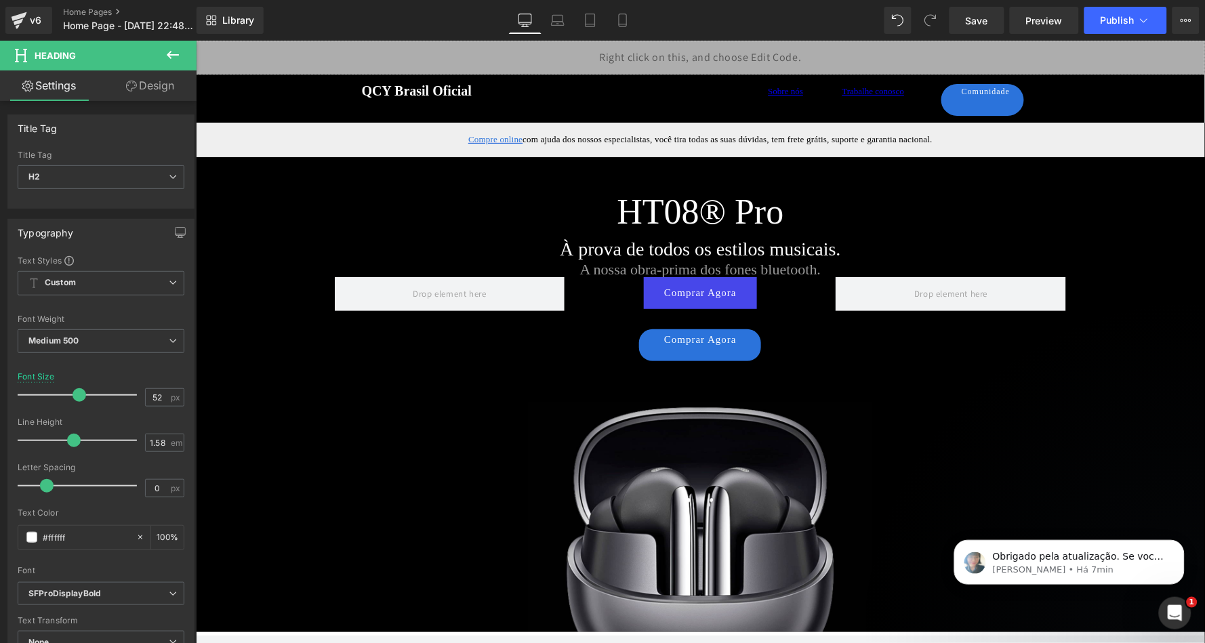
click at [173, 49] on icon at bounding box center [173, 55] width 16 height 16
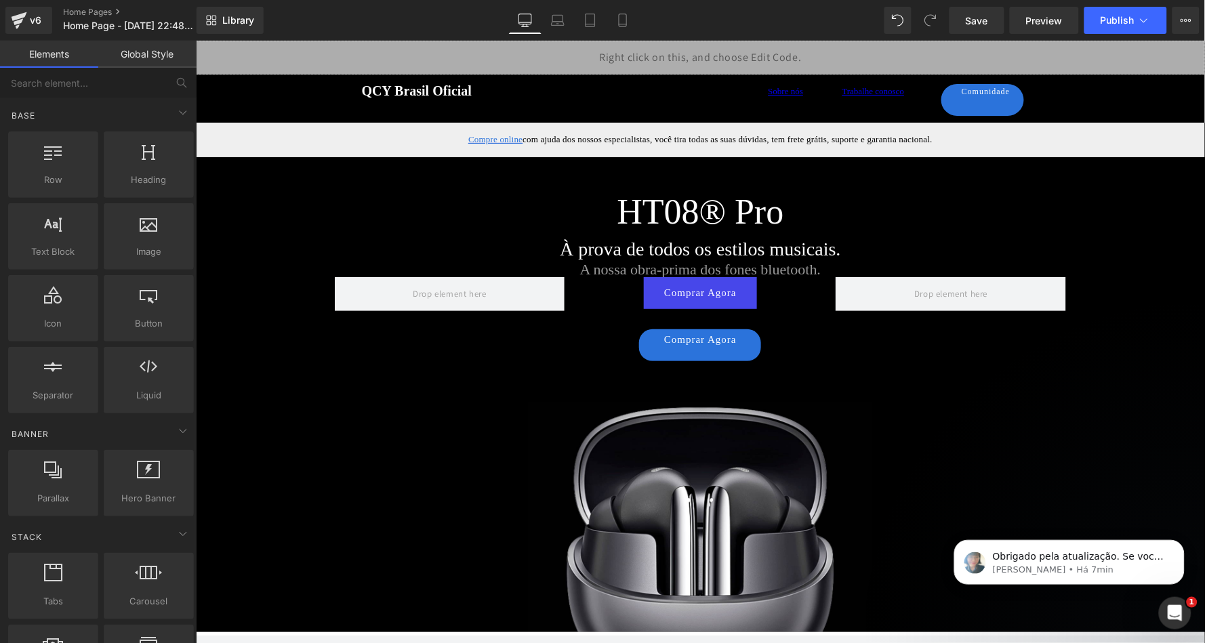
click at [160, 64] on link "Global Style" at bounding box center [147, 54] width 98 height 27
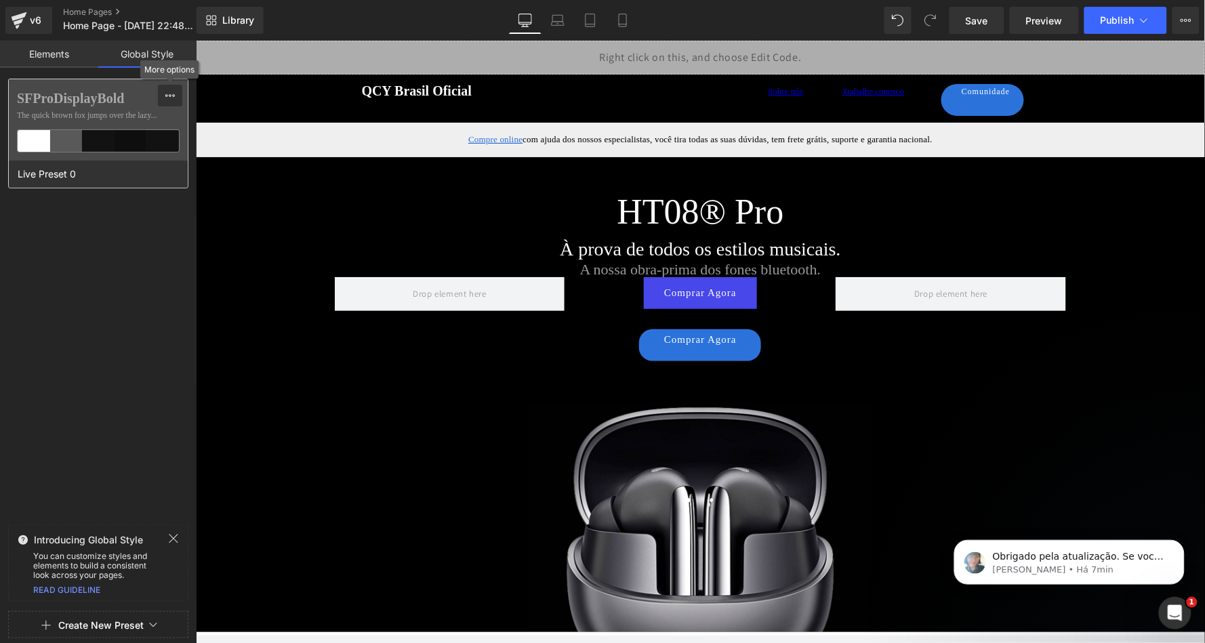
click at [169, 89] on div at bounding box center [170, 96] width 11 height 22
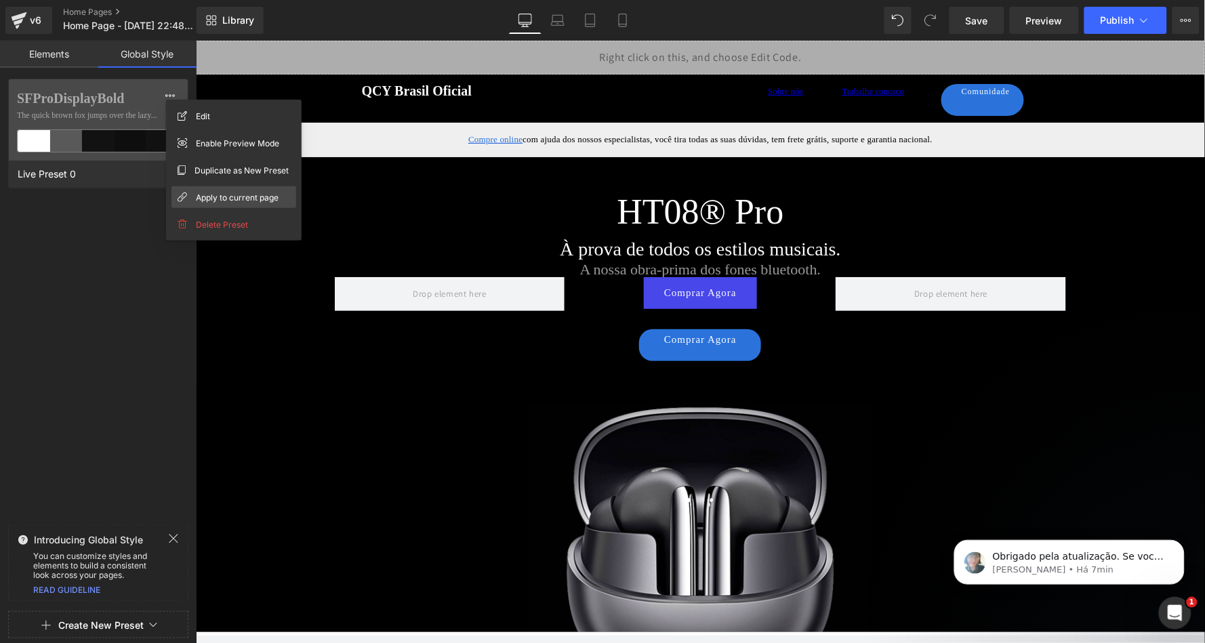
click at [211, 197] on span "Apply to current page" at bounding box center [237, 198] width 83 height 14
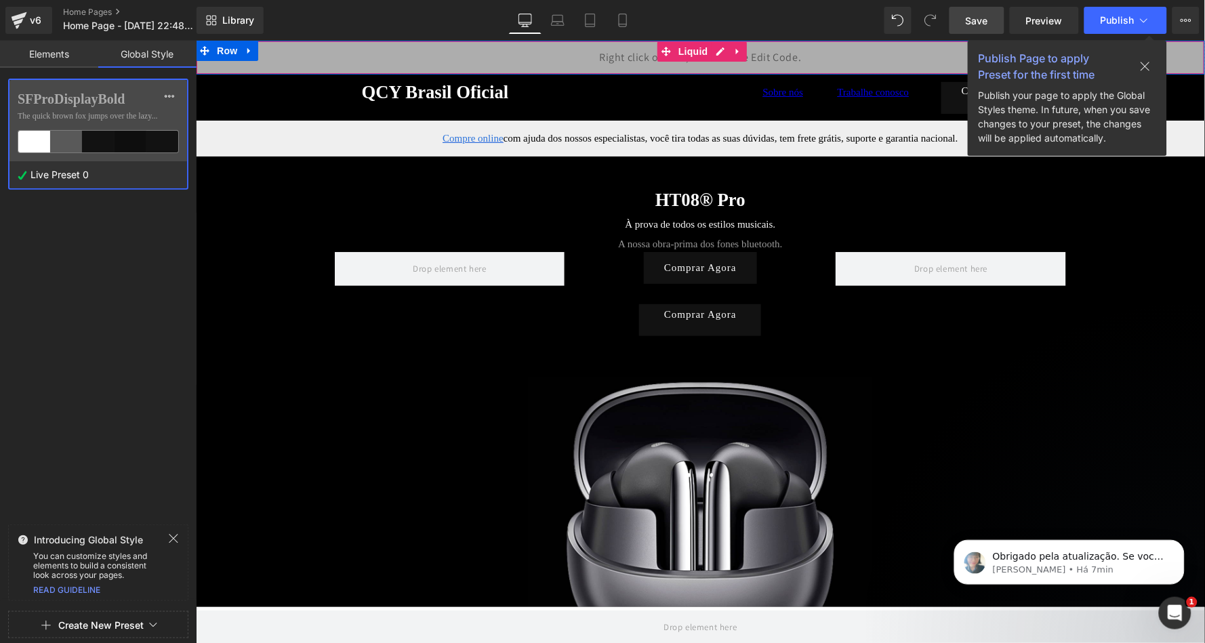
click at [982, 20] on span "Save" at bounding box center [977, 21] width 22 height 14
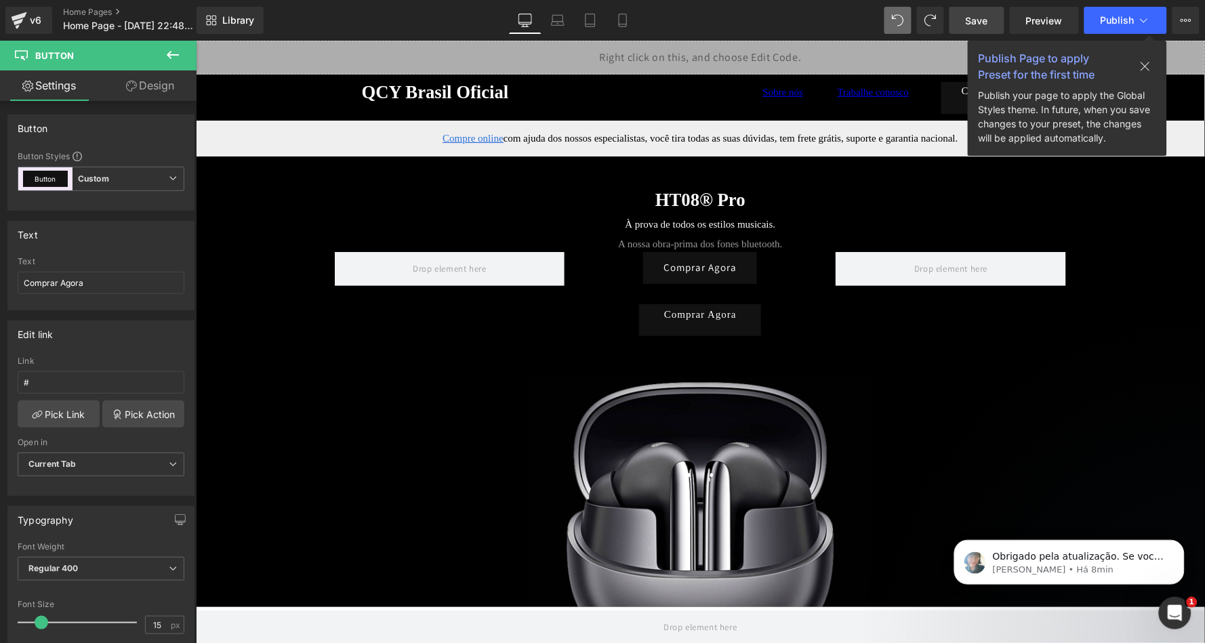
type input "Call To Action"
click at [1146, 65] on icon at bounding box center [1146, 66] width 9 height 9
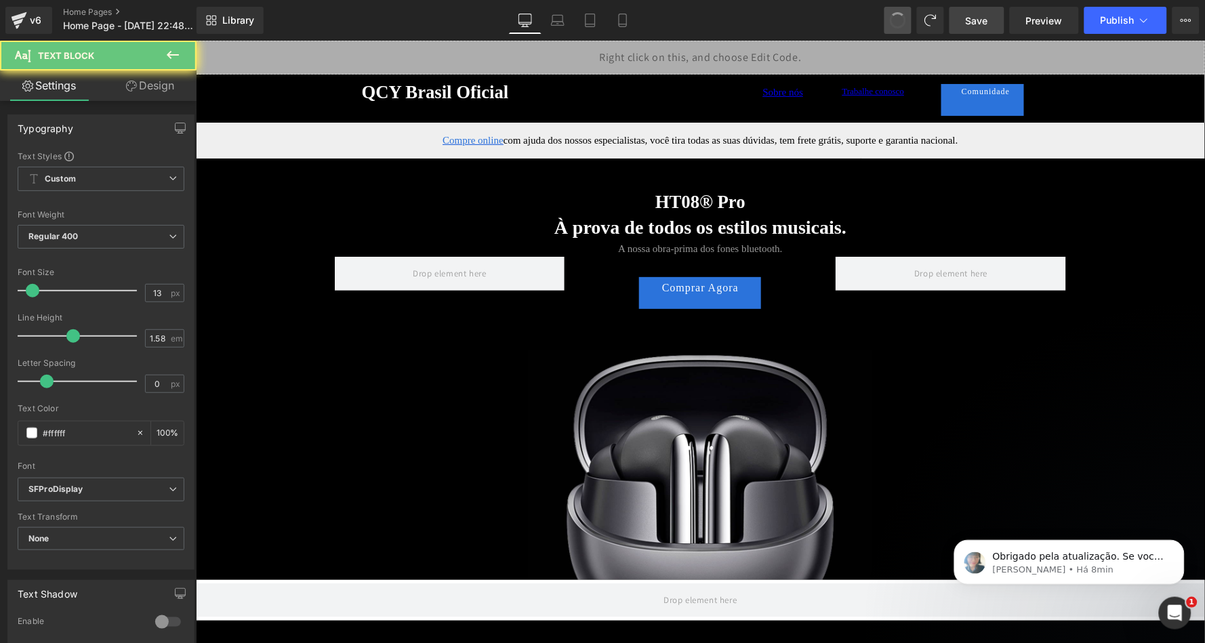
click at [900, 23] on span at bounding box center [898, 20] width 20 height 20
click at [900, 23] on span at bounding box center [898, 20] width 22 height 22
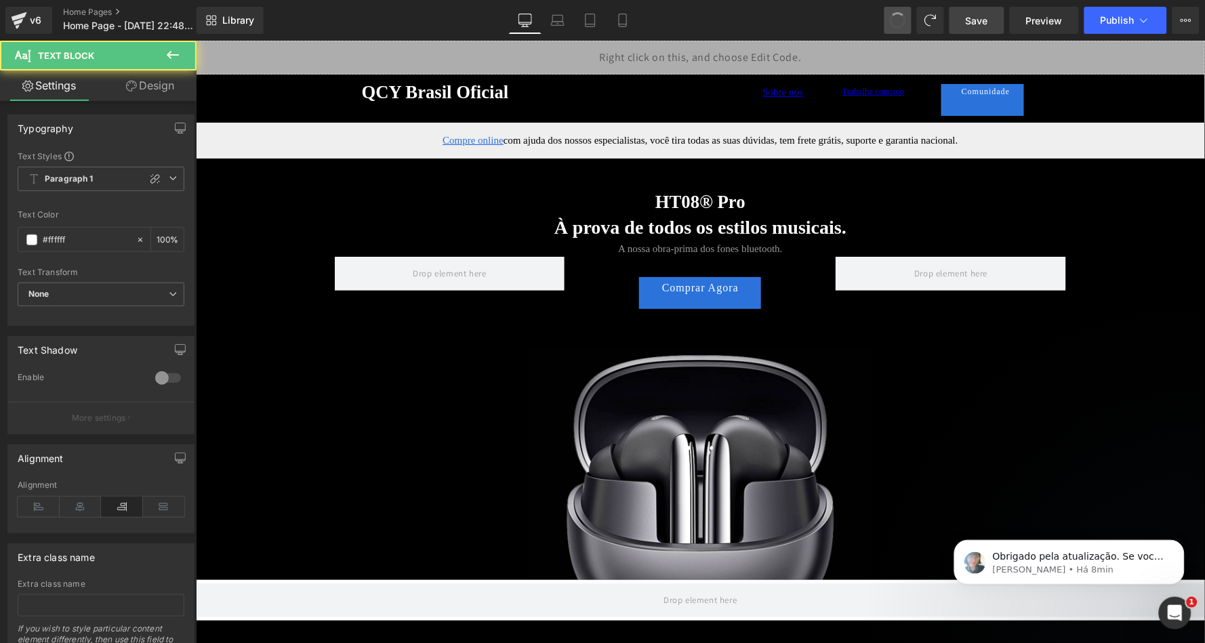
type input "13"
type input "1.58"
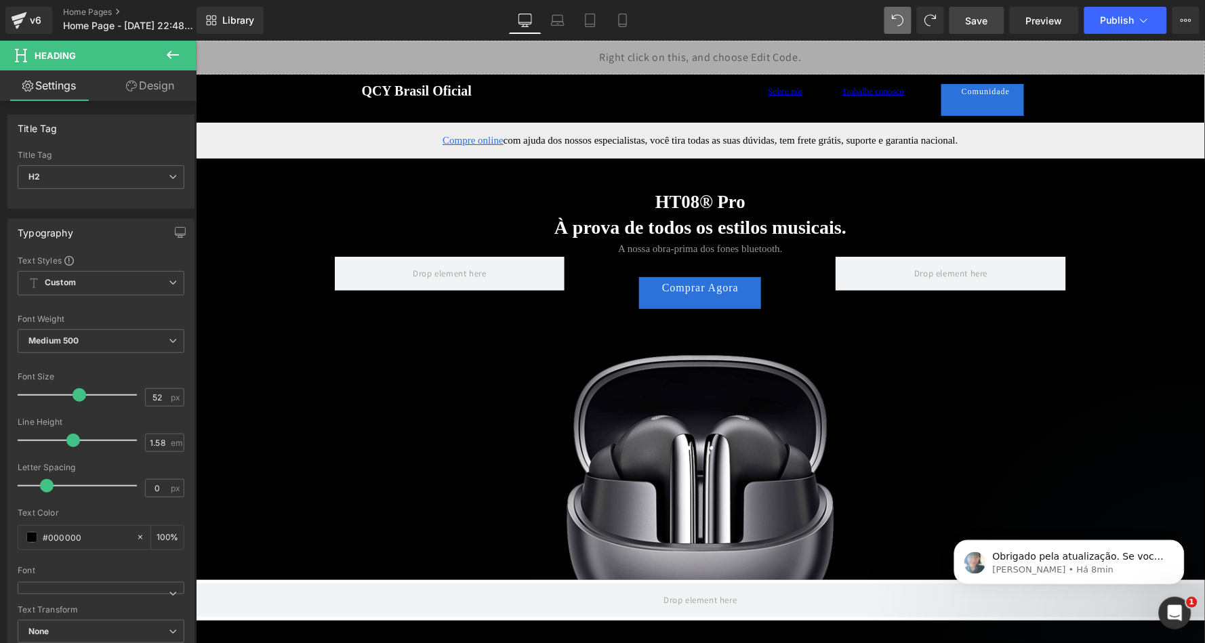
scroll to position [919, 0]
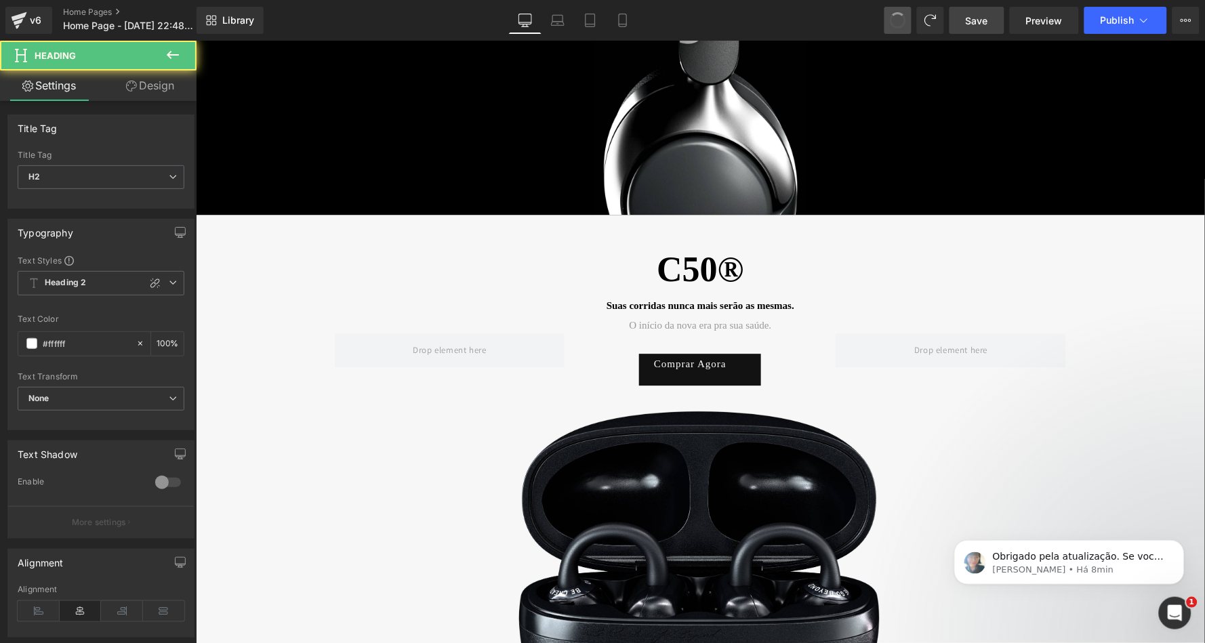
type input "52"
type input "1.58"
click at [900, 23] on span at bounding box center [898, 21] width 18 height 18
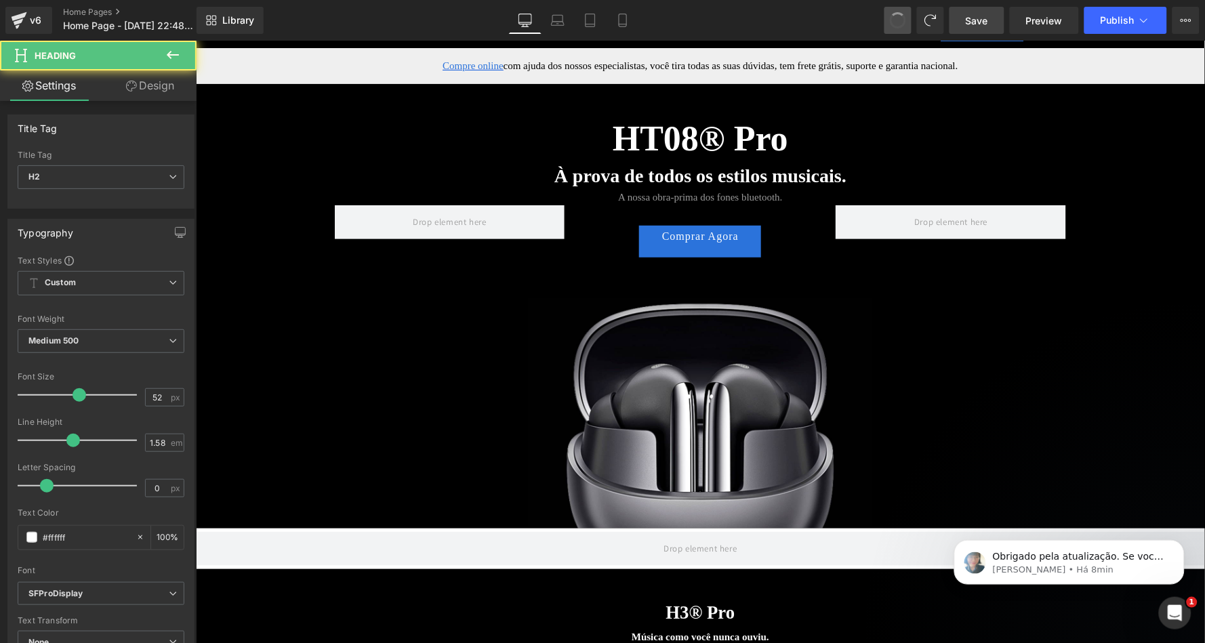
scroll to position [0, 0]
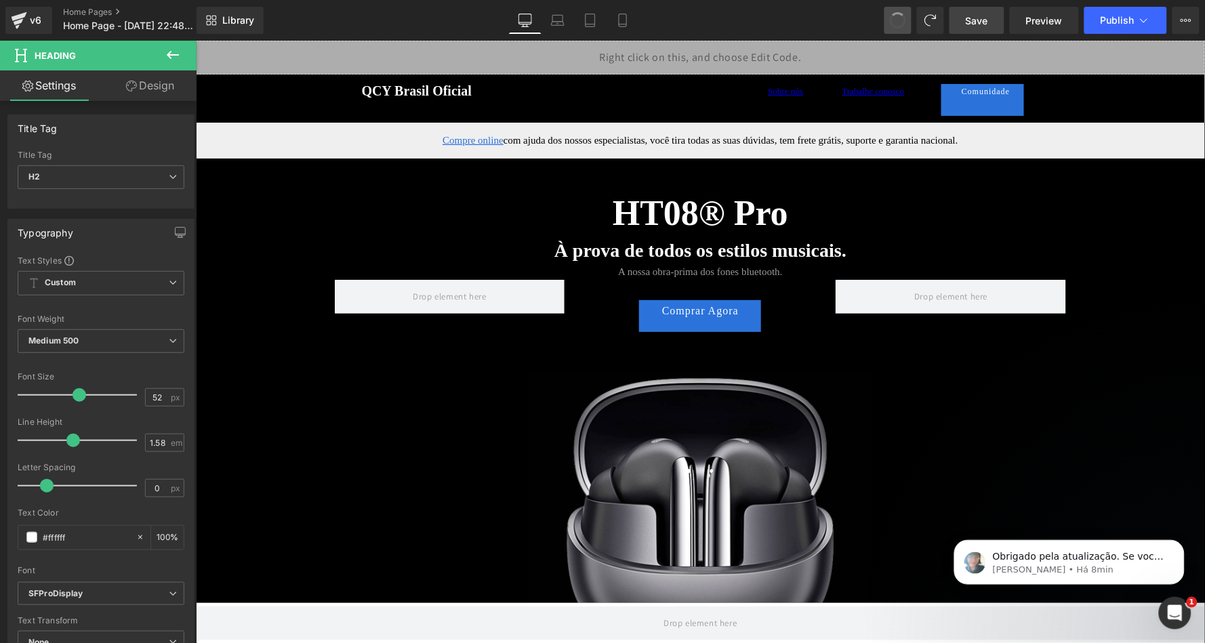
click at [900, 23] on span at bounding box center [898, 20] width 20 height 20
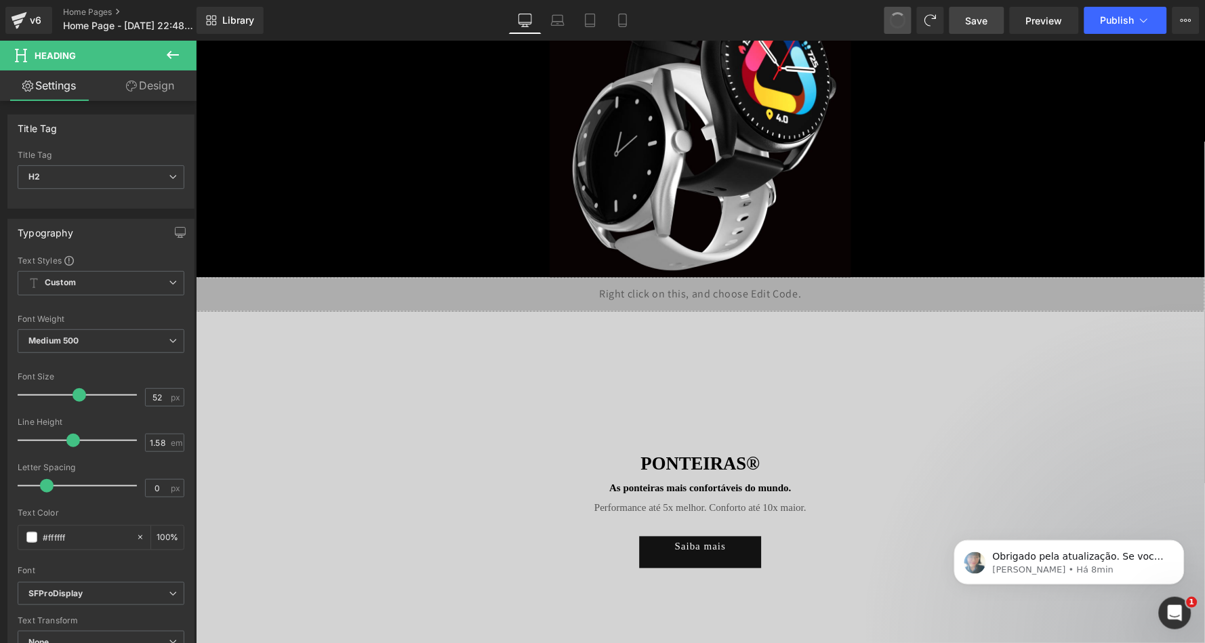
scroll to position [1851, 0]
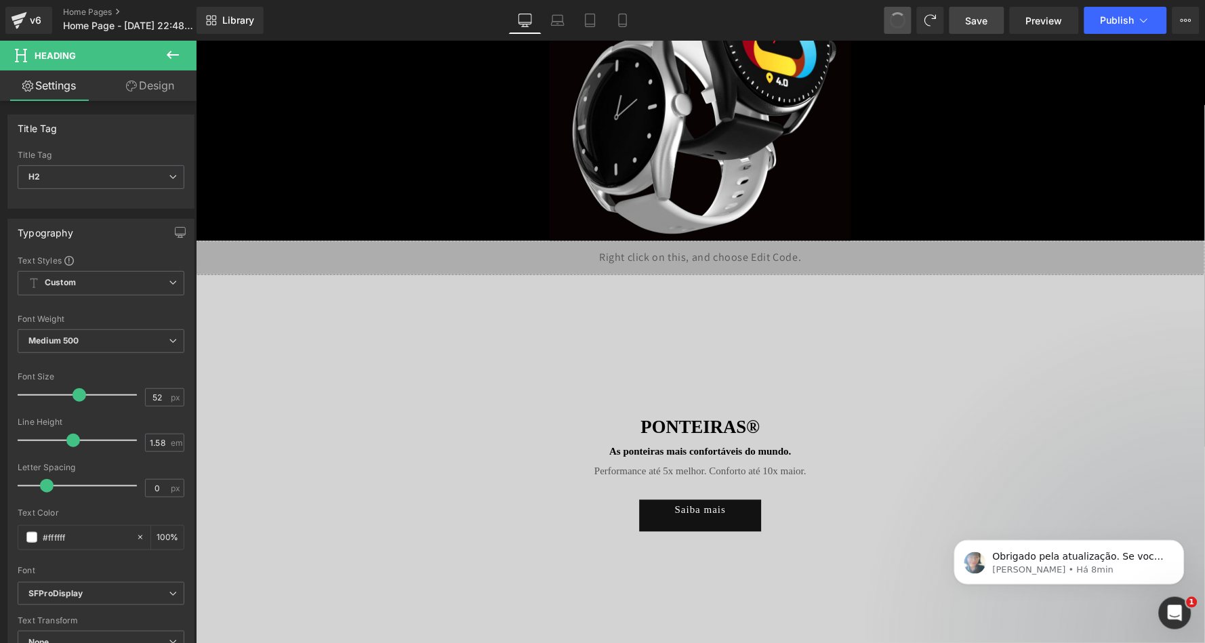
click at [900, 23] on span at bounding box center [898, 20] width 19 height 19
click at [900, 23] on span at bounding box center [898, 21] width 18 height 18
click at [173, 51] on icon at bounding box center [173, 55] width 16 height 16
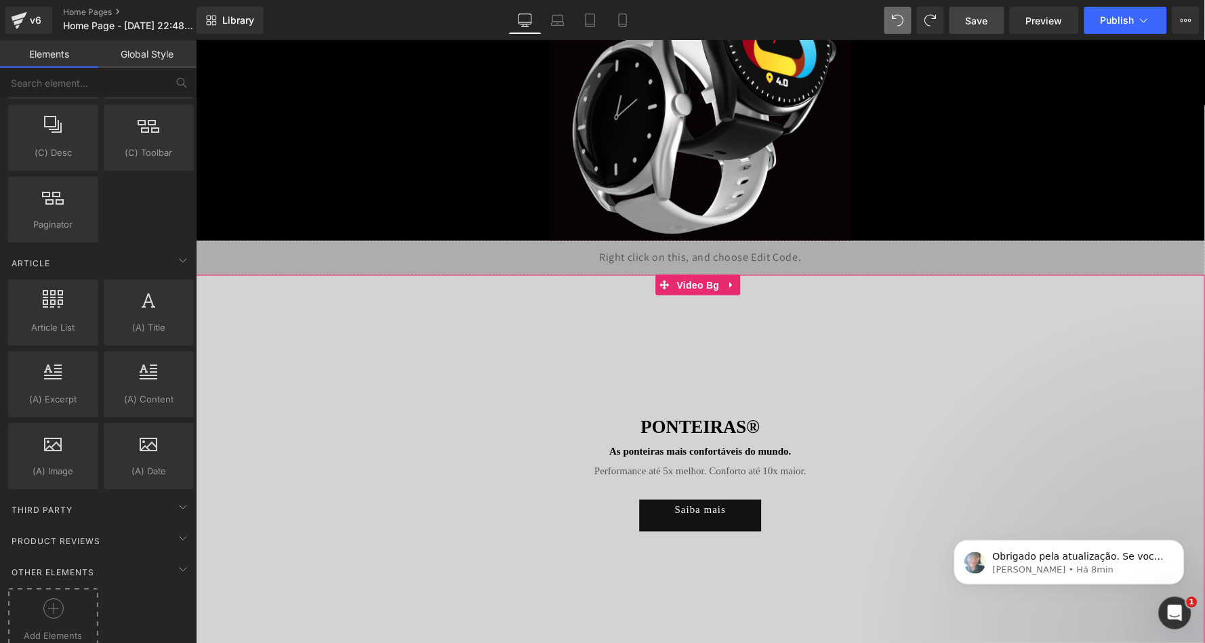
click at [59, 599] on div at bounding box center [53, 614] width 83 height 31
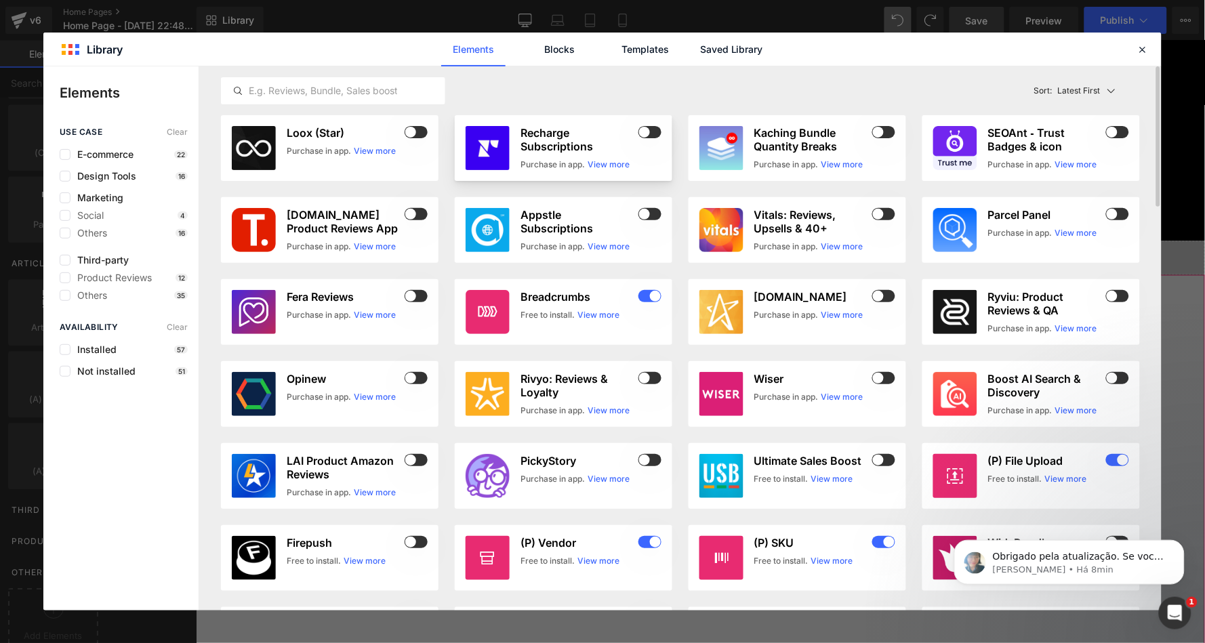
scroll to position [2422, 0]
click at [730, 48] on link "Saved Library" at bounding box center [732, 50] width 64 height 34
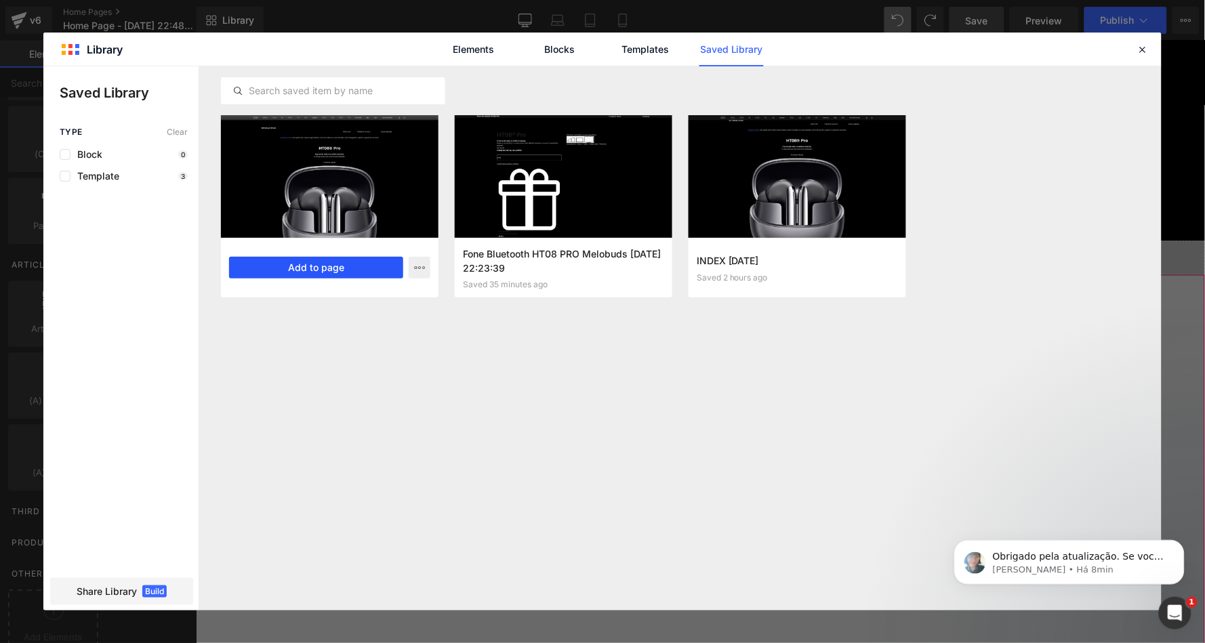
click at [270, 270] on button "Add to page" at bounding box center [316, 268] width 174 height 22
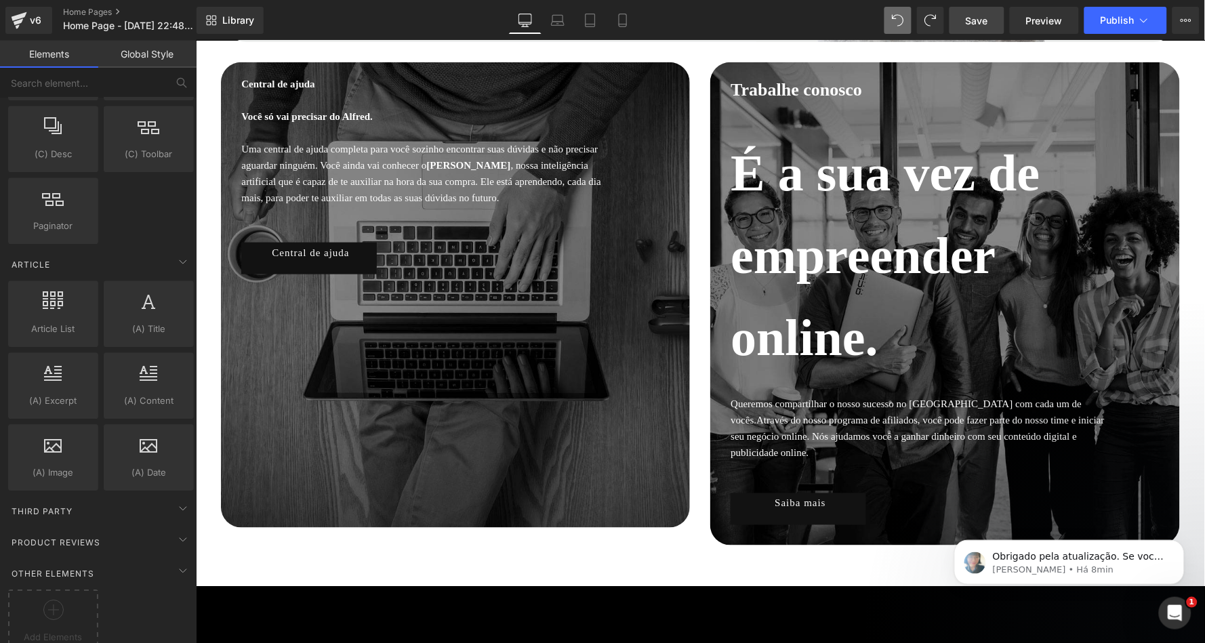
scroll to position [6763, 0]
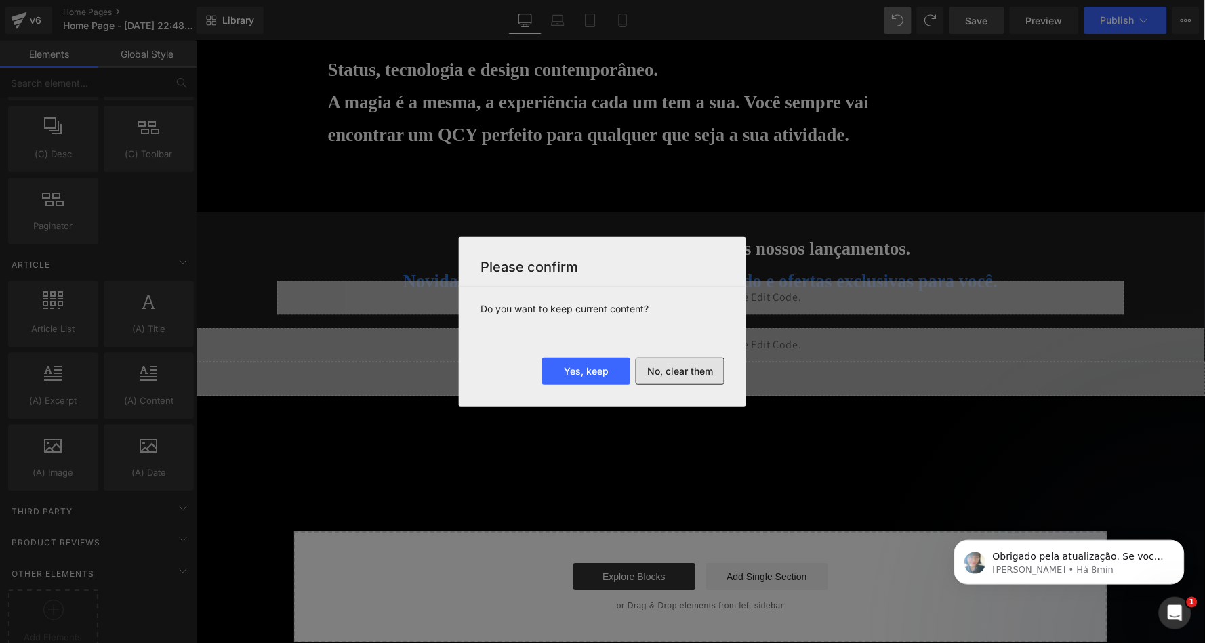
click at [681, 368] on button "No, clear them" at bounding box center [680, 371] width 89 height 27
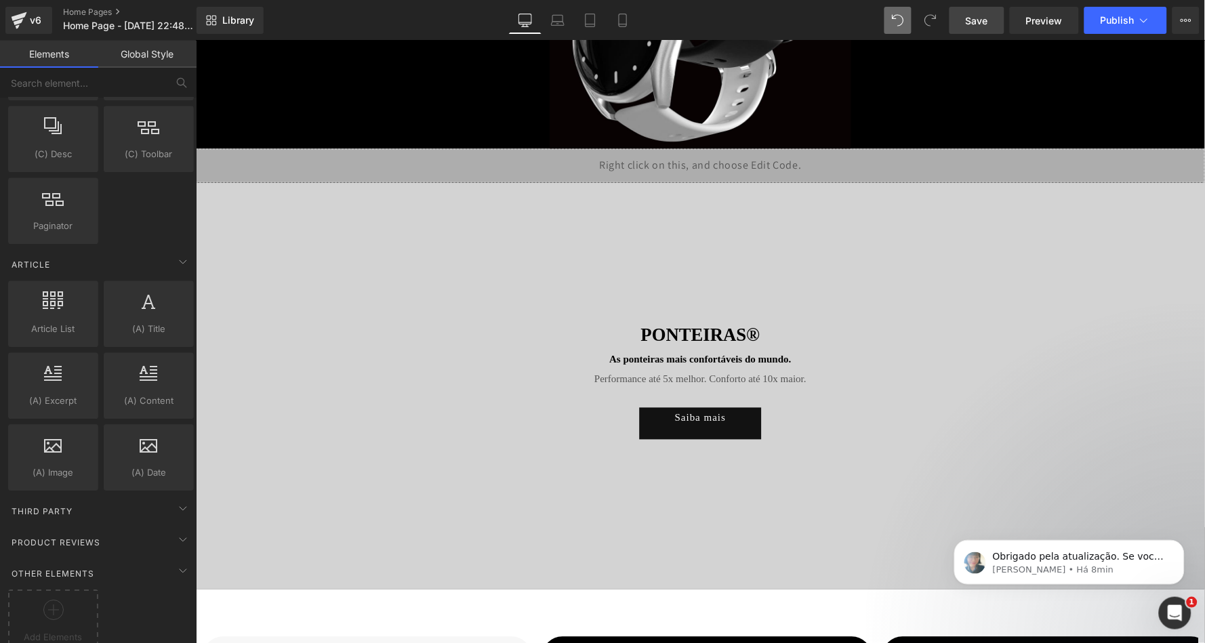
scroll to position [1908, 0]
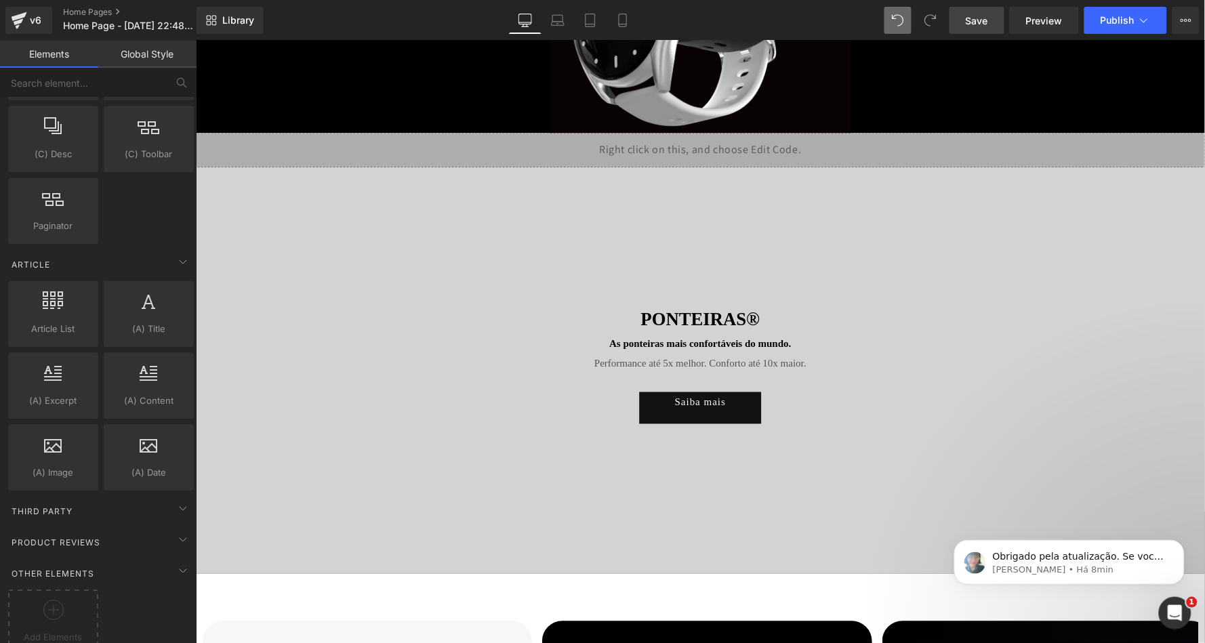
click at [159, 55] on link "Global Style" at bounding box center [147, 54] width 98 height 27
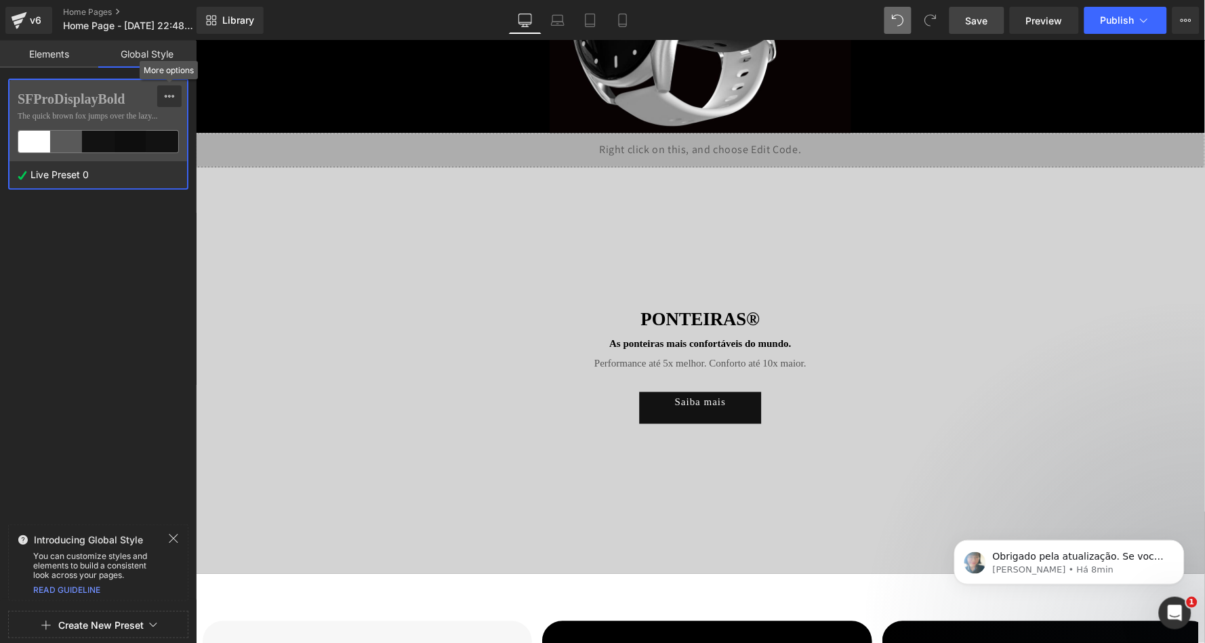
click at [165, 94] on icon at bounding box center [169, 96] width 11 height 11
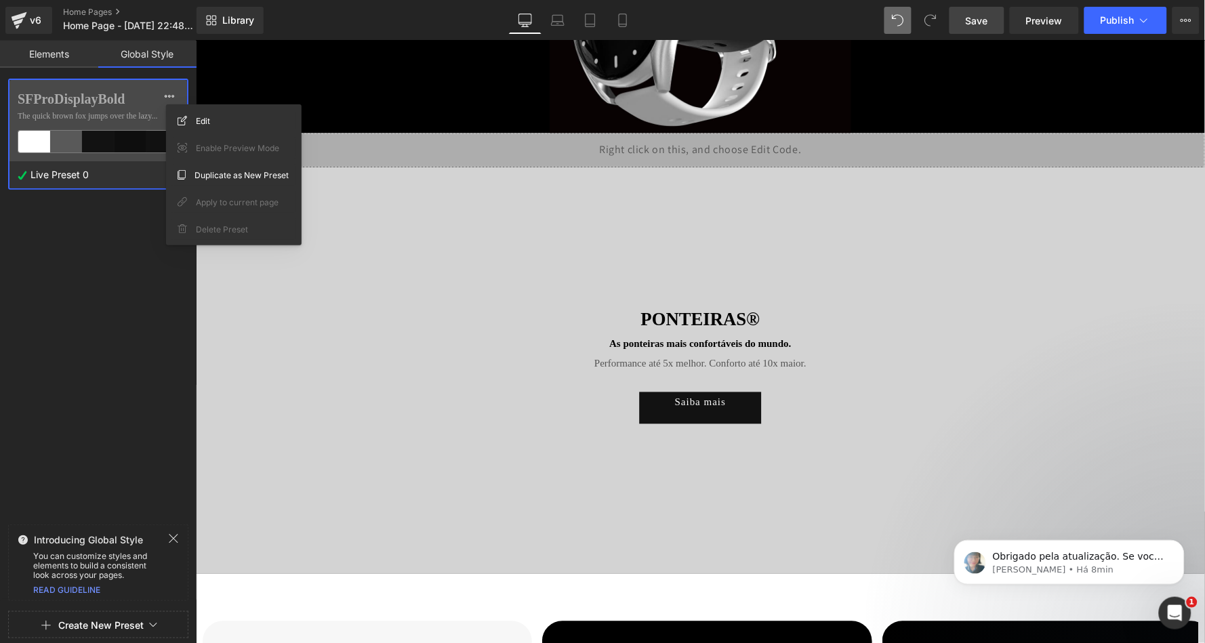
click at [100, 161] on div "Live Preset 0" at bounding box center [94, 174] width 171 height 27
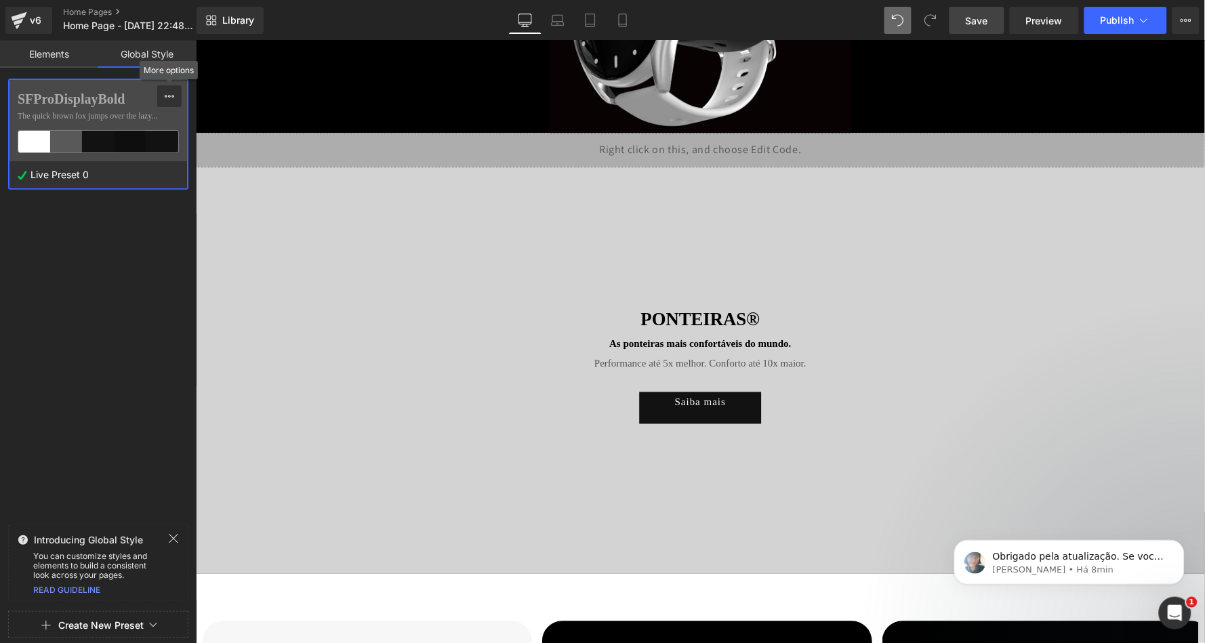
click at [174, 96] on icon at bounding box center [169, 96] width 9 height 3
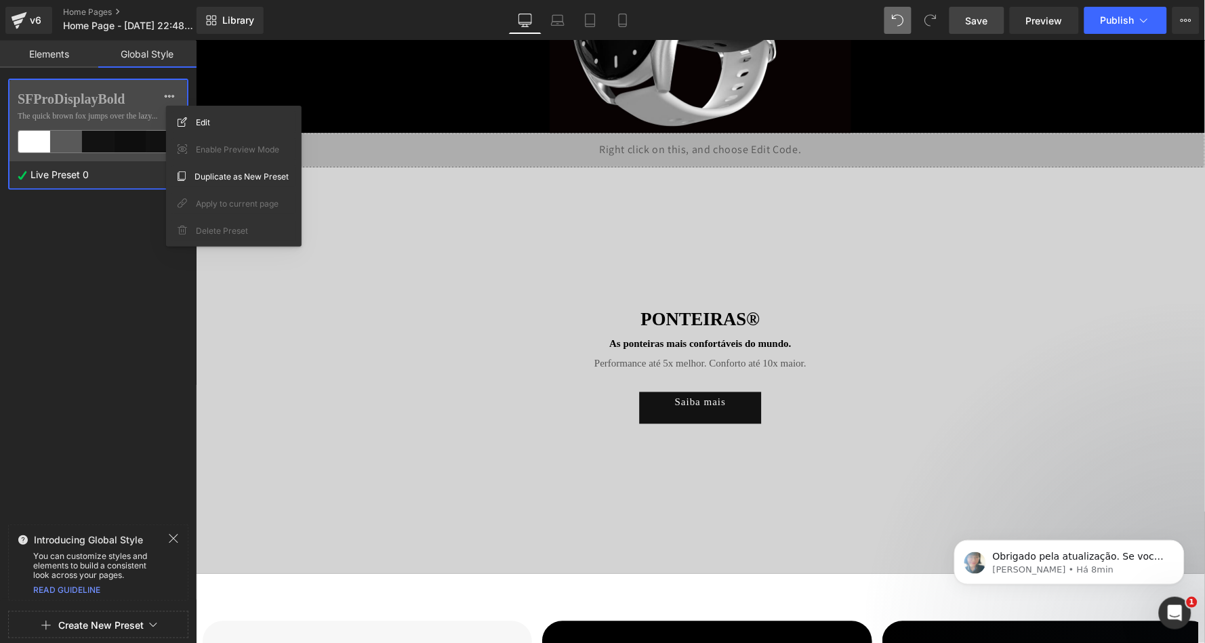
click at [218, 233] on span "Delete Preset" at bounding box center [222, 231] width 52 height 14
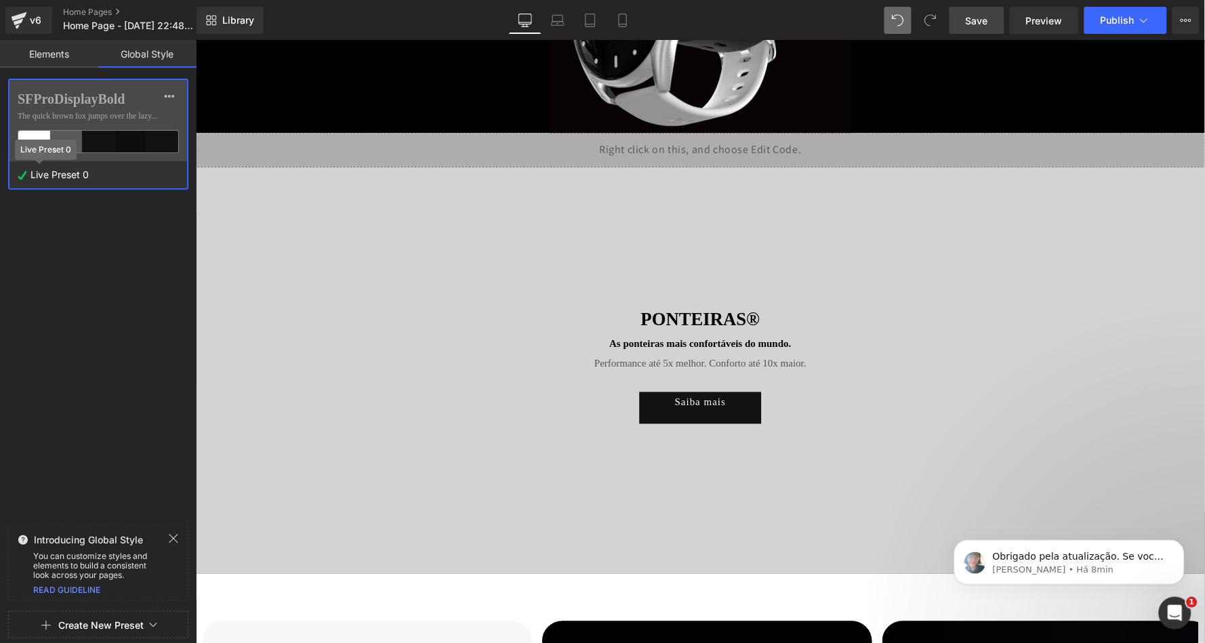
click at [34, 172] on span "Live Preset 0" at bounding box center [59, 175] width 65 height 18
click at [175, 88] on button at bounding box center [169, 96] width 24 height 22
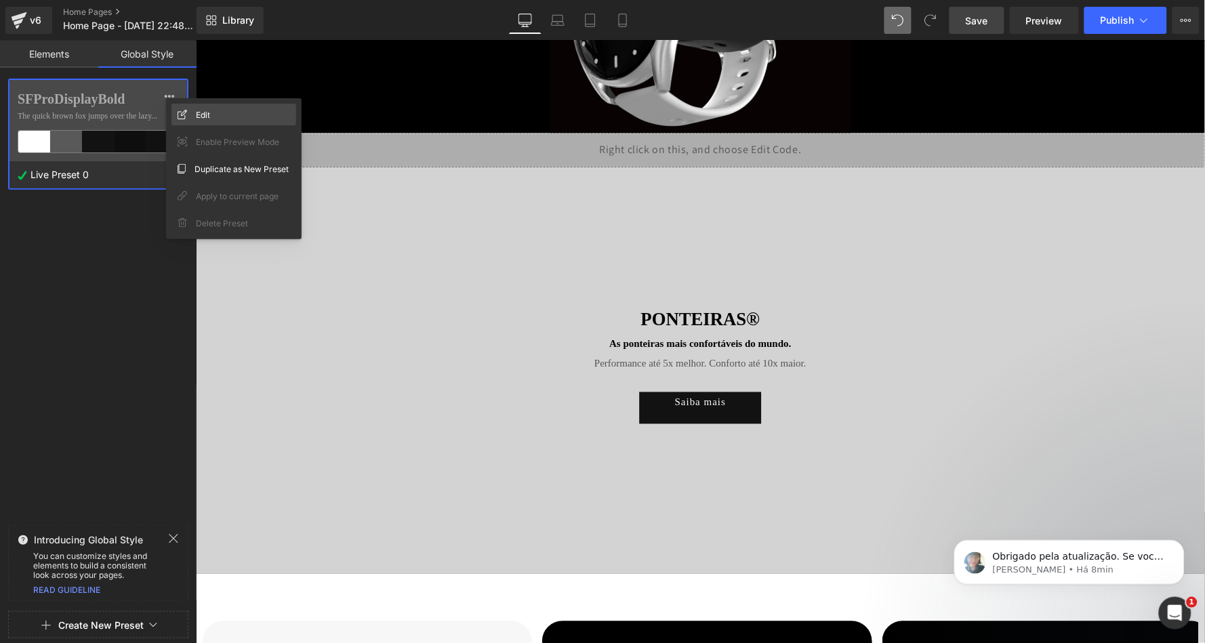
click at [182, 106] on div "Edit" at bounding box center [234, 115] width 125 height 22
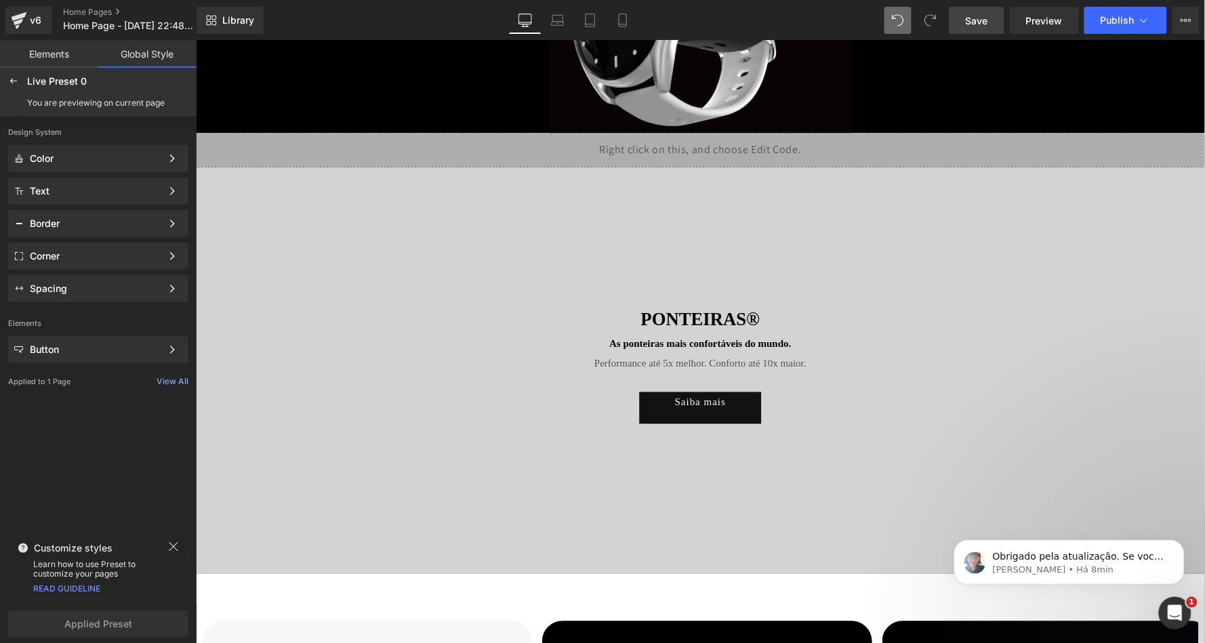
click at [47, 51] on link "Elements" at bounding box center [49, 54] width 98 height 27
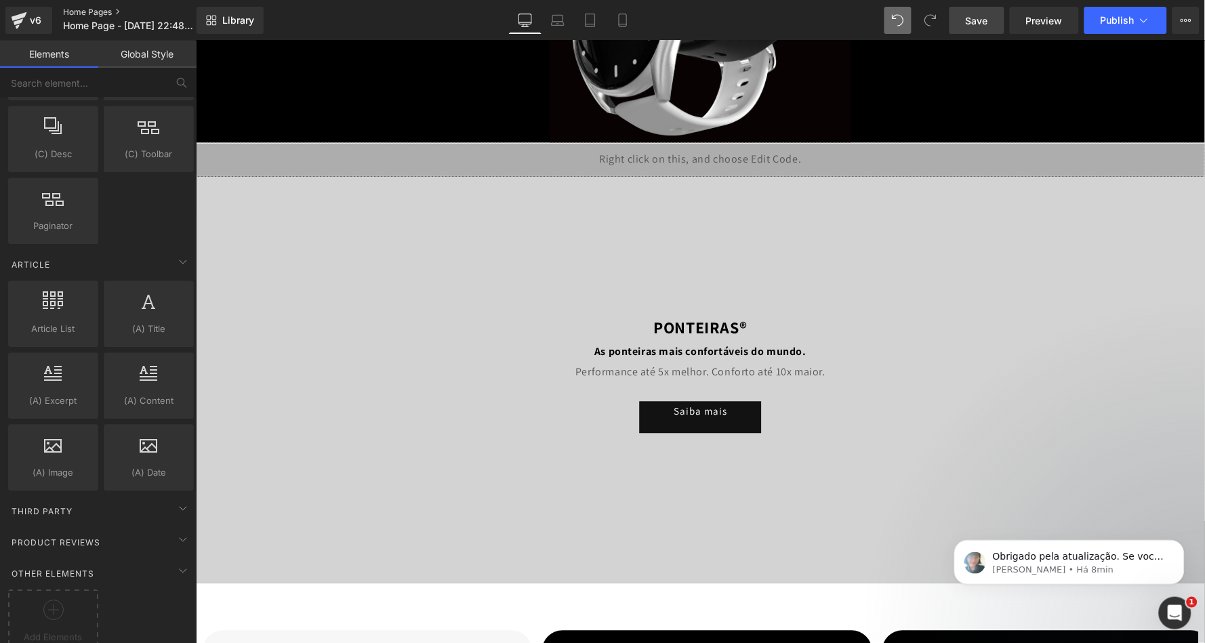
click at [87, 8] on link "Home Pages" at bounding box center [141, 12] width 156 height 11
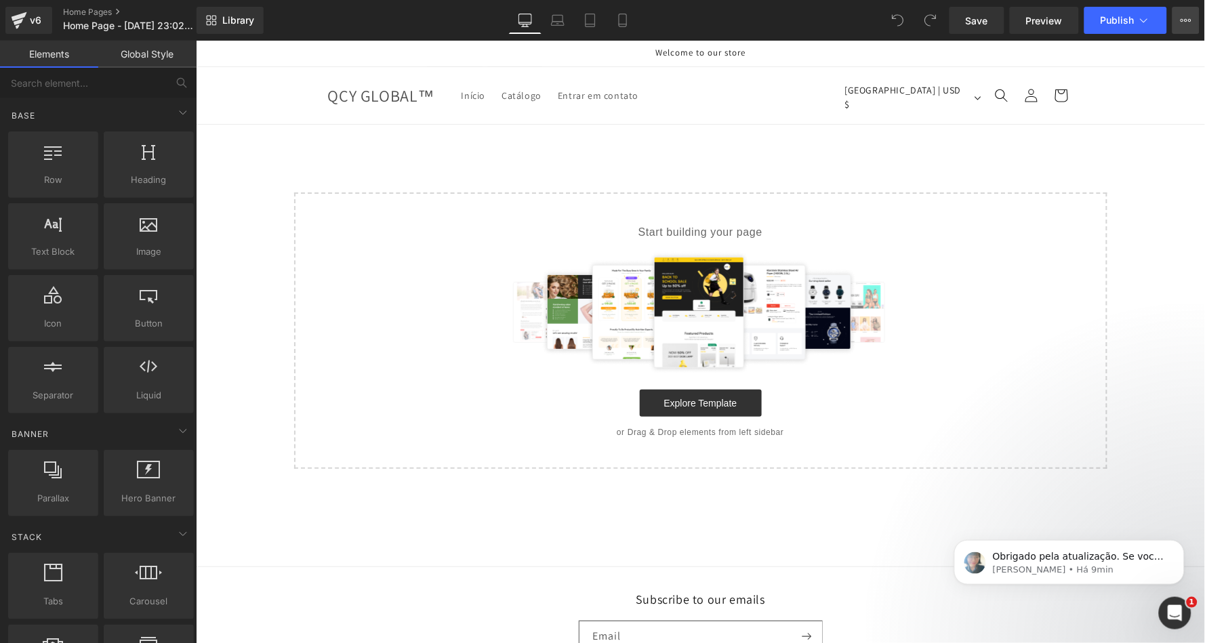
click at [1188, 20] on icon at bounding box center [1186, 20] width 11 height 11
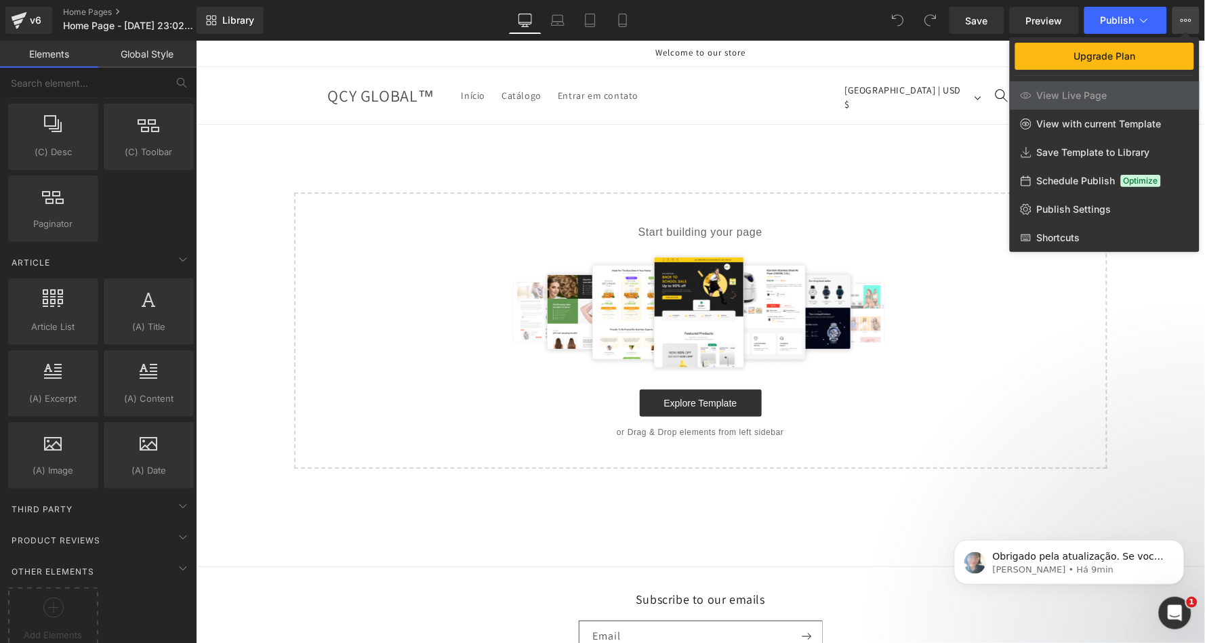
scroll to position [2422, 0]
click at [1075, 209] on span "Publish Settings" at bounding box center [1074, 209] width 75 height 12
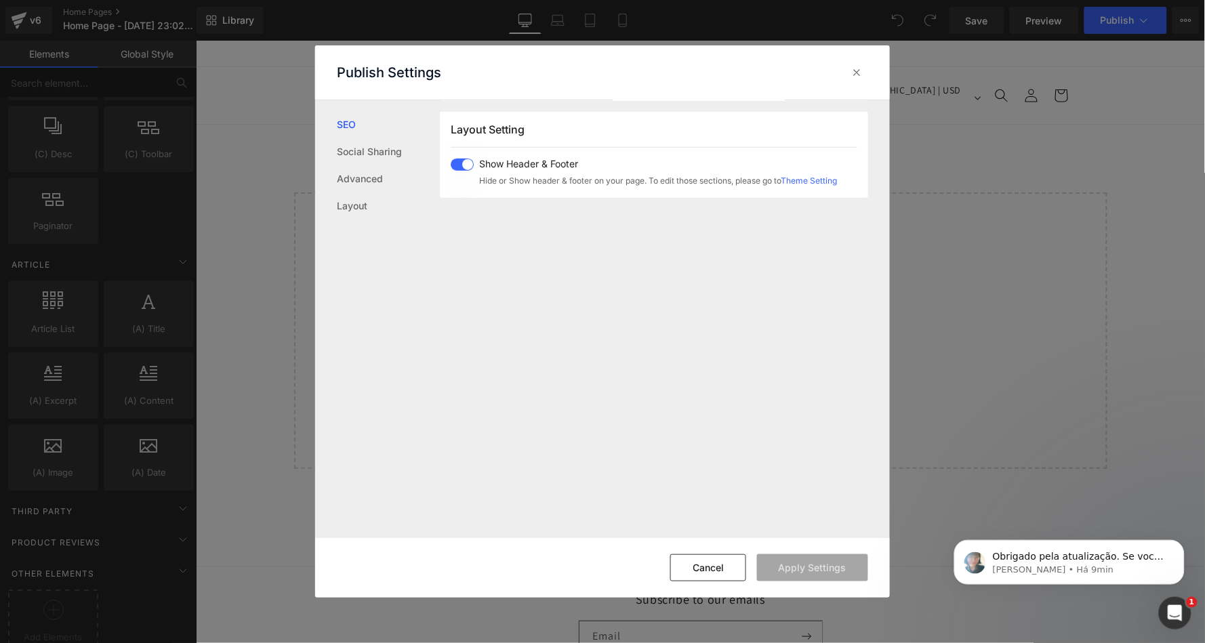
scroll to position [337, 0]
click at [459, 161] on span at bounding box center [462, 165] width 23 height 12
click at [816, 561] on button "Apply Settings" at bounding box center [812, 568] width 111 height 27
click at [853, 71] on icon at bounding box center [858, 73] width 14 height 14
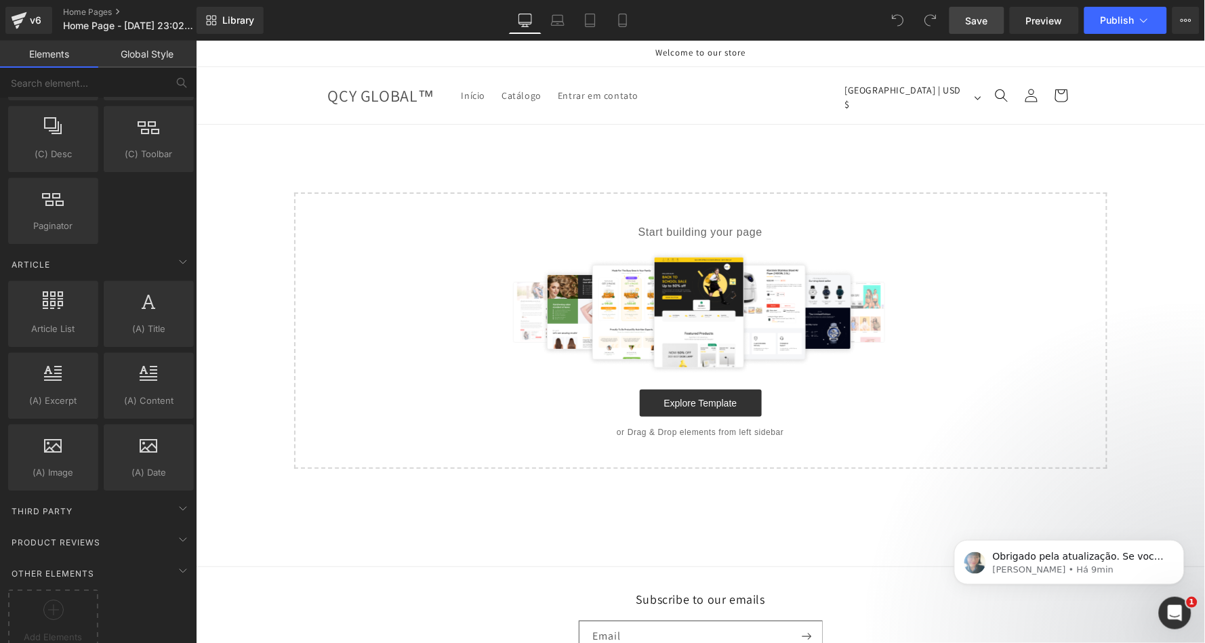
click at [984, 26] on link "Save" at bounding box center [977, 20] width 55 height 27
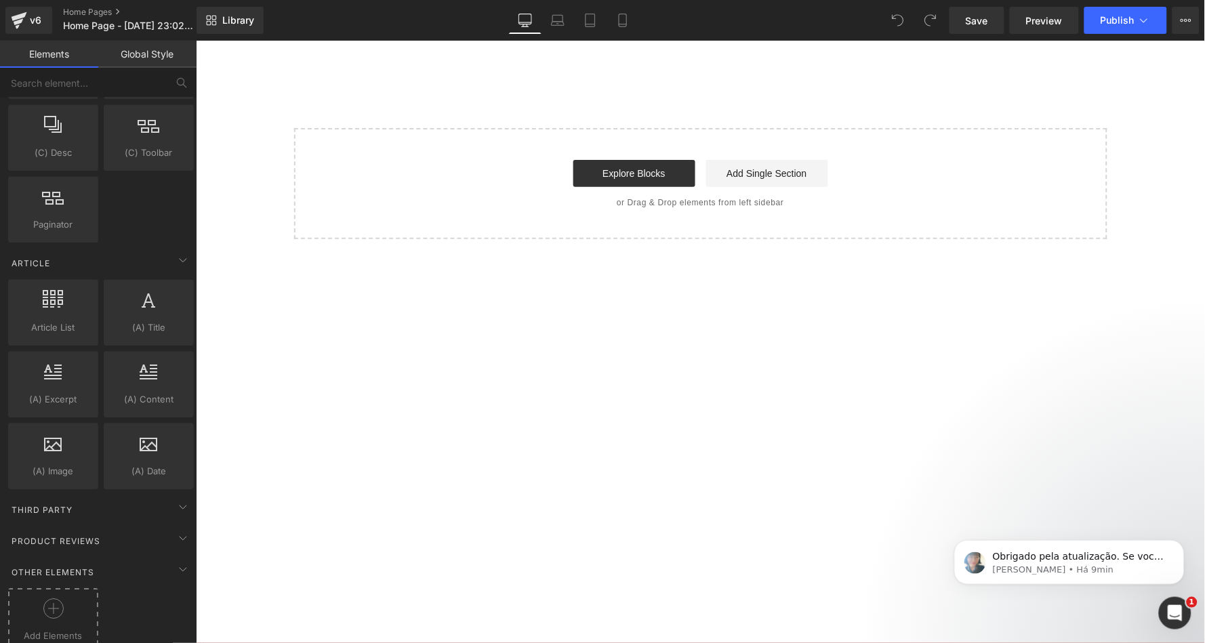
click at [62, 599] on div at bounding box center [53, 614] width 83 height 31
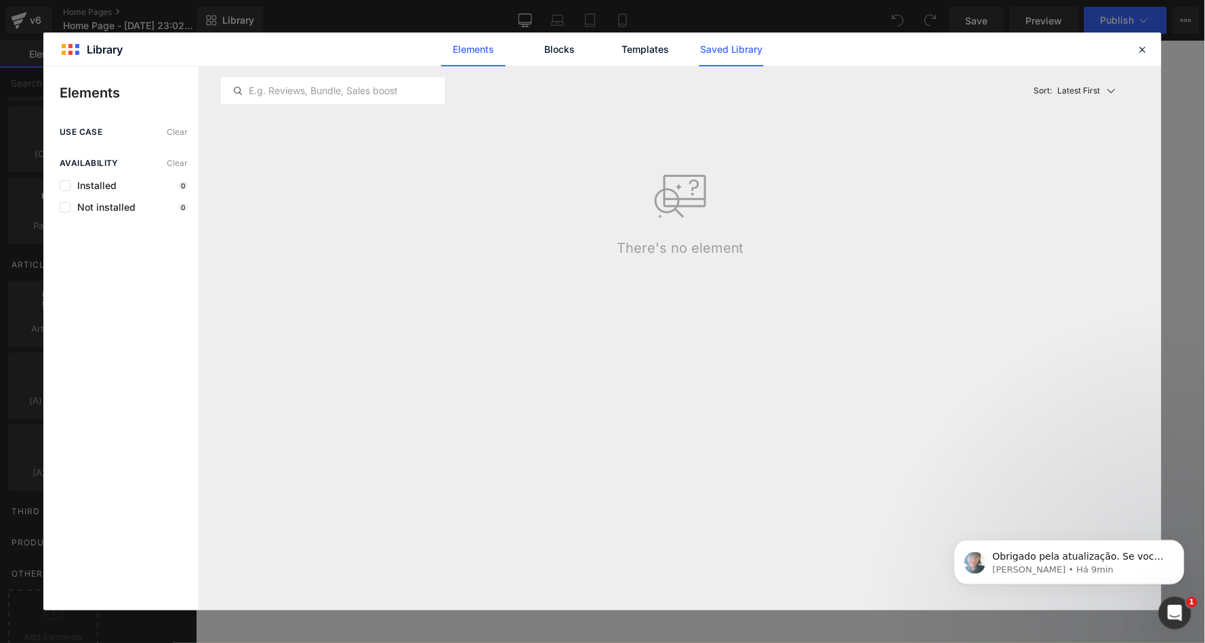
click at [744, 52] on link "Saved Library" at bounding box center [732, 50] width 64 height 34
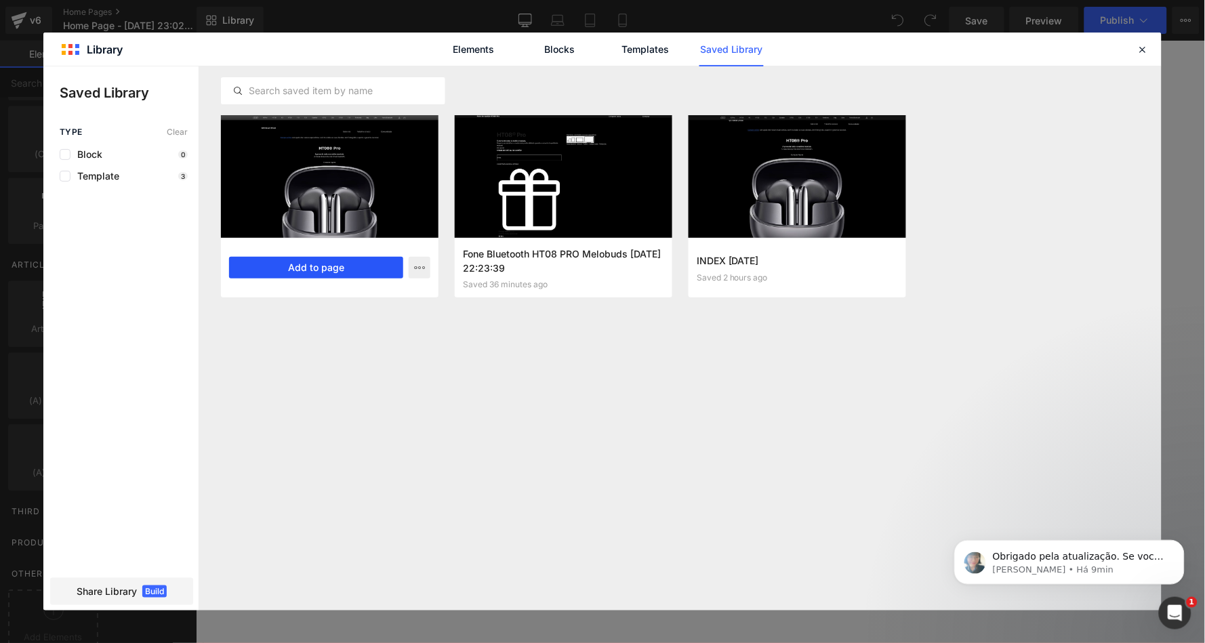
click at [301, 264] on button "Add to page" at bounding box center [316, 268] width 174 height 22
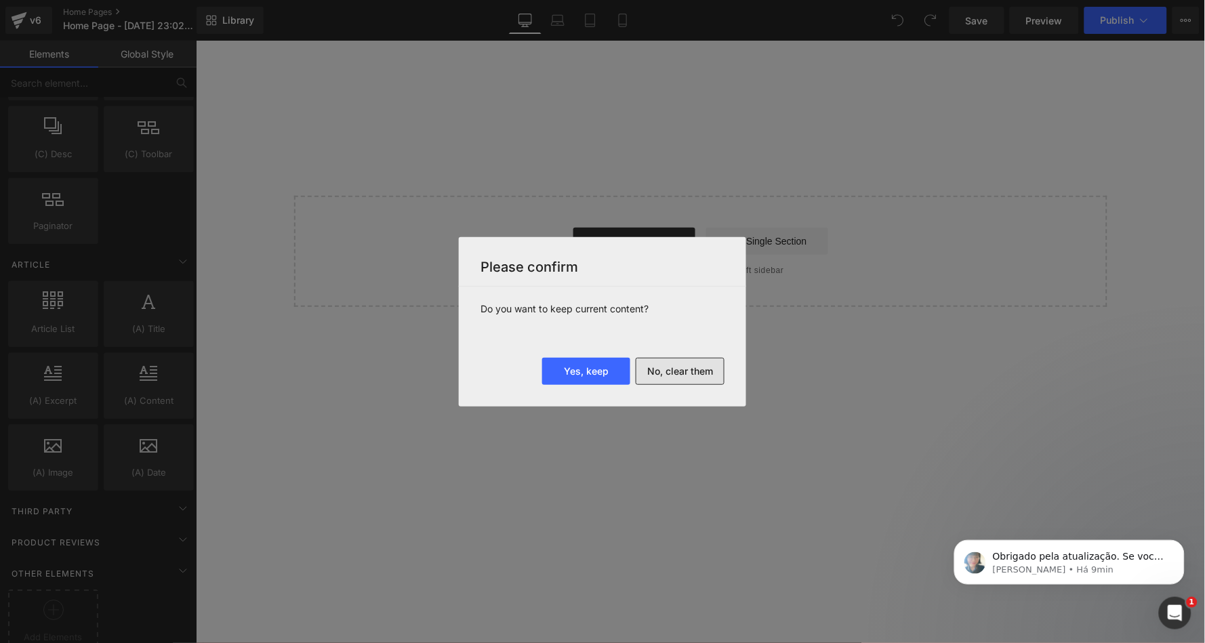
click at [673, 369] on button "No, clear them" at bounding box center [680, 371] width 89 height 27
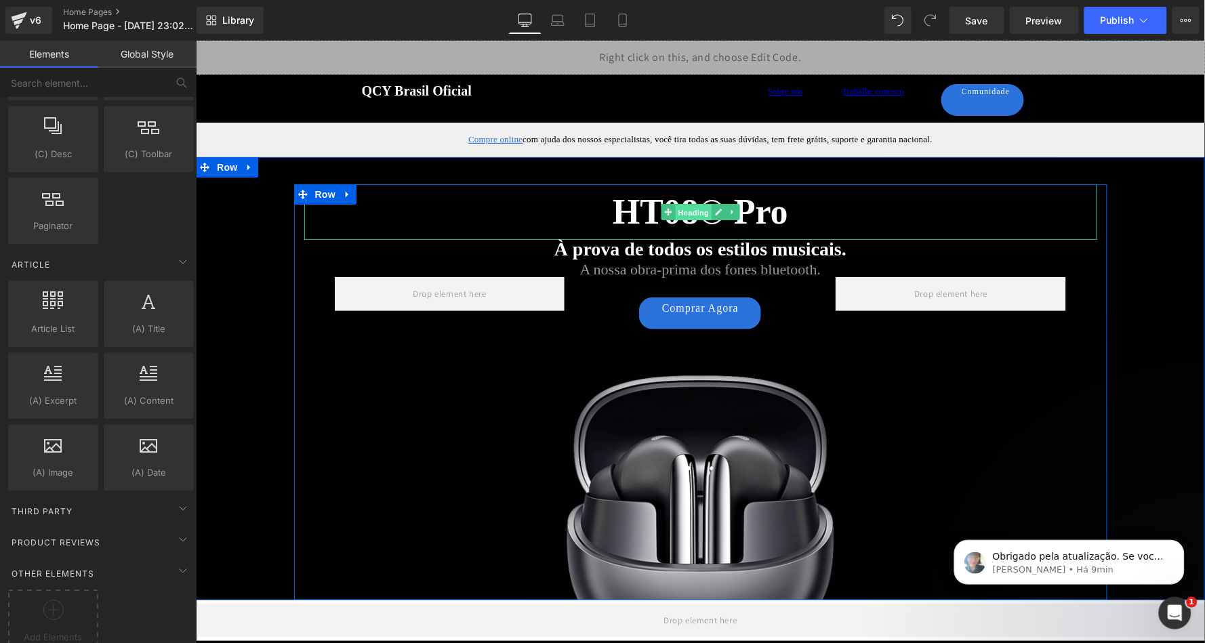
click at [691, 215] on span "Heading" at bounding box center [693, 212] width 37 height 16
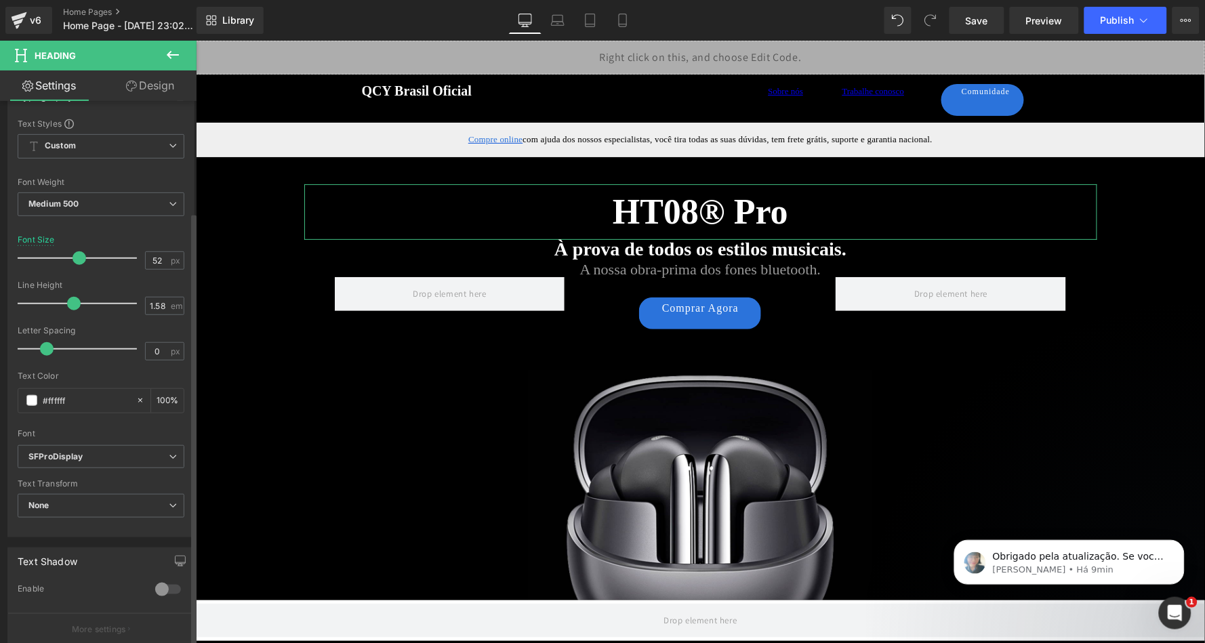
scroll to position [167, 0]
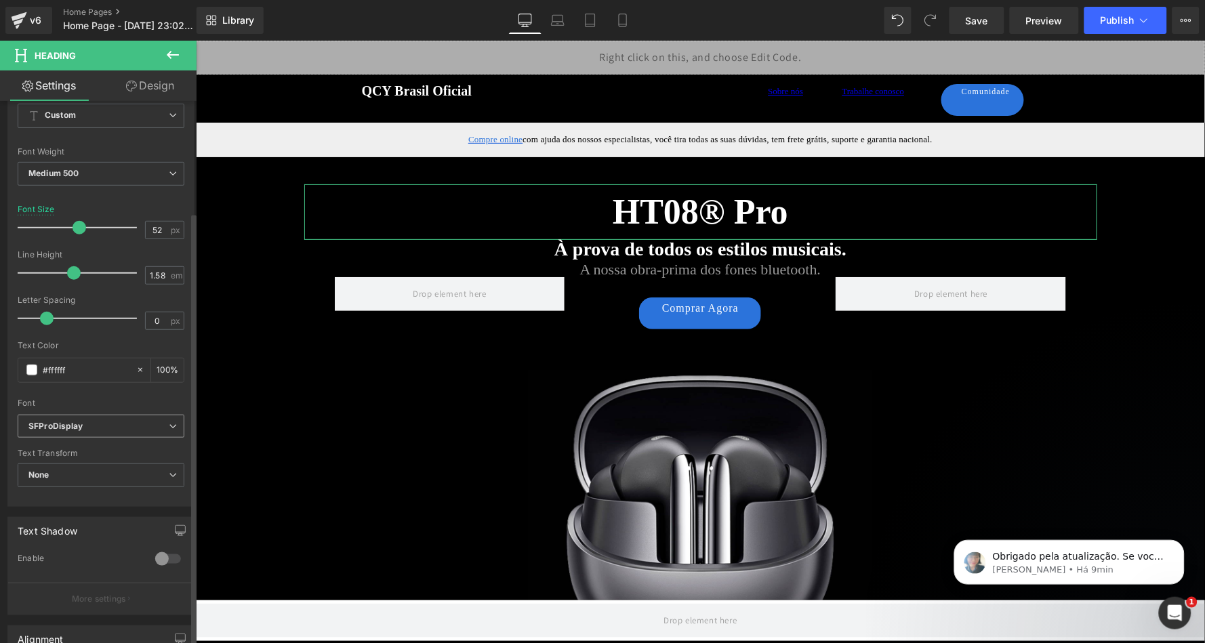
click at [110, 422] on b "SFProDisplay" at bounding box center [98, 427] width 140 height 12
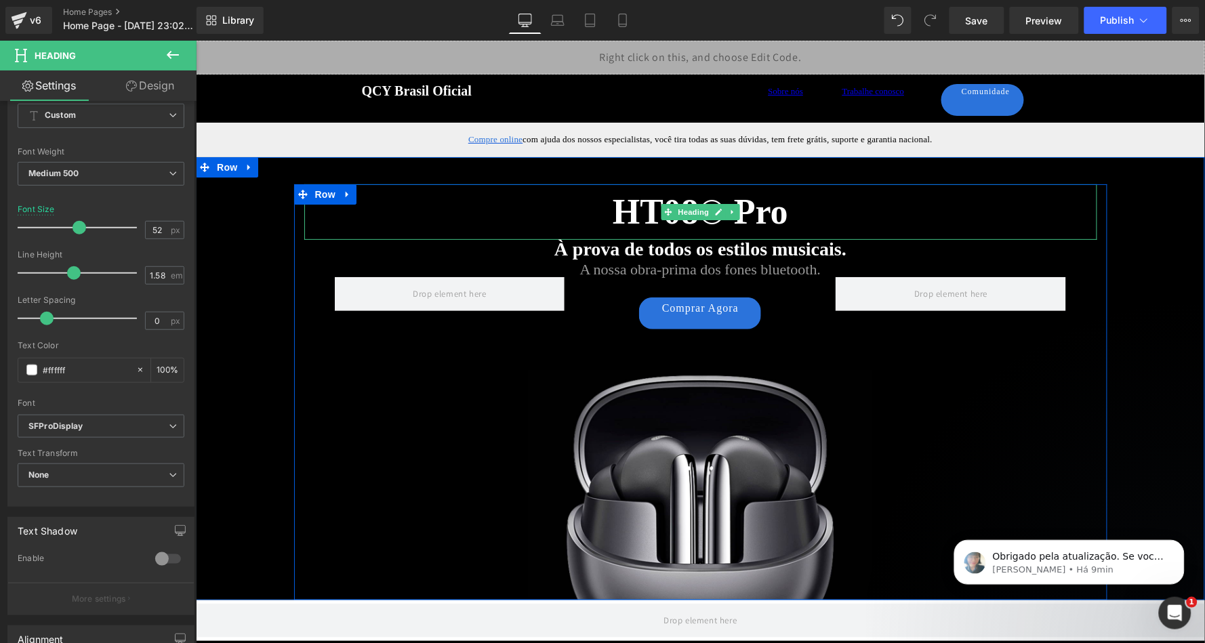
click at [753, 213] on strong "HT08® Pro" at bounding box center [700, 211] width 176 height 39
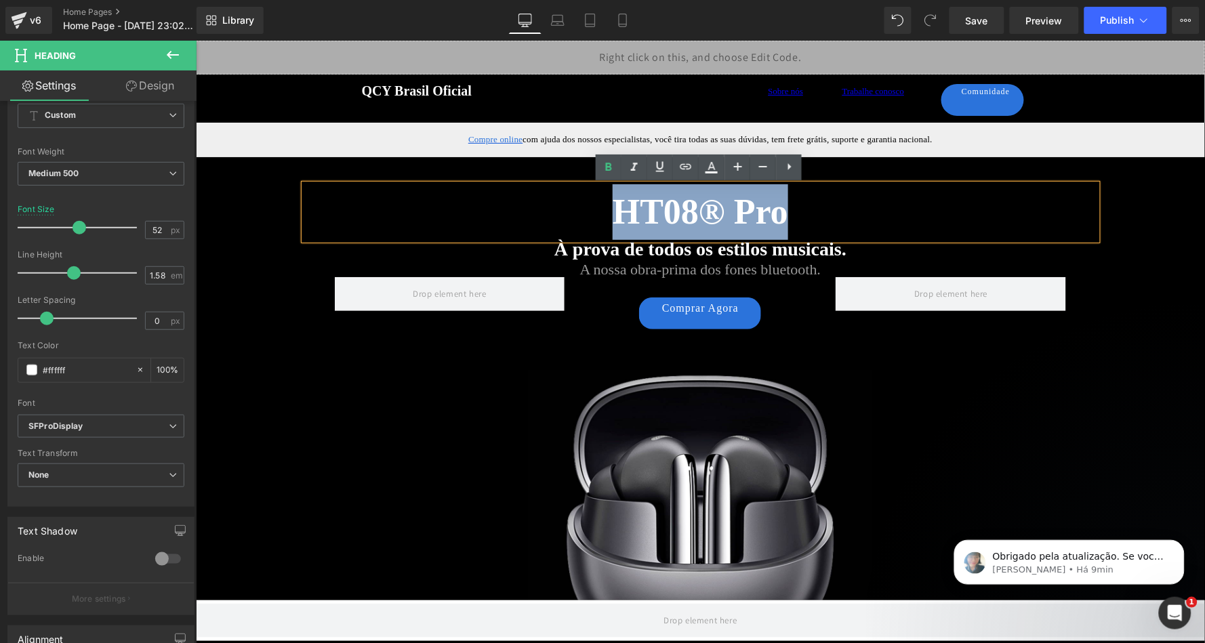
drag, startPoint x: 795, startPoint y: 213, endPoint x: 616, endPoint y: 213, distance: 178.3
click at [616, 213] on h2 "HT08® Pro" at bounding box center [700, 212] width 793 height 56
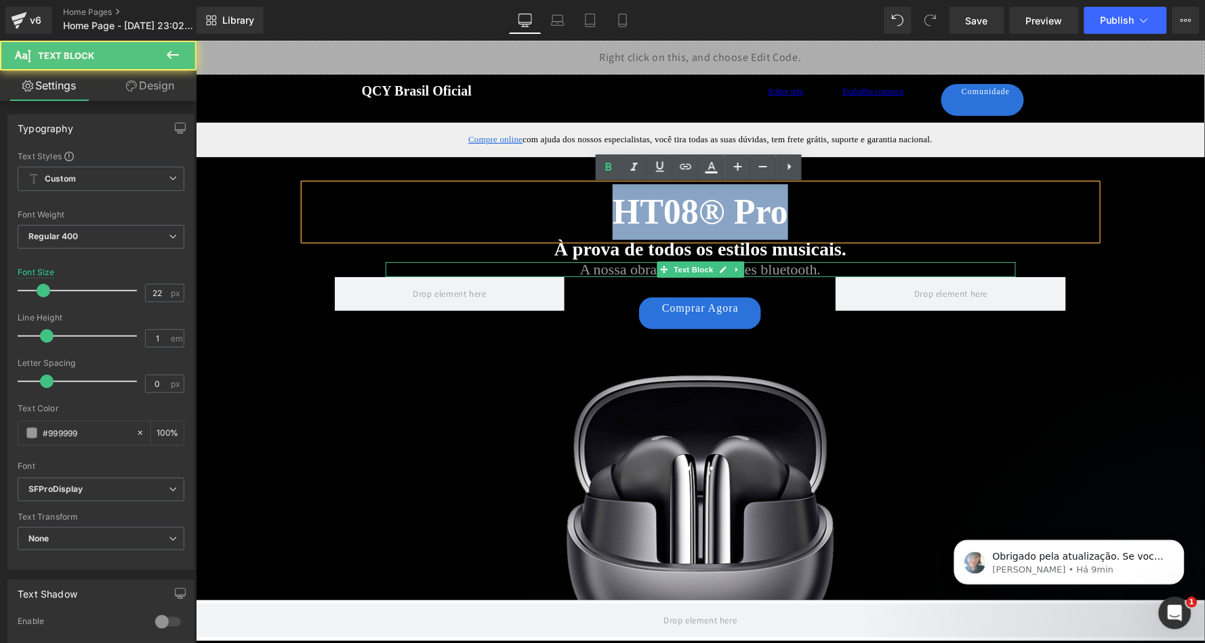
drag, startPoint x: 594, startPoint y: 268, endPoint x: 817, endPoint y: 291, distance: 224.2
click at [594, 268] on p "A nossa obra-prima dos fones bluetooth." at bounding box center [700, 269] width 630 height 15
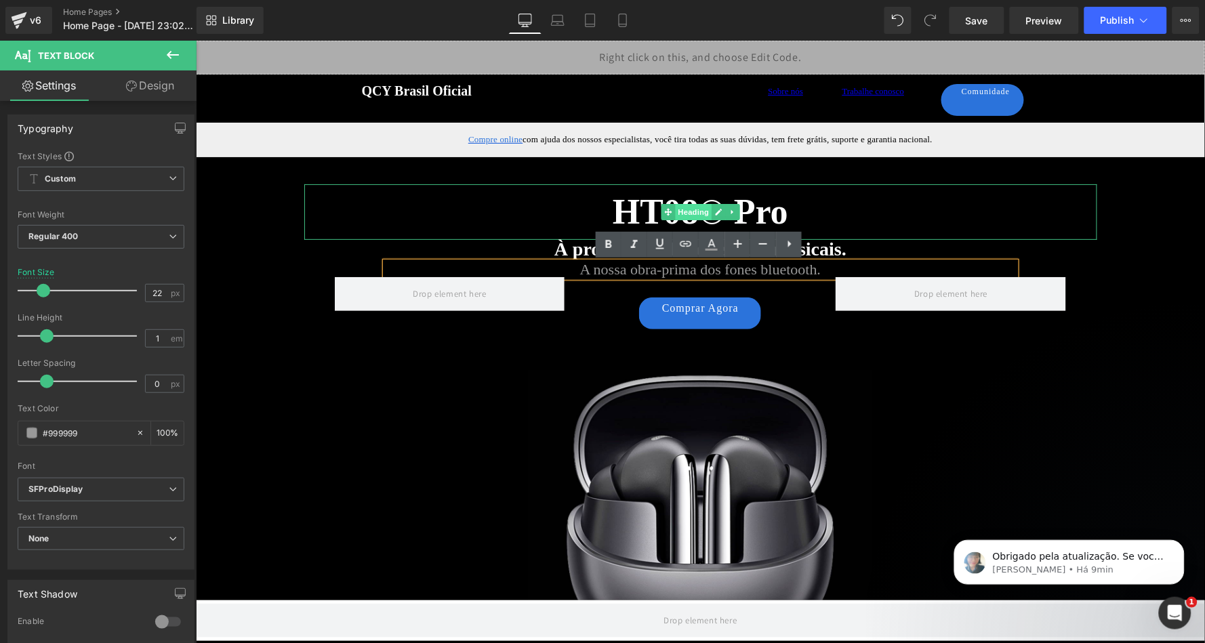
click at [682, 209] on span "Heading" at bounding box center [693, 211] width 37 height 16
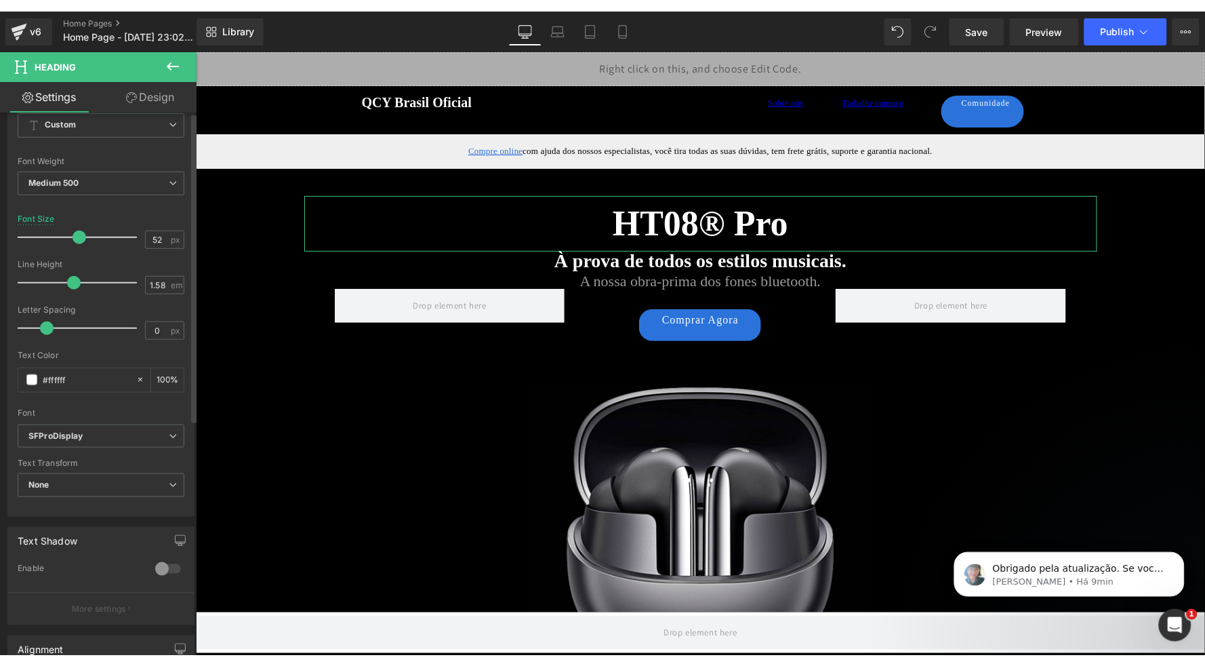
scroll to position [226, 0]
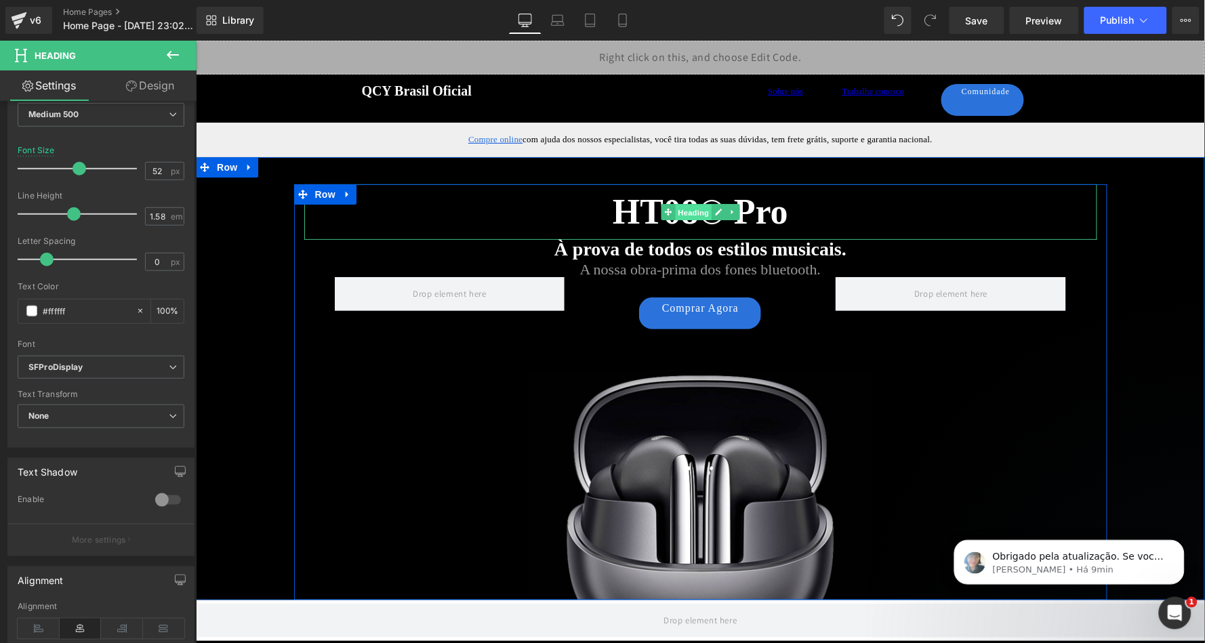
click at [691, 211] on span "Heading" at bounding box center [693, 212] width 37 height 16
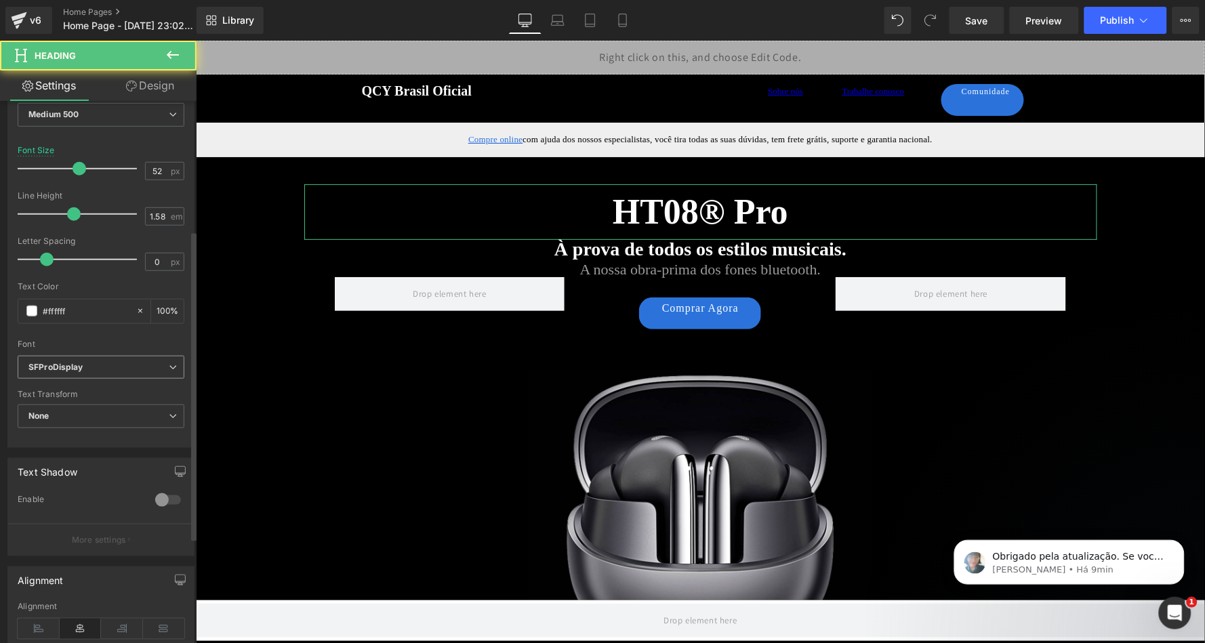
click at [92, 362] on b "SFProDisplay" at bounding box center [98, 368] width 140 height 12
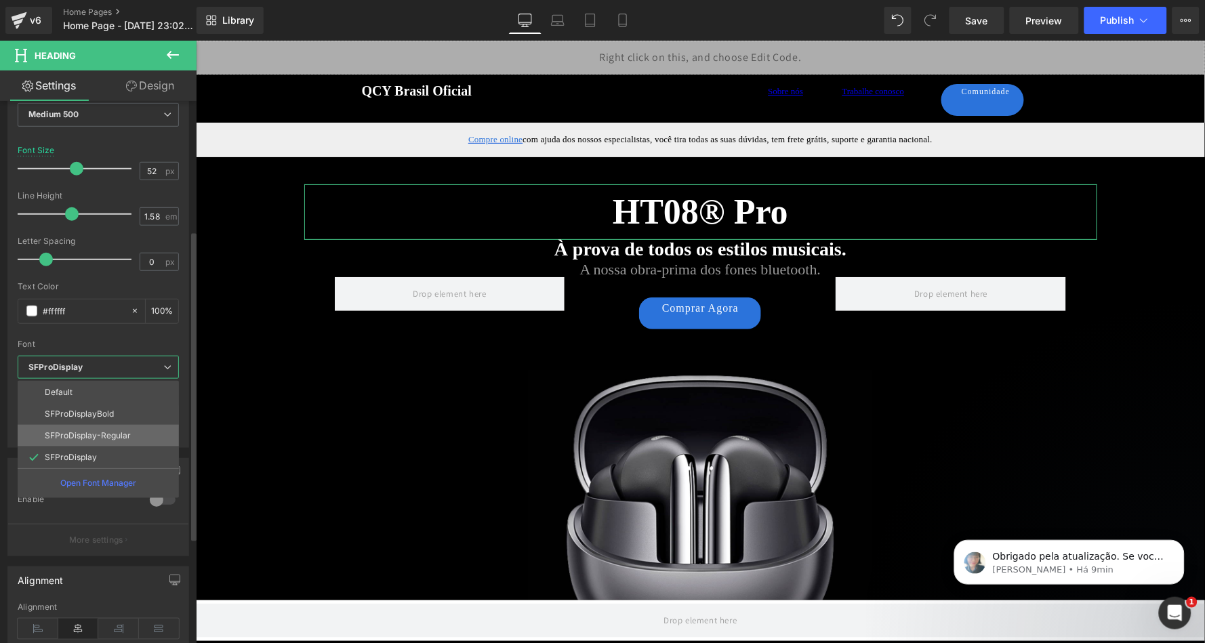
click at [102, 431] on p "SFProDisplay-Regular" at bounding box center [88, 435] width 86 height 9
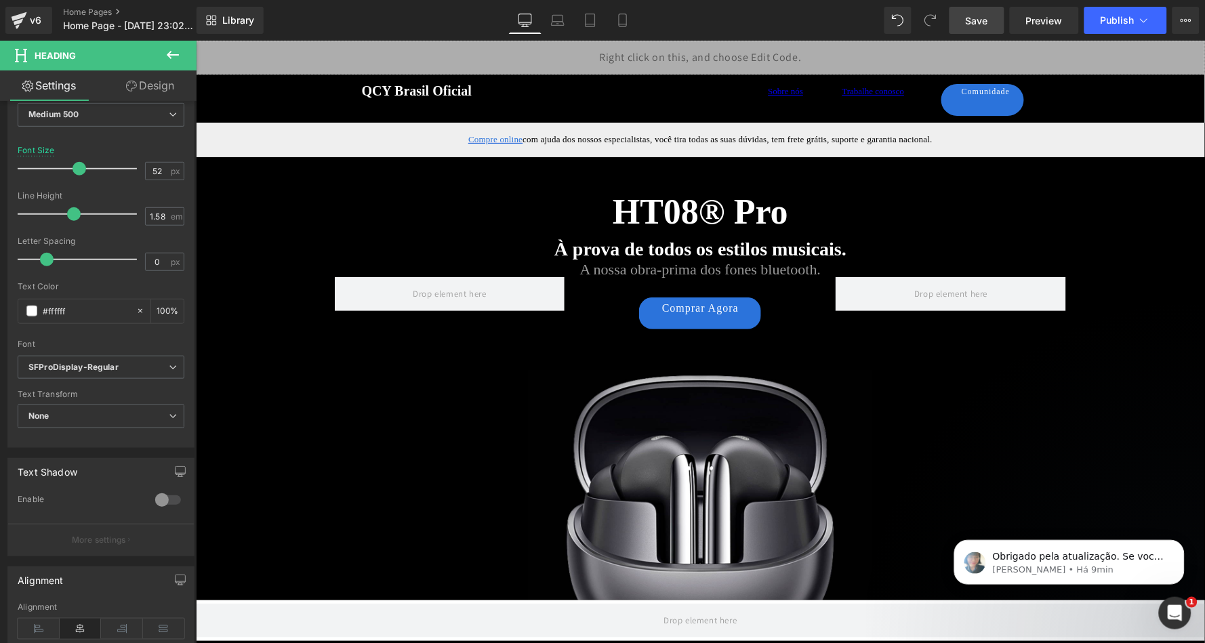
click at [978, 14] on span "Save" at bounding box center [977, 21] width 22 height 14
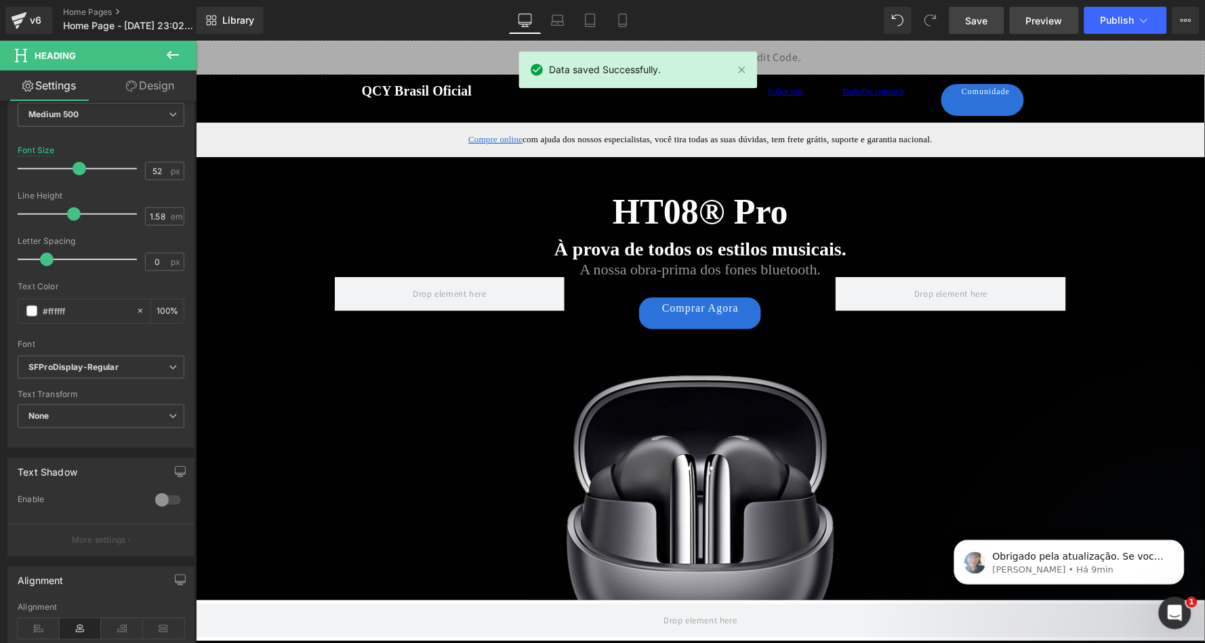
click at [1055, 19] on span "Preview" at bounding box center [1044, 21] width 37 height 14
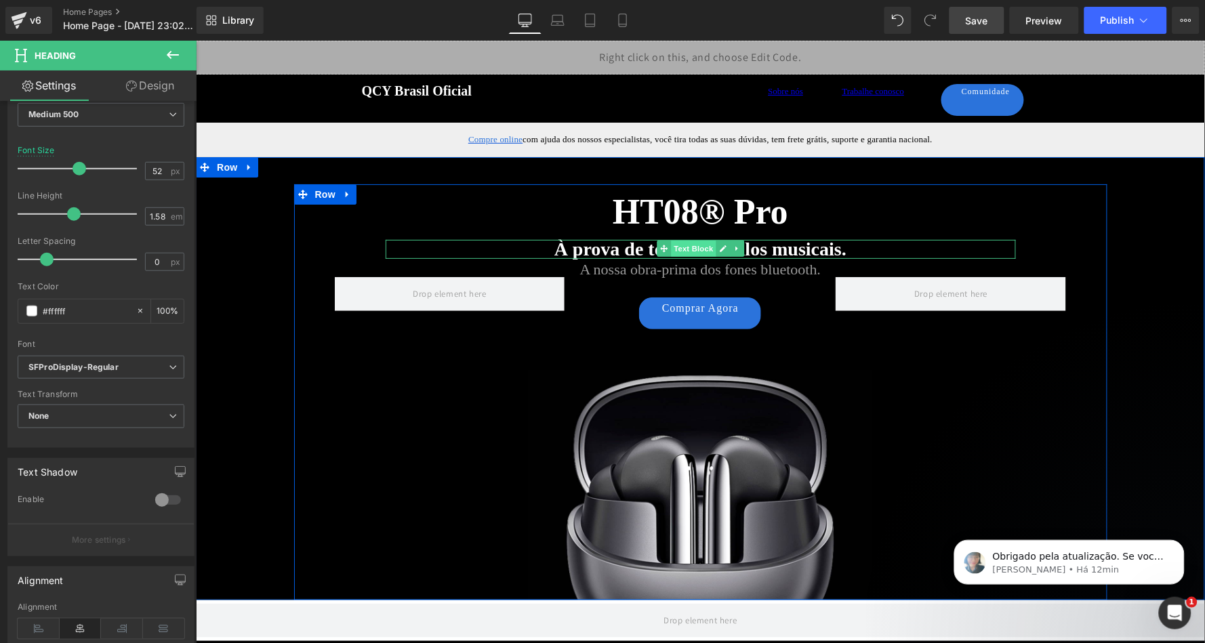
click at [694, 252] on span "Text Block" at bounding box center [692, 248] width 45 height 16
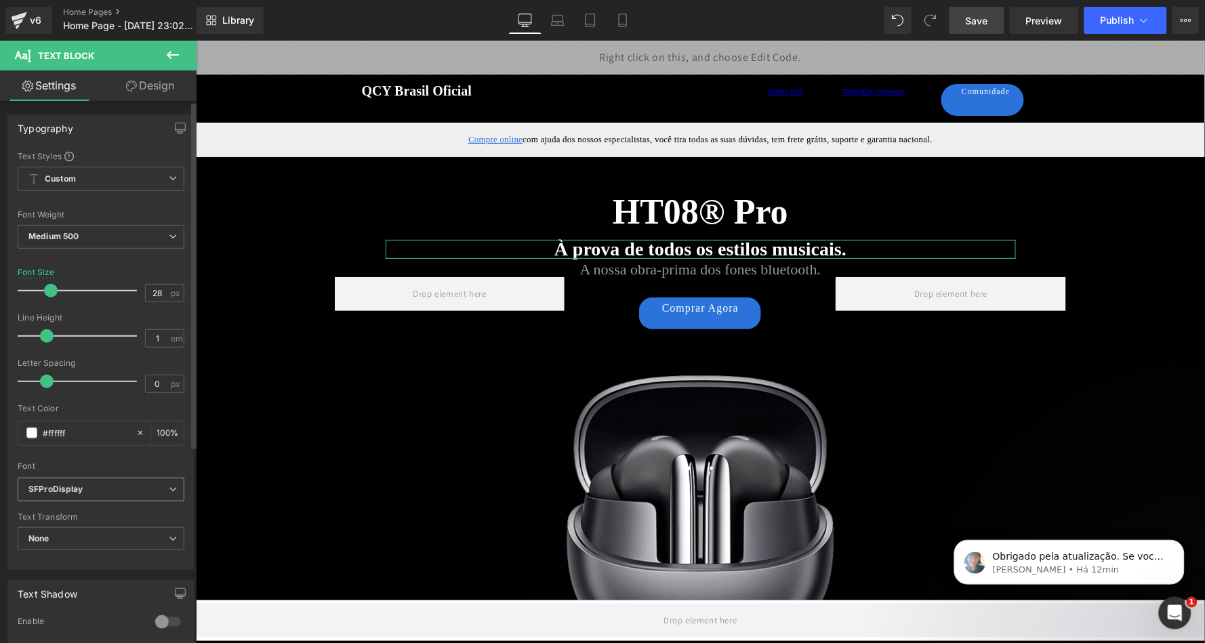
click at [94, 486] on b "SFProDisplay" at bounding box center [98, 490] width 140 height 12
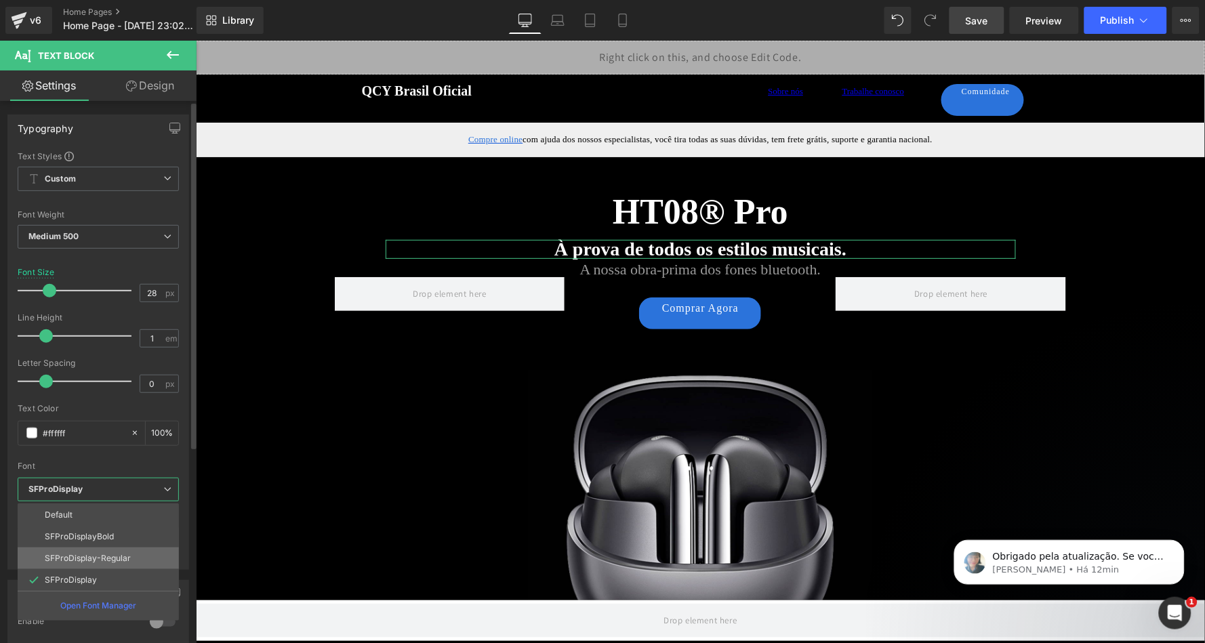
click at [117, 554] on p "SFProDisplay-Regular" at bounding box center [88, 558] width 86 height 9
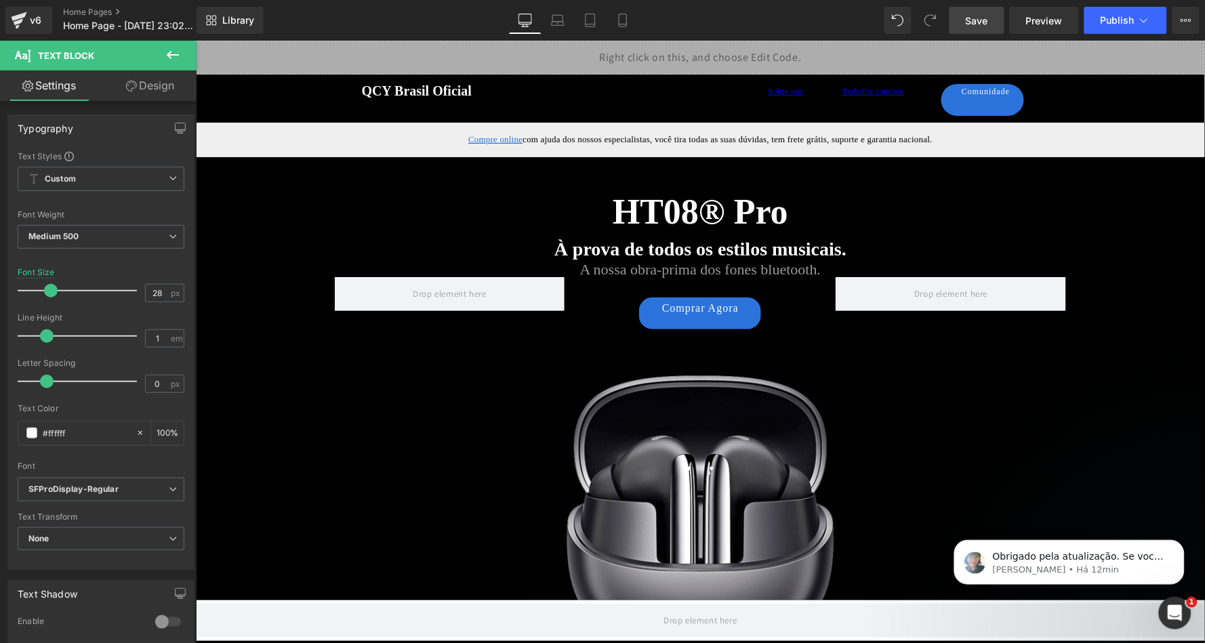
click at [960, 24] on link "Save" at bounding box center [977, 20] width 55 height 27
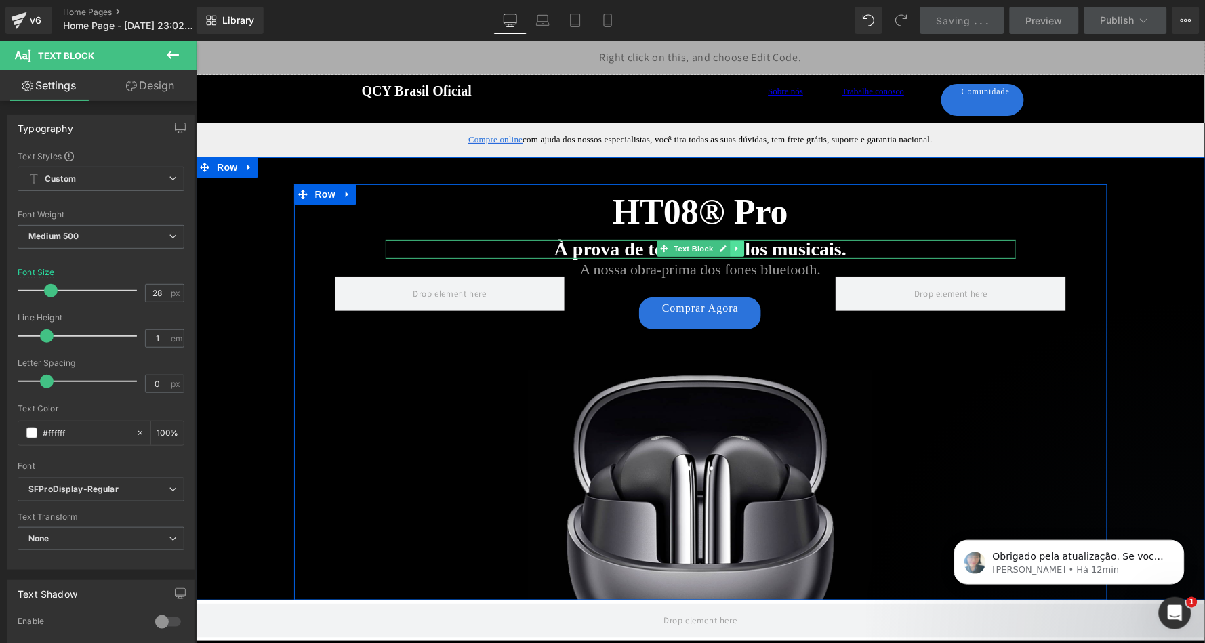
click at [736, 250] on icon at bounding box center [736, 248] width 7 height 8
click at [727, 250] on icon at bounding box center [728, 248] width 7 height 7
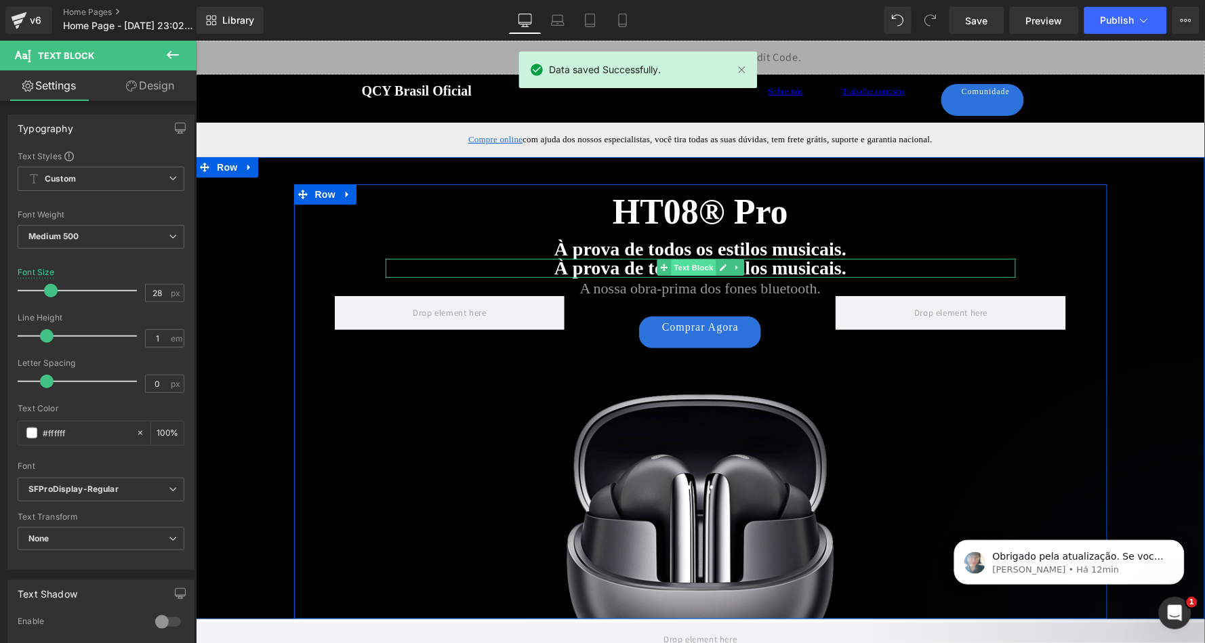
click at [689, 267] on span "Text Block" at bounding box center [692, 267] width 45 height 16
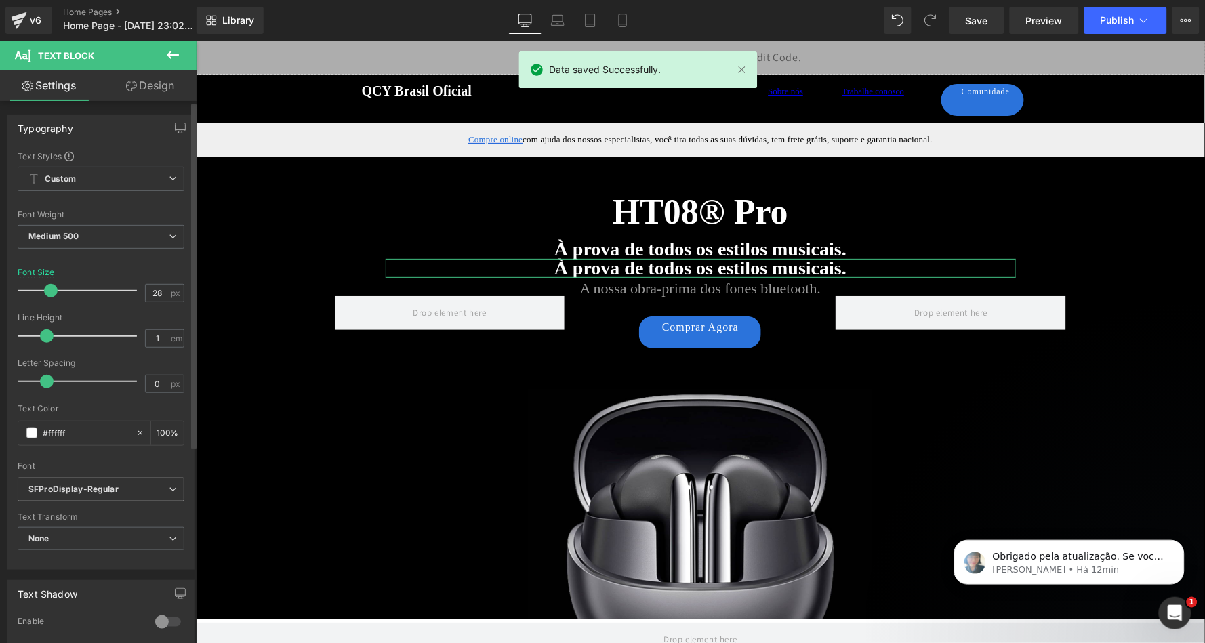
click at [111, 478] on span "SFProDisplay-Regular" at bounding box center [101, 490] width 167 height 24
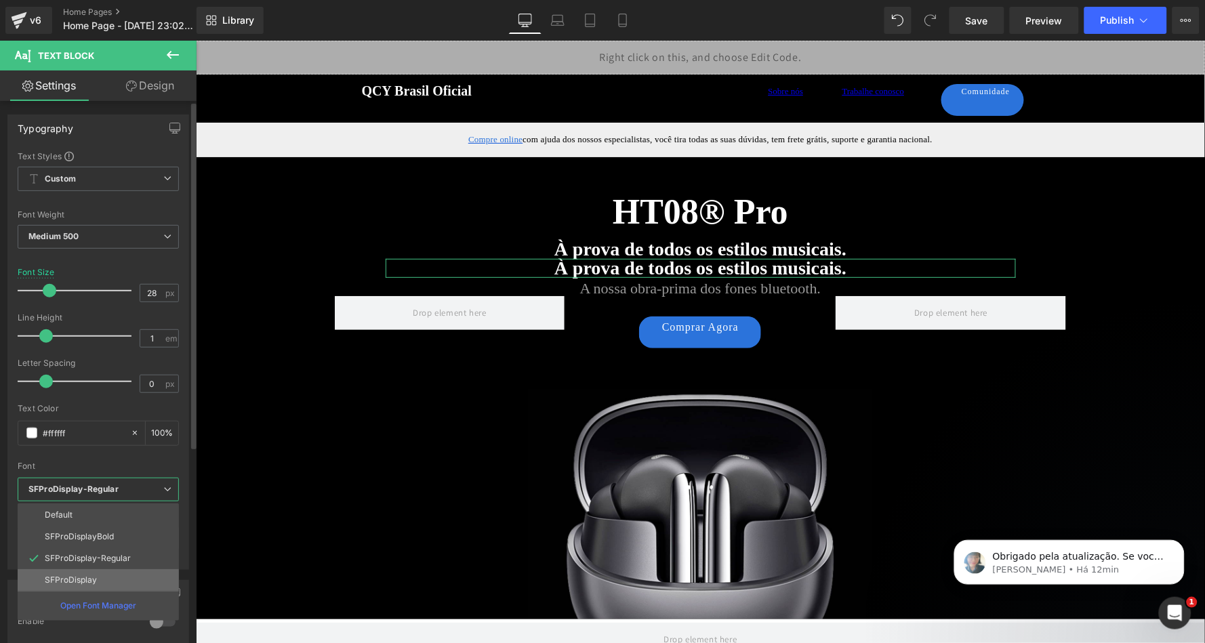
drag, startPoint x: 88, startPoint y: 529, endPoint x: 89, endPoint y: 565, distance: 36.0
click at [89, 565] on ul "Default SFProDisplayBold SFProDisplay-Regular SFProDisplay Open Font Manager" at bounding box center [98, 562] width 161 height 117
click at [84, 576] on p "SFProDisplay" at bounding box center [71, 580] width 52 height 9
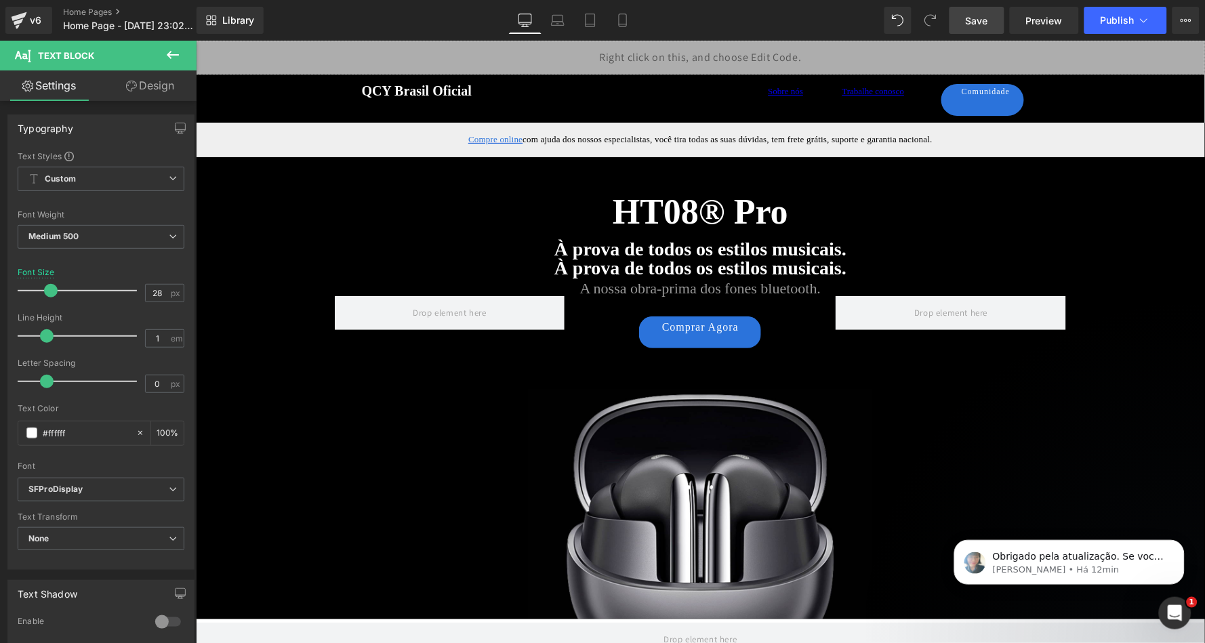
click at [983, 24] on span "Save" at bounding box center [977, 21] width 22 height 14
